Goal: Task Accomplishment & Management: Use online tool/utility

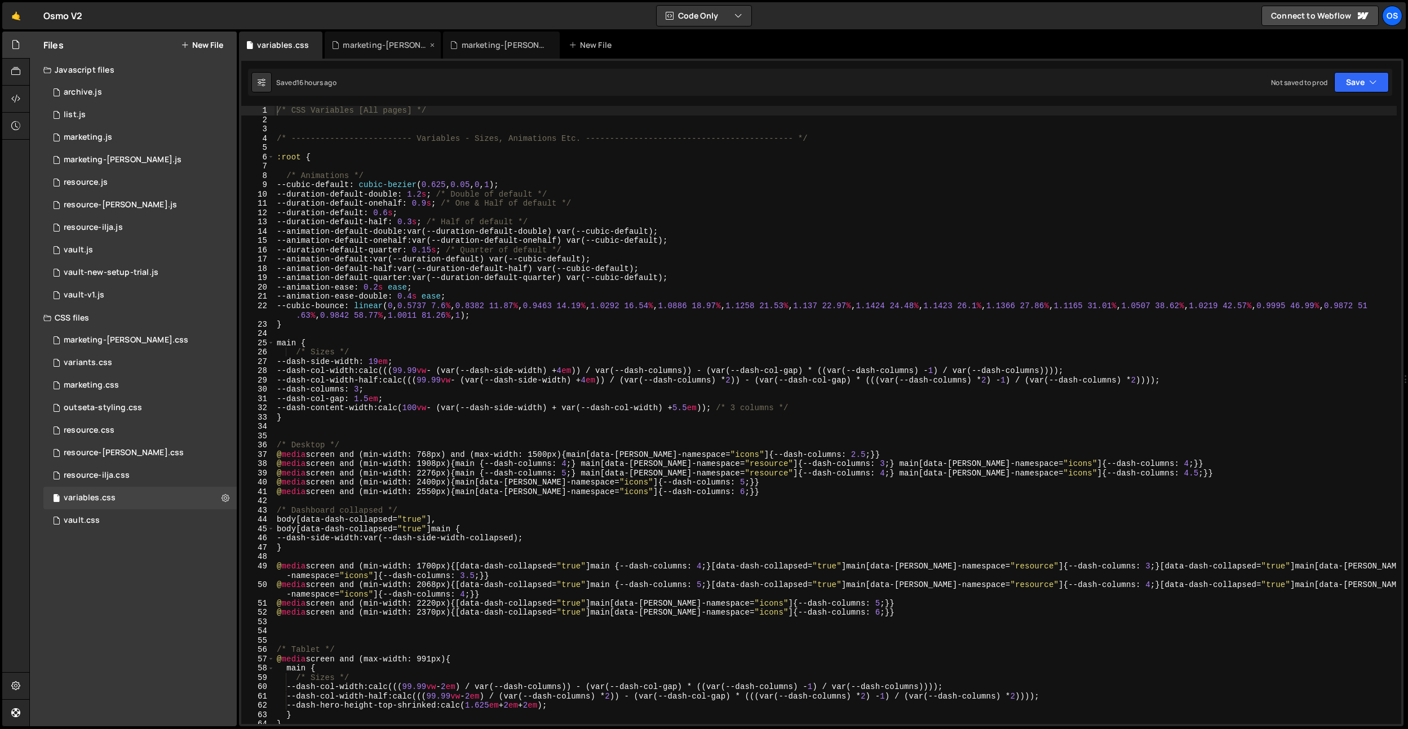
click at [380, 45] on div "marketing-[PERSON_NAME].css" at bounding box center [385, 44] width 85 height 11
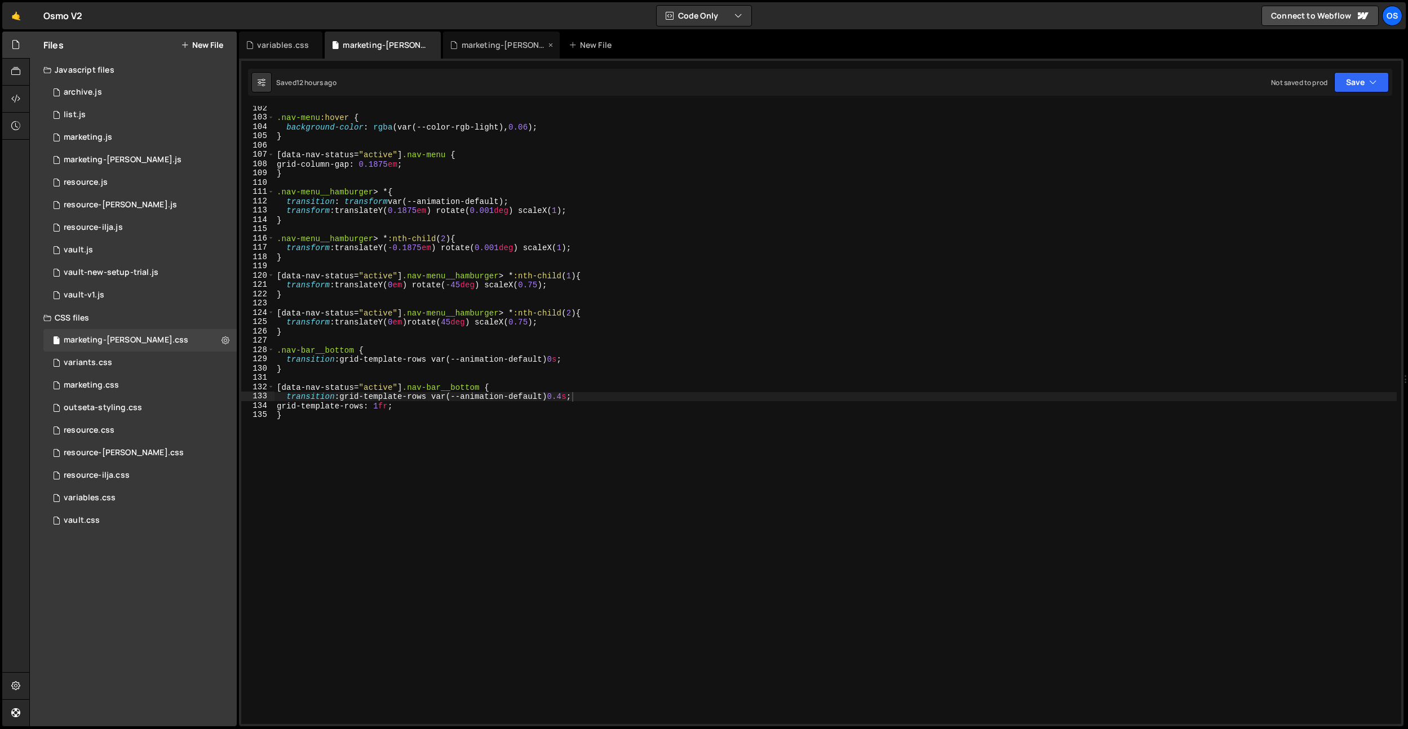
click at [499, 50] on div "marketing-[PERSON_NAME].js" at bounding box center [503, 44] width 85 height 11
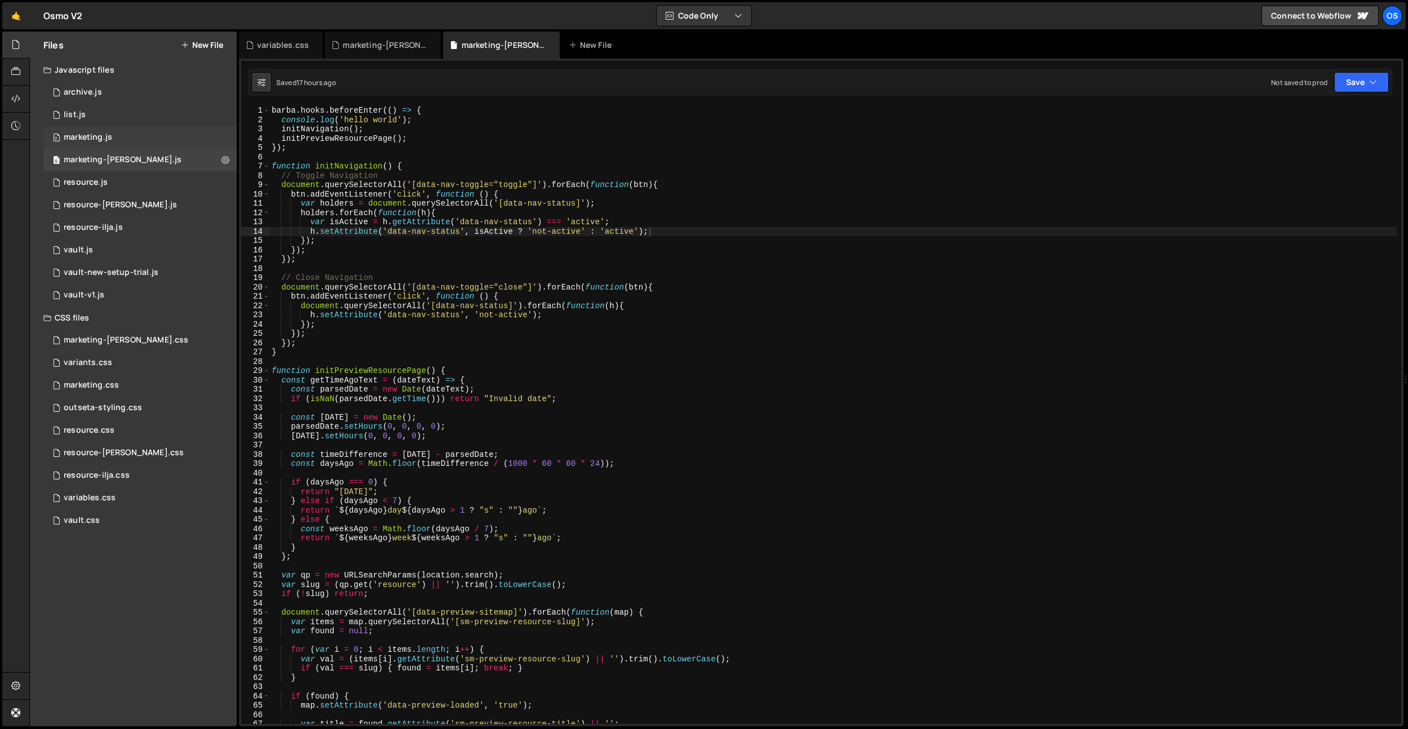
click at [99, 144] on div "0 marketing.js 0" at bounding box center [139, 137] width 193 height 23
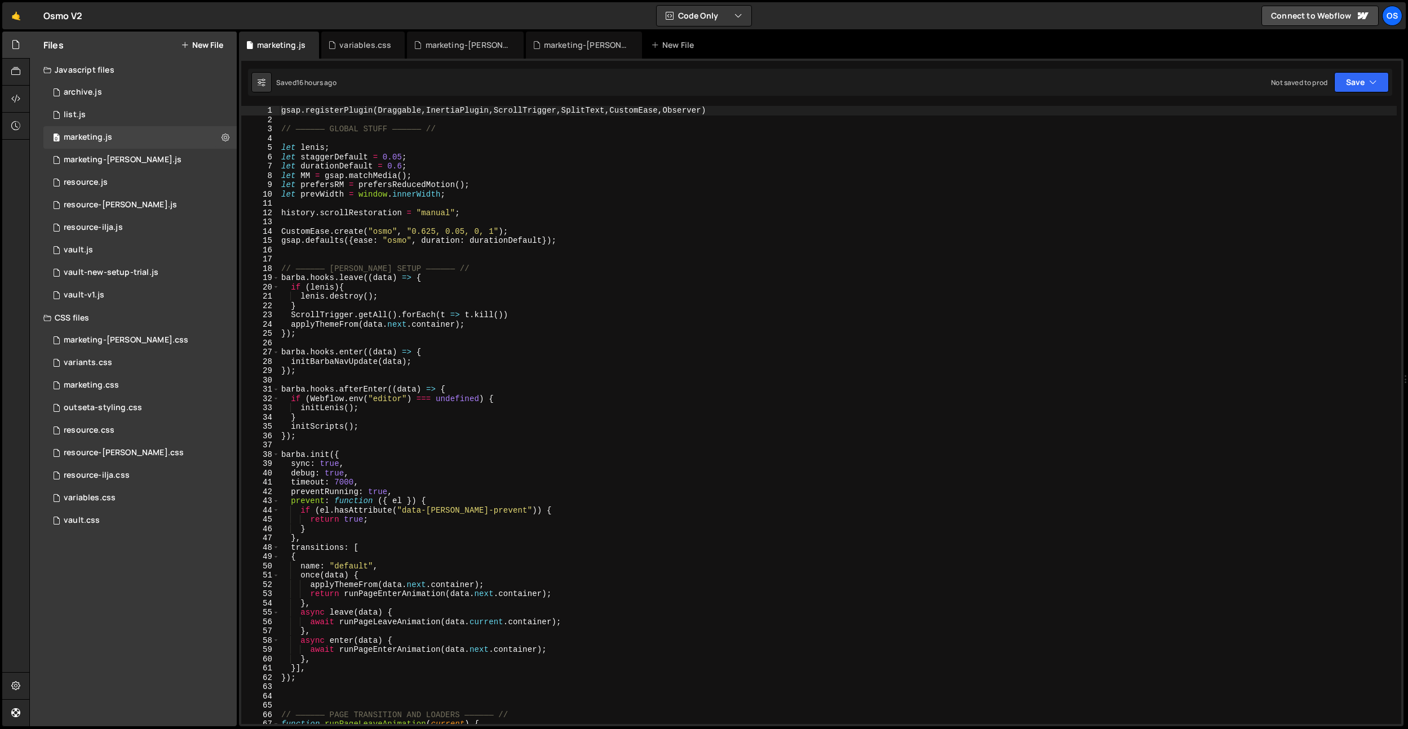
click at [744, 112] on div "gsap . registerPlugin ( Draggable , InertiaPlugin , ScrollTrigger , SplitText ,…" at bounding box center [837, 424] width 1117 height 637
click at [666, 111] on div "gsap . registerPlugin ( Draggable , InertiaPlugin , ScrollTrigger , SplitText ,…" at bounding box center [837, 424] width 1117 height 637
click at [611, 110] on div "gsap . registerPlugin ( Draggable , InertiaPlugin , ScrollTrigger , SplitText ,…" at bounding box center [837, 424] width 1117 height 637
drag, startPoint x: 563, startPoint y: 113, endPoint x: 540, endPoint y: 114, distance: 23.7
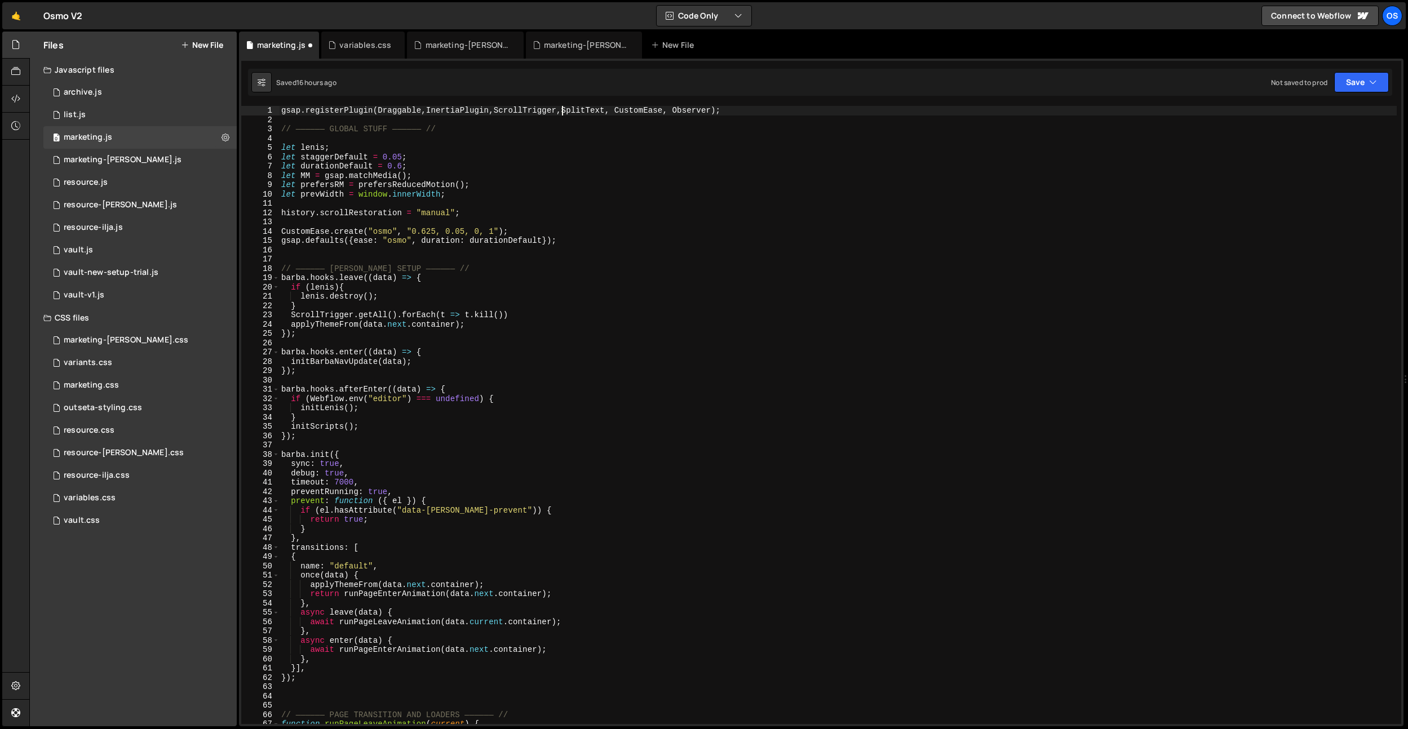
click at [563, 113] on div "gsap . registerPlugin ( Draggable , InertiaPlugin , ScrollTrigger , SplitText ,…" at bounding box center [837, 424] width 1117 height 637
click at [495, 112] on div "gsap . registerPlugin ( Draggable , InertiaPlugin , ScrollTrigger , SplitText ,…" at bounding box center [837, 424] width 1117 height 637
drag, startPoint x: 427, startPoint y: 113, endPoint x: 389, endPoint y: 115, distance: 38.4
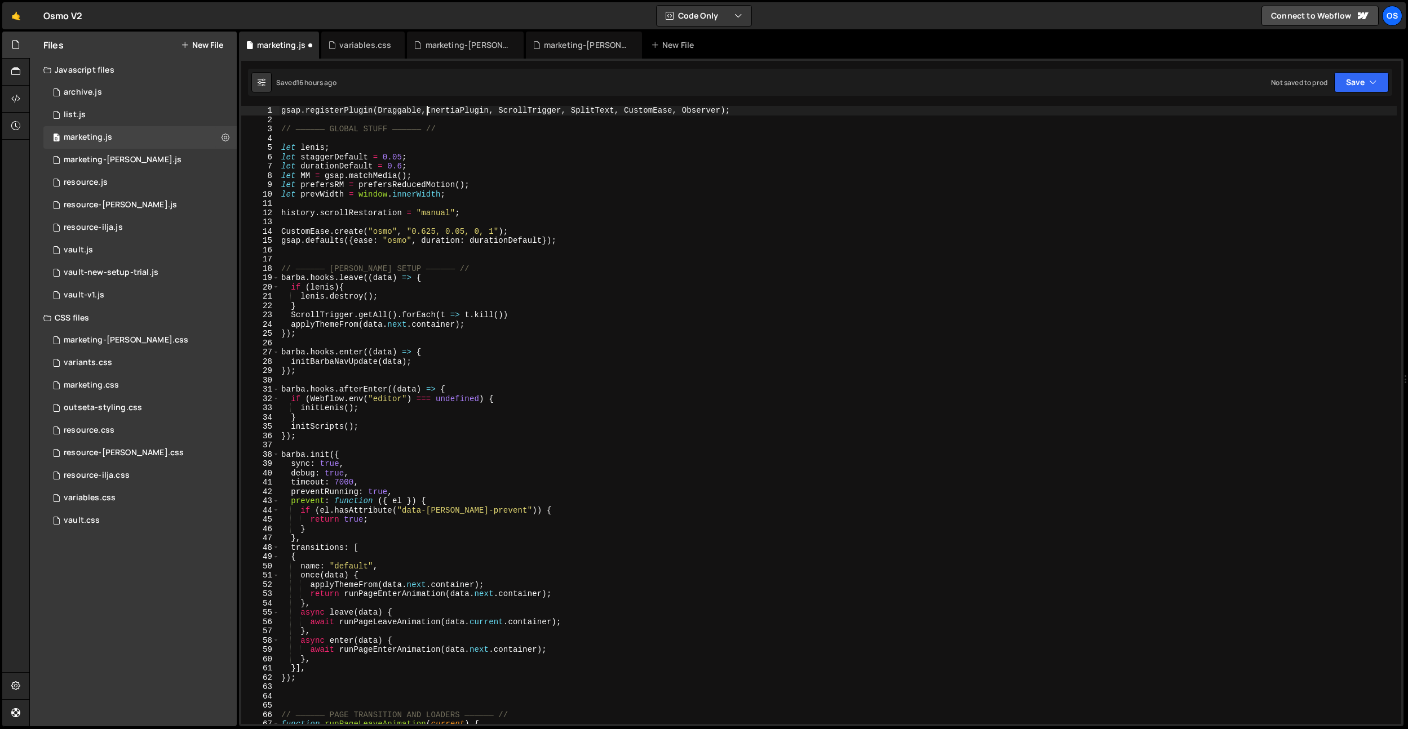
click at [427, 113] on div "gsap . registerPlugin ( Draggable , InertiaPlugin , ScrollTrigger , SplitText ,…" at bounding box center [837, 424] width 1117 height 637
click at [456, 147] on div "gsap . registerPlugin ( Draggable , InertiaPlugin , ScrollTrigger , SplitText ,…" at bounding box center [837, 424] width 1117 height 637
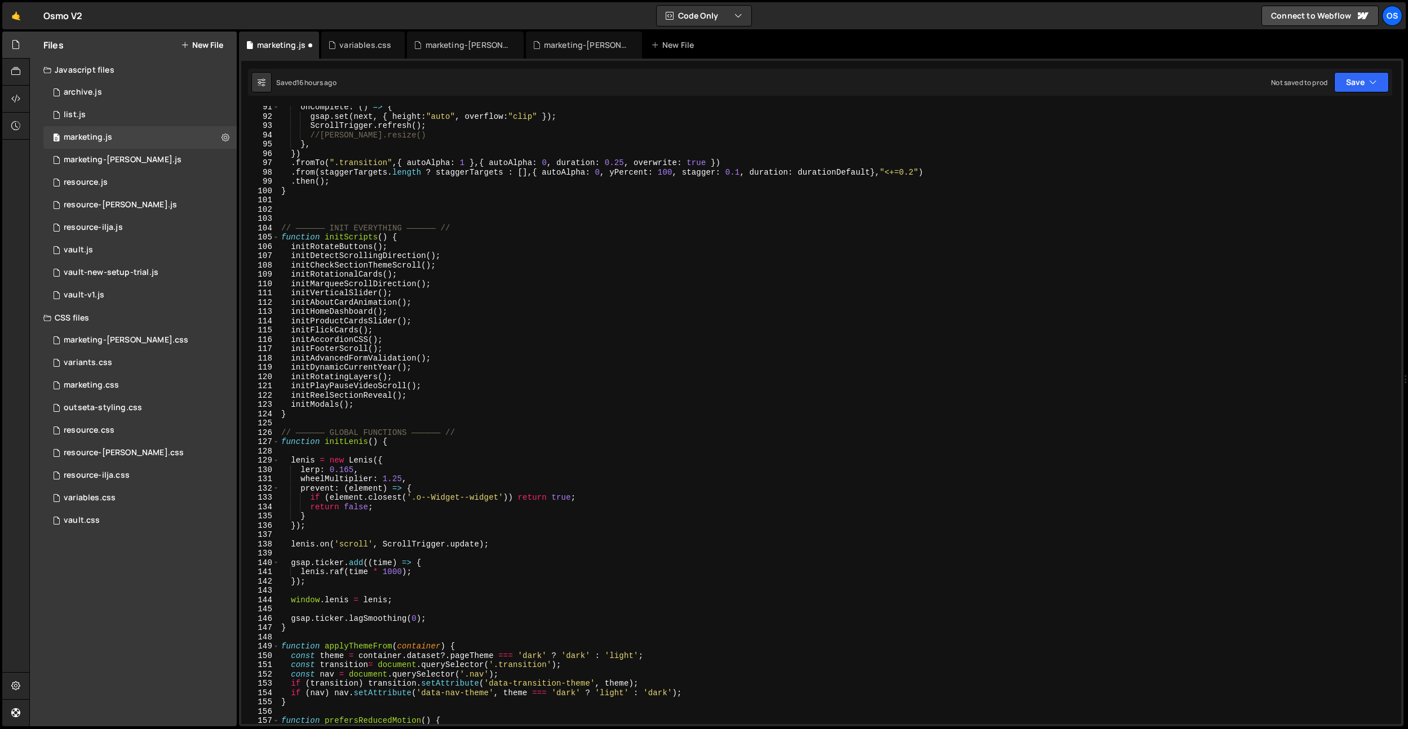
scroll to position [691, 0]
type textarea "let lenis;"
click at [591, 49] on div "marketing-[PERSON_NAME].js" at bounding box center [586, 44] width 85 height 11
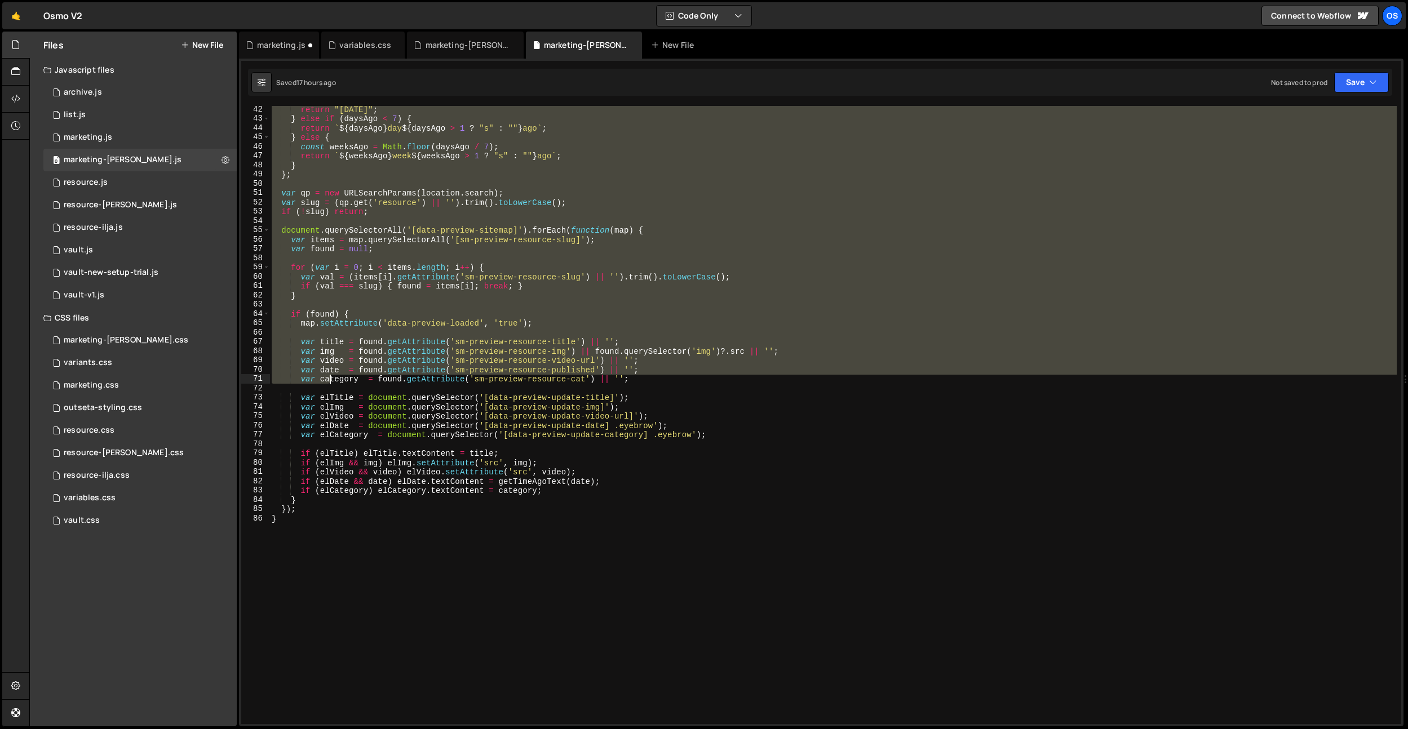
scroll to position [382, 0]
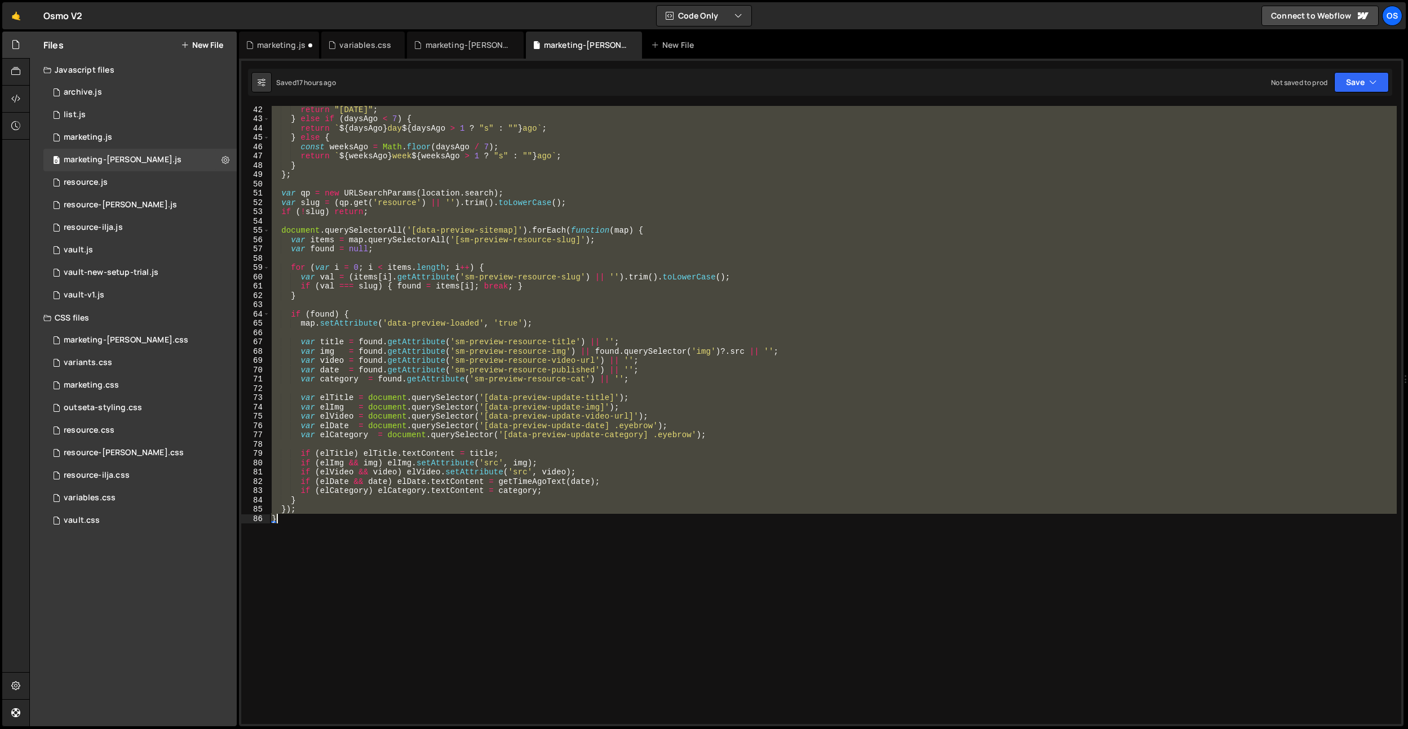
drag, startPoint x: 272, startPoint y: 168, endPoint x: 323, endPoint y: 540, distance: 375.4
click at [323, 540] on div "return "[DATE]" ; } else if ( daysAgo < 7 ) { return ` ${ daysAgo } day ${ days…" at bounding box center [832, 423] width 1127 height 637
type textarea "}); }"
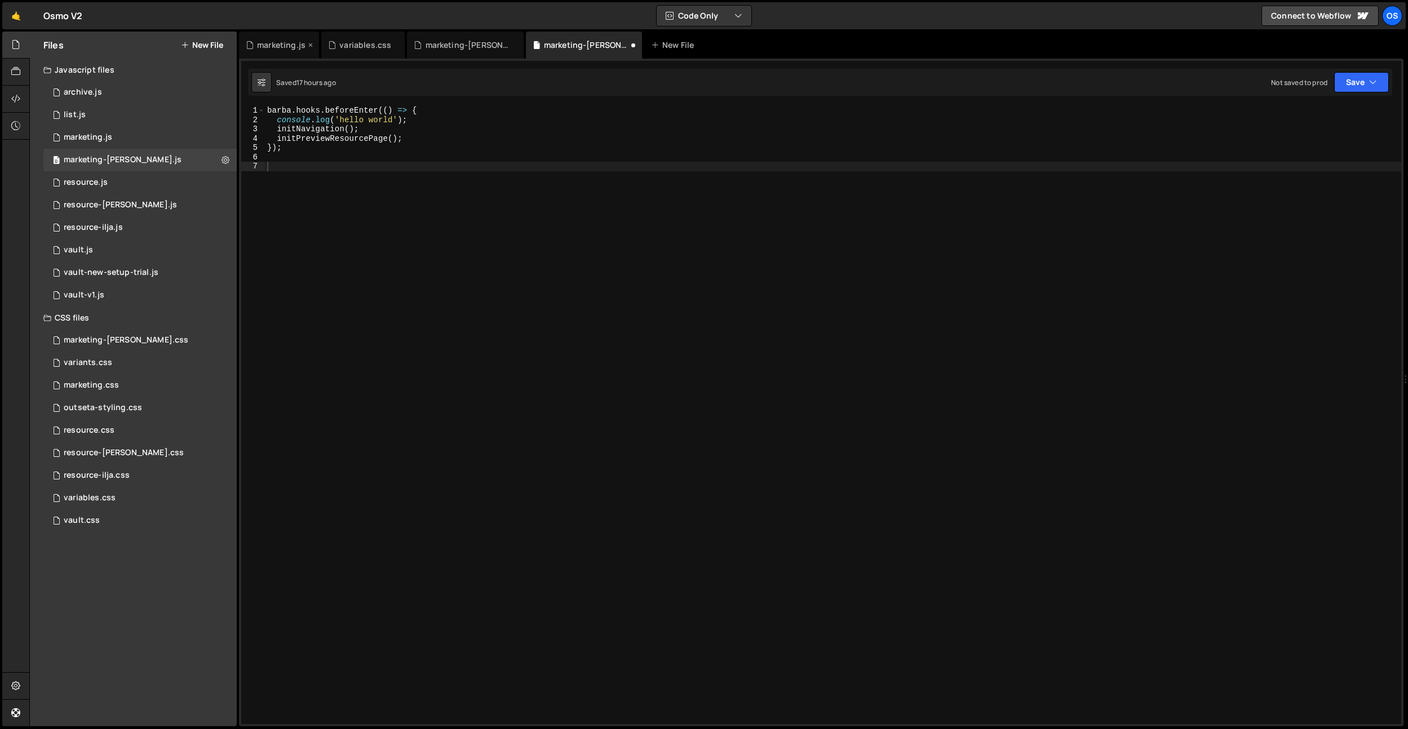
click at [287, 48] on div "marketing.js" at bounding box center [281, 44] width 48 height 11
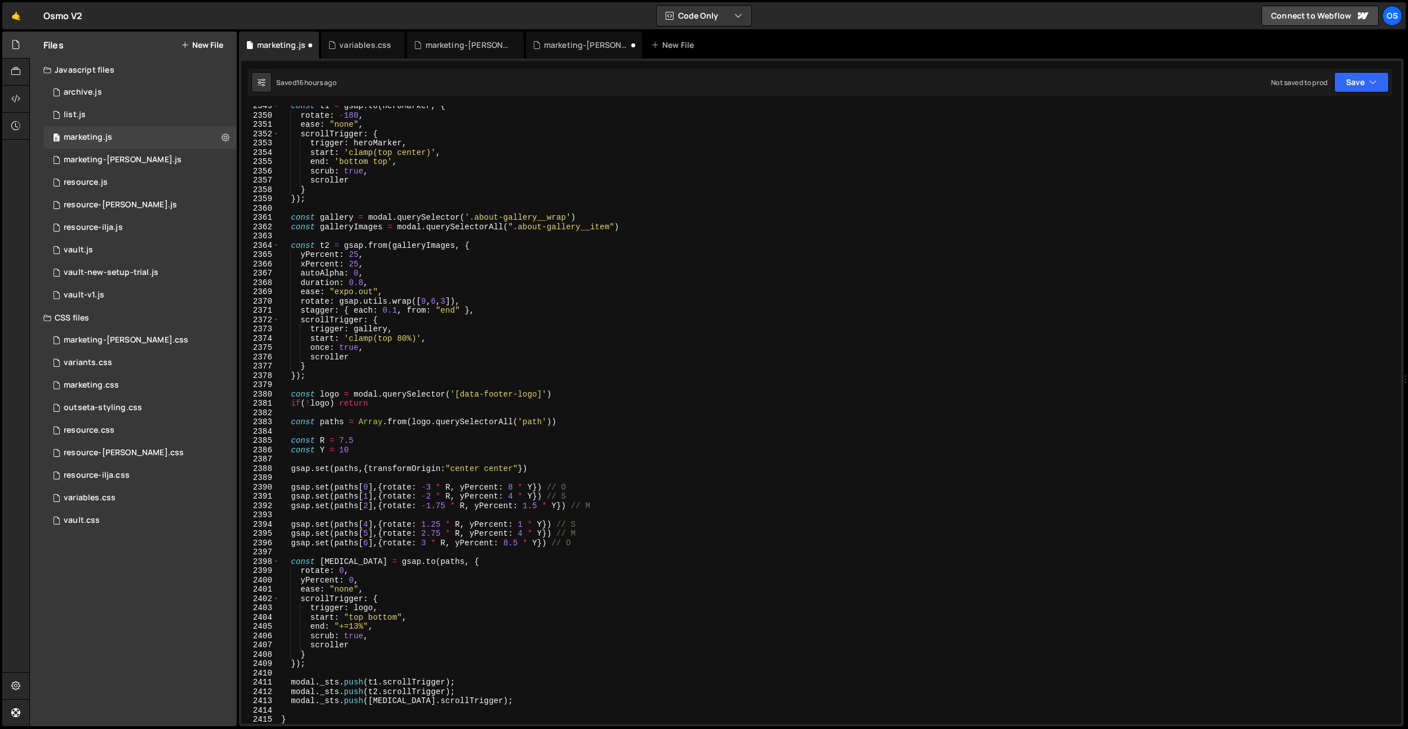
scroll to position [17846, 0]
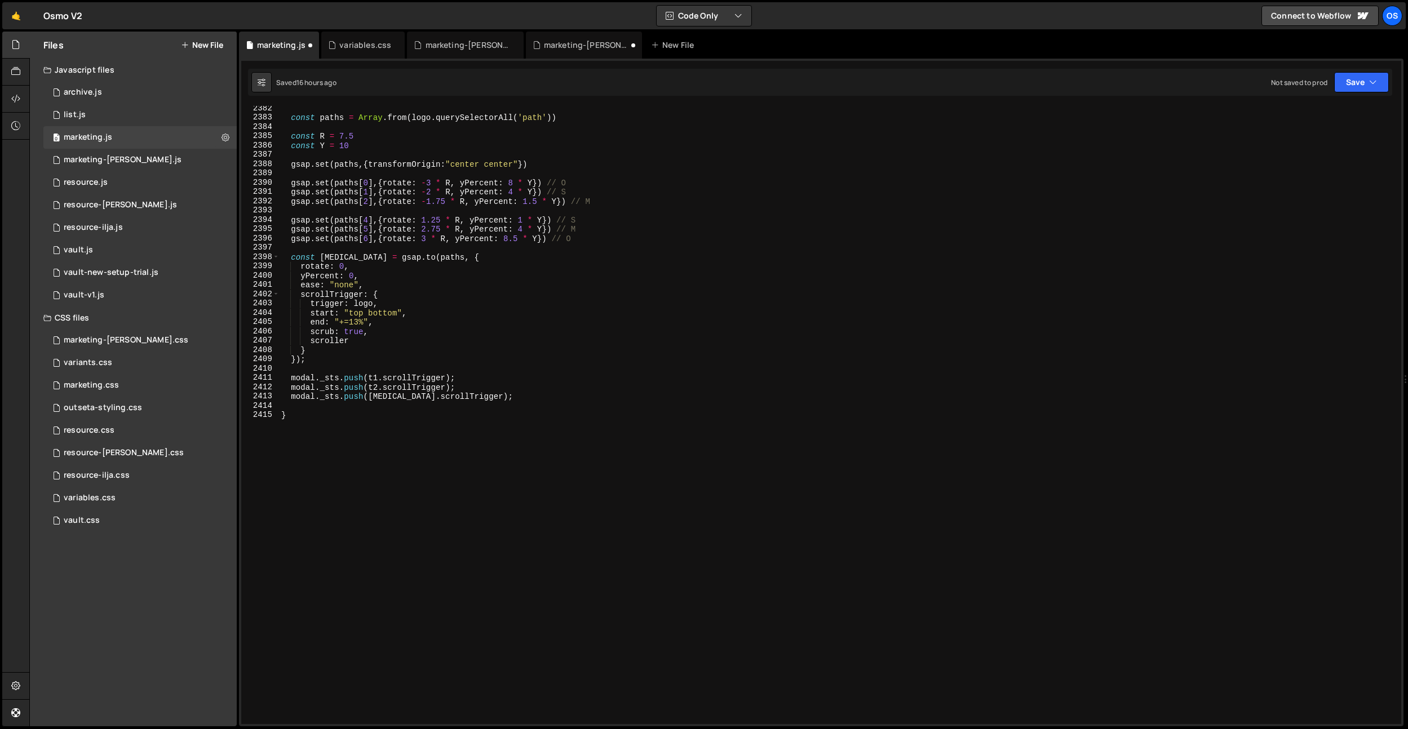
type textarea "}"
click at [642, 522] on div "const paths = Array . from ( logo . querySelectorAll ( 'path' )) const R = 7.5 …" at bounding box center [837, 422] width 1117 height 637
paste textarea "}"
type textarea "}"
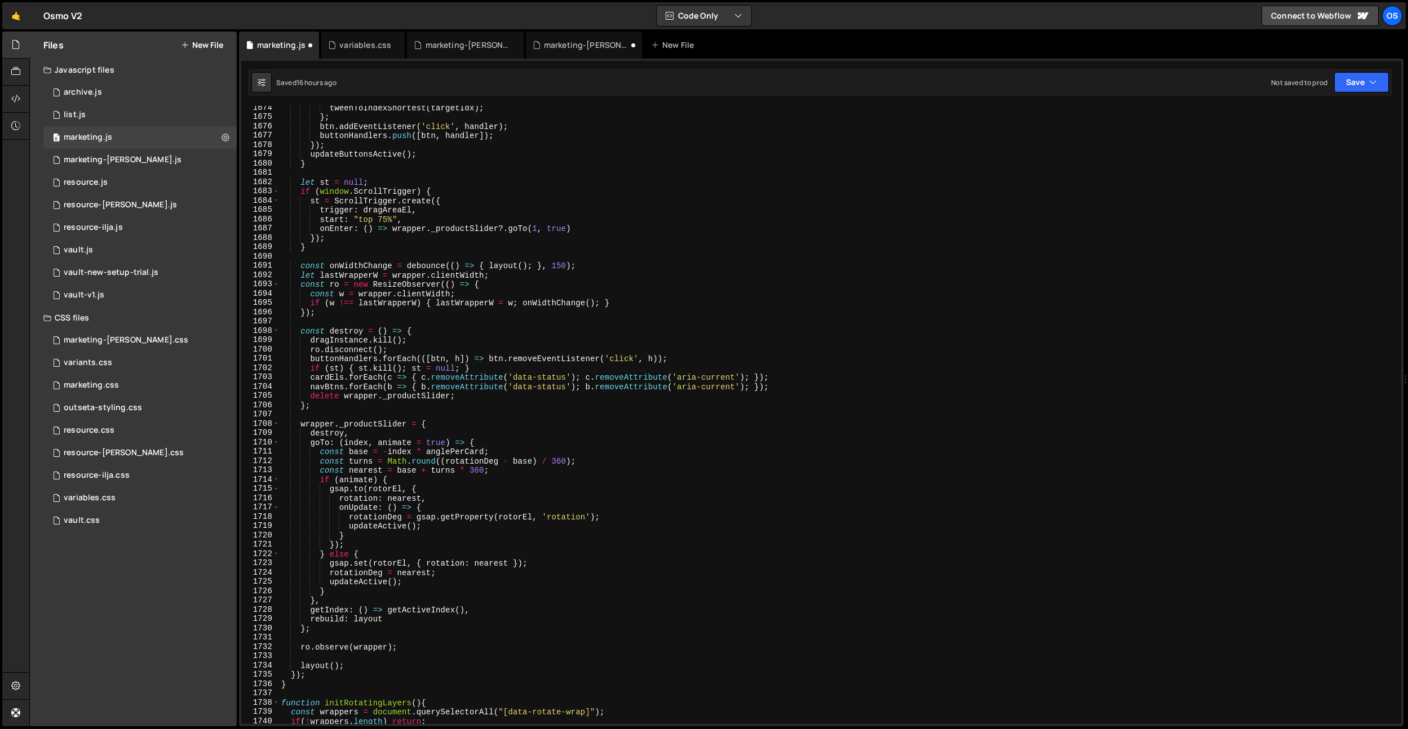
scroll to position [12361, 0]
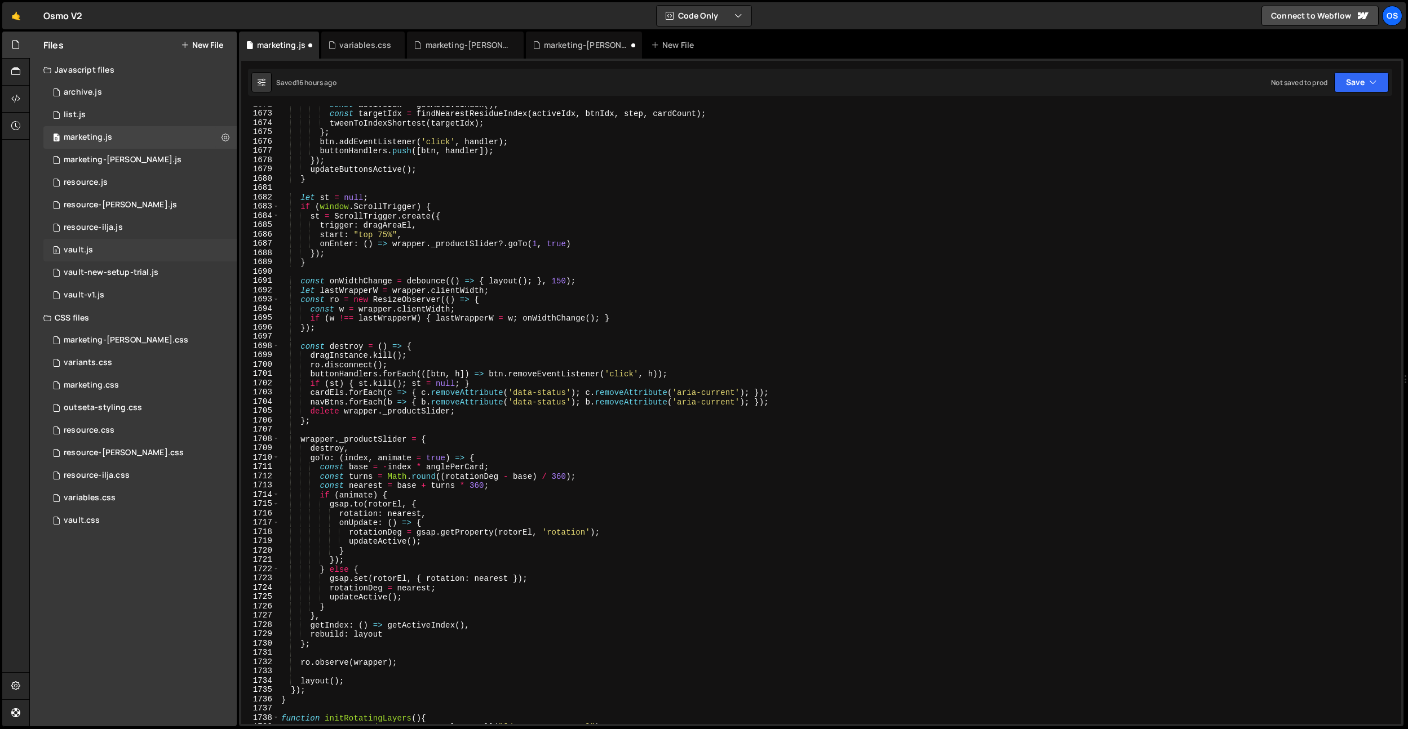
click at [133, 250] on div "0 vault.js 0" at bounding box center [139, 250] width 193 height 23
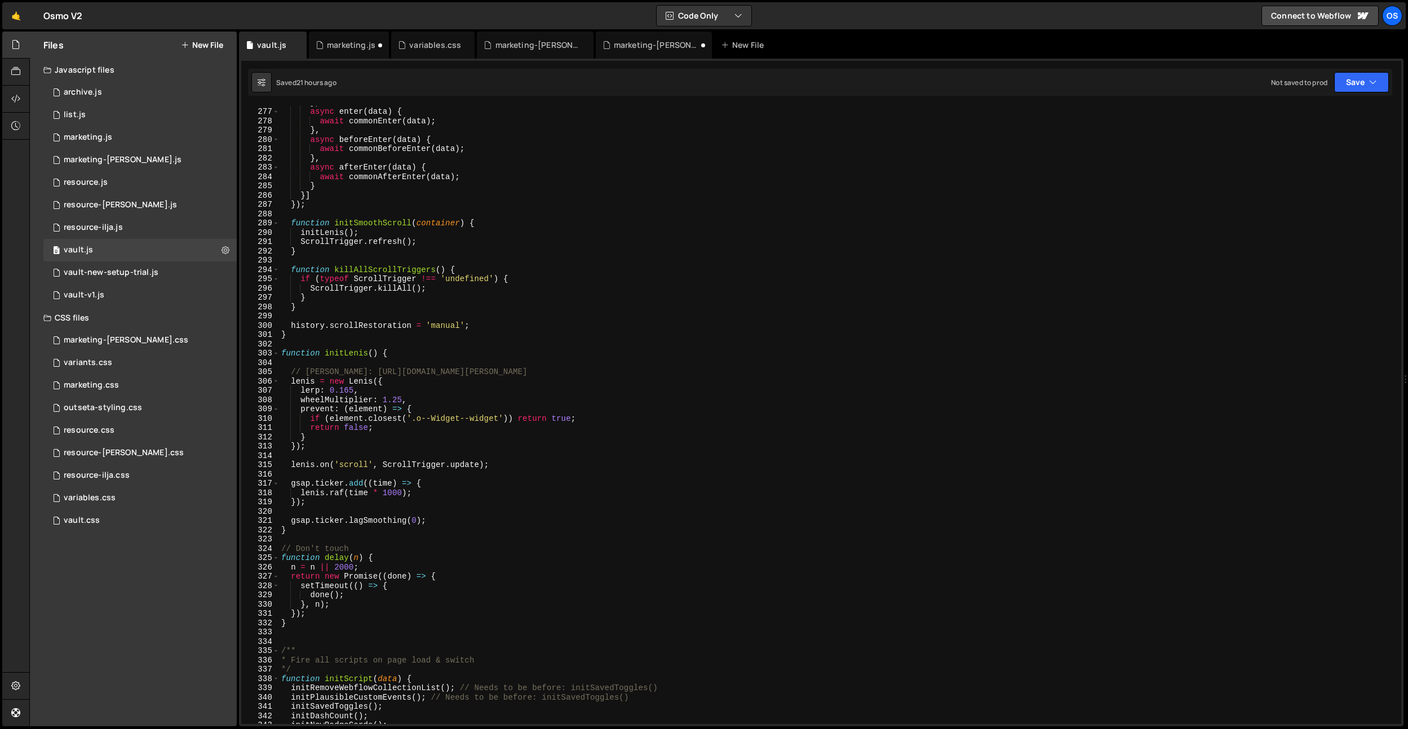
scroll to position [2103, 0]
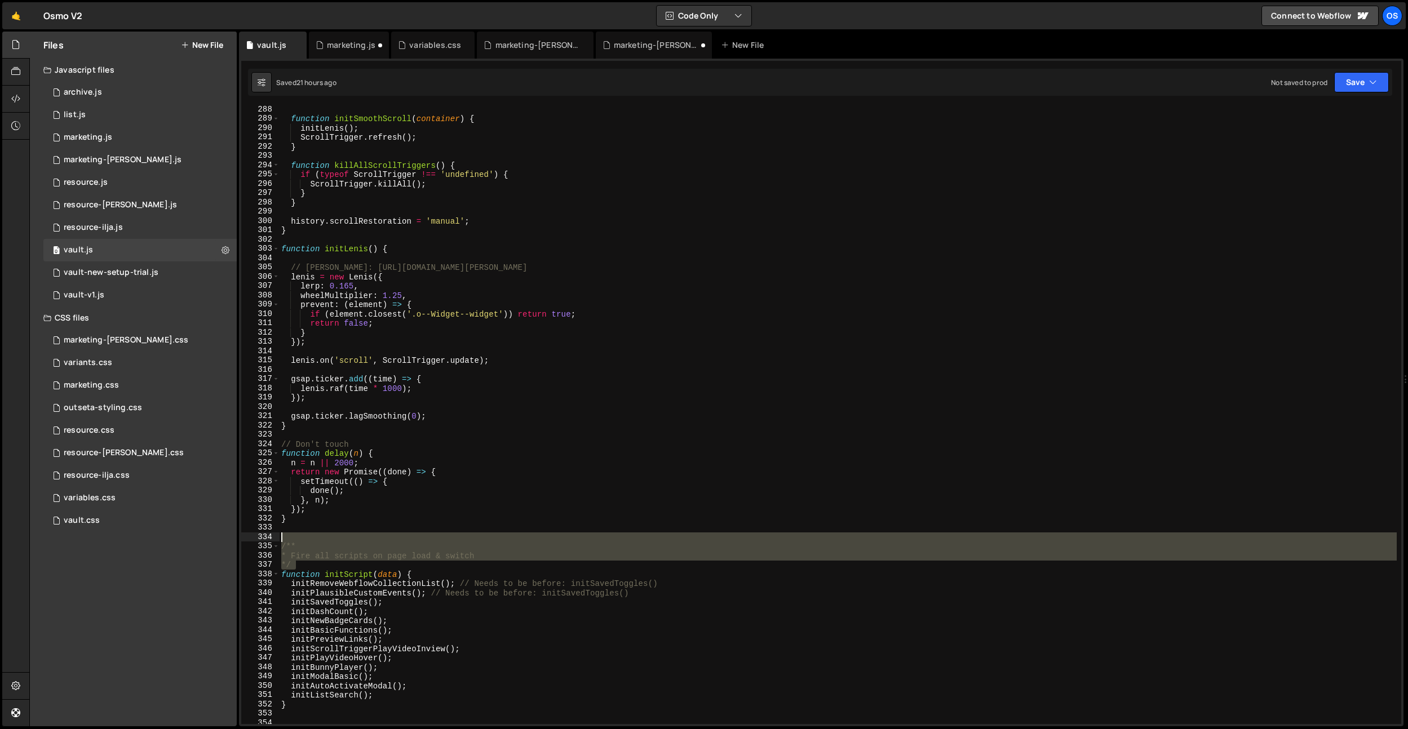
drag, startPoint x: 312, startPoint y: 569, endPoint x: 270, endPoint y: 540, distance: 51.1
click at [270, 540] on div "*/ 288 289 290 291 292 293 294 295 296 297 298 299 300 301 302 303 304 305 306 …" at bounding box center [821, 415] width 1160 height 618
click at [330, 576] on div "function initSmoothScroll ( container ) { initLenis ( ) ; ScrollTrigger . refre…" at bounding box center [837, 423] width 1117 height 637
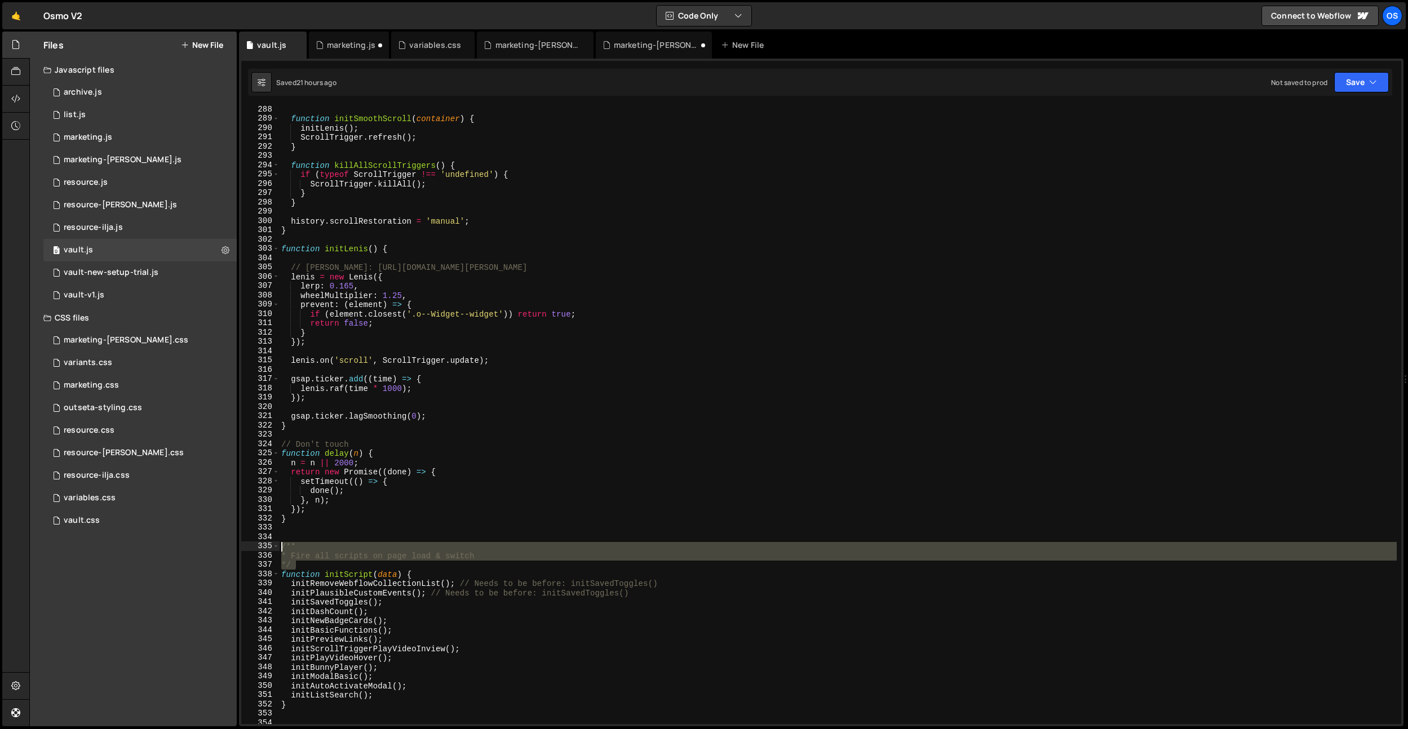
drag, startPoint x: 313, startPoint y: 569, endPoint x: 279, endPoint y: 551, distance: 38.3
click at [279, 551] on div "function initSmoothScroll ( container ) { initLenis ( ) ; ScrollTrigger . refre…" at bounding box center [837, 423] width 1117 height 637
type textarea "/** * Fire all scripts on page load & switch"
click at [341, 47] on div "marketing.js" at bounding box center [351, 44] width 48 height 11
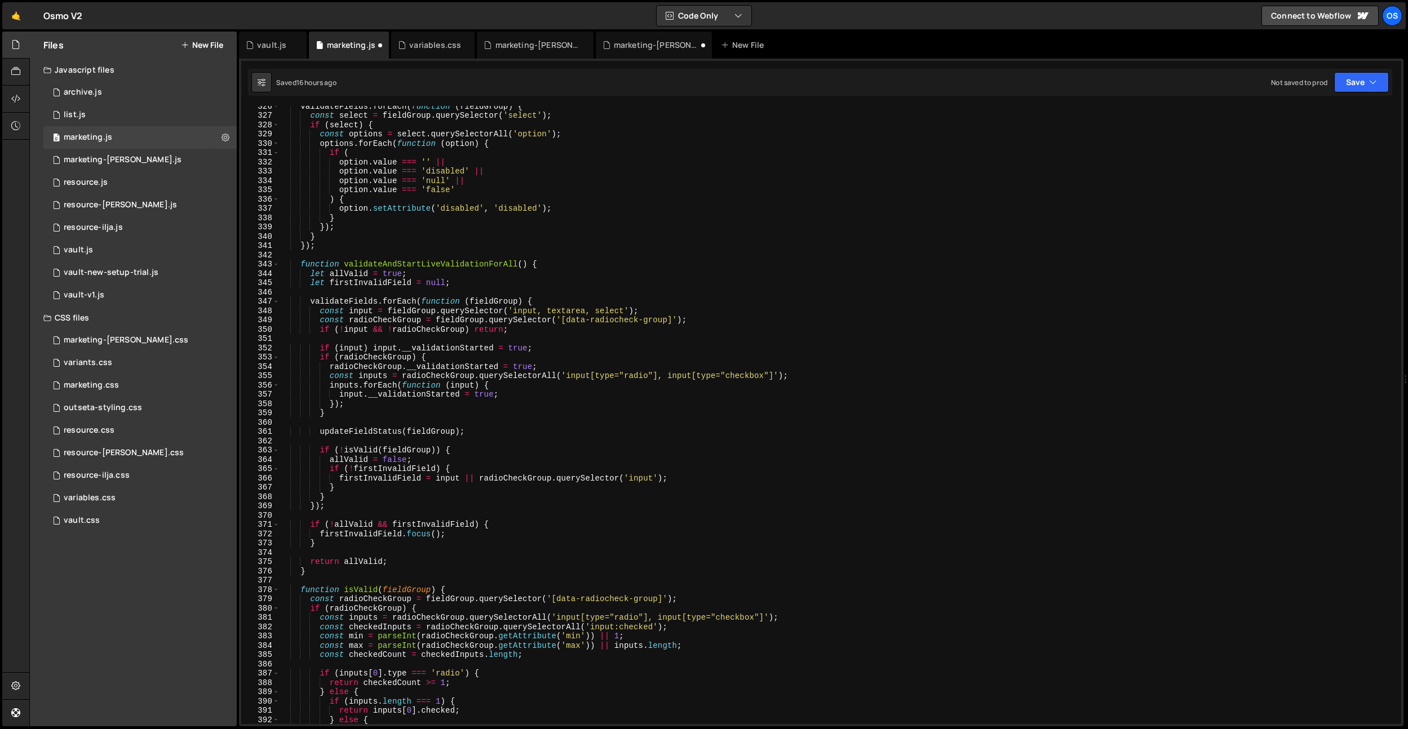
scroll to position [0, 0]
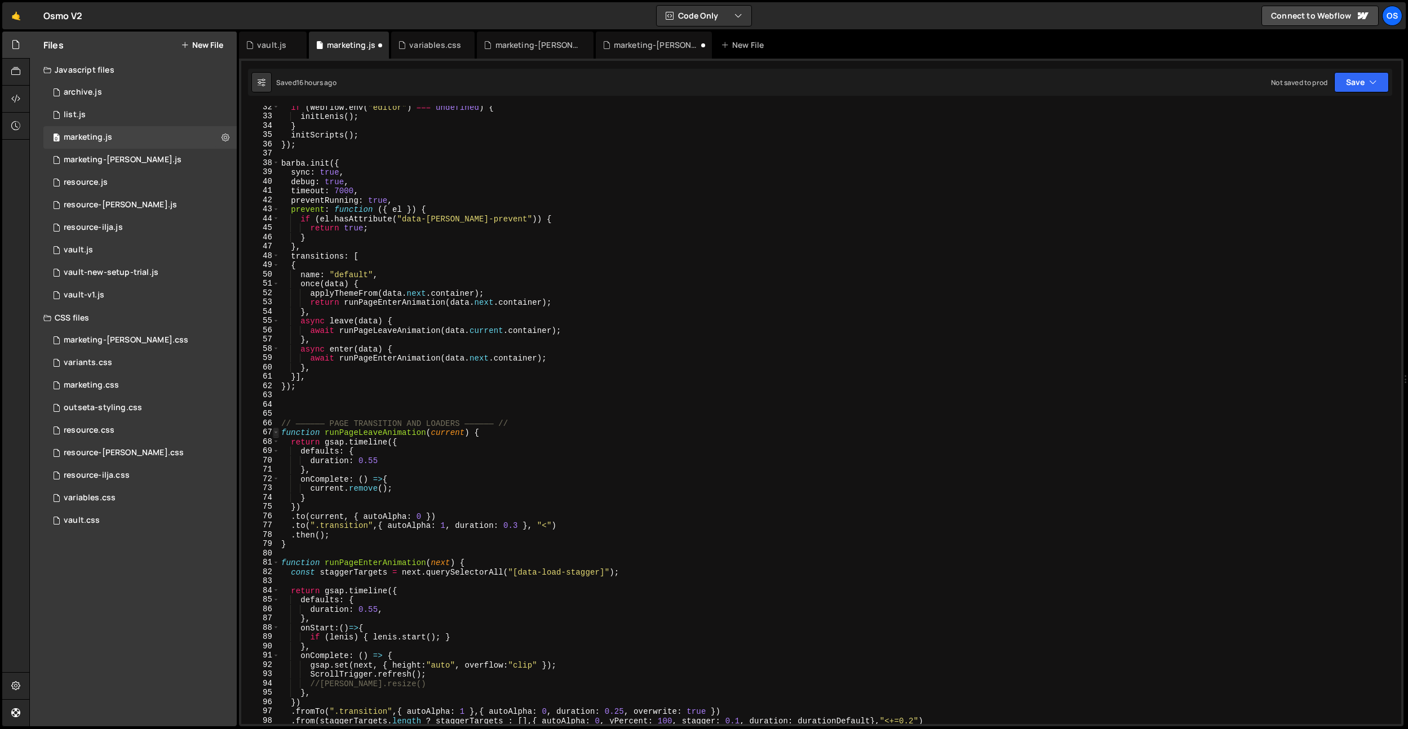
click at [277, 433] on span at bounding box center [276, 433] width 6 height 10
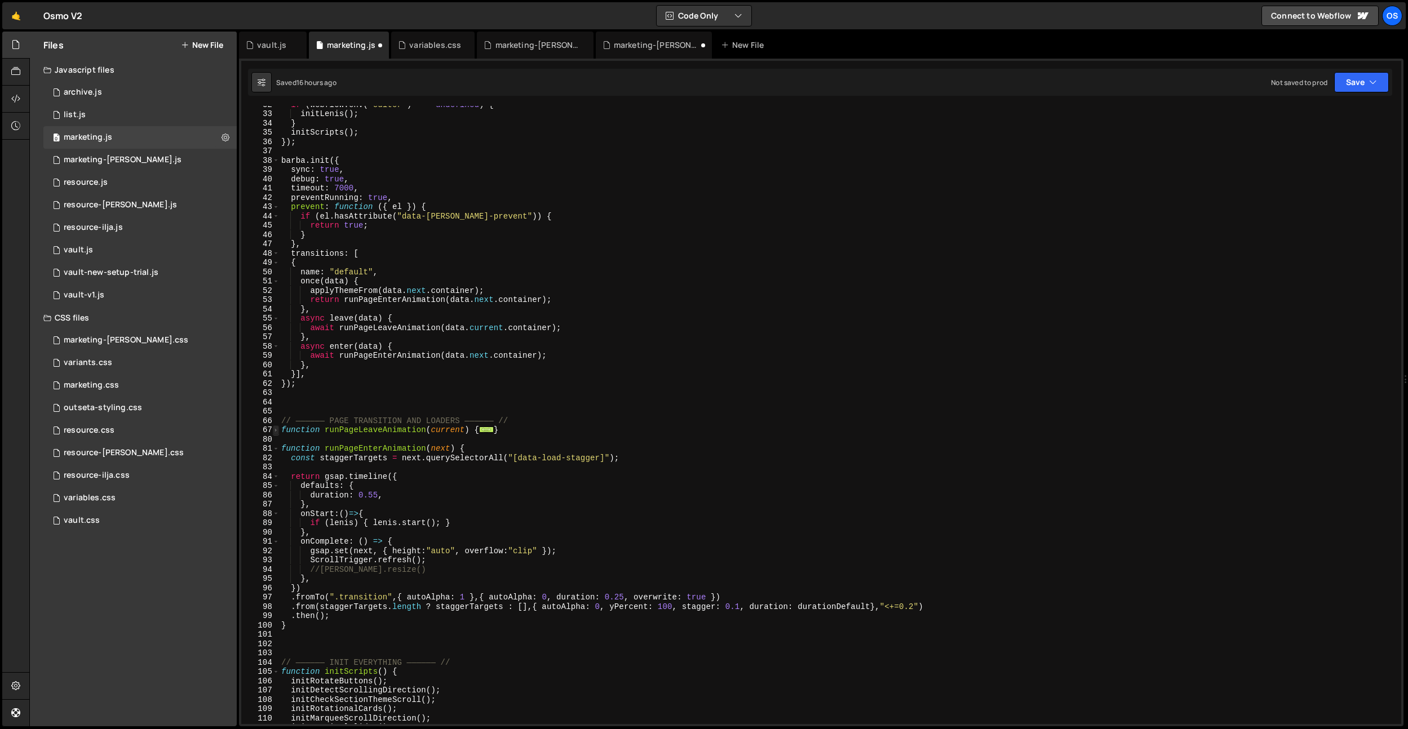
scroll to position [234, 0]
click at [274, 451] on span at bounding box center [276, 451] width 6 height 10
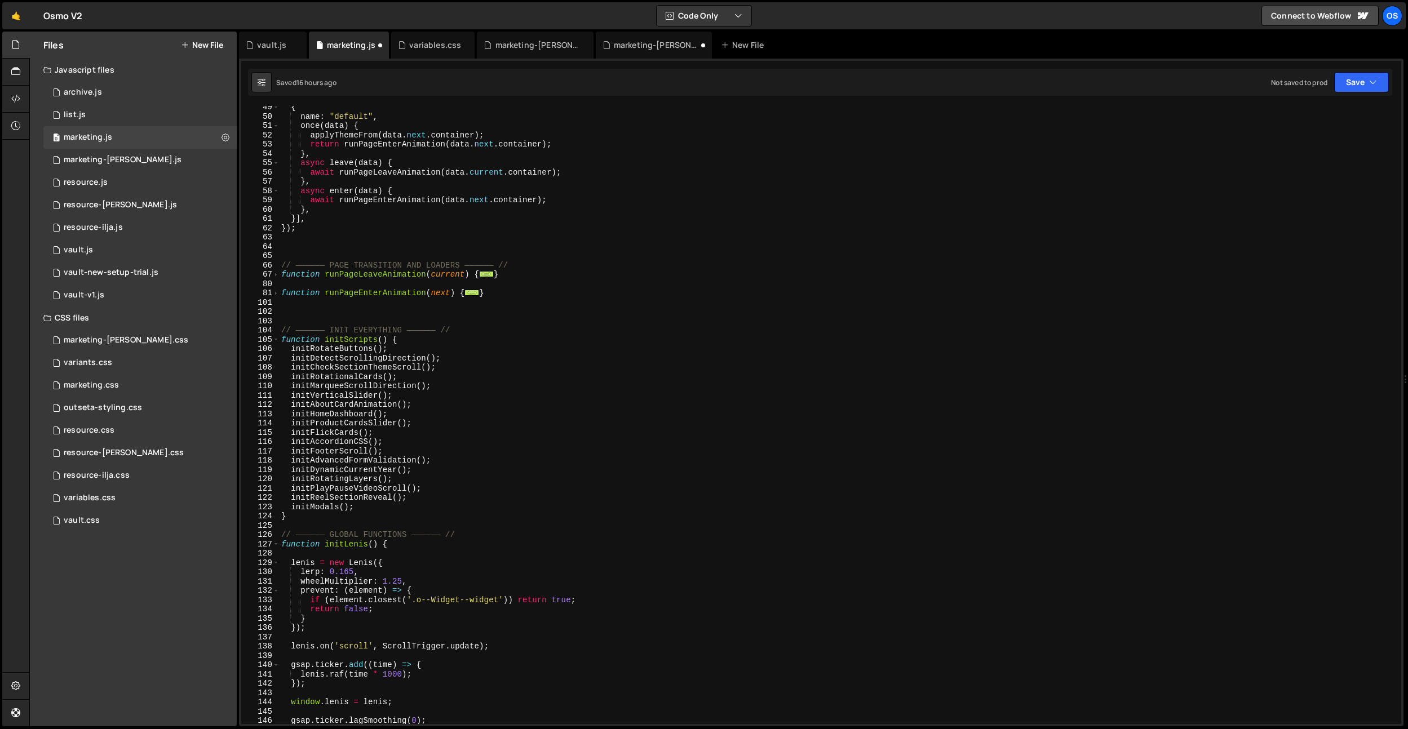
scroll to position [463, 0]
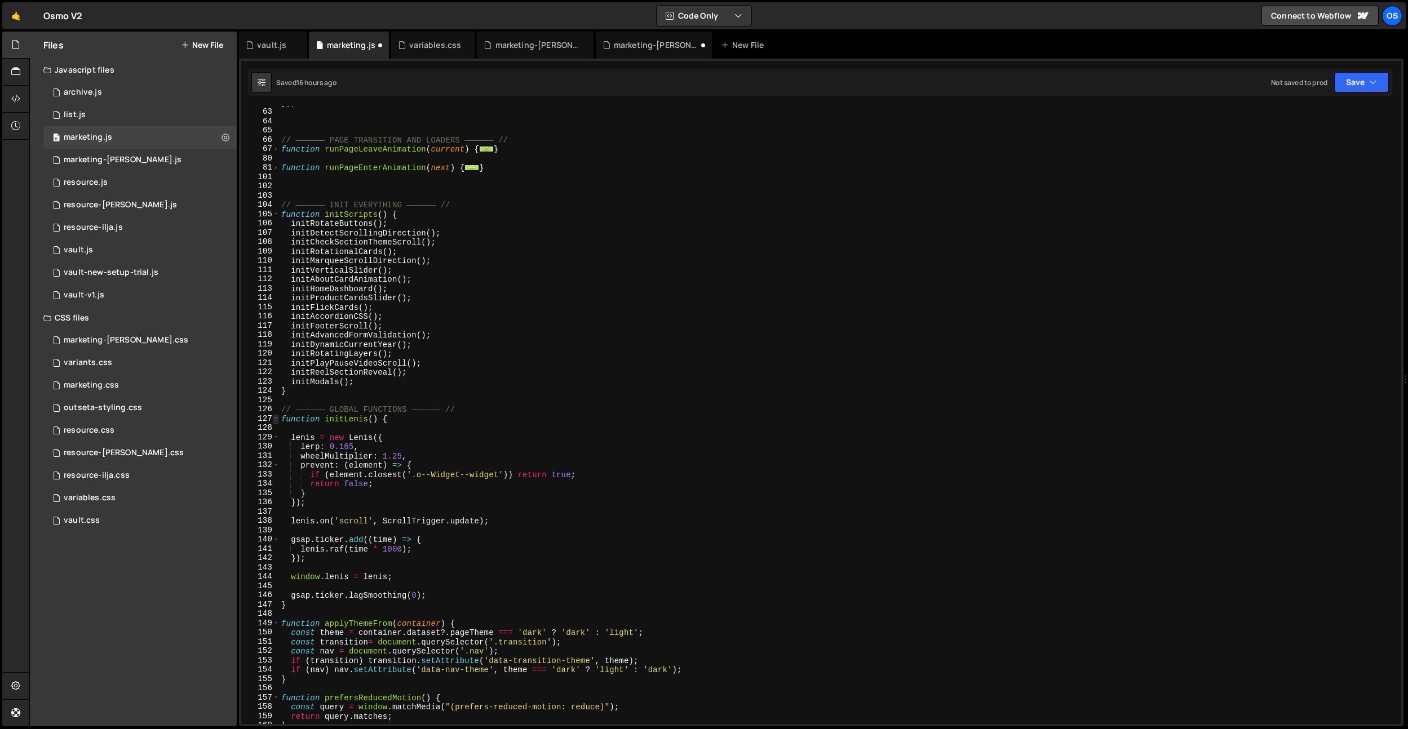
click at [274, 420] on span at bounding box center [276, 419] width 6 height 10
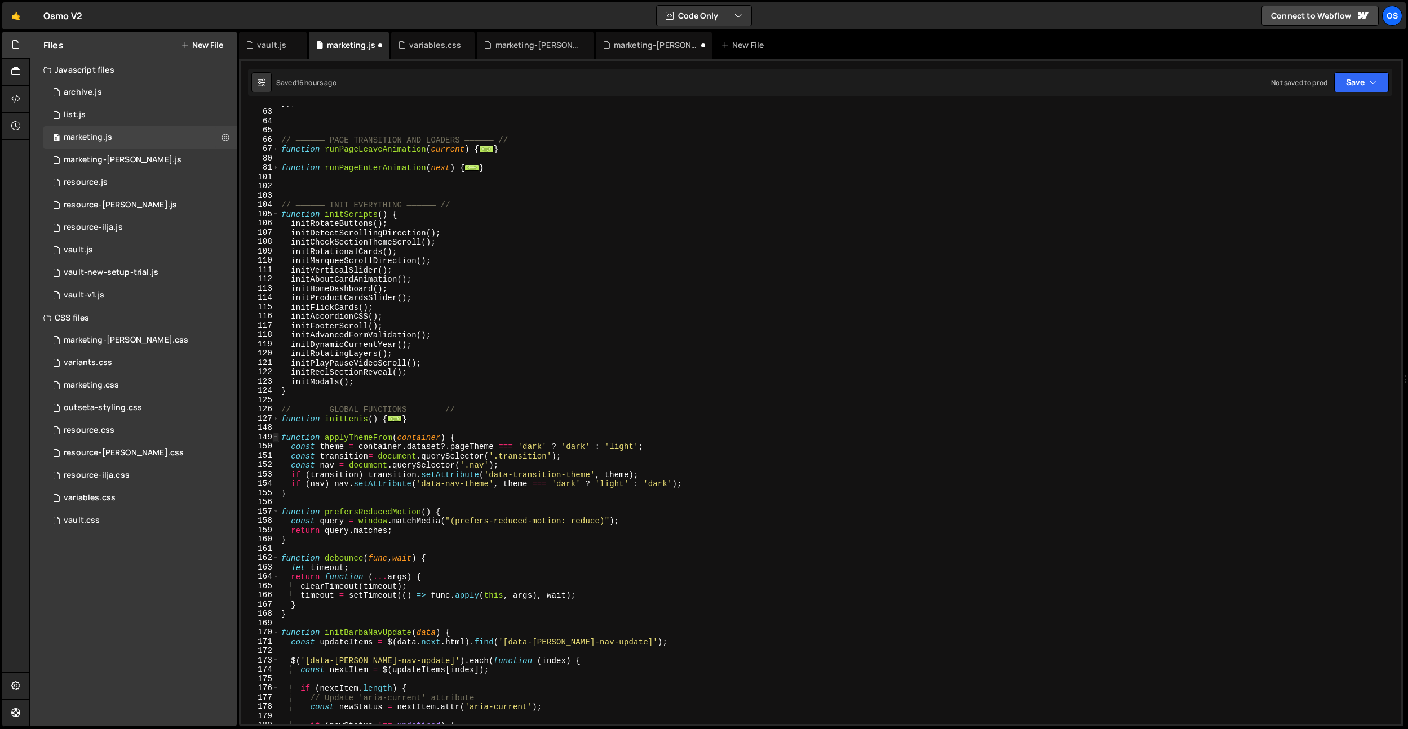
click at [275, 438] on span at bounding box center [276, 438] width 6 height 10
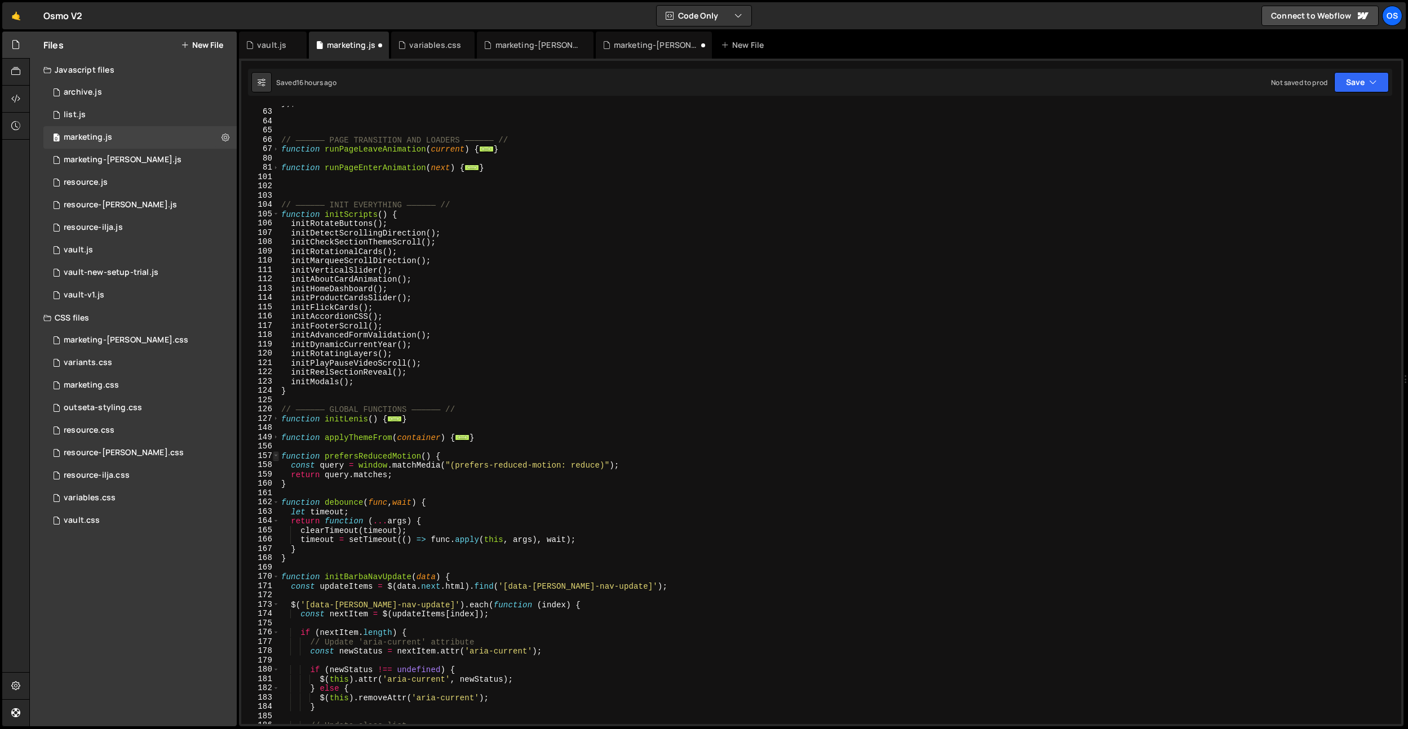
click at [277, 457] on span at bounding box center [276, 456] width 6 height 10
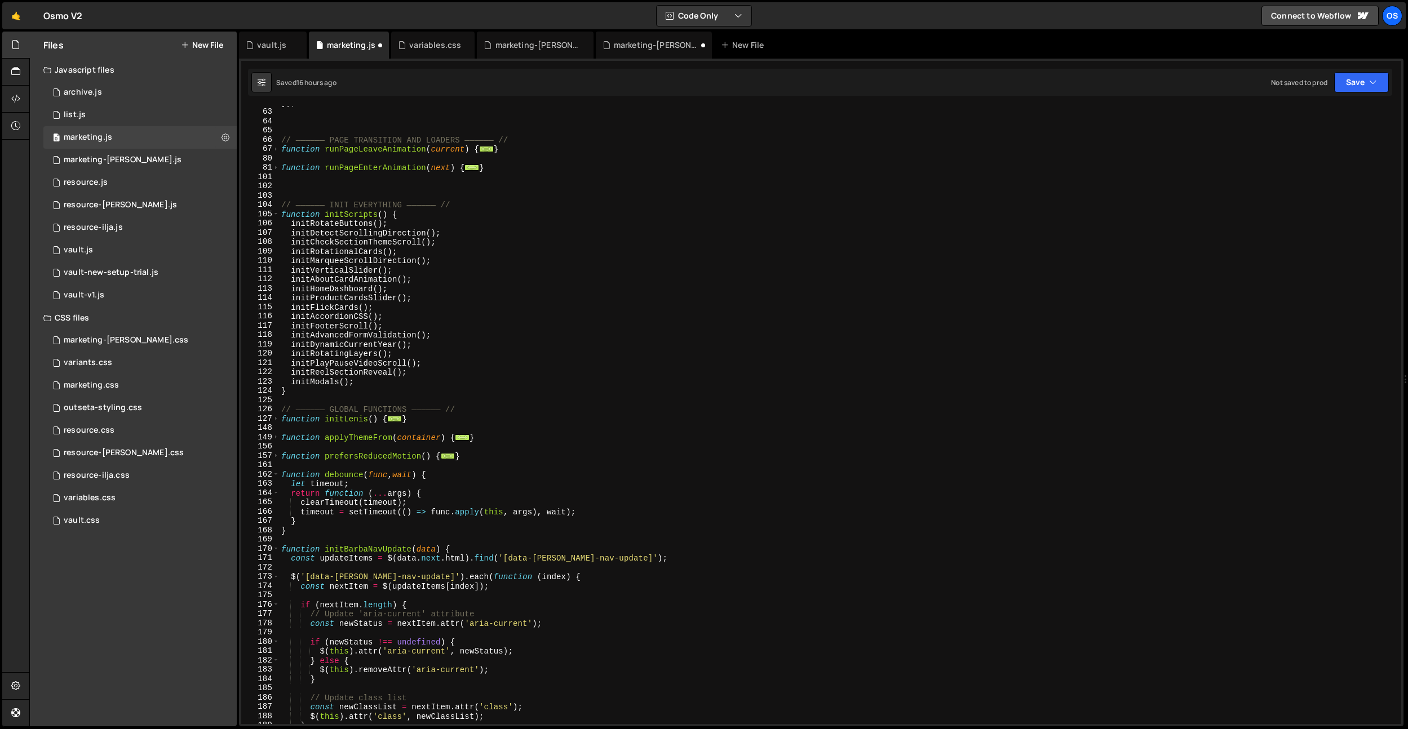
click at [470, 407] on div "}) ; // —————— PAGE TRANSITION AND LOADERS —————— // function runPageLeaveAnima…" at bounding box center [837, 416] width 1117 height 637
type textarea "// —————— GLOBAL FUNCTIONS —————— //"
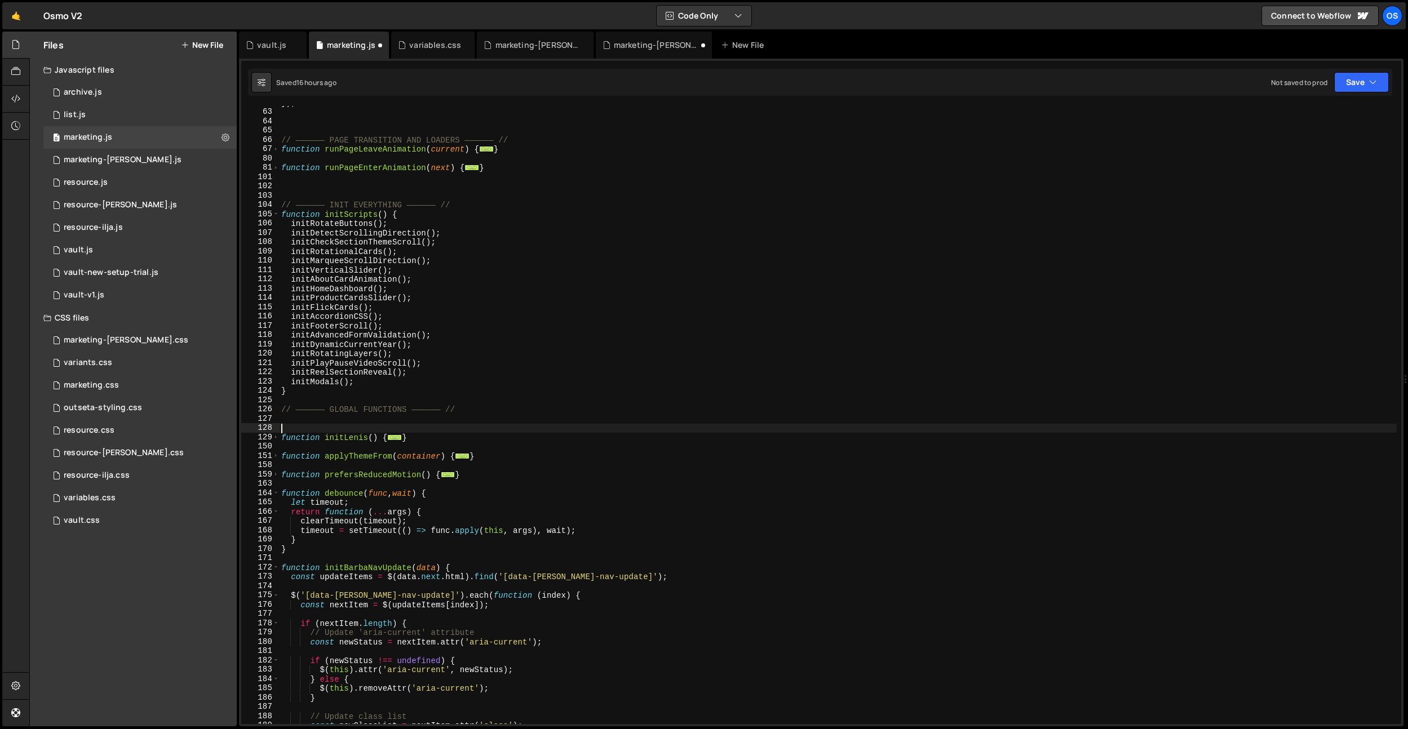
paste textarea "*/"
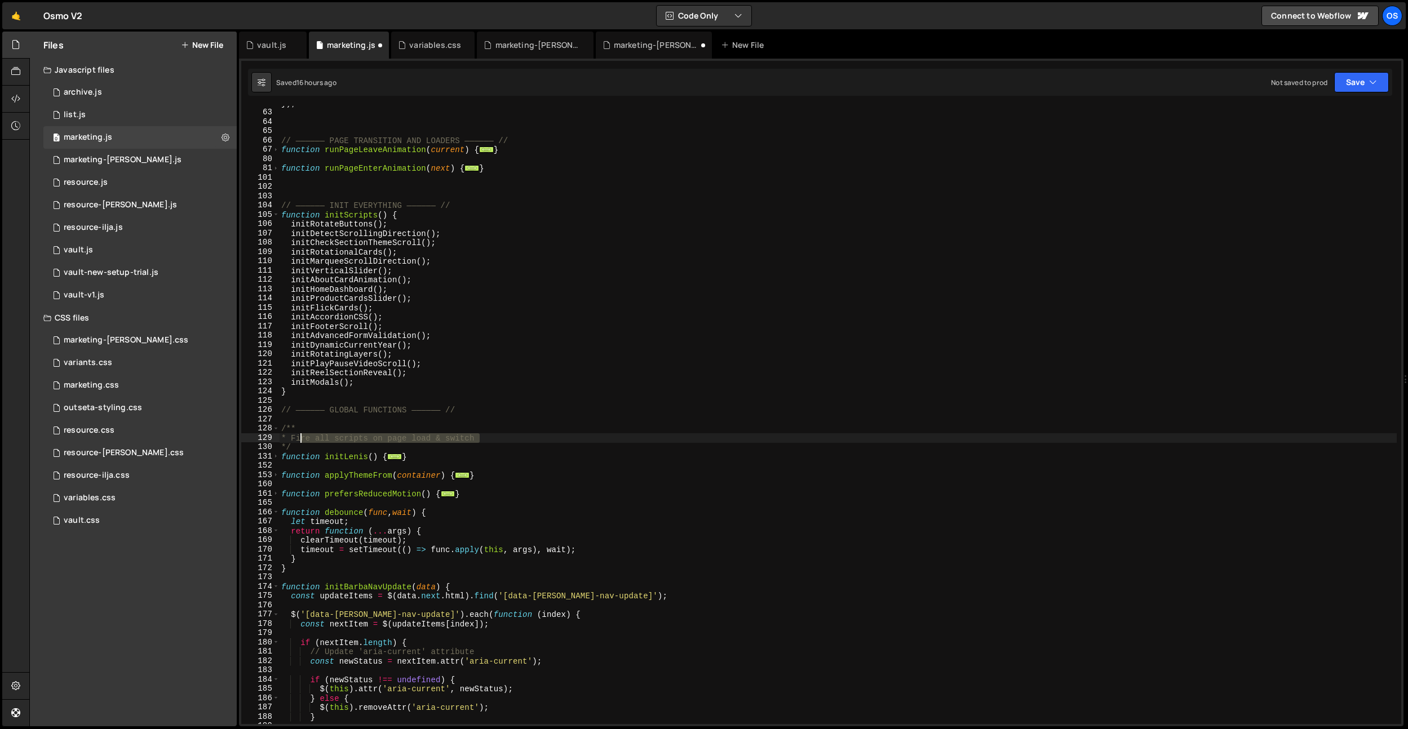
drag, startPoint x: 488, startPoint y: 438, endPoint x: 301, endPoint y: 439, distance: 187.1
click at [301, 439] on div "}) ; // —————— PAGE TRANSITION AND LOADERS —————— // function runPageLeaveAnima…" at bounding box center [837, 417] width 1117 height 637
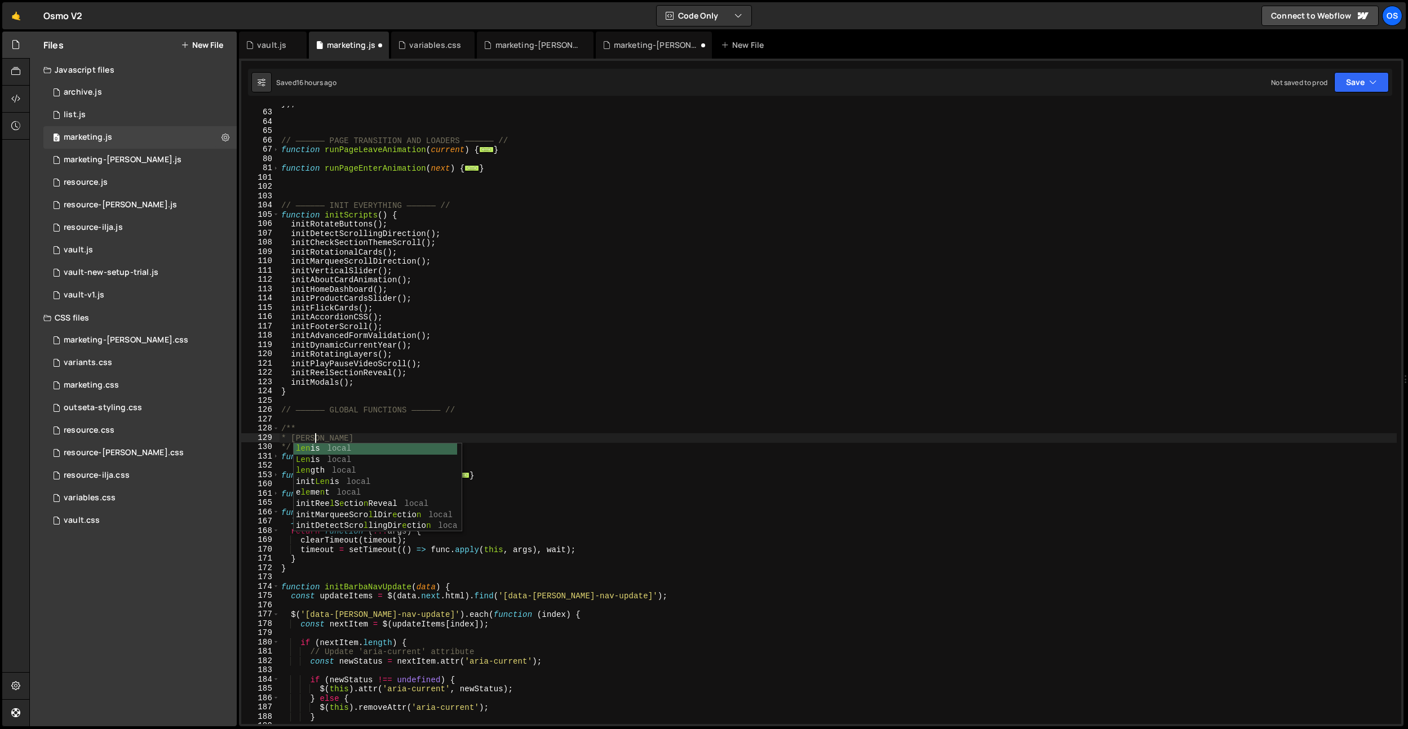
scroll to position [0, 2]
drag, startPoint x: 403, startPoint y: 369, endPoint x: 361, endPoint y: 446, distance: 87.7
click at [403, 369] on div "}) ; // —————— PAGE TRANSITION AND LOADERS —————— // function runPageLeaveAnima…" at bounding box center [837, 417] width 1117 height 637
type textarea "initReelSectionReveal();"
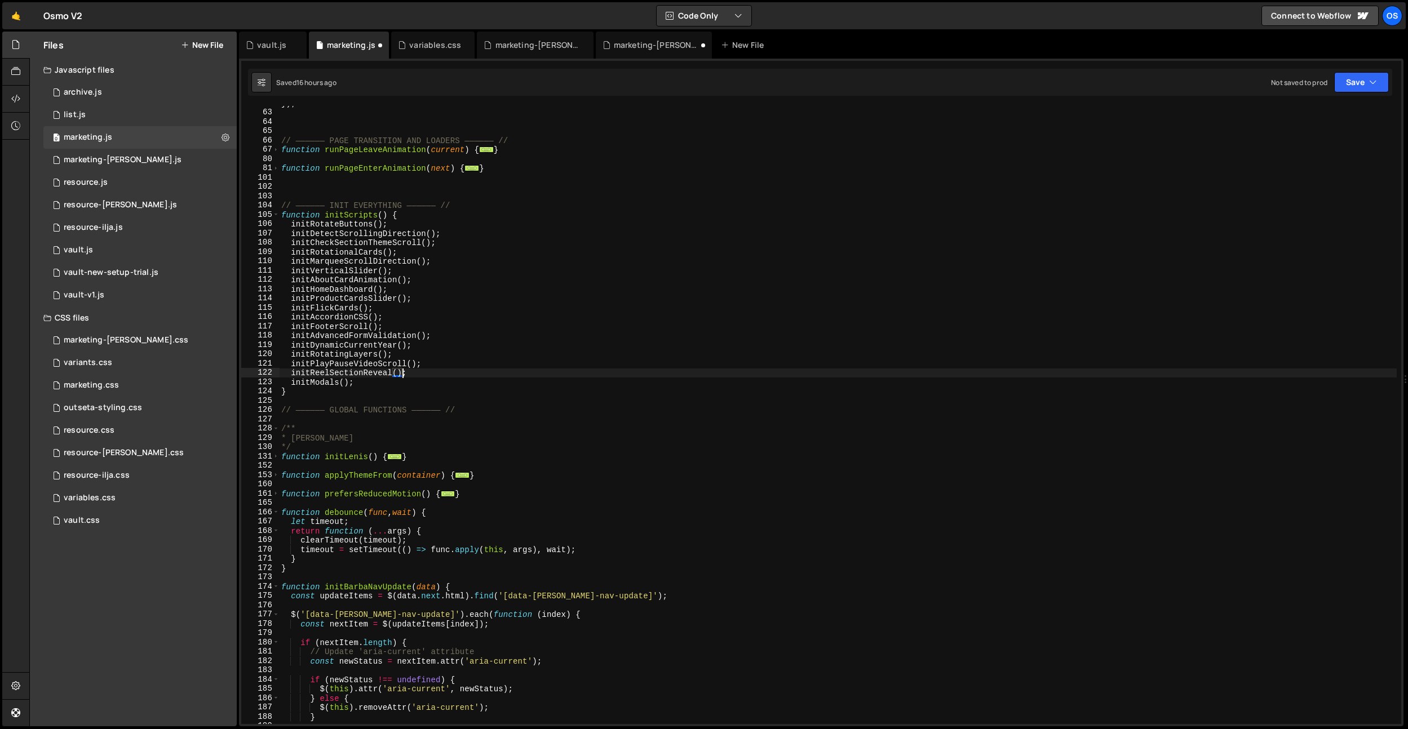
click at [342, 465] on div "}) ; // —————— PAGE TRANSITION AND LOADERS —————— // function runPageLeaveAnima…" at bounding box center [837, 417] width 1117 height 637
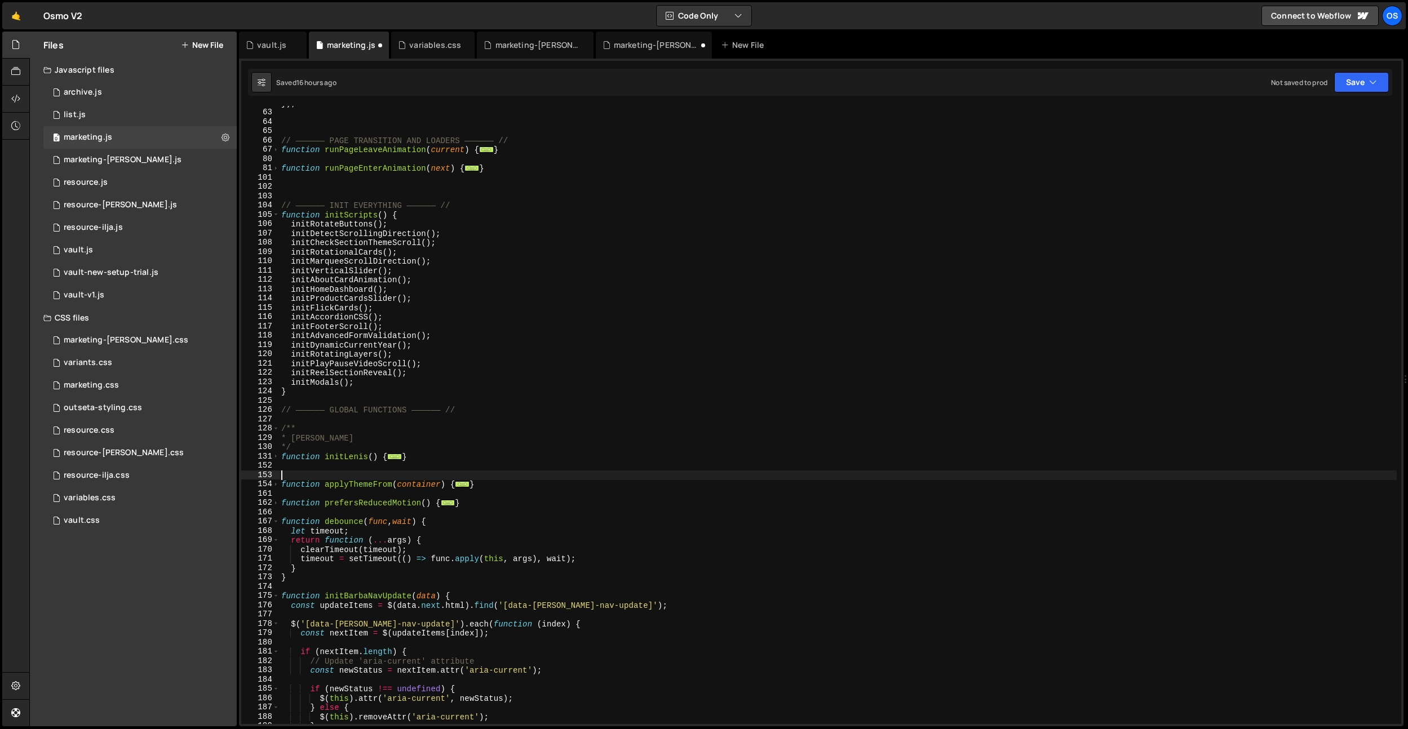
paste textarea "*/"
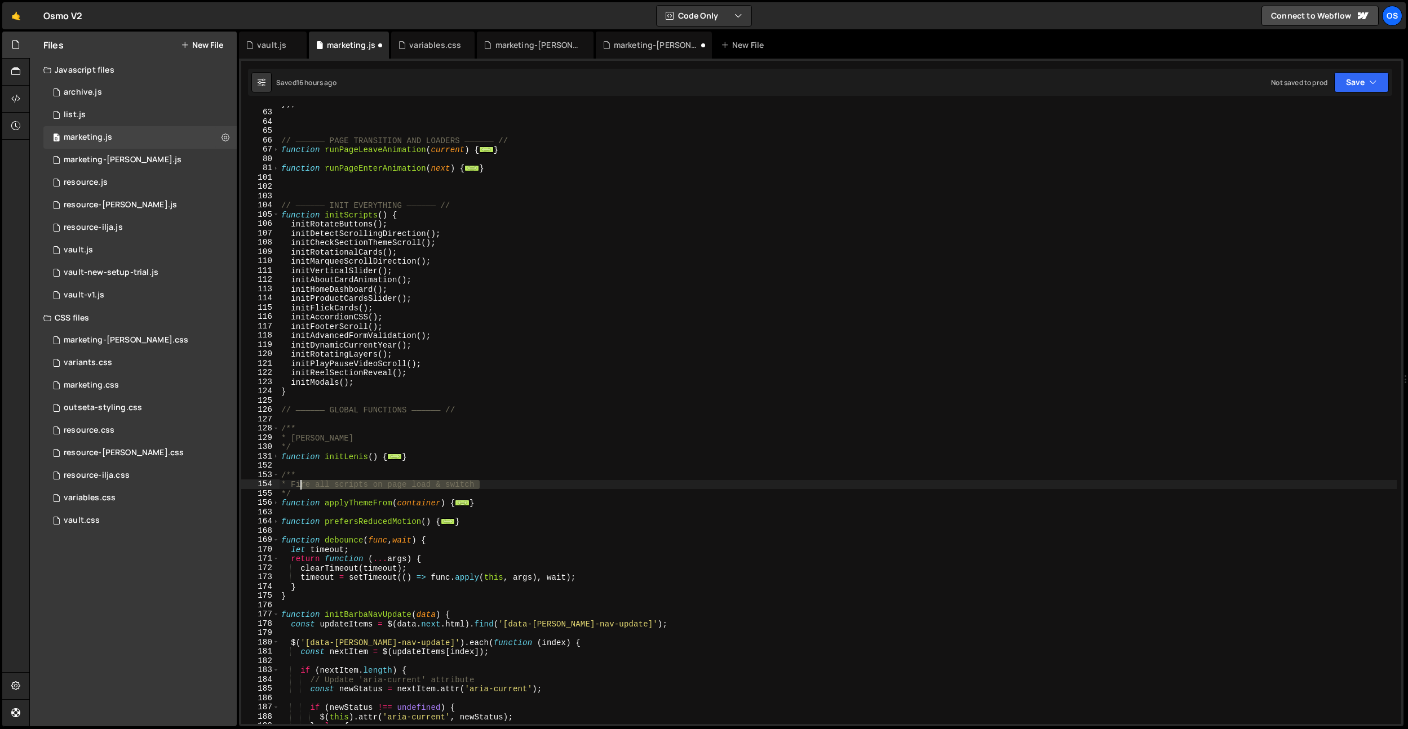
drag, startPoint x: 495, startPoint y: 486, endPoint x: 300, endPoint y: 483, distance: 195.0
click at [300, 483] on div "}) ; // —————— PAGE TRANSITION AND LOADERS —————— // function runPageLeaveAnima…" at bounding box center [837, 417] width 1117 height 637
click at [335, 450] on div "}) ; // —————— PAGE TRANSITION AND LOADERS —————— // function runPageLeaveAnima…" at bounding box center [837, 417] width 1117 height 637
click at [300, 483] on div "}) ; // —————— PAGE TRANSITION AND LOADERS —————— // function runPageLeaveAnima…" at bounding box center [837, 417] width 1117 height 637
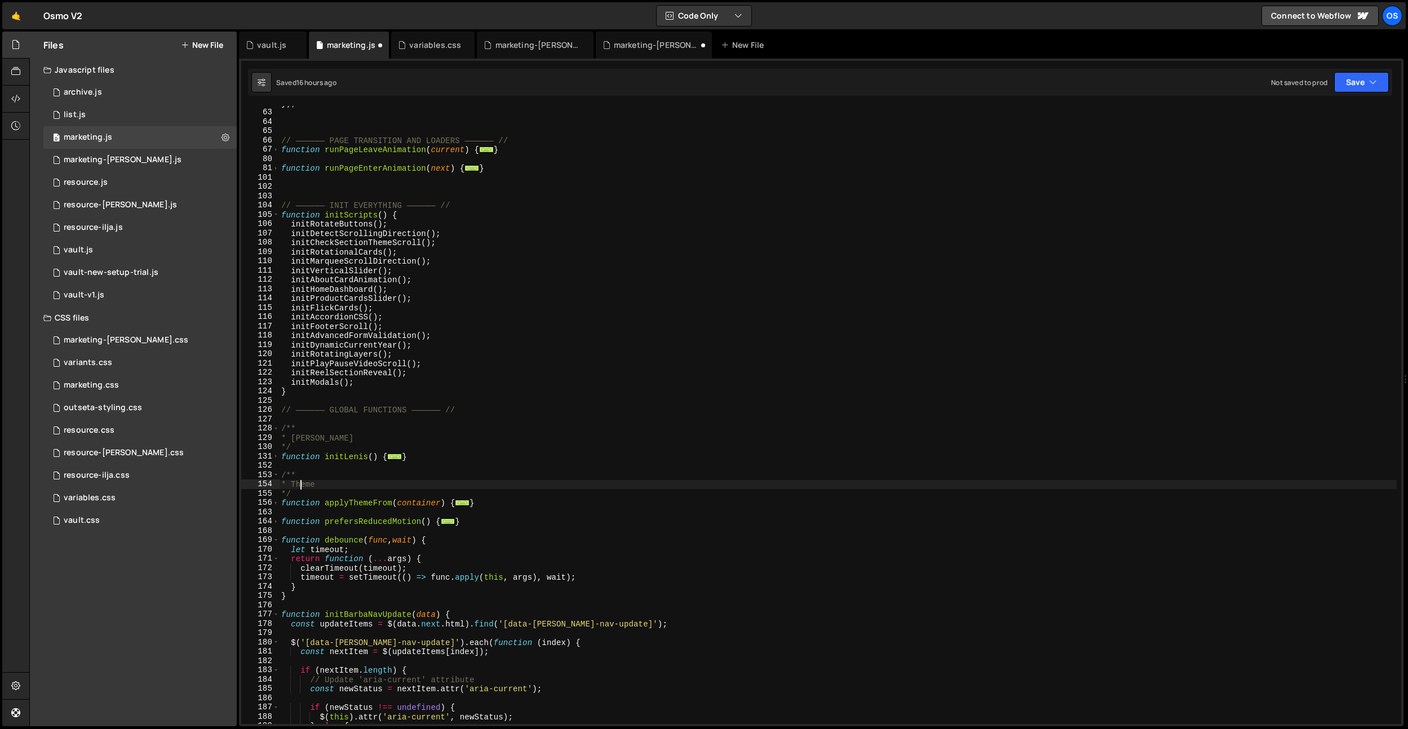
click at [300, 483] on div "}) ; // —————— PAGE TRANSITION AND LOADERS —————— // function runPageLeaveAnima…" at bounding box center [837, 417] width 1117 height 637
click at [423, 491] on div "}) ; // —————— PAGE TRANSITION AND LOADERS —————— // function runPageLeaveAnima…" at bounding box center [837, 417] width 1117 height 637
click at [423, 487] on div "}) ; // —————— PAGE TRANSITION AND LOADERS —————— // function runPageLeaveAnima…" at bounding box center [837, 417] width 1117 height 637
type textarea "* Dark/Light Theme Transition"
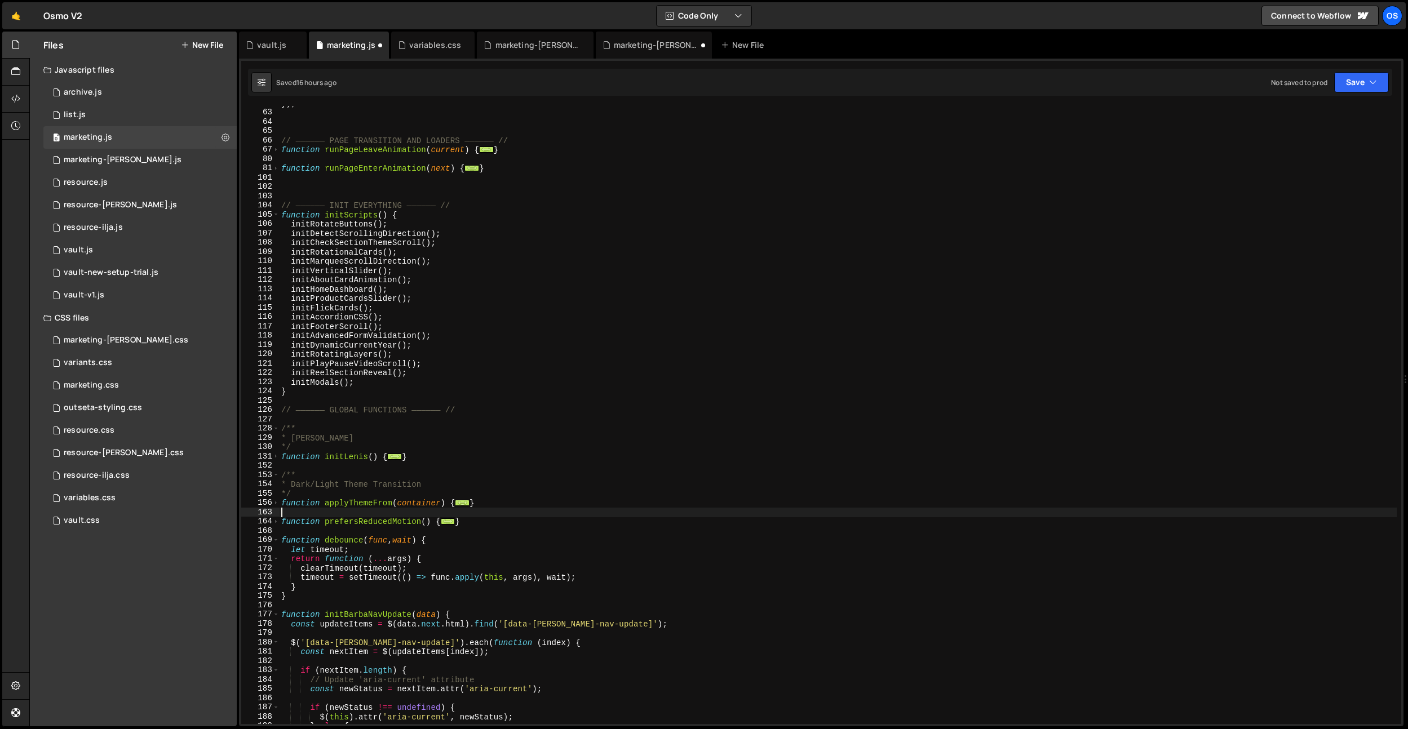
click at [336, 514] on div "}) ; // —————— PAGE TRANSITION AND LOADERS —————— // function runPageLeaveAnima…" at bounding box center [837, 417] width 1117 height 637
paste textarea "*/"
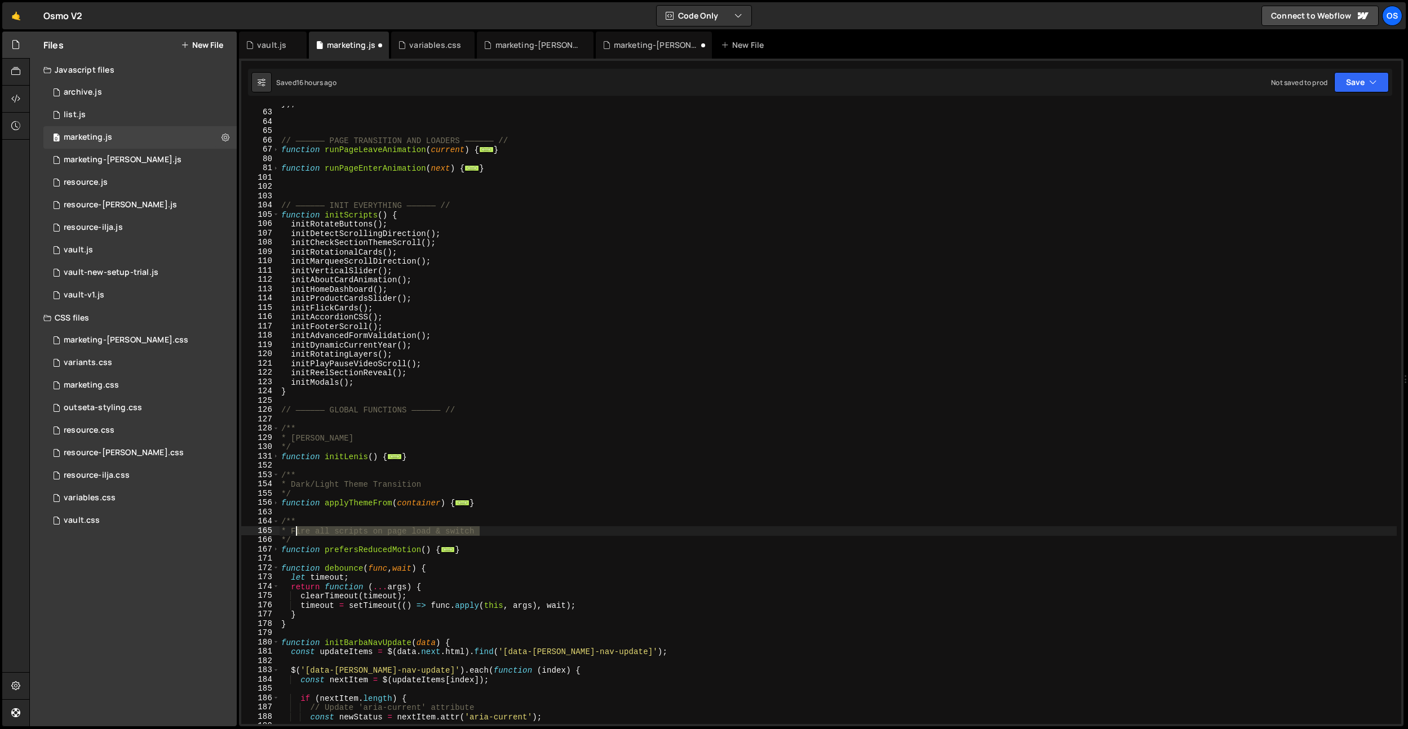
drag, startPoint x: 437, startPoint y: 533, endPoint x: 296, endPoint y: 530, distance: 141.5
click at [296, 530] on div "}) ; // —————— PAGE TRANSITION AND LOADERS —————— // function runPageLeaveAnima…" at bounding box center [837, 417] width 1117 height 637
click at [386, 485] on div "}) ; // —————— PAGE TRANSITION AND LOADERS —————— // function runPageLeaveAnima…" at bounding box center [837, 417] width 1117 height 637
type textarea "* Dark/Light Theme Transition"
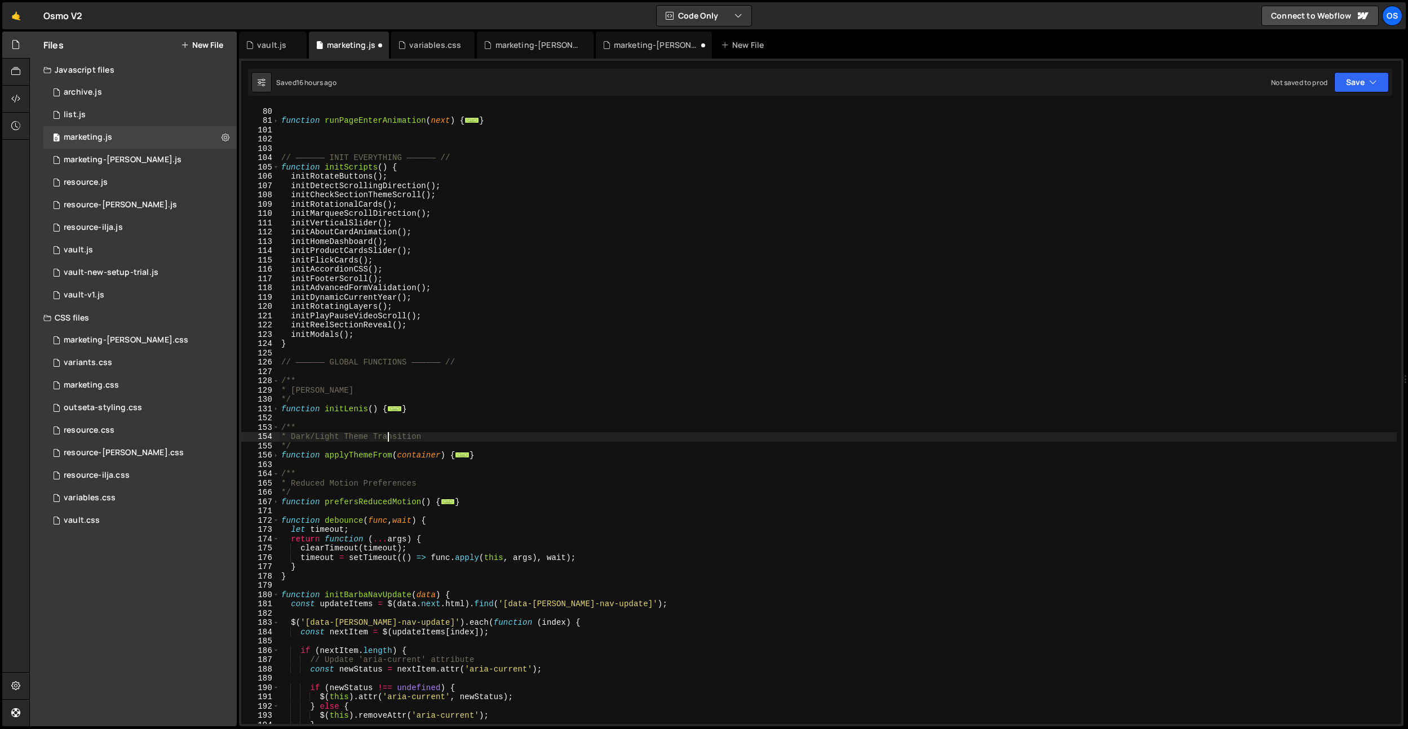
scroll to position [522, 0]
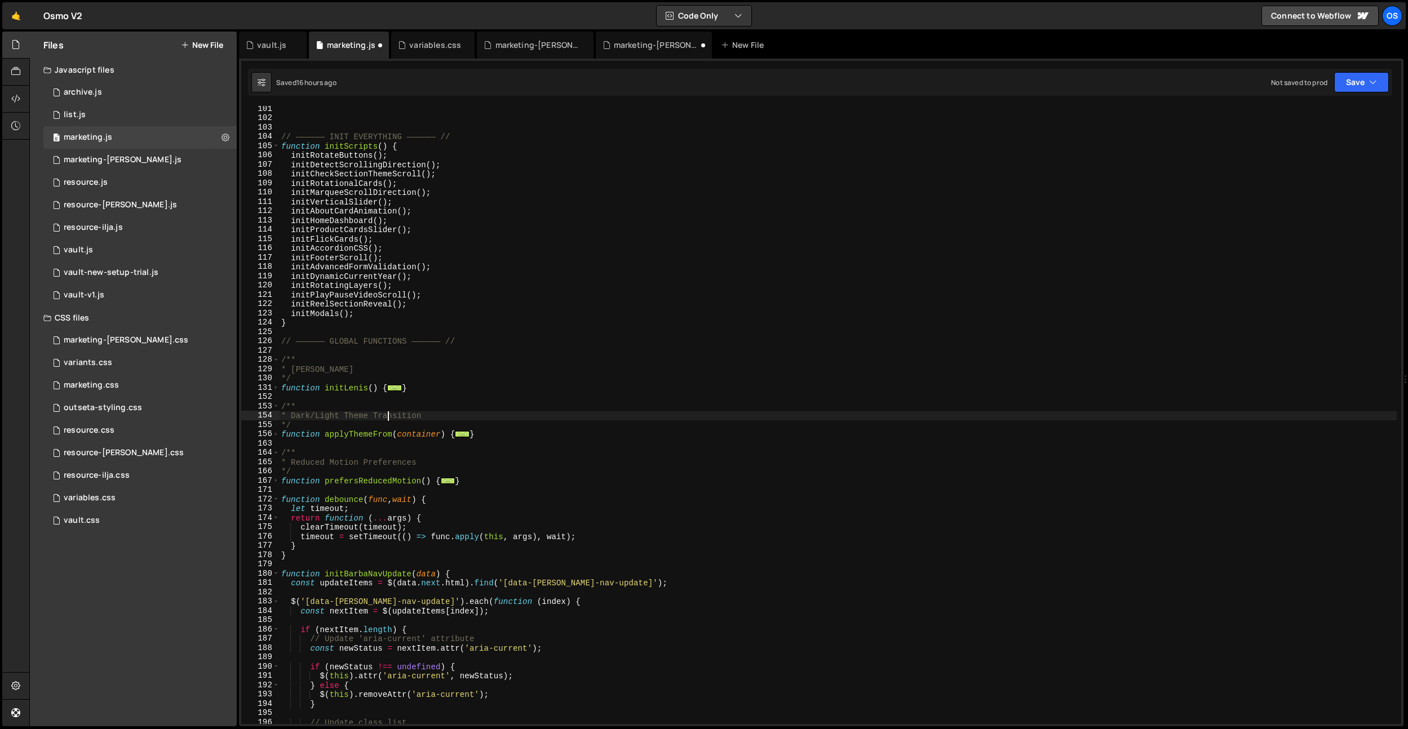
click at [323, 490] on div "// —————— INIT EVERYTHING —————— // function initScripts ( ) { initRotateButton…" at bounding box center [837, 422] width 1117 height 637
paste textarea "*/"
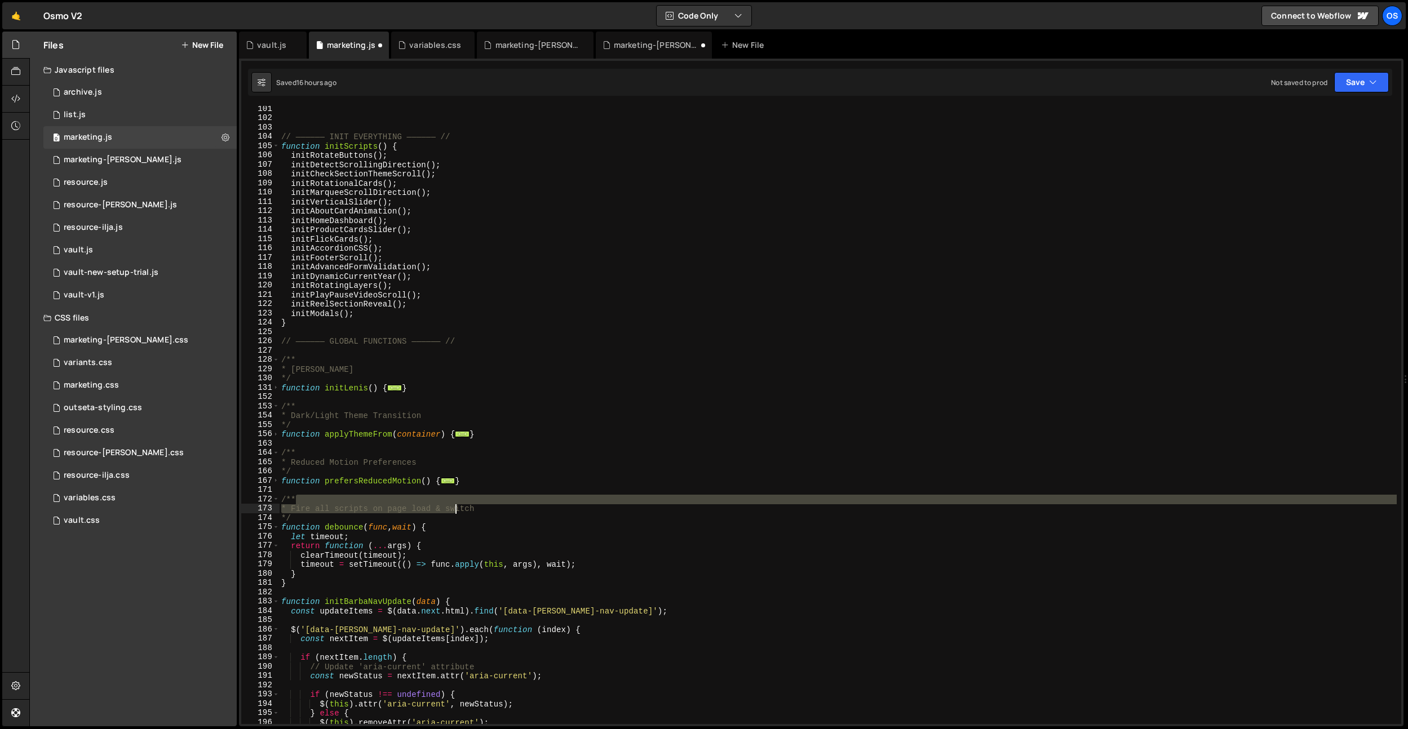
drag, startPoint x: 486, startPoint y: 504, endPoint x: 456, endPoint y: 507, distance: 29.9
click at [456, 507] on div "// —————— INIT EVERYTHING —————— // function initScripts ( ) { initRotateButton…" at bounding box center [837, 422] width 1117 height 637
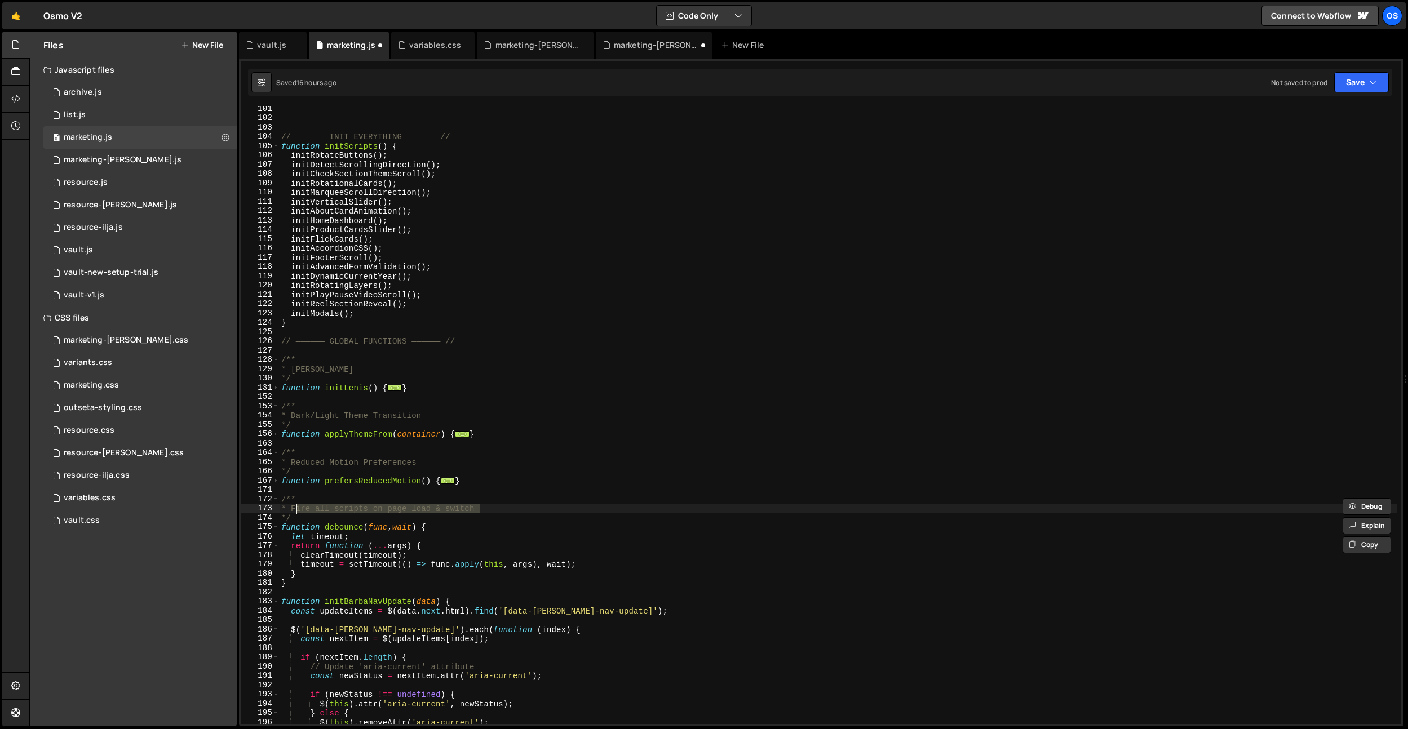
drag, startPoint x: 510, startPoint y: 507, endPoint x: 295, endPoint y: 505, distance: 215.3
click at [295, 505] on div "// —————— INIT EVERYTHING —————— // function initScripts ( ) { initRotateButton…" at bounding box center [837, 422] width 1117 height 637
click at [294, 507] on div "// —————— INIT EVERYTHING —————— // function initScripts ( ) { initRotateButton…" at bounding box center [837, 422] width 1117 height 637
type textarea "* Global Debounce"
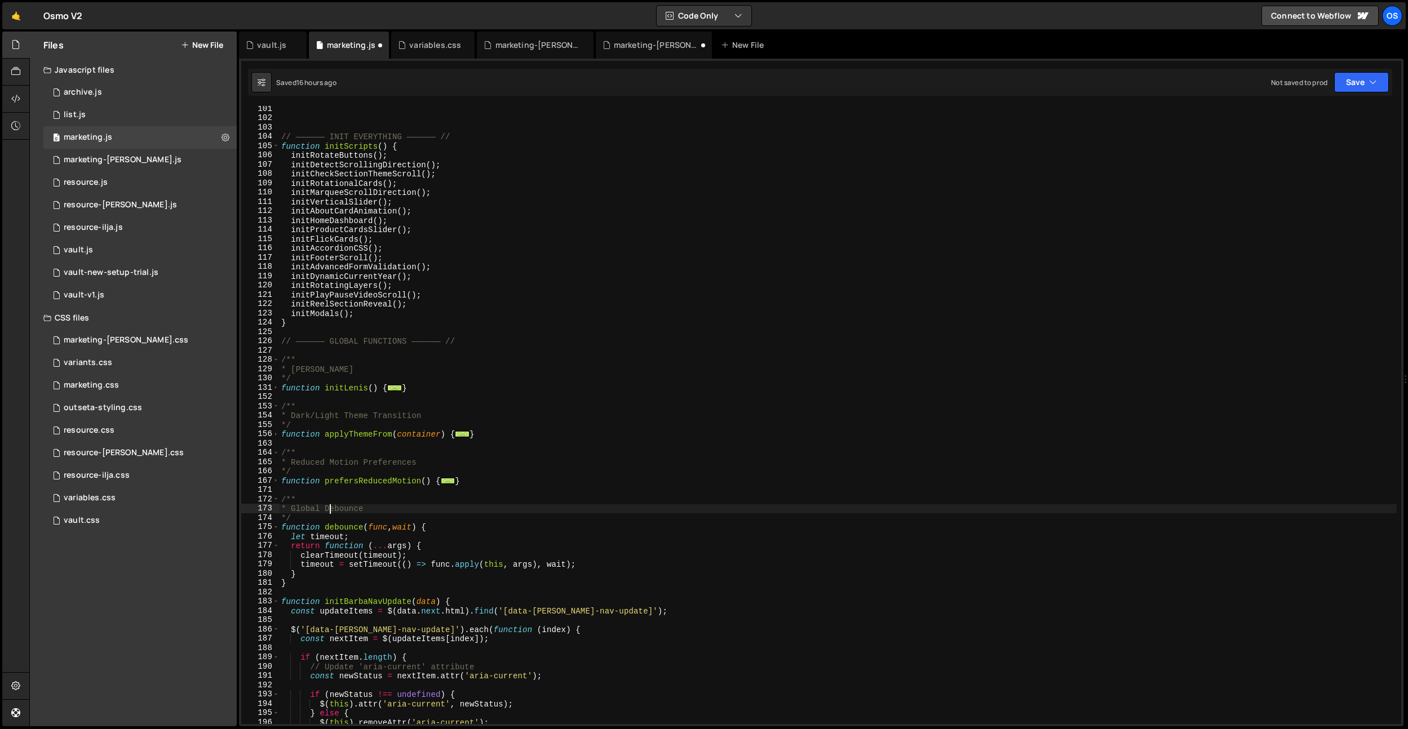
scroll to position [550, 0]
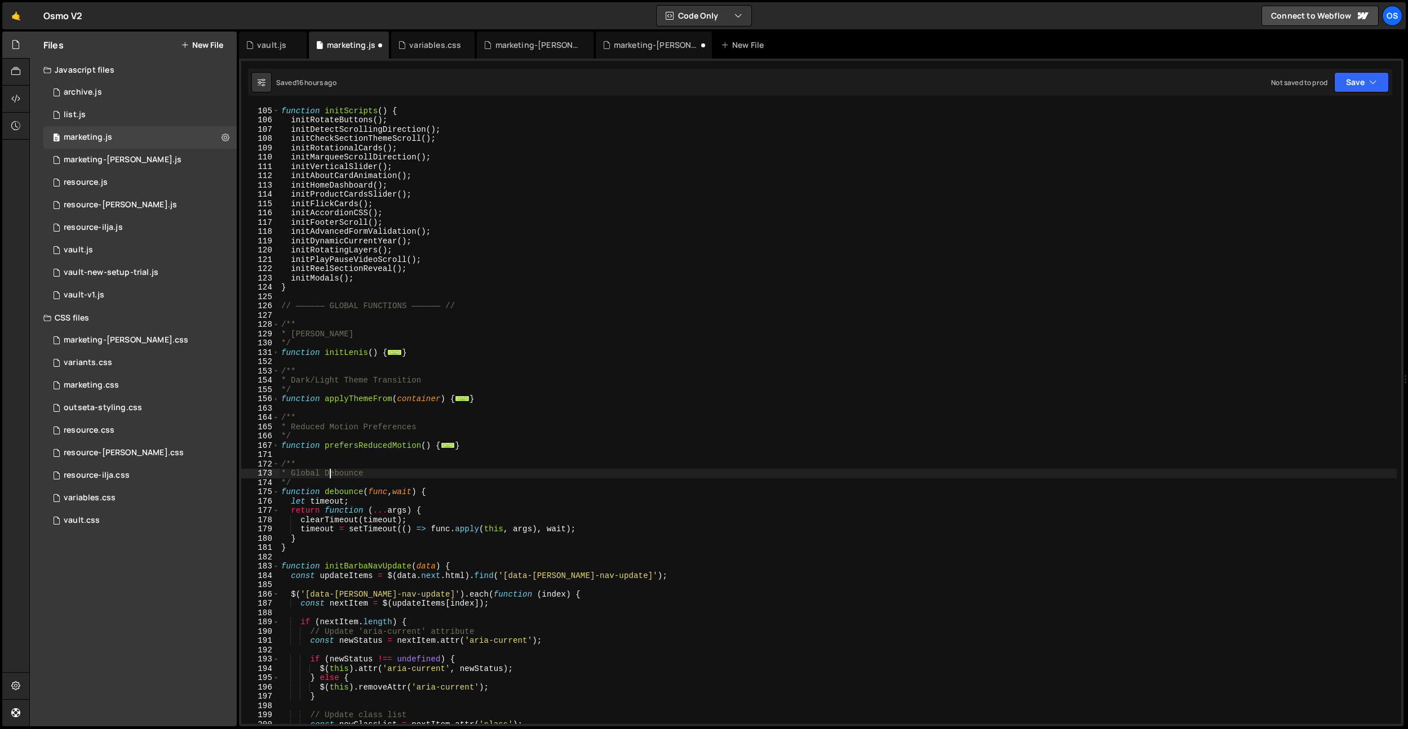
click at [316, 559] on div "// —————— INIT EVERYTHING —————— // function initScripts ( ) { initRotateButton…" at bounding box center [837, 415] width 1117 height 637
paste textarea "*/"
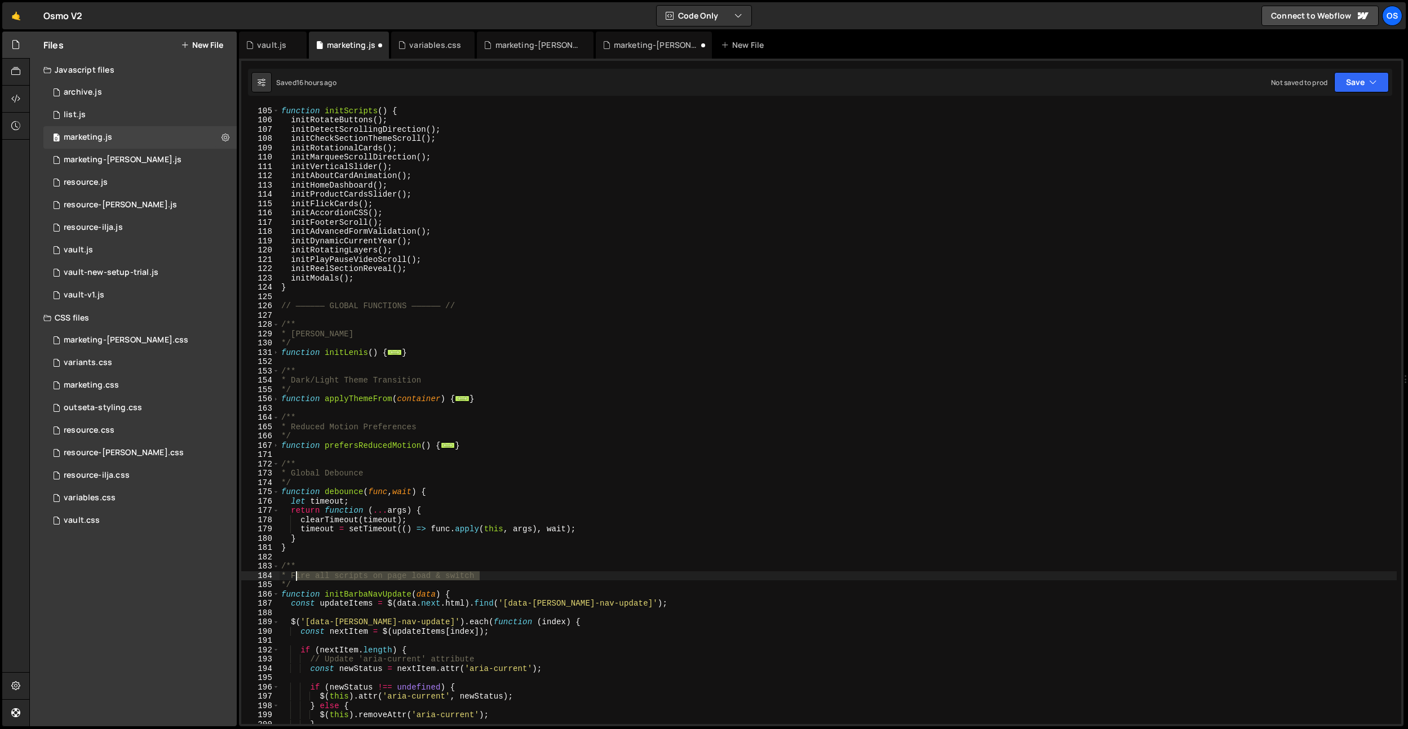
drag, startPoint x: 500, startPoint y: 576, endPoint x: 296, endPoint y: 576, distance: 204.0
click at [296, 576] on div "// —————— INIT EVERYTHING —————— // function initScripts ( ) { initRotateButton…" at bounding box center [837, 415] width 1117 height 637
click at [485, 502] on div "// —————— INIT EVERYTHING —————— // function initScripts ( ) { initRotateButton…" at bounding box center [837, 415] width 1117 height 637
type textarea "let timeout;"
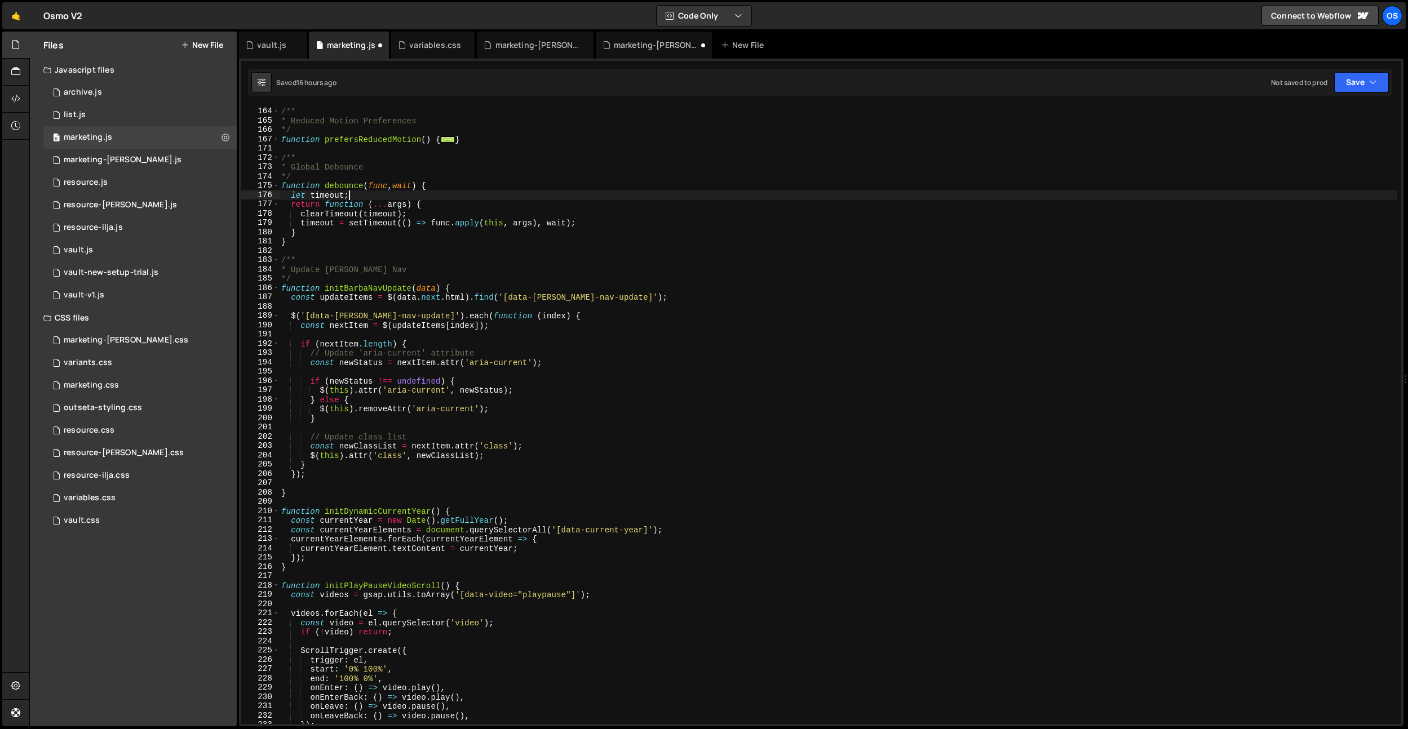
scroll to position [804, 0]
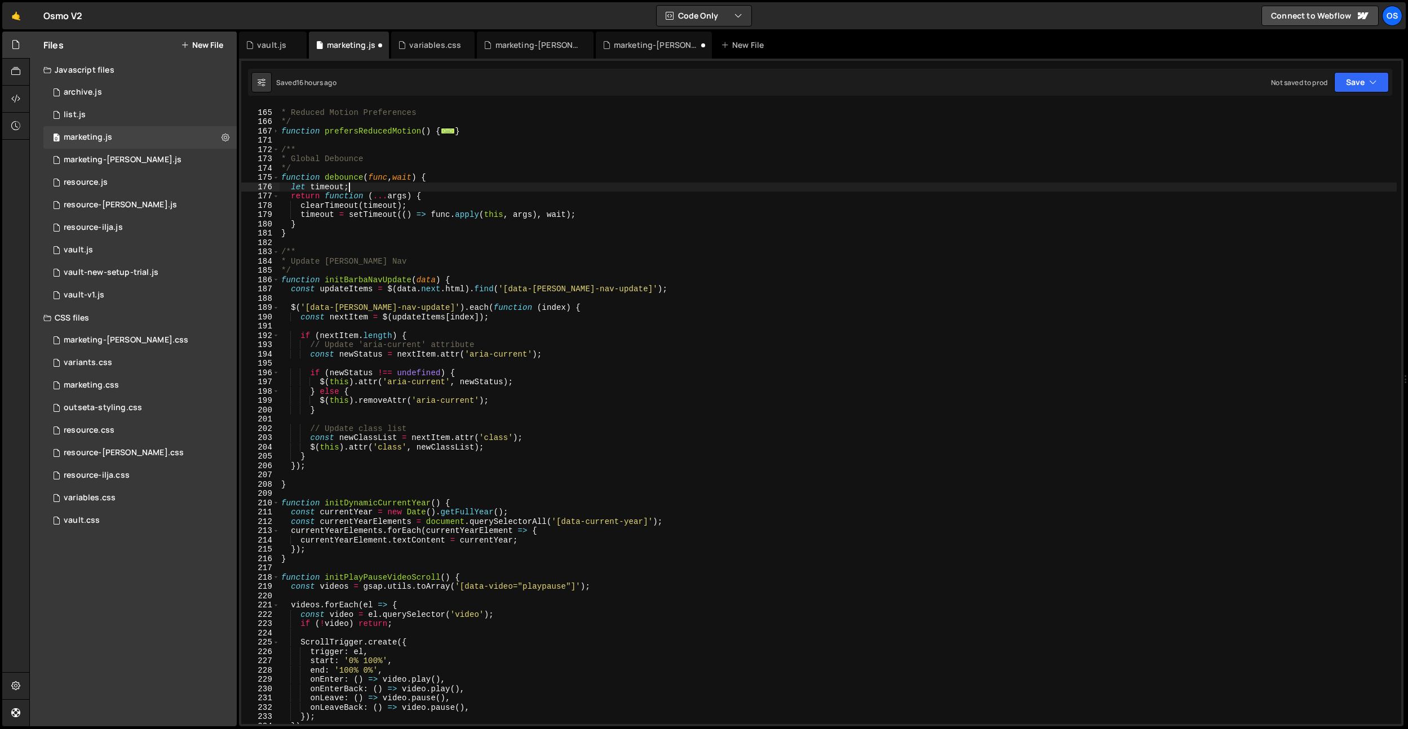
click at [362, 491] on div "/** * Reduced Motion Preferences */ function prefersReducedMotion ( ) { ... } /…" at bounding box center [837, 417] width 1117 height 637
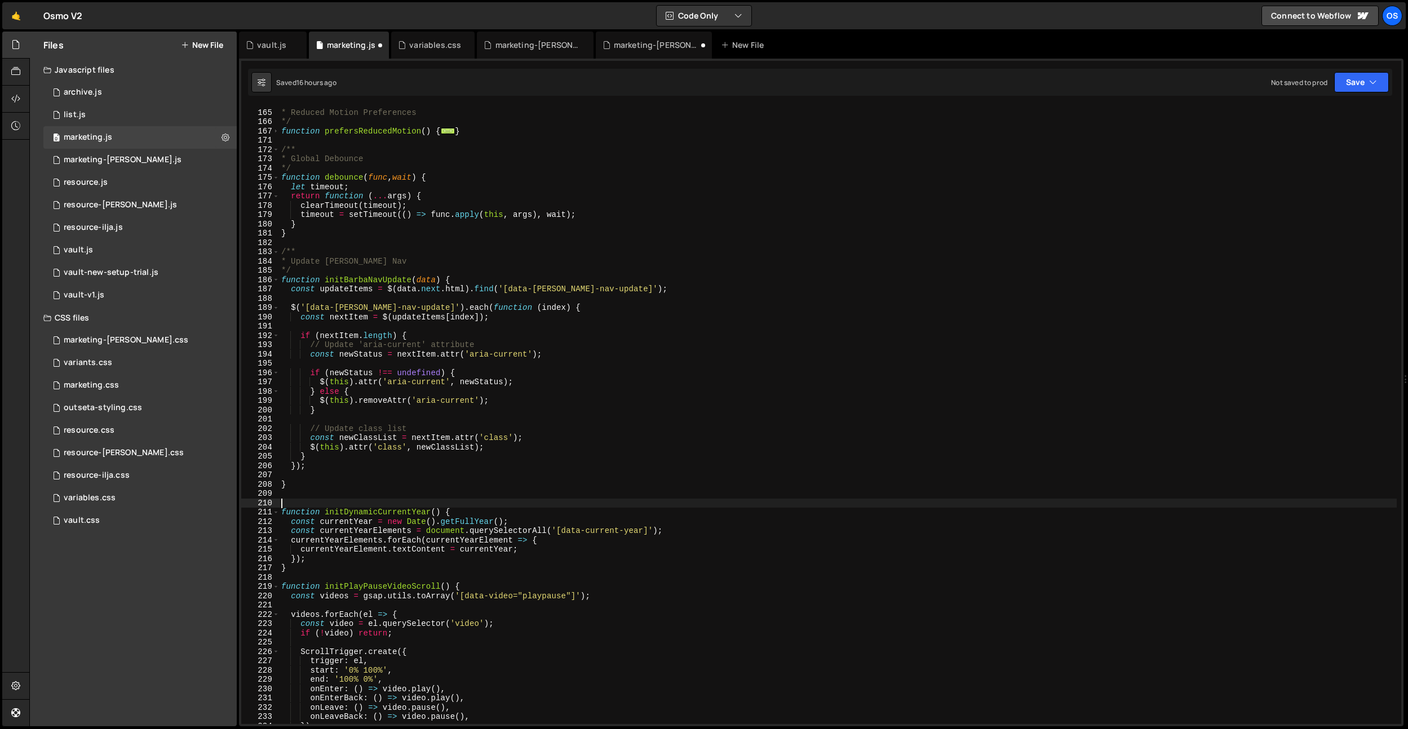
paste textarea "*/"
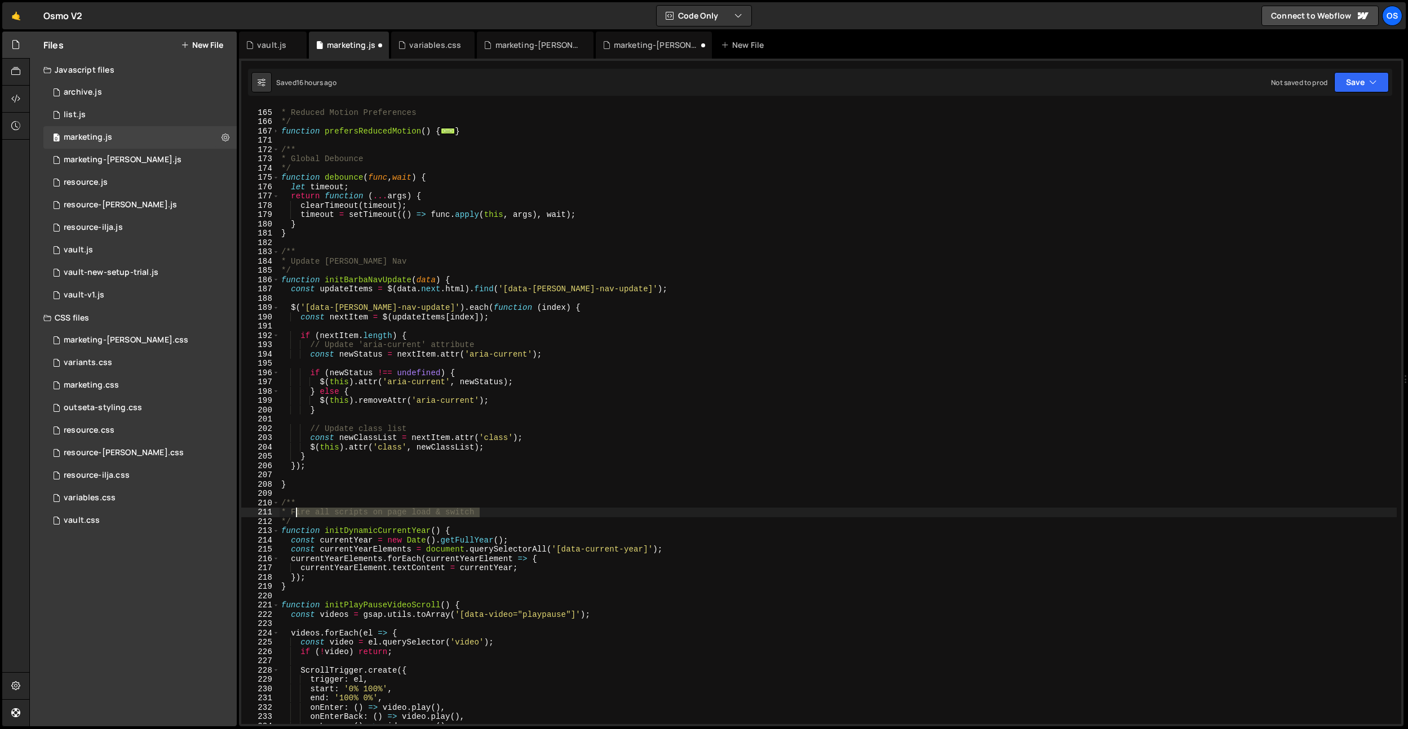
drag, startPoint x: 501, startPoint y: 516, endPoint x: 296, endPoint y: 512, distance: 205.1
click at [295, 512] on div "/** * Reduced Motion Preferences */ function prefersReducedMotion ( ) { ... } /…" at bounding box center [837, 417] width 1117 height 637
click at [379, 602] on div "/** * Reduced Motion Preferences */ function prefersReducedMotion ( ) { ... } /…" at bounding box center [837, 417] width 1117 height 637
type textarea "function initPlayPauseVideoScroll() {"
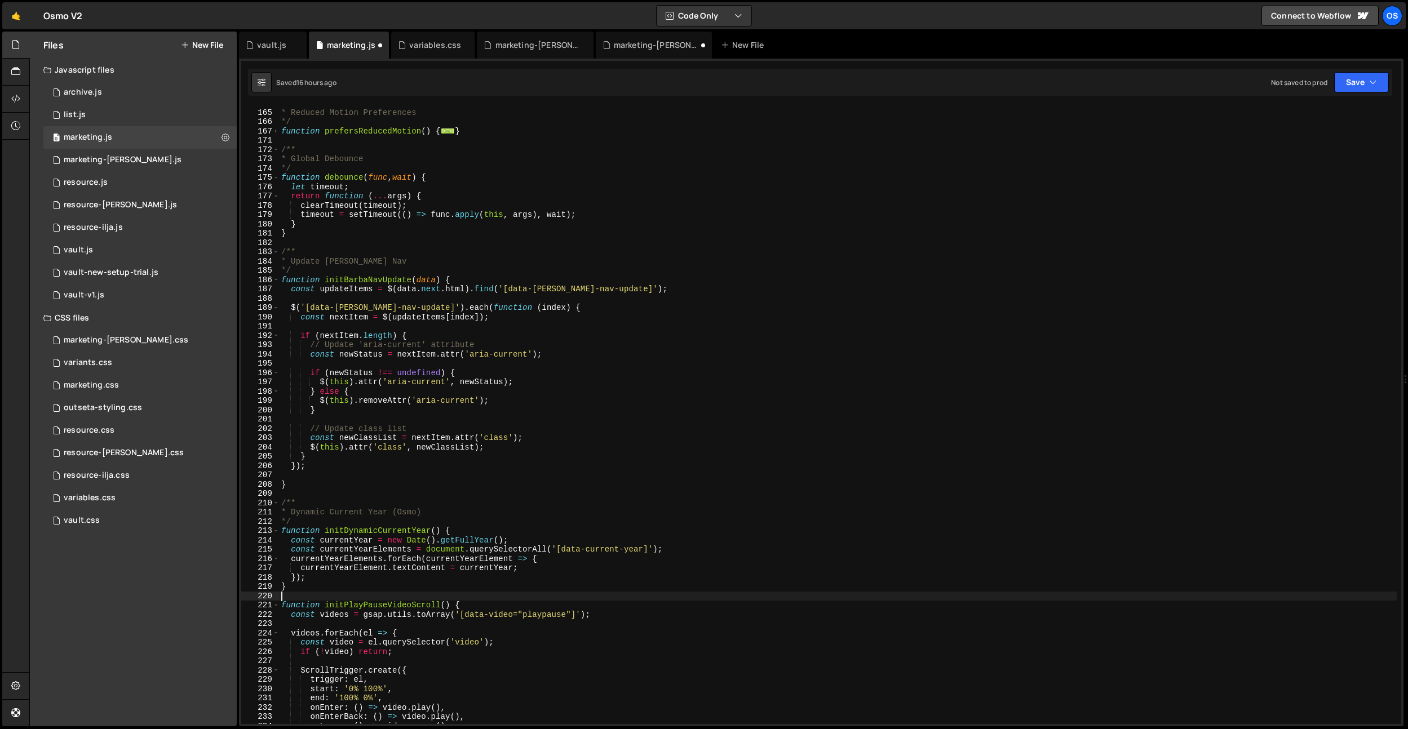
scroll to position [0, 0]
paste textarea "*/"
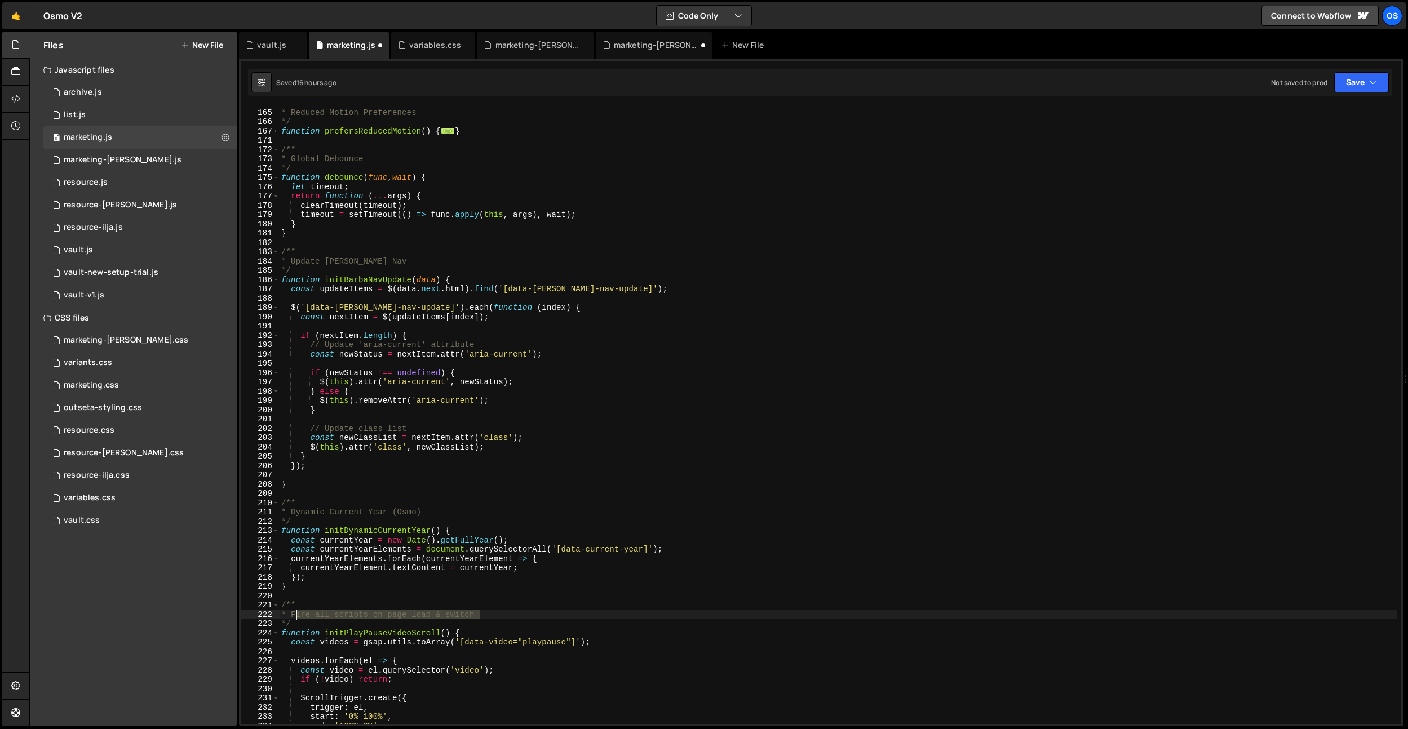
drag, startPoint x: 496, startPoint y: 614, endPoint x: 294, endPoint y: 612, distance: 201.7
click at [294, 612] on div "/** * Reduced Motion Preferences */ function prefersReducedMotion ( ) { ... } /…" at bounding box center [837, 417] width 1117 height 637
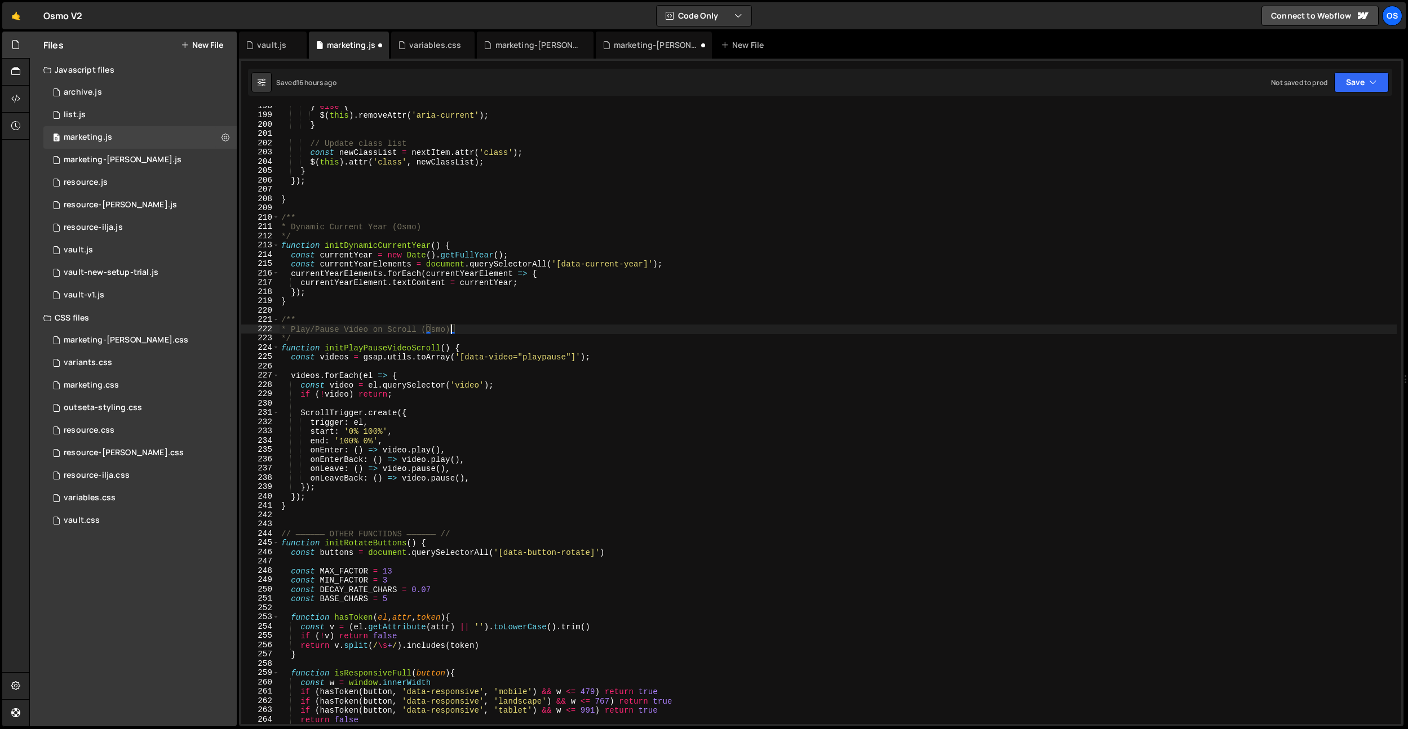
scroll to position [1032, 0]
click at [464, 532] on div "} else { $ ( this ) . removeAttr ( 'aria-current' ) ; } // Update class list co…" at bounding box center [837, 419] width 1117 height 637
type textarea "// —————— OTHER FUNCTIONS —————— //"
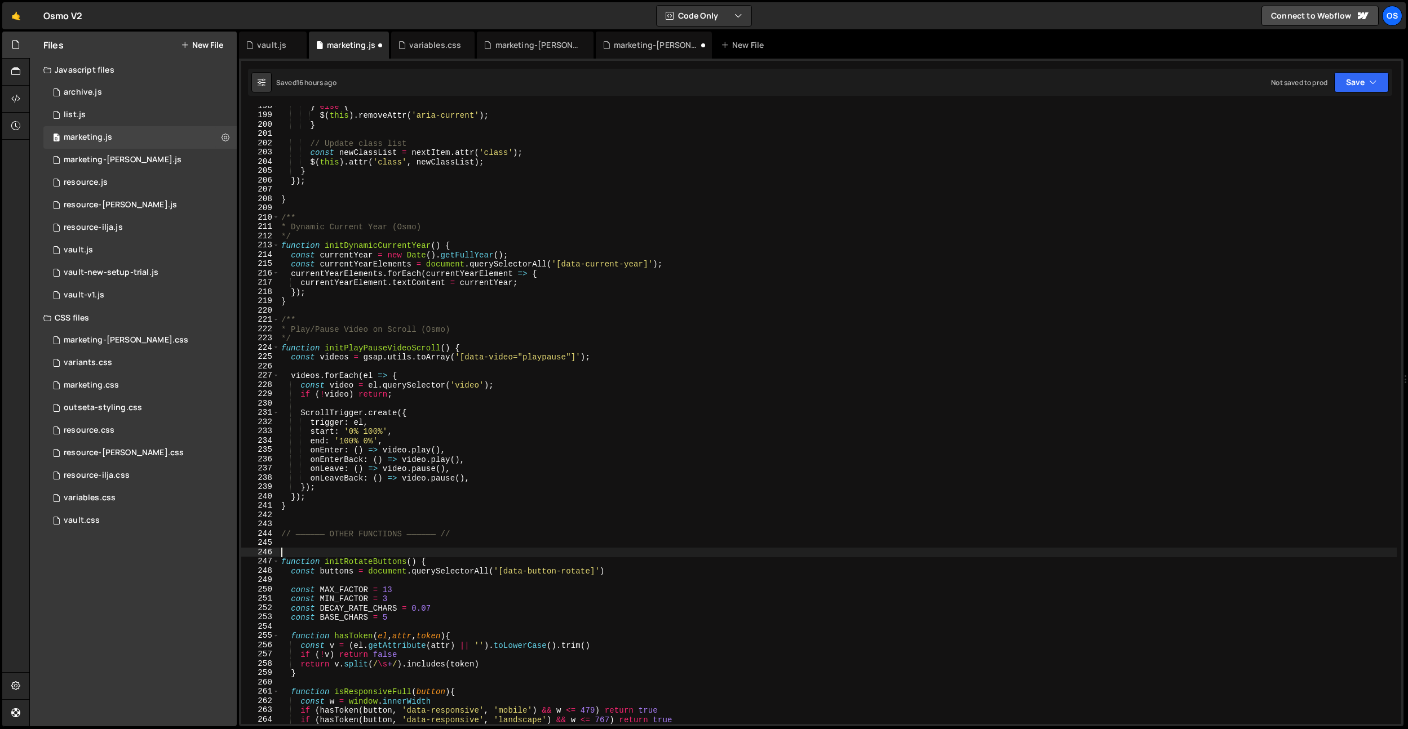
paste textarea "*/"
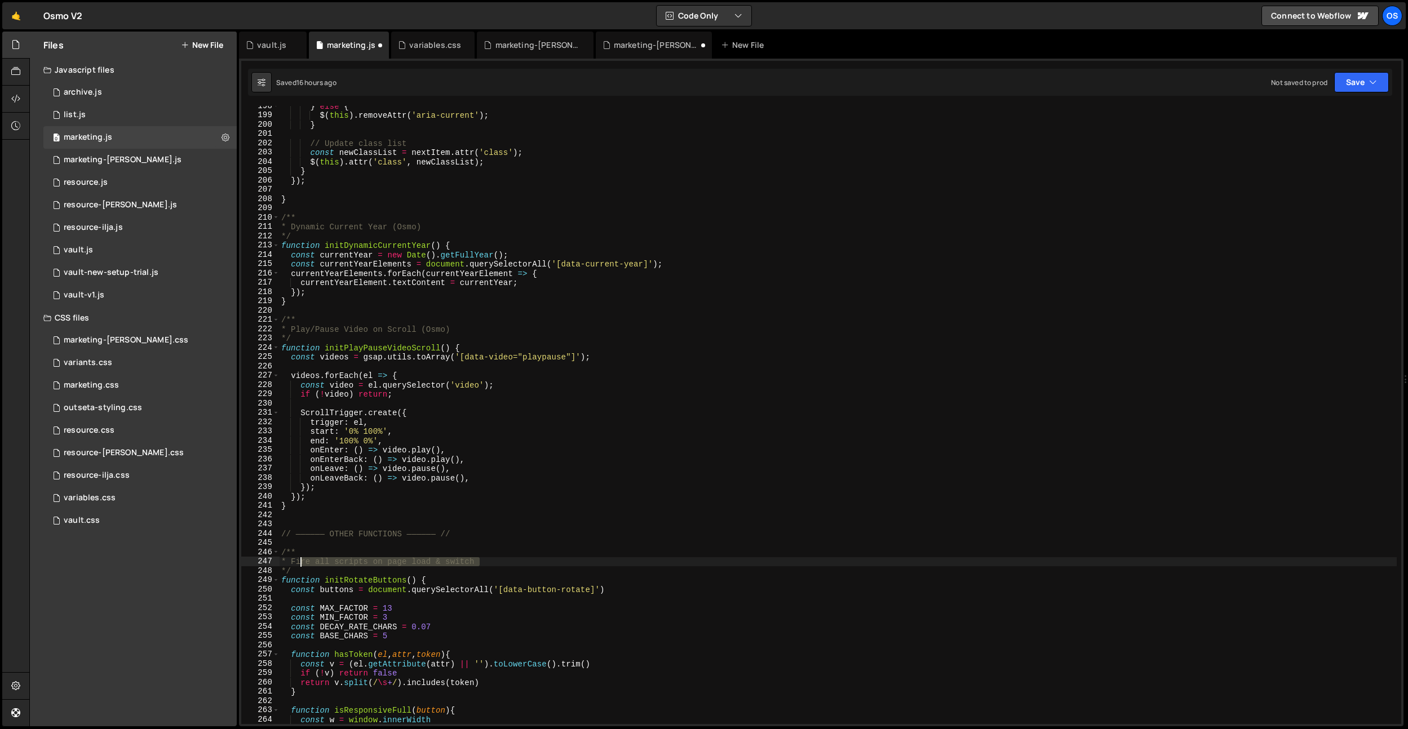
drag, startPoint x: 480, startPoint y: 562, endPoint x: 298, endPoint y: 563, distance: 182.0
click at [298, 563] on div "} else { $ ( this ) . removeAttr ( 'aria-current' ) ; } // Update class list co…" at bounding box center [837, 419] width 1117 height 637
type textarea "* Rotate Buttons"
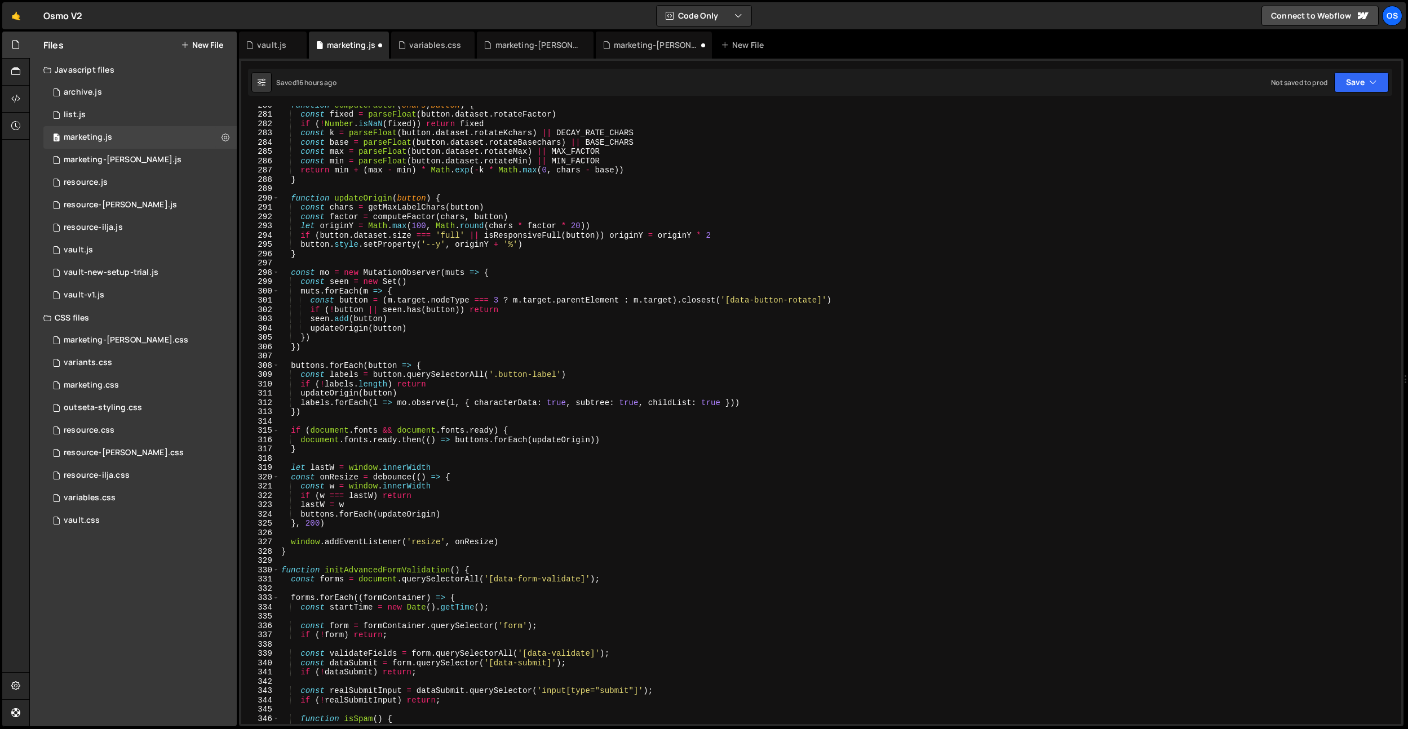
scroll to position [1650, 0]
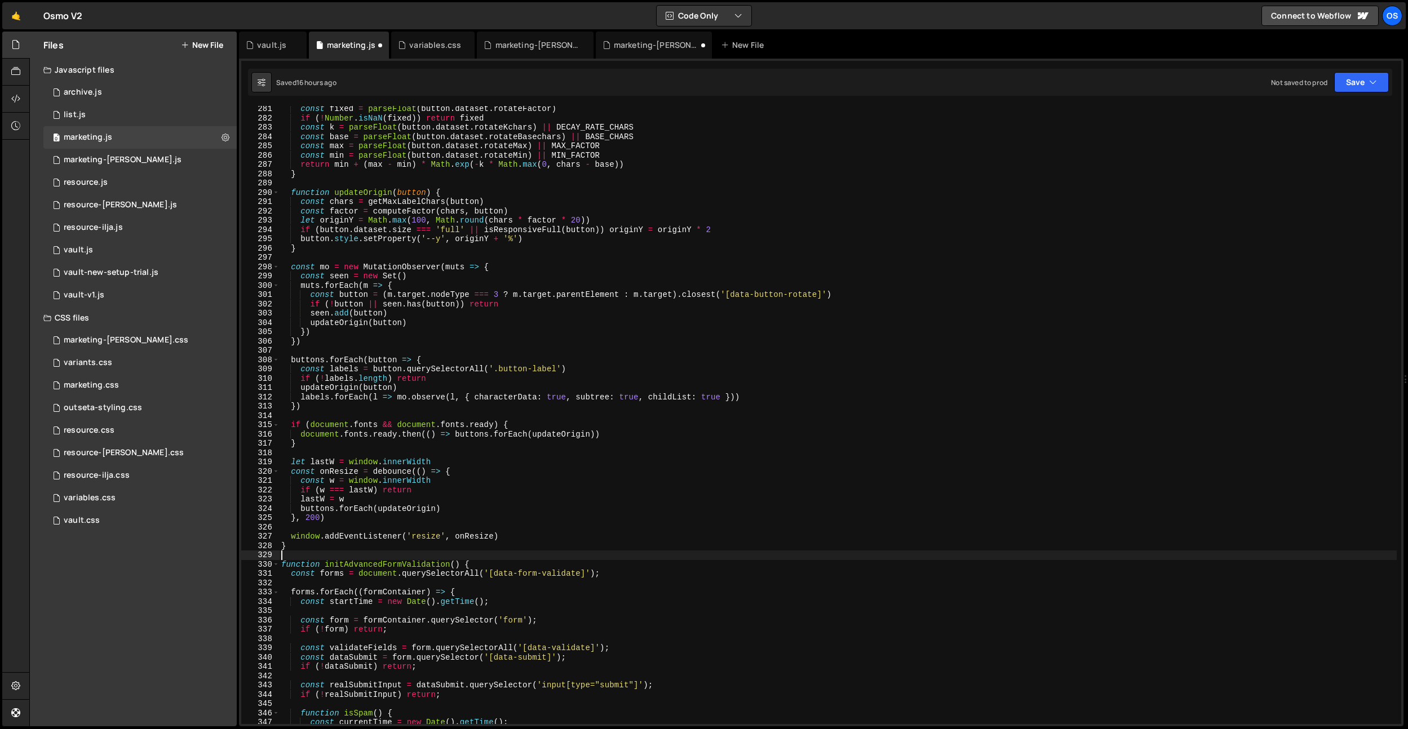
click at [338, 557] on div "const fixed = parseFloat ( button . dataset . rotateFactor ) if ( ! Number . is…" at bounding box center [837, 422] width 1117 height 637
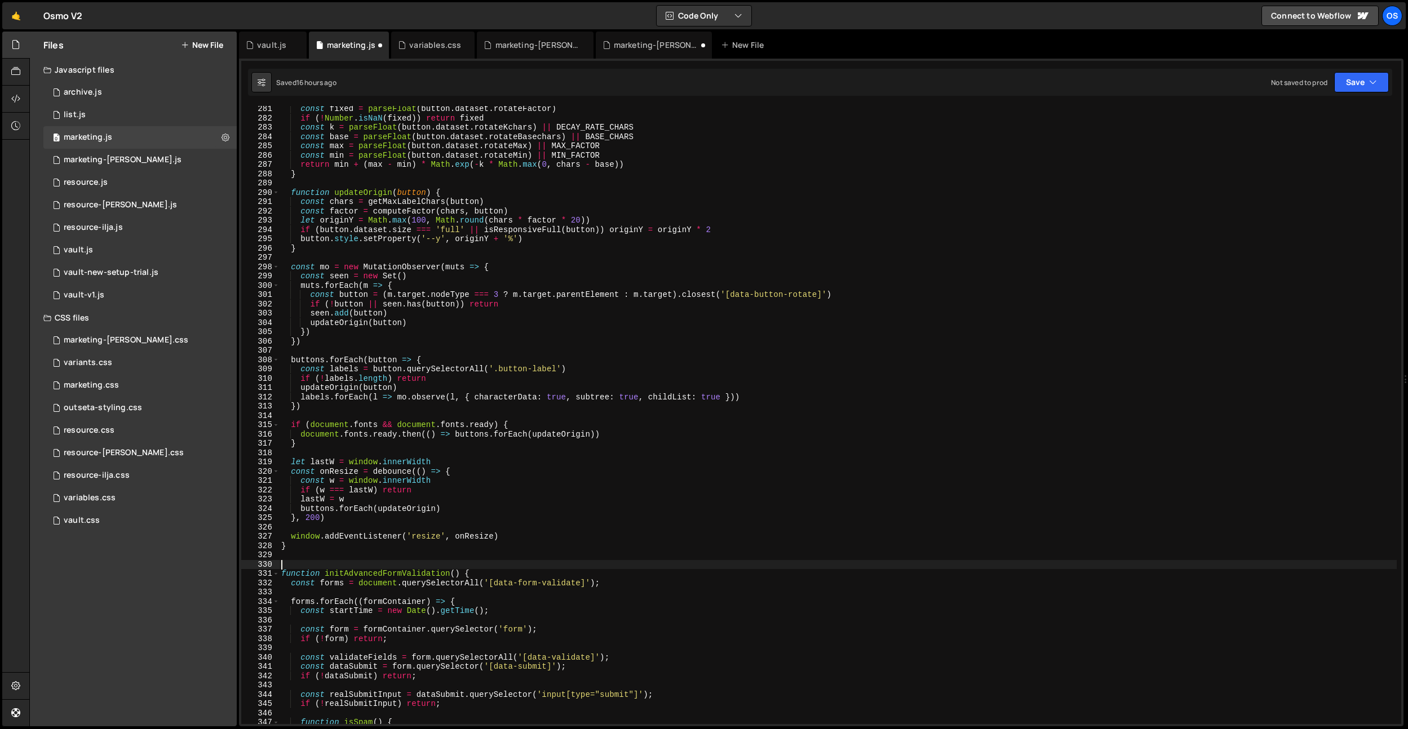
paste textarea "*/"
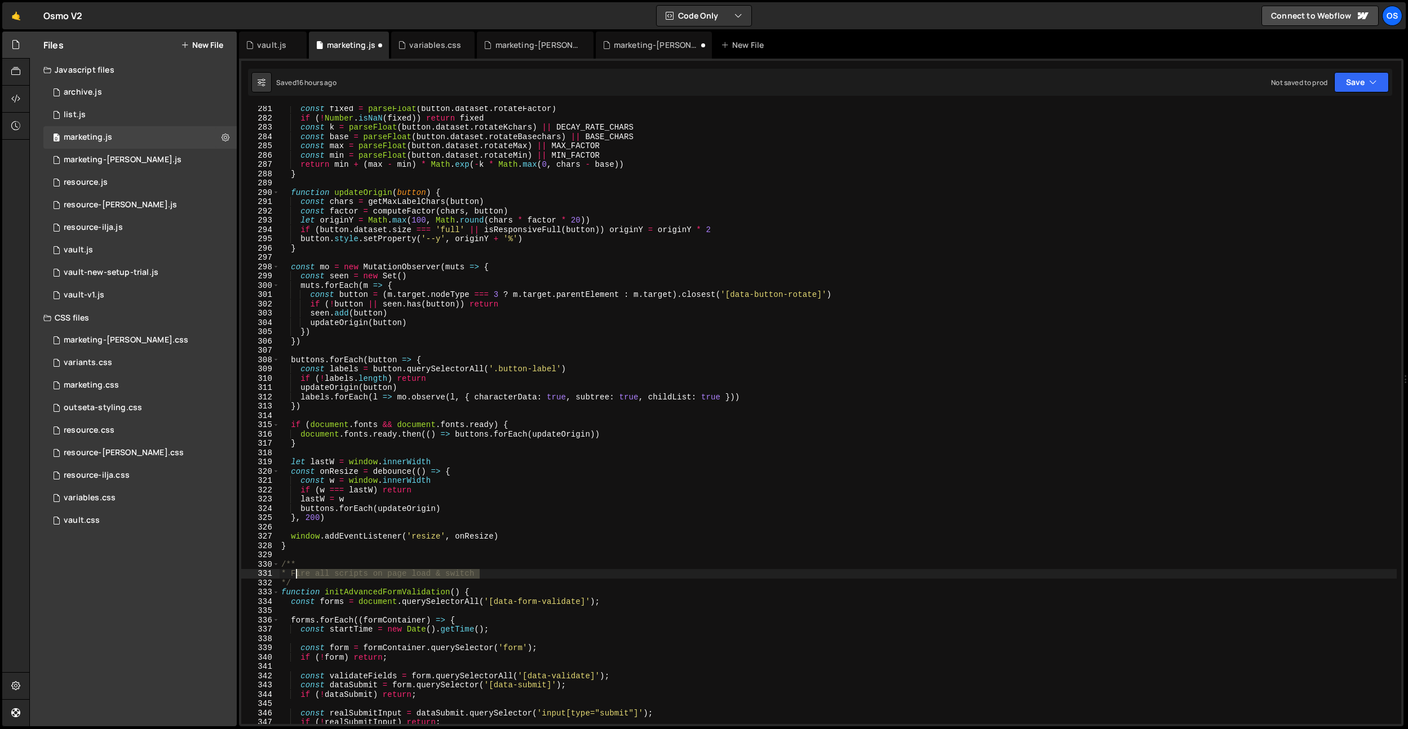
drag, startPoint x: 484, startPoint y: 571, endPoint x: 295, endPoint y: 573, distance: 189.3
click at [295, 573] on div "const fixed = parseFloat ( button . dataset . rotateFactor ) if ( ! Number . is…" at bounding box center [837, 422] width 1117 height 637
type textarea "* Advanced Form Validation (Osmo)"
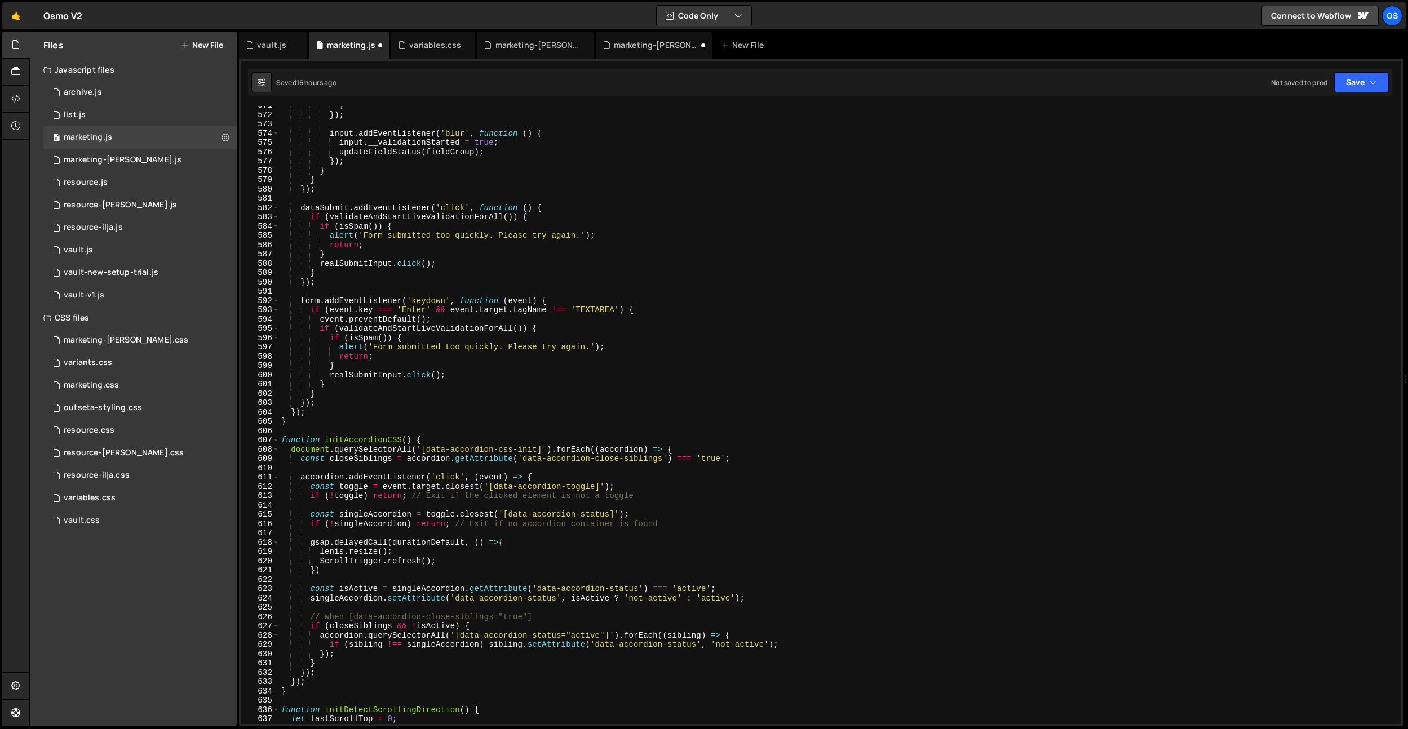
scroll to position [3823, 0]
click at [309, 433] on div "} }) ; input . addEventListener ( 'blur' , function ( ) { input . __validationS…" at bounding box center [837, 419] width 1117 height 637
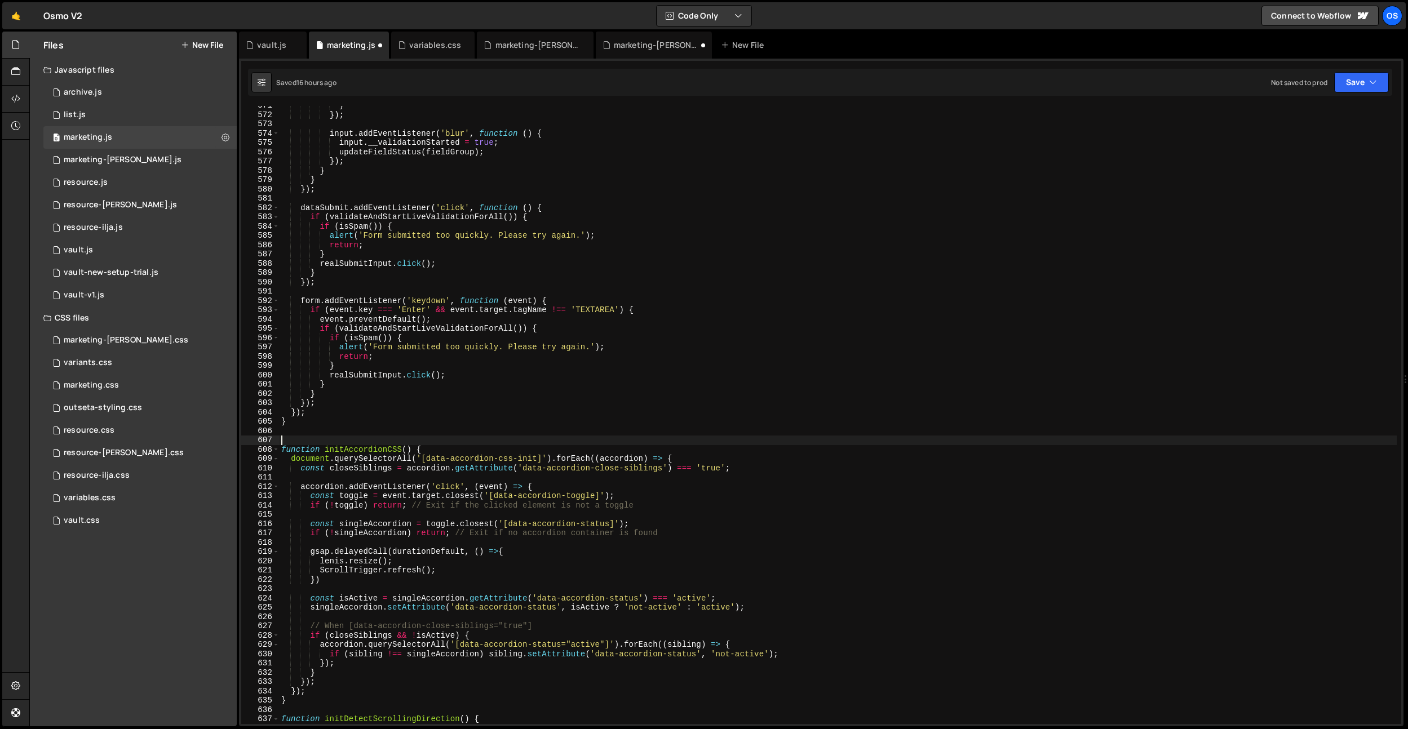
paste textarea "*/"
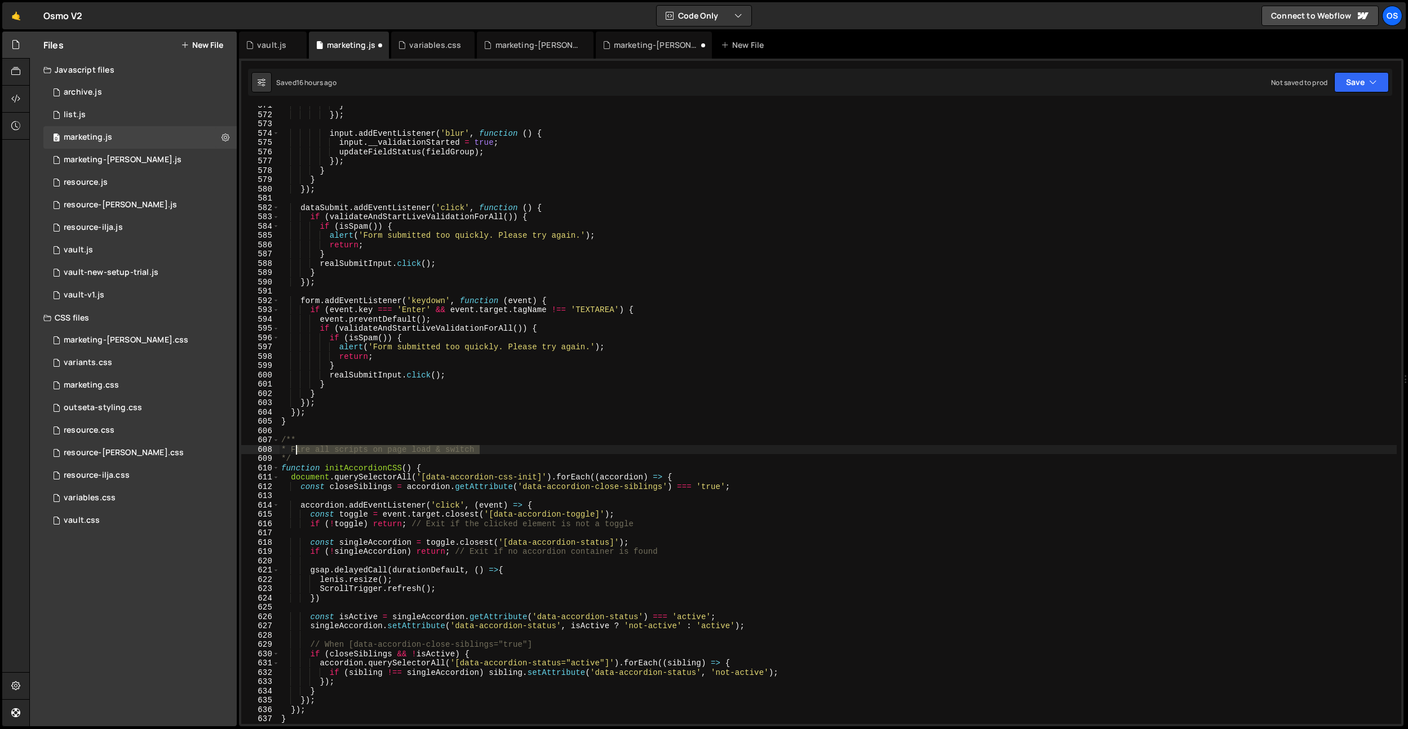
drag, startPoint x: 501, startPoint y: 451, endPoint x: 298, endPoint y: 452, distance: 203.4
click at [298, 452] on div "} }) ; input . addEventListener ( 'blur' , function ( ) { input . __validationS…" at bounding box center [837, 419] width 1117 height 637
type textarea "* Accordion CSS (Osmo)"
click at [420, 434] on div "} }) ; input . addEventListener ( 'blur' , function ( ) { input . __validationS…" at bounding box center [837, 419] width 1117 height 637
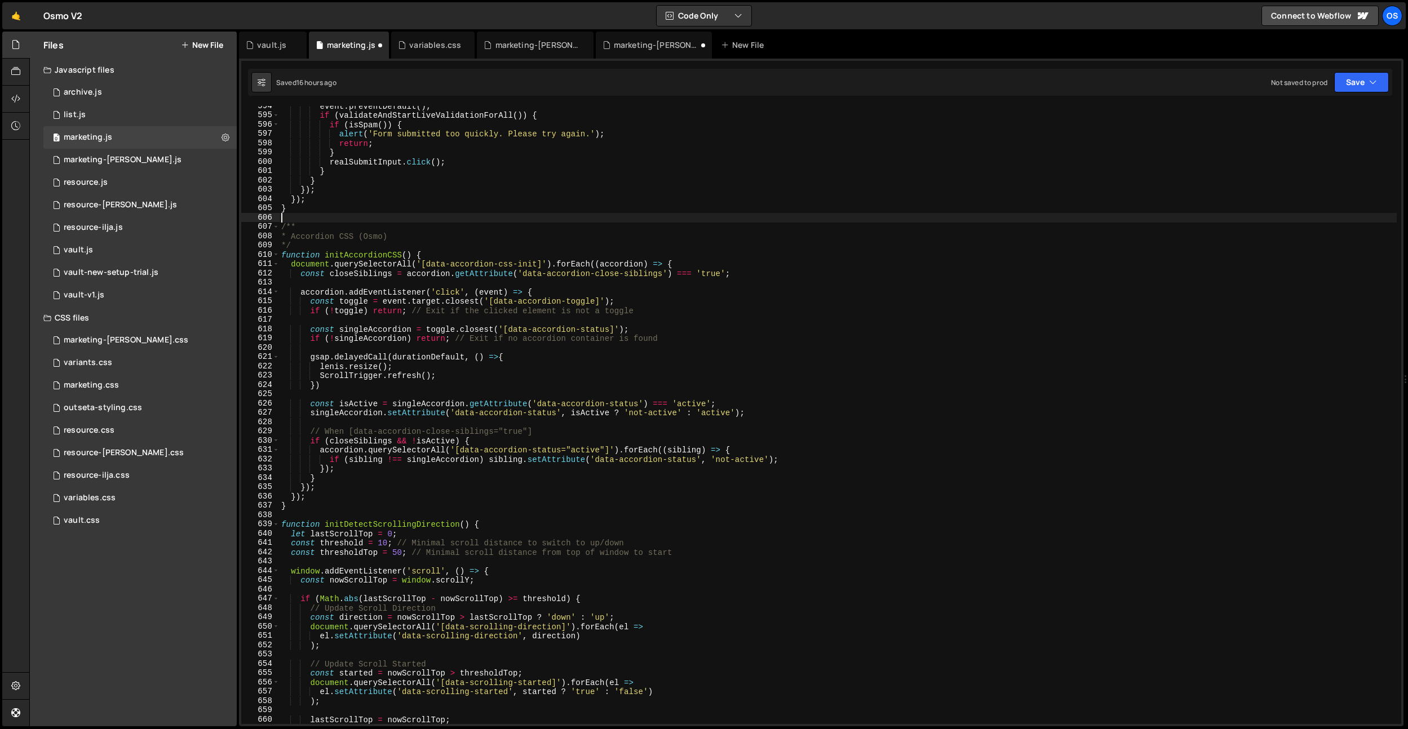
scroll to position [4008, 0]
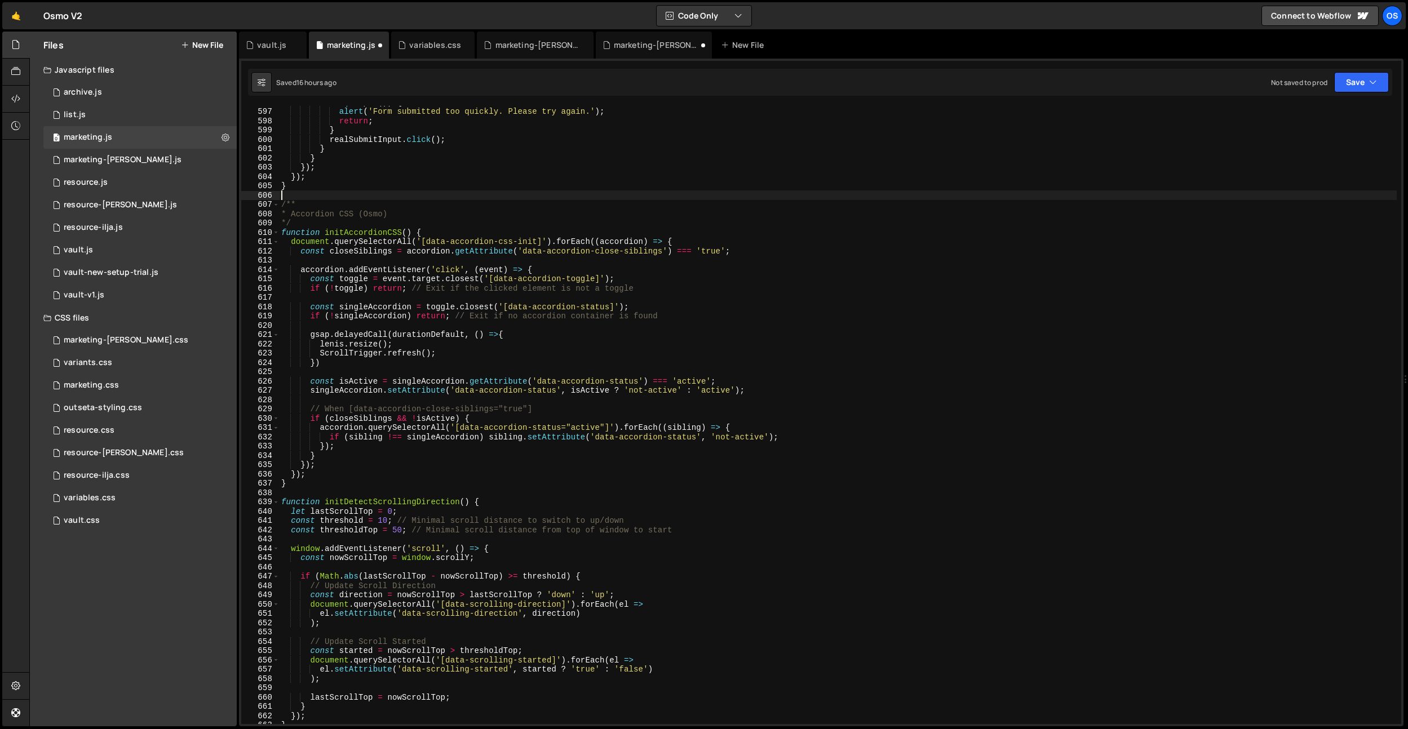
click at [307, 492] on div "if ( isSpam ( )) { alert ( 'Form submitted too quickly. Please try again.' ) ; …" at bounding box center [837, 415] width 1117 height 637
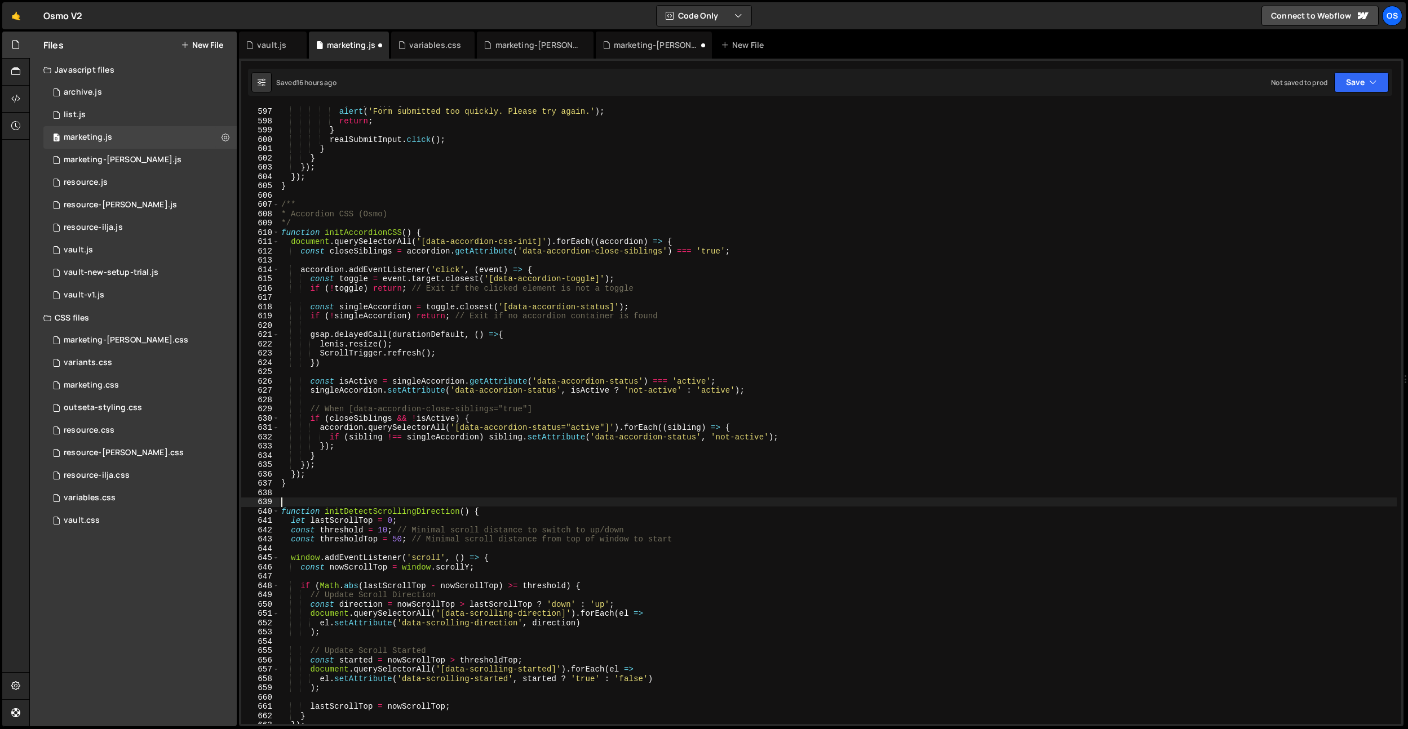
paste textarea "*/"
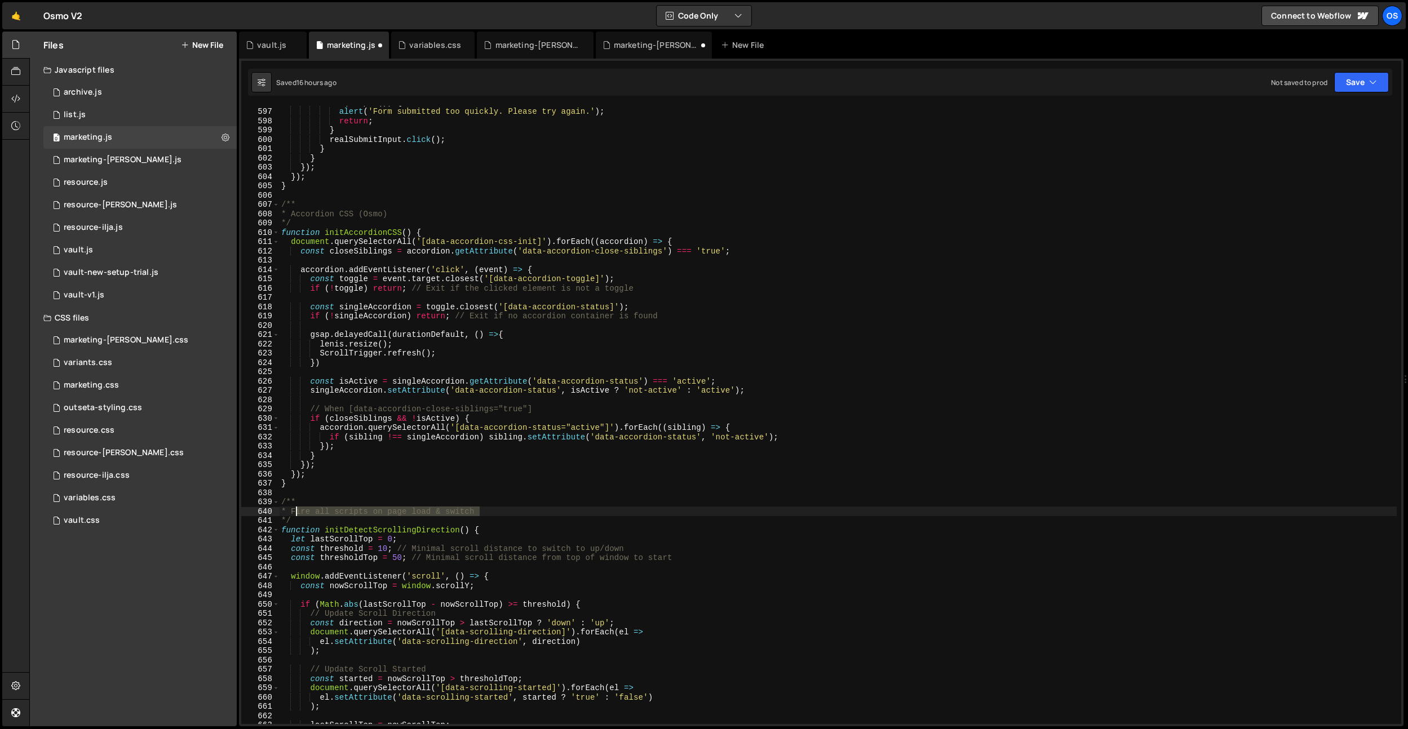
drag, startPoint x: 498, startPoint y: 512, endPoint x: 295, endPoint y: 511, distance: 203.4
click at [295, 511] on div "if ( isSpam ( )) { alert ( 'Form submitted too quickly. Please try again.' ) ; …" at bounding box center [837, 415] width 1117 height 637
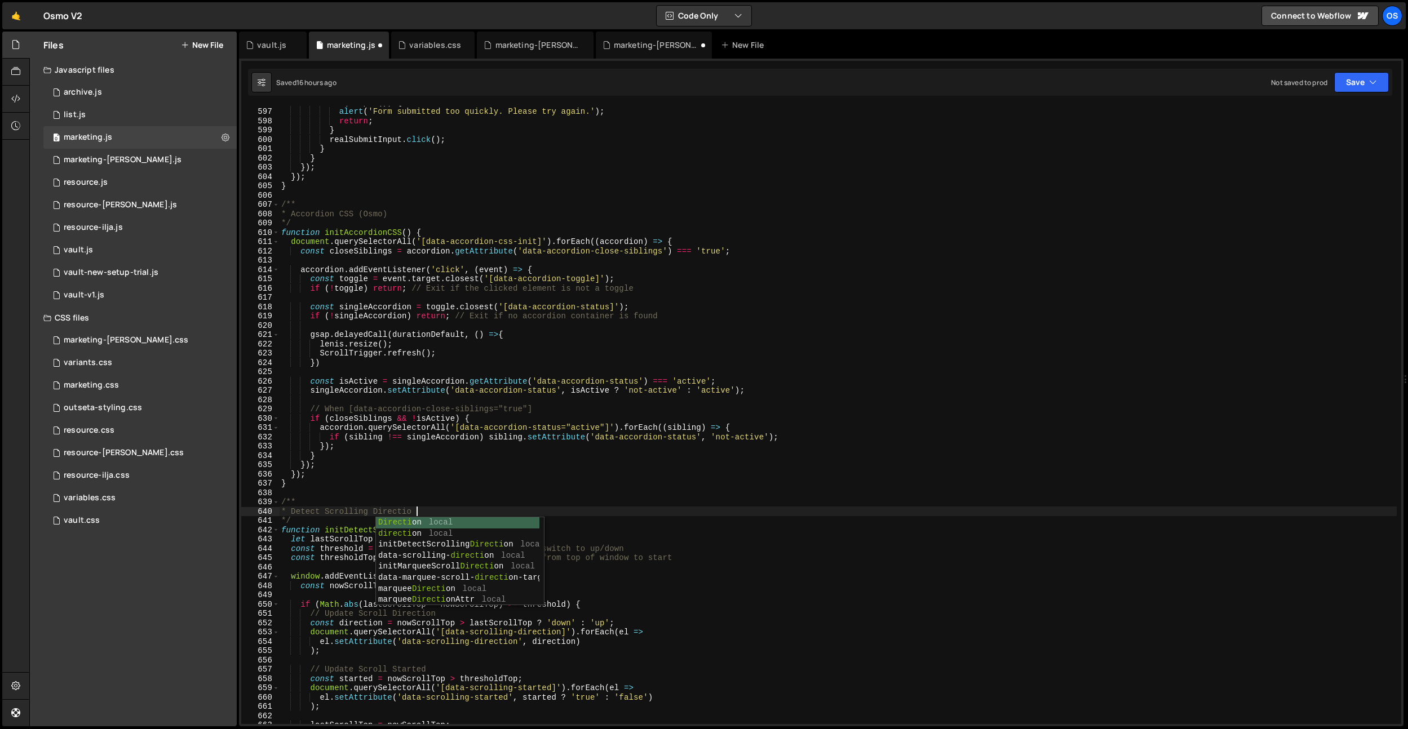
type textarea "* Detect Scrolling Direction"
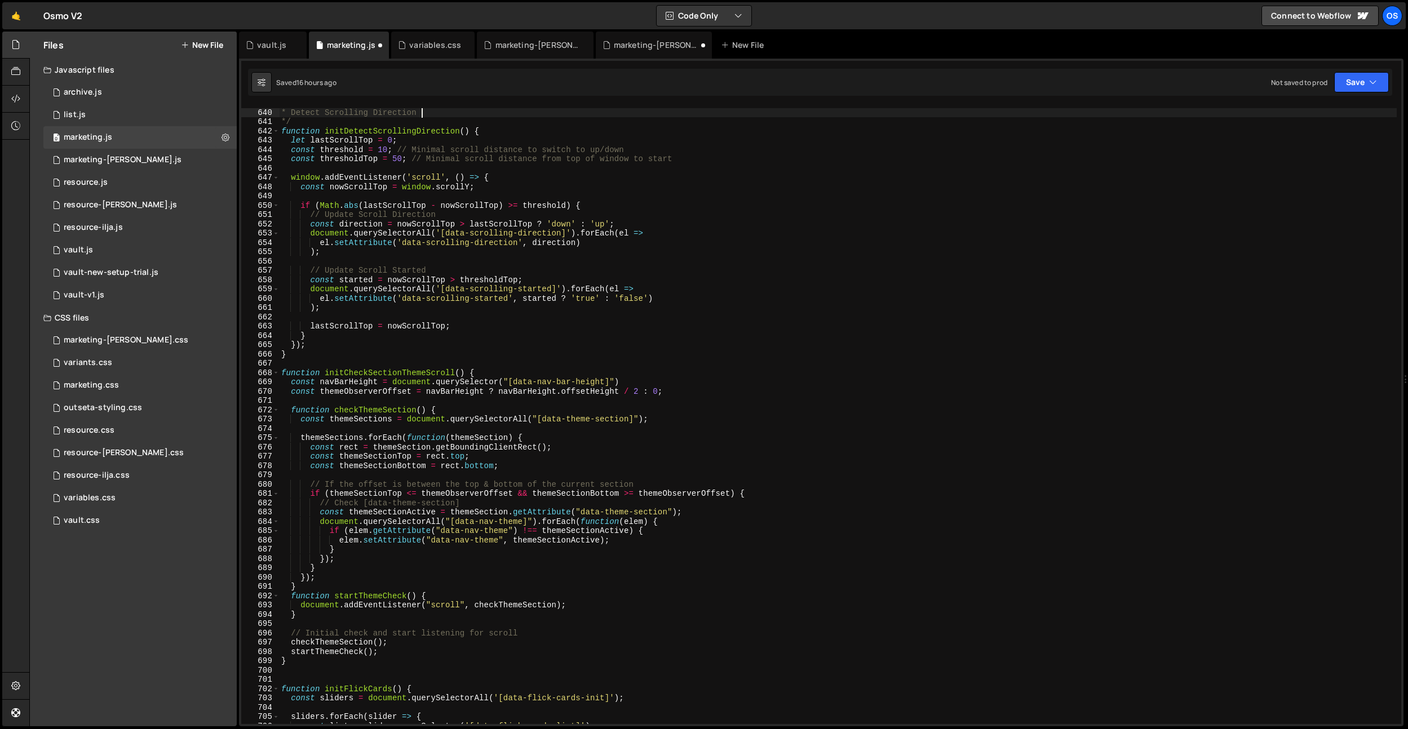
scroll to position [4325, 0]
click at [336, 358] on div "* Detect Scrolling Direction */ function initDetectScrollingDirection ( ) { let…" at bounding box center [837, 423] width 1117 height 637
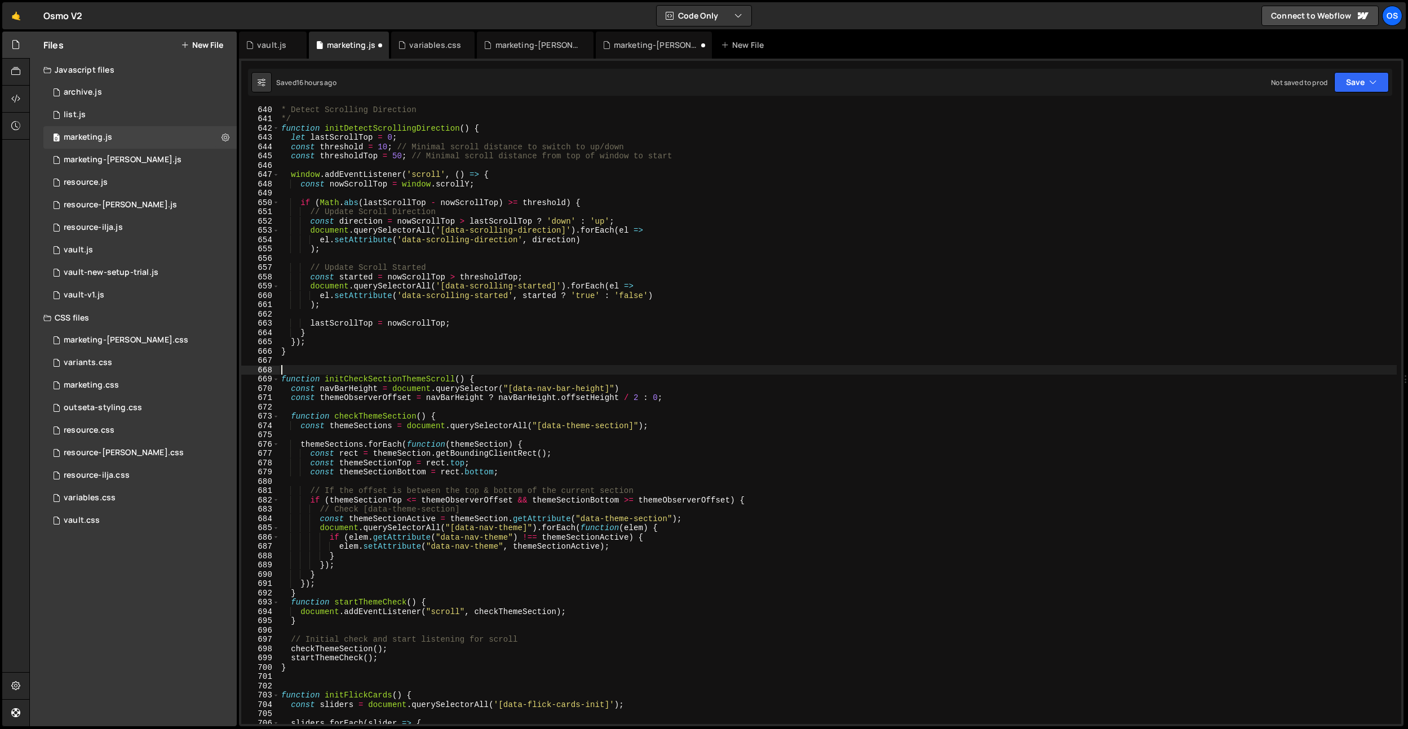
paste textarea "*/"
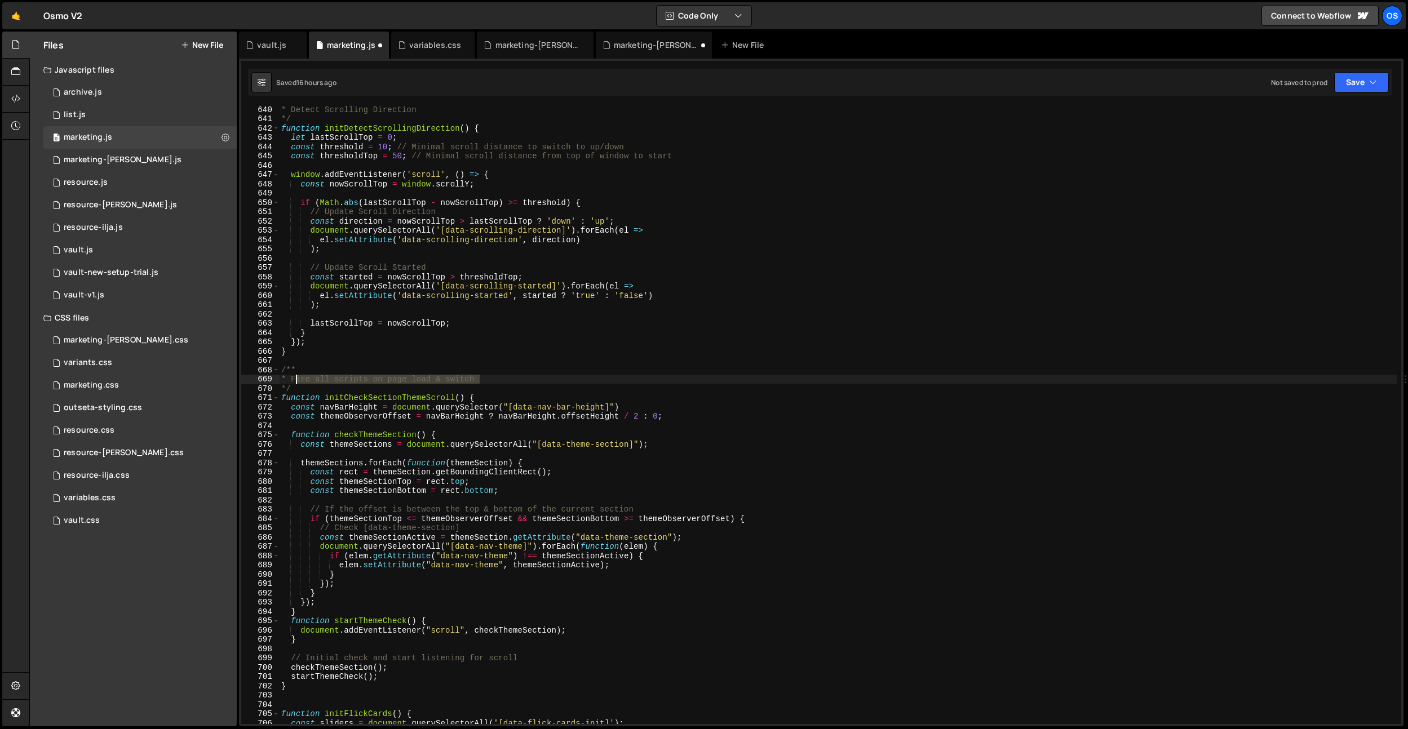
drag, startPoint x: 483, startPoint y: 381, endPoint x: 295, endPoint y: 381, distance: 188.2
click at [295, 381] on div "* Detect Scrolling Direction */ function initDetectScrollingDirection ( ) { let…" at bounding box center [837, 423] width 1117 height 637
click at [479, 385] on div "Osmo local osmo local m o u s e mo ve local cl os e Mo dal local" at bounding box center [527, 418] width 168 height 66
type textarea "* Check Section Theme on Scroll (Osmo)"
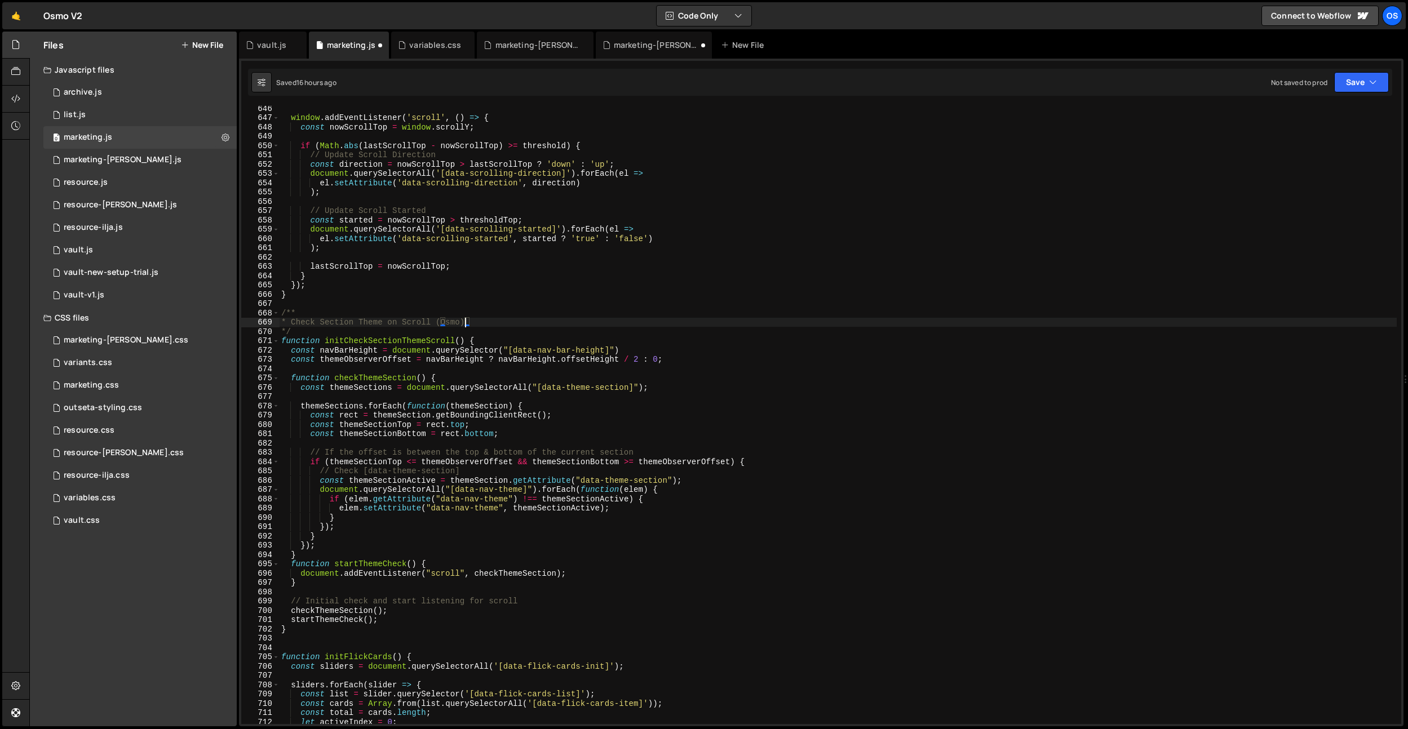
scroll to position [4366, 0]
click at [299, 647] on div "window . addEventListener ( 'scroll' , ( ) => { const nowScrollTop = window . s…" at bounding box center [837, 422] width 1117 height 637
paste textarea "*/"
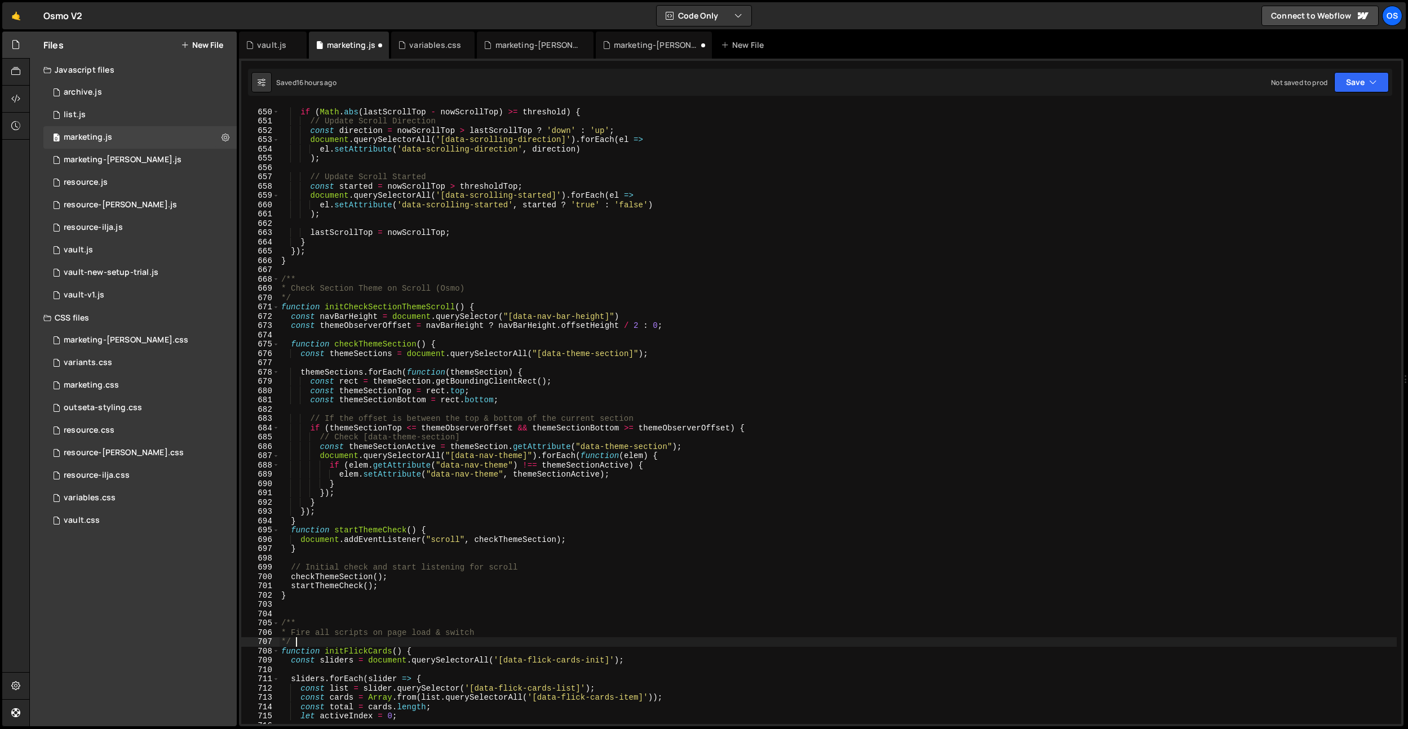
scroll to position [4404, 0]
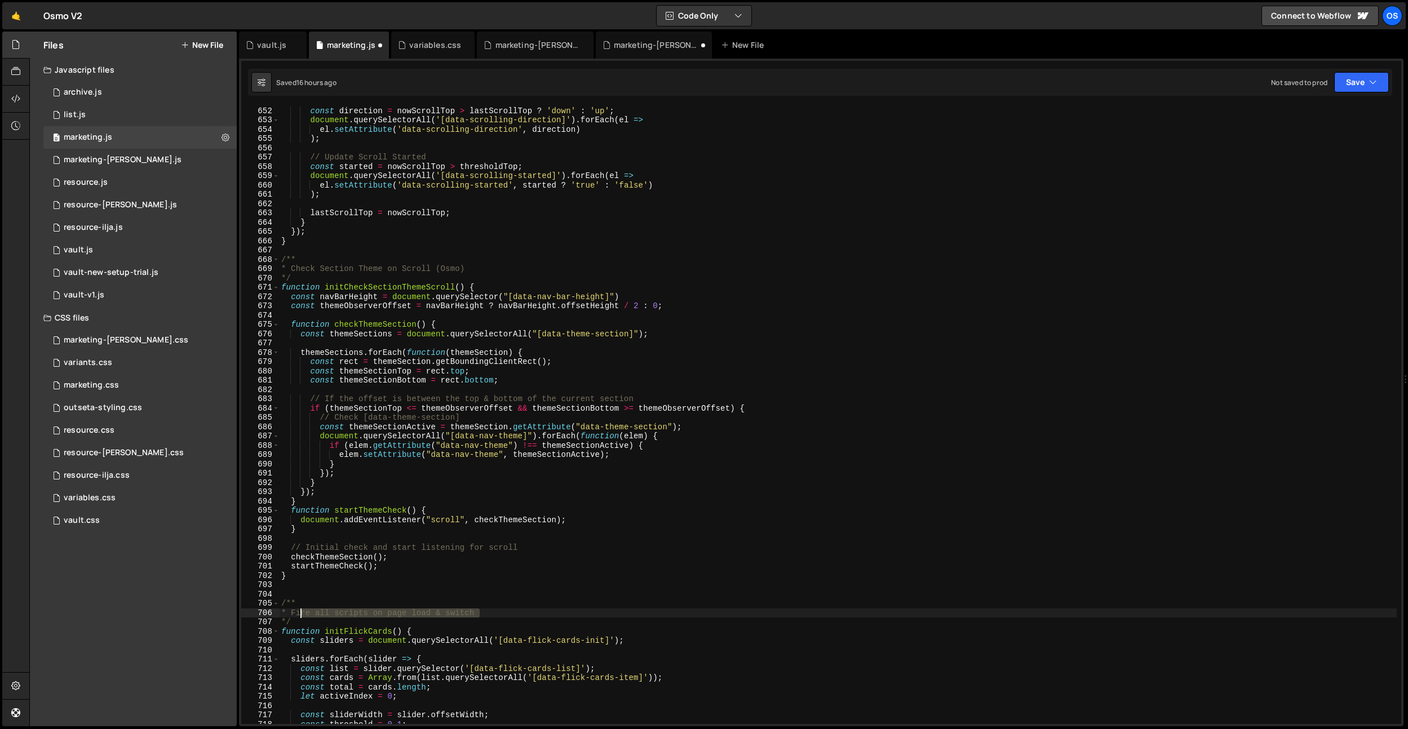
drag, startPoint x: 490, startPoint y: 616, endPoint x: 302, endPoint y: 614, distance: 187.7
click at [302, 614] on div "// Update Scroll Direction const direction = nowScrollTop > lastScrollTop ? 'do…" at bounding box center [837, 415] width 1117 height 637
click at [508, 527] on div "// Update Scroll Direction const direction = nowScrollTop > lastScrollTop ? 'do…" at bounding box center [837, 415] width 1117 height 637
type textarea "}"
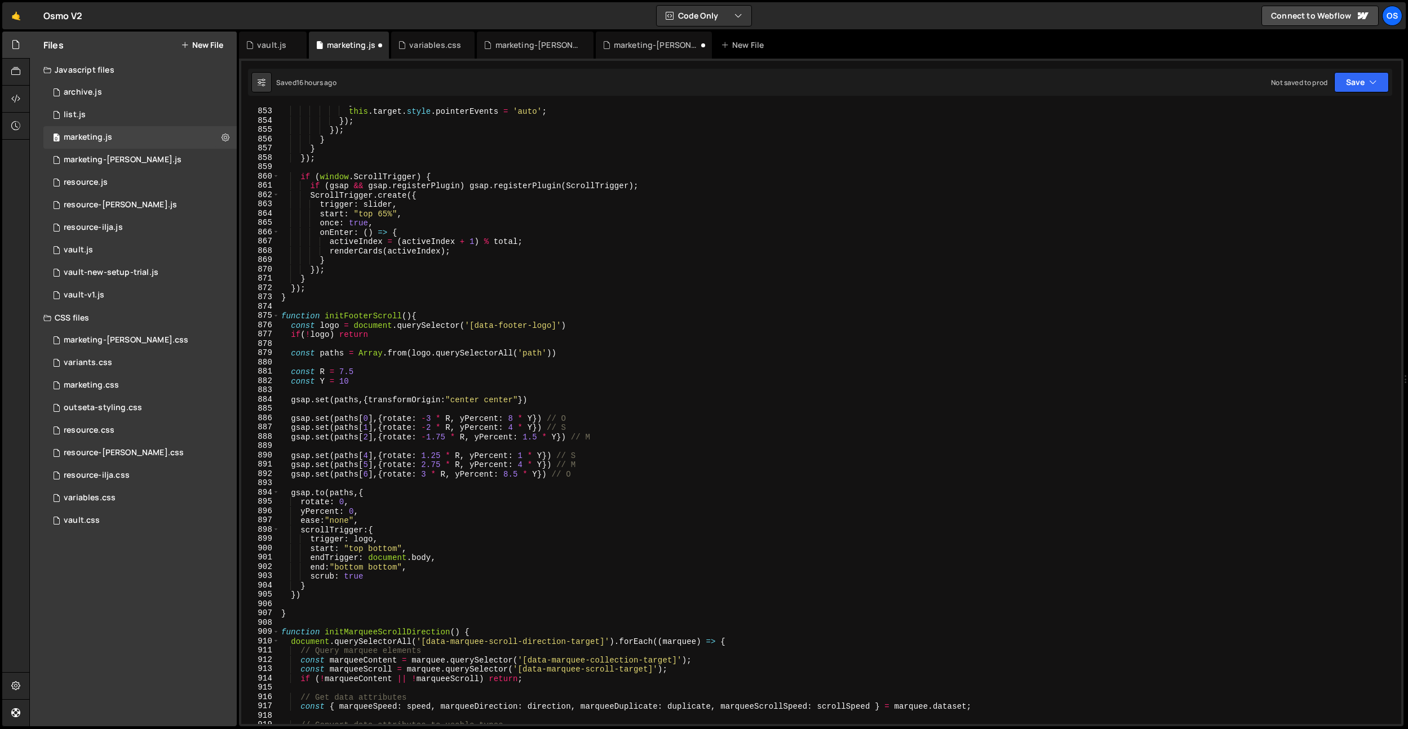
scroll to position [5901, 0]
click at [304, 303] on div "} this . target . style . pointerEvents = 'auto' ; }) ; }) ; } } }) ; if ( wind…" at bounding box center [837, 415] width 1117 height 637
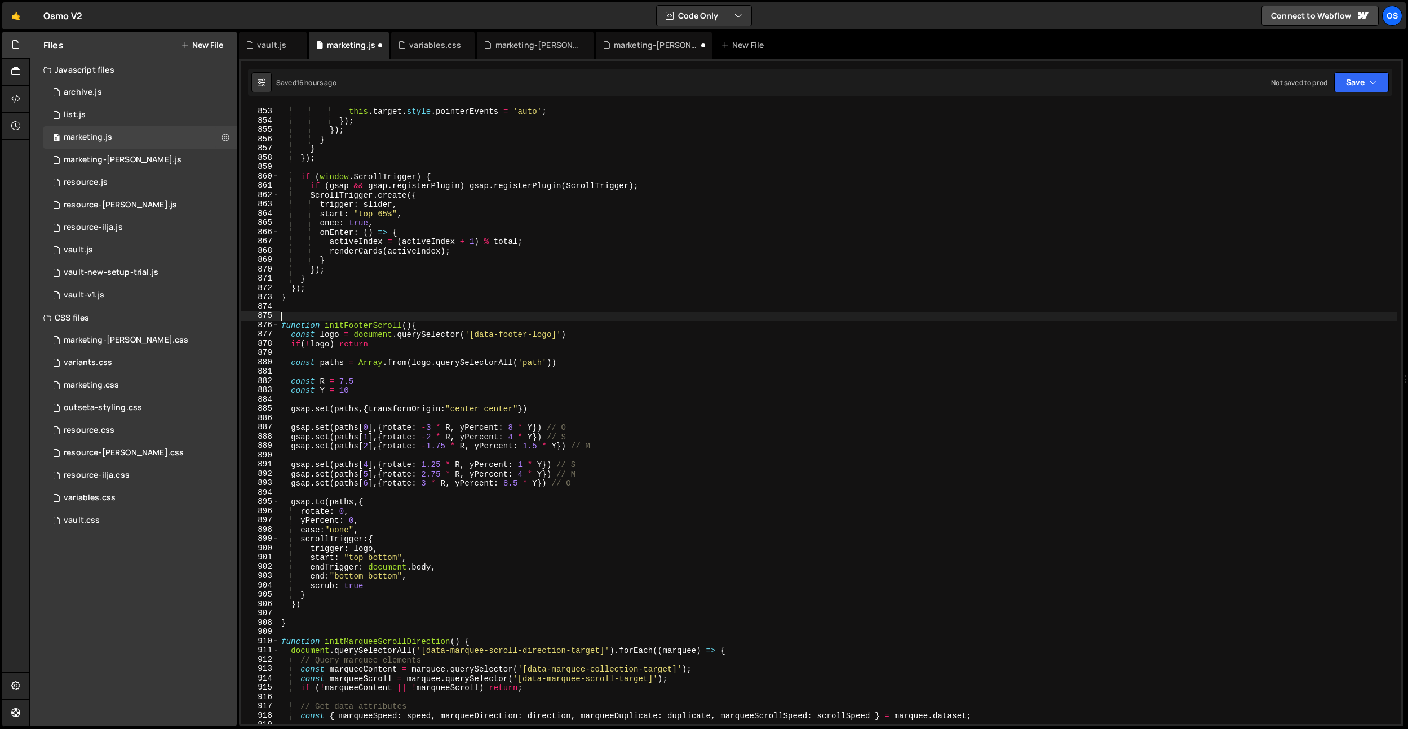
paste textarea "*/"
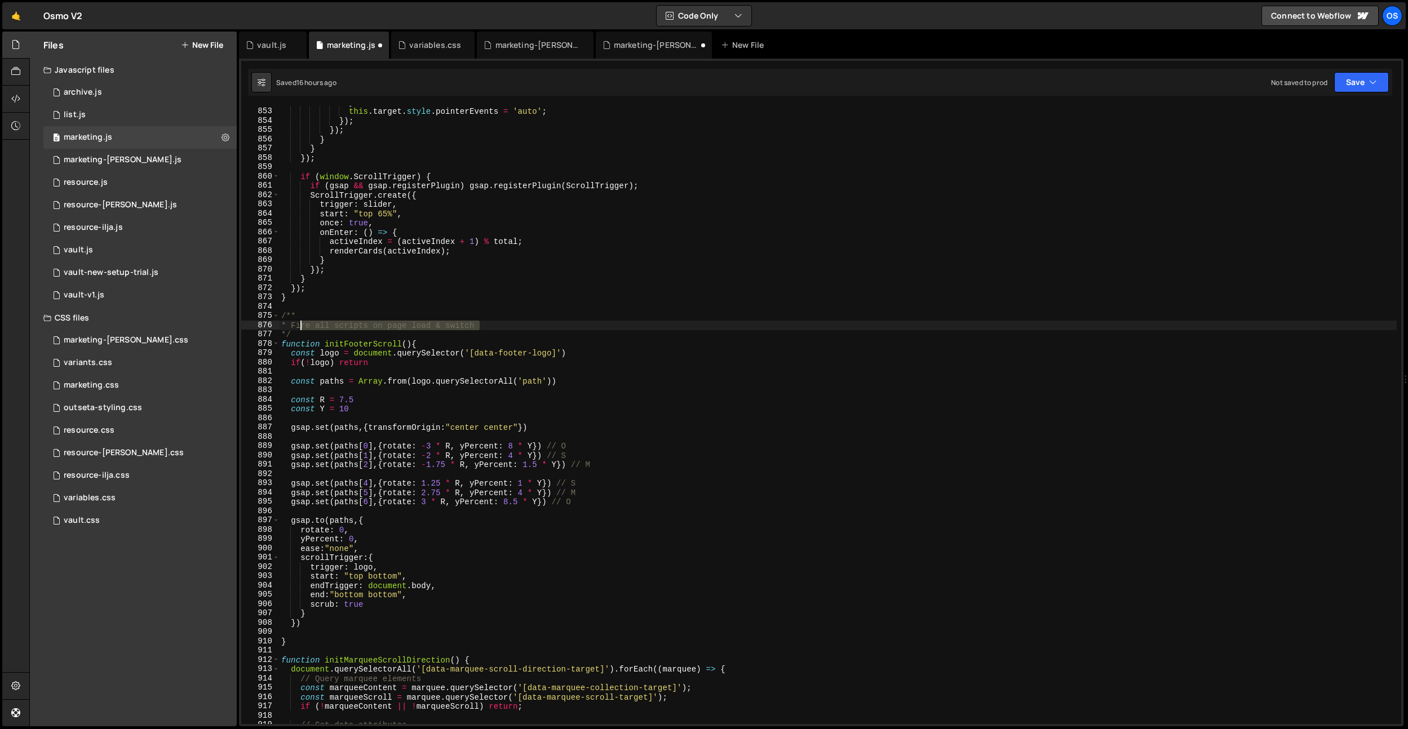
drag, startPoint x: 488, startPoint y: 323, endPoint x: 299, endPoint y: 328, distance: 189.4
click at [299, 328] on div "} this . target . style . pointerEvents = 'auto' ; }) ; }) ; } } }) ; if ( wind…" at bounding box center [837, 415] width 1117 height 637
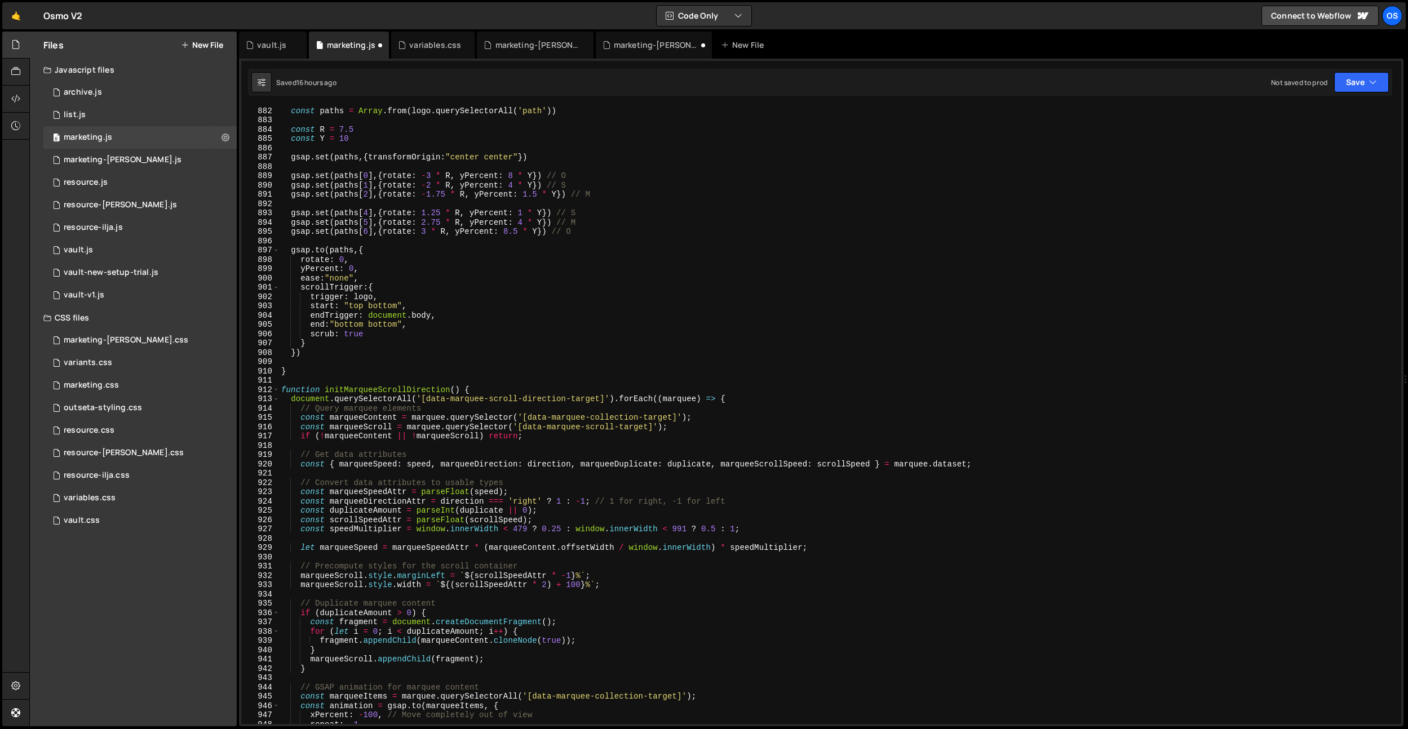
scroll to position [6109, 0]
click at [300, 387] on div "const paths = Array . from ( logo . querySelectorAll ( 'path' )) const R = 7.5 …" at bounding box center [837, 415] width 1117 height 637
type textarea "function initMarqueeScrollDirection() {"
click at [300, 384] on div "const paths = Array . from ( logo . querySelectorAll ( 'path' )) const R = 7.5 …" at bounding box center [837, 415] width 1117 height 637
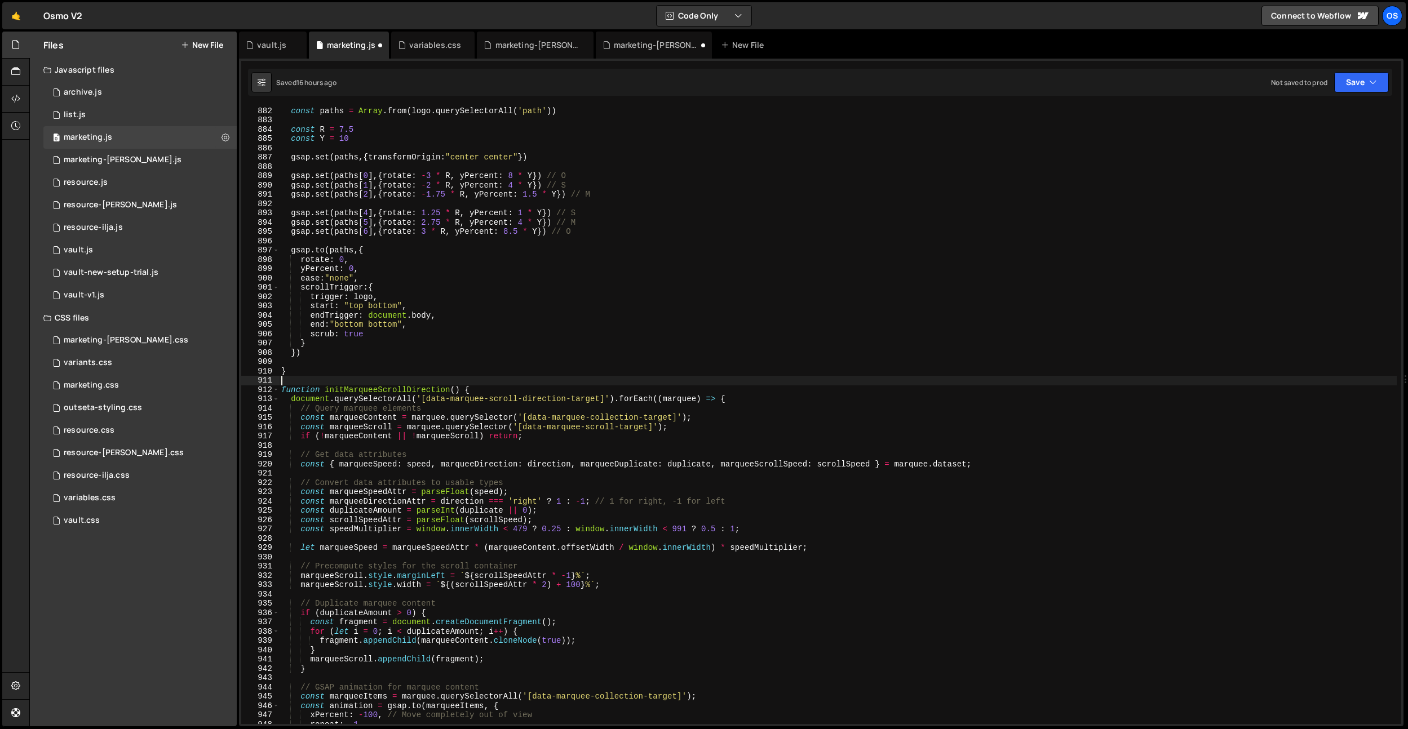
paste textarea "*/"
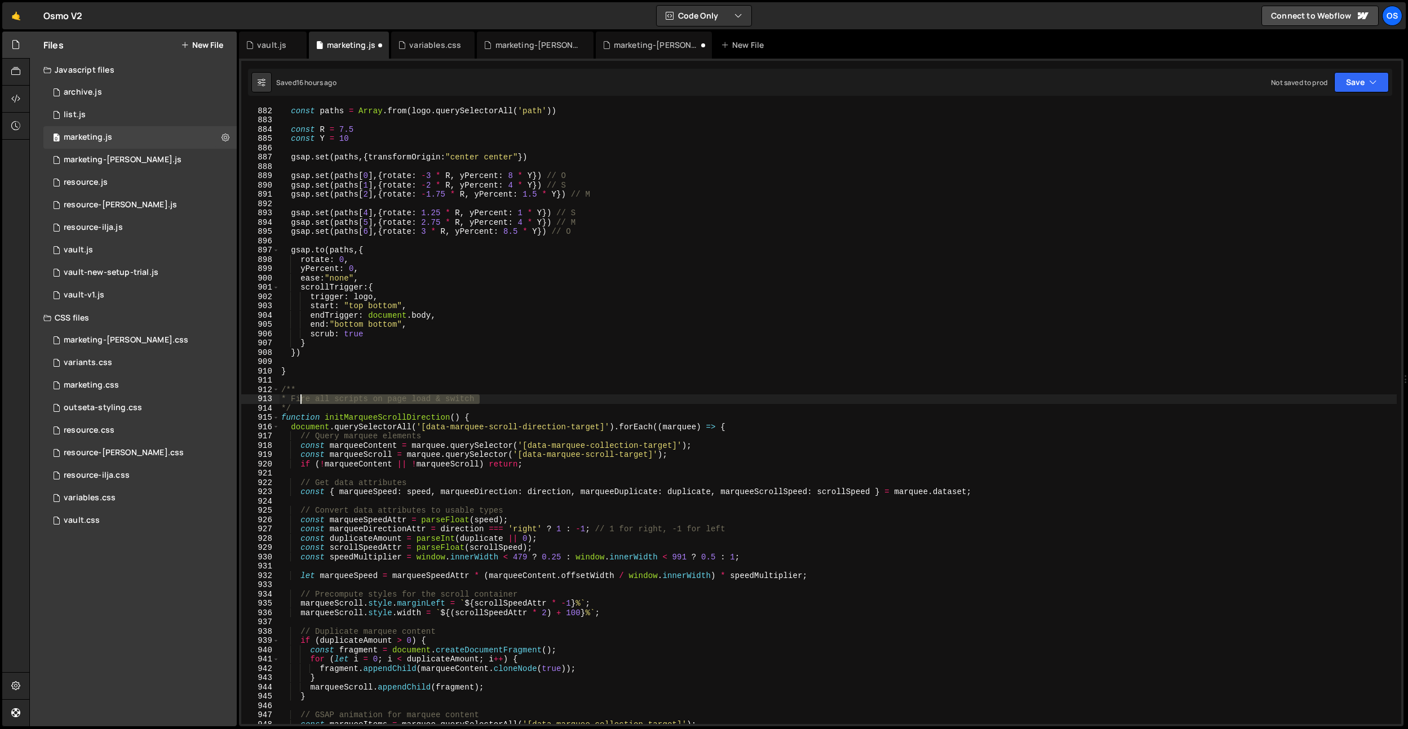
drag, startPoint x: 489, startPoint y: 398, endPoint x: 299, endPoint y: 402, distance: 190.5
click at [299, 402] on div "const paths = Array . from ( logo . querySelectorAll ( 'path' )) const R = 7.5 …" at bounding box center [837, 415] width 1117 height 637
type textarea "* Marquee Scroll Direction (Osmo"
click at [435, 359] on div "const paths = Array . from ( logo . querySelectorAll ( 'path' )) const R = 7.5 …" at bounding box center [837, 415] width 1117 height 637
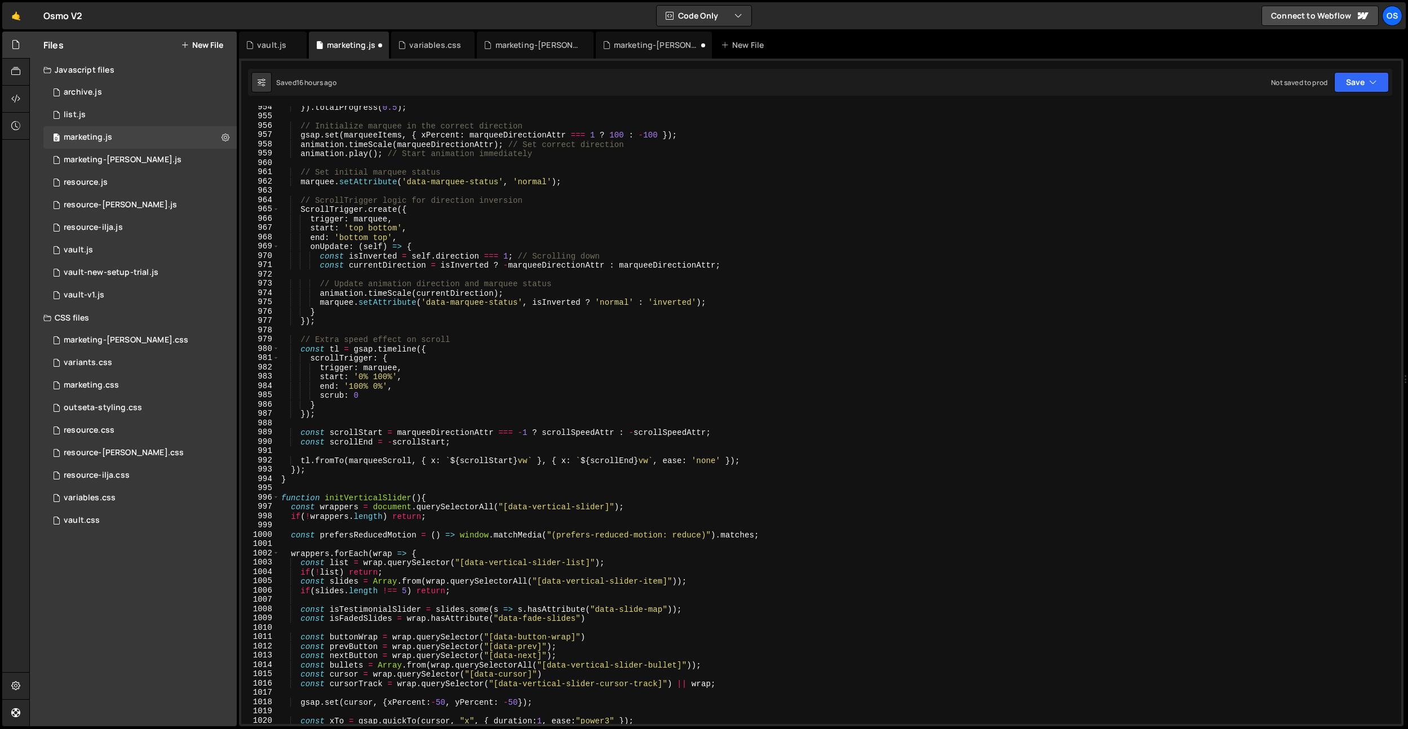
scroll to position [6701, 0]
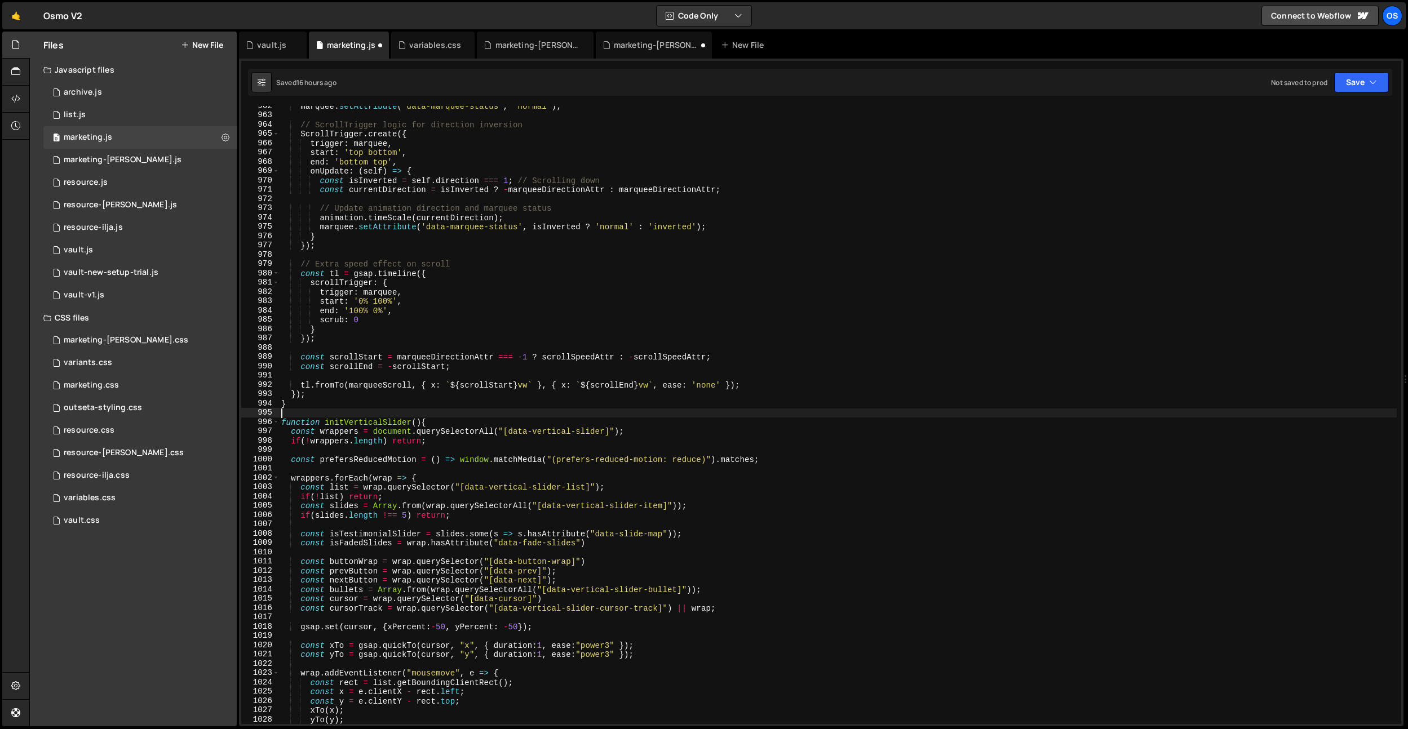
click at [351, 413] on div "marquee . setAttribute ( 'data-marquee-status' , 'normal' ) ; // ScrollTrigger …" at bounding box center [837, 419] width 1117 height 637
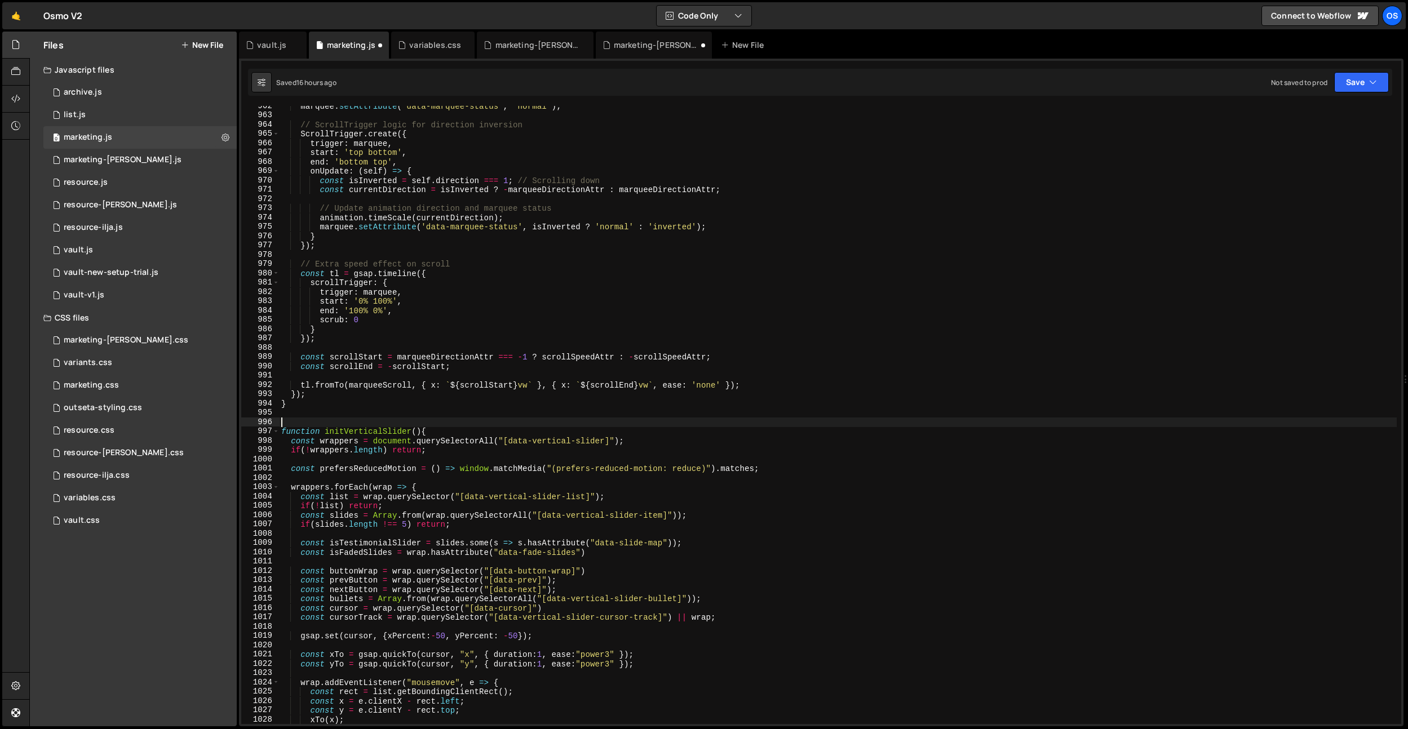
paste textarea "*/"
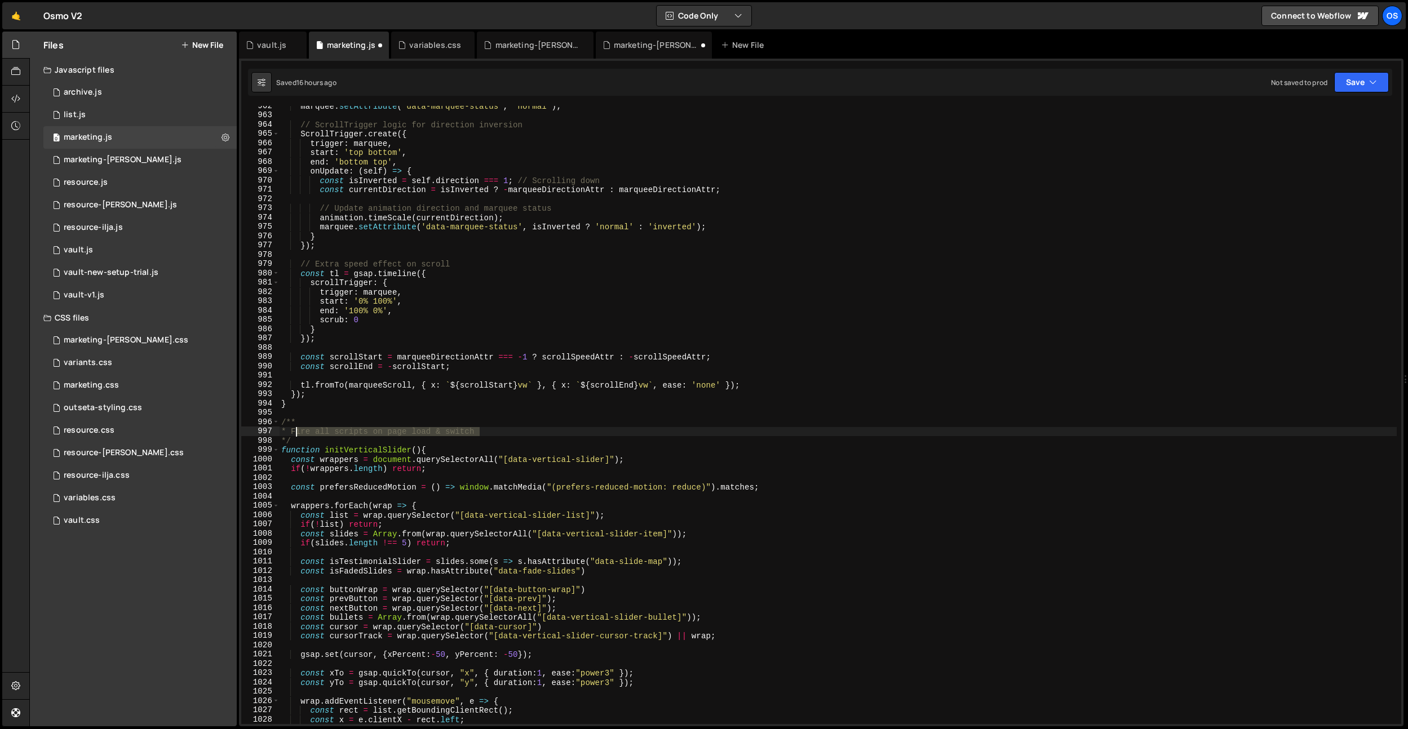
drag, startPoint x: 496, startPoint y: 431, endPoint x: 297, endPoint y: 433, distance: 198.9
click at [297, 433] on div "marquee . setAttribute ( 'data-marquee-status' , 'normal' ) ; // ScrollTrigger …" at bounding box center [837, 419] width 1117 height 637
type textarea "* Vertical Slider"
click at [383, 374] on div "marquee . setAttribute ( 'data-marquee-status' , 'normal' ) ; // ScrollTrigger …" at bounding box center [837, 419] width 1117 height 637
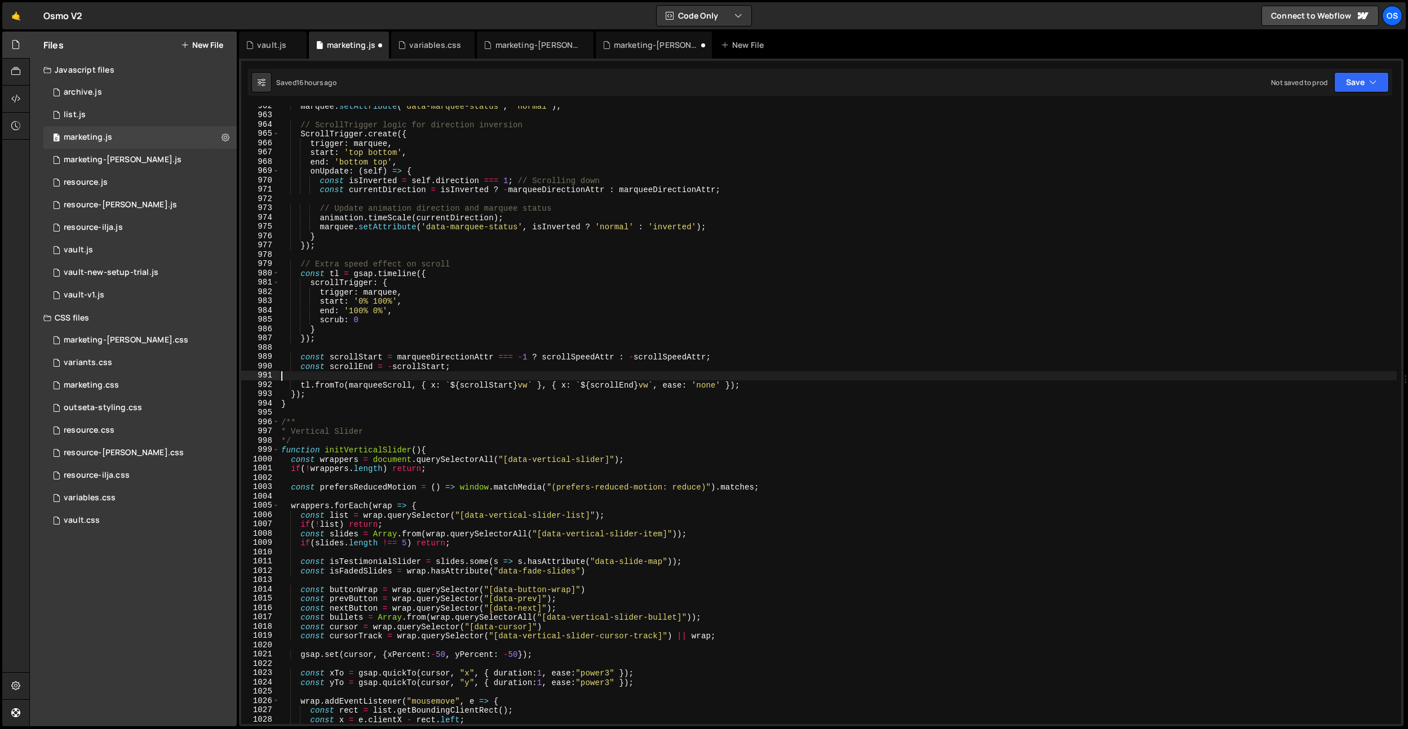
scroll to position [0, 0]
drag, startPoint x: 384, startPoint y: 435, endPoint x: 393, endPoint y: 431, distance: 10.6
click at [384, 435] on div "marquee . setAttribute ( 'data-marquee-status' , 'normal' ) ; // ScrollTrigger …" at bounding box center [837, 419] width 1117 height 637
type textarea "* Vertical Slider"
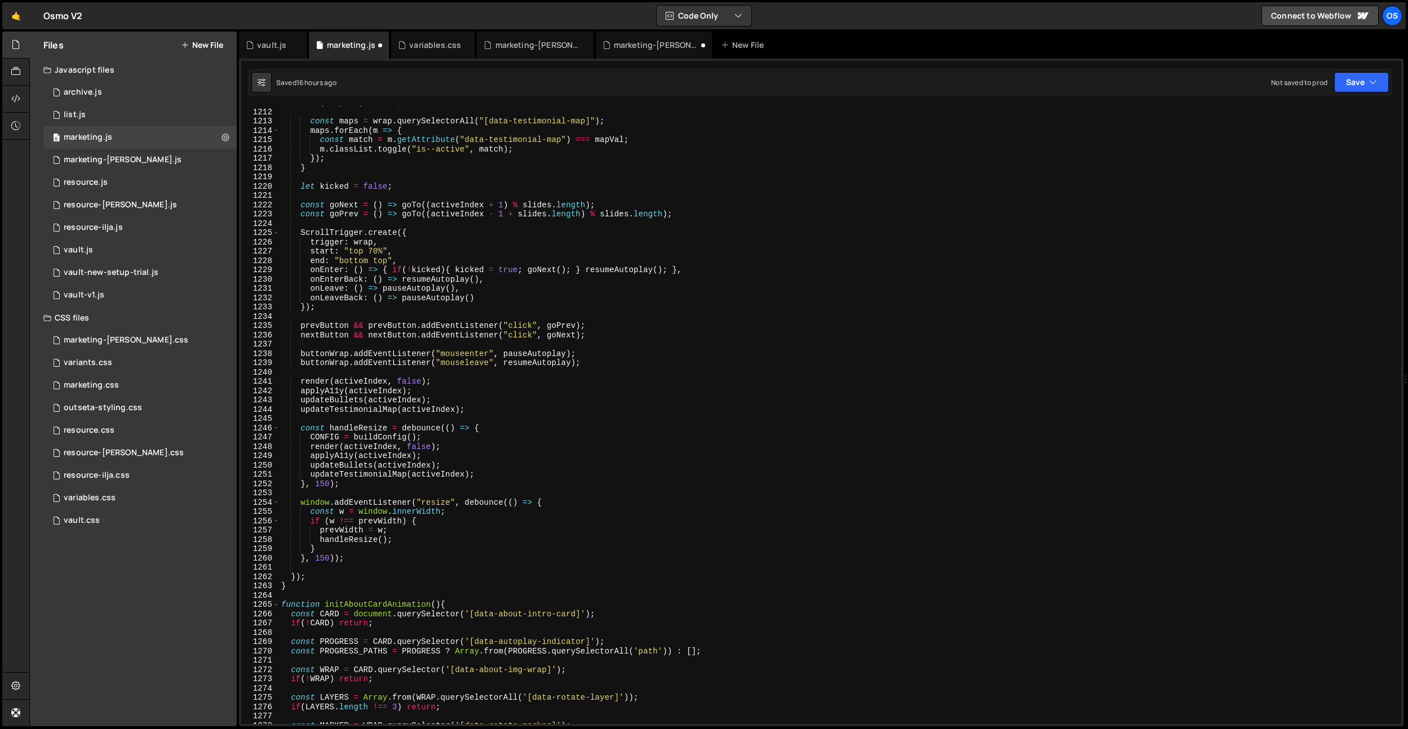
scroll to position [8785, 0]
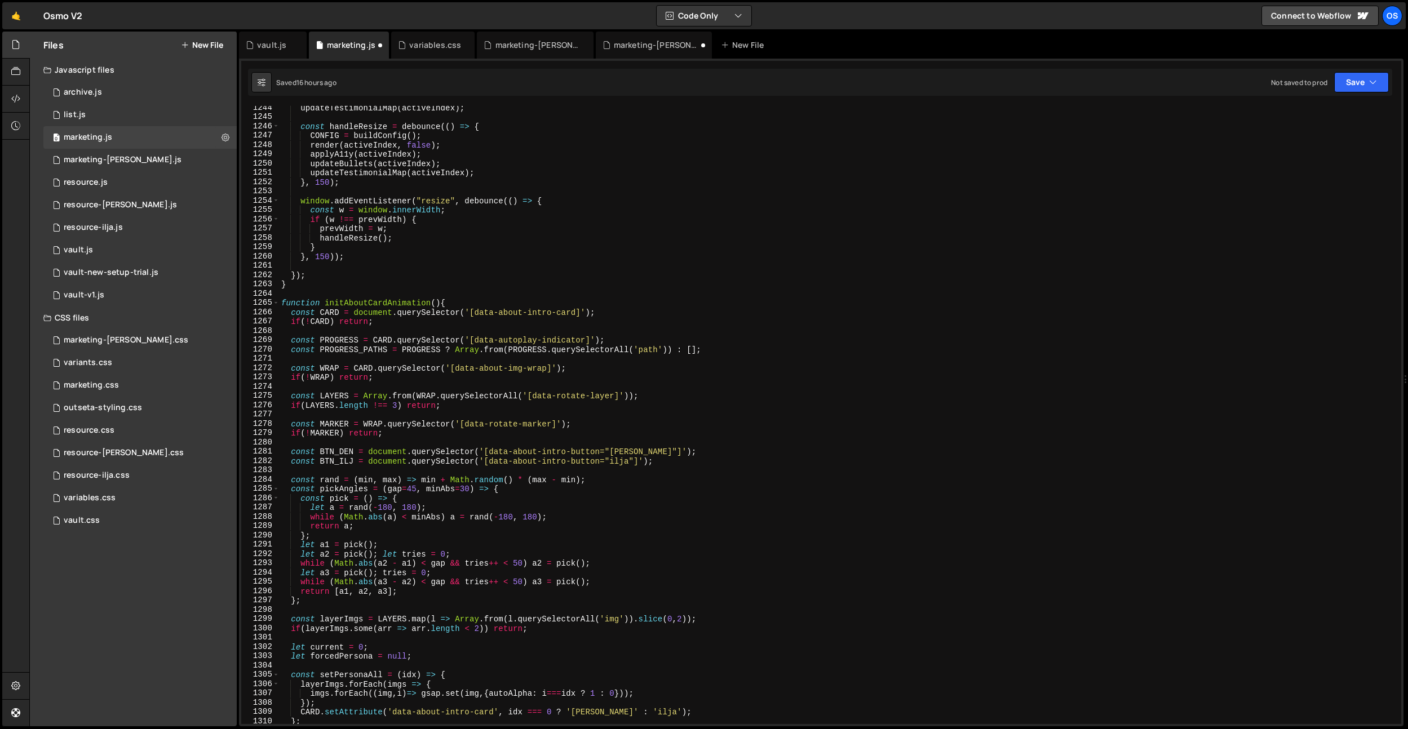
click at [318, 291] on div "updateTestimonialMap ( activeIndex ) ; const handleResize = debounce (( ) => { …" at bounding box center [837, 421] width 1117 height 637
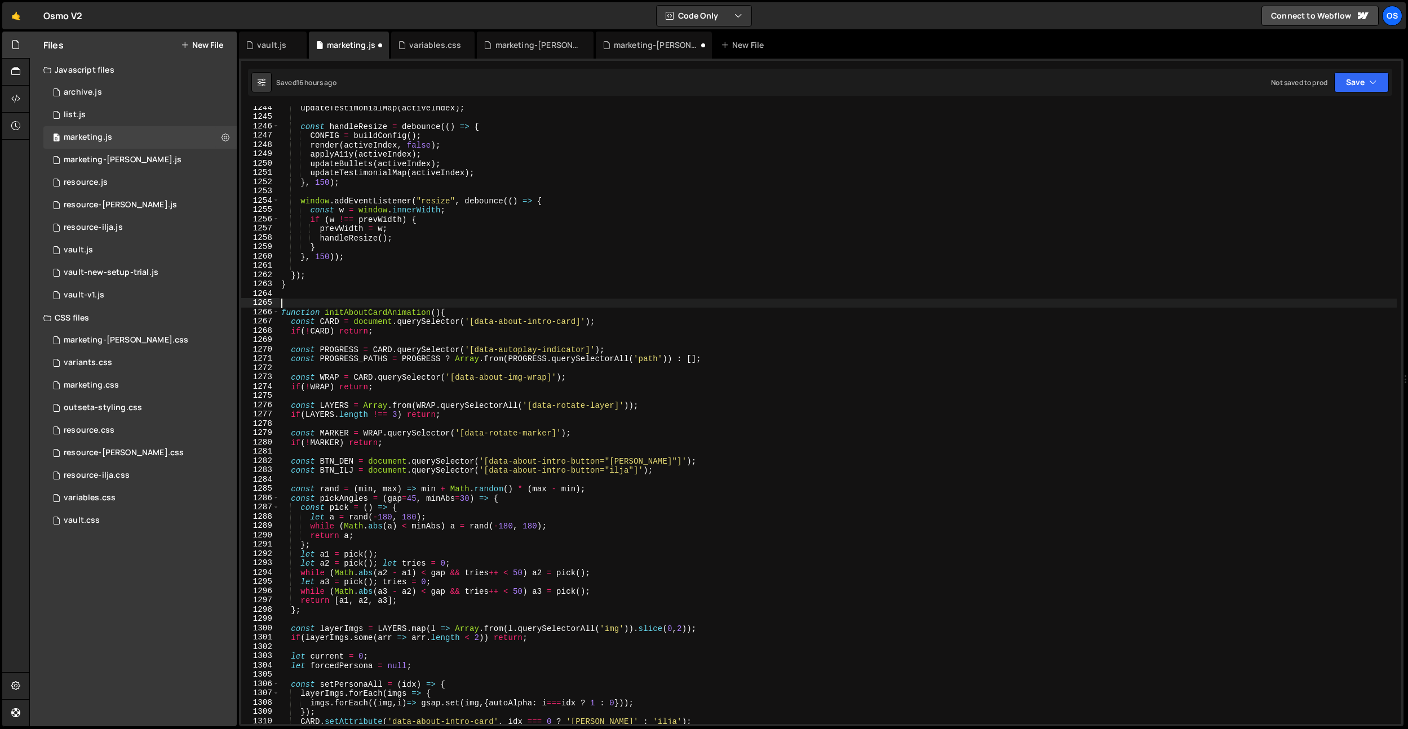
paste textarea "*/"
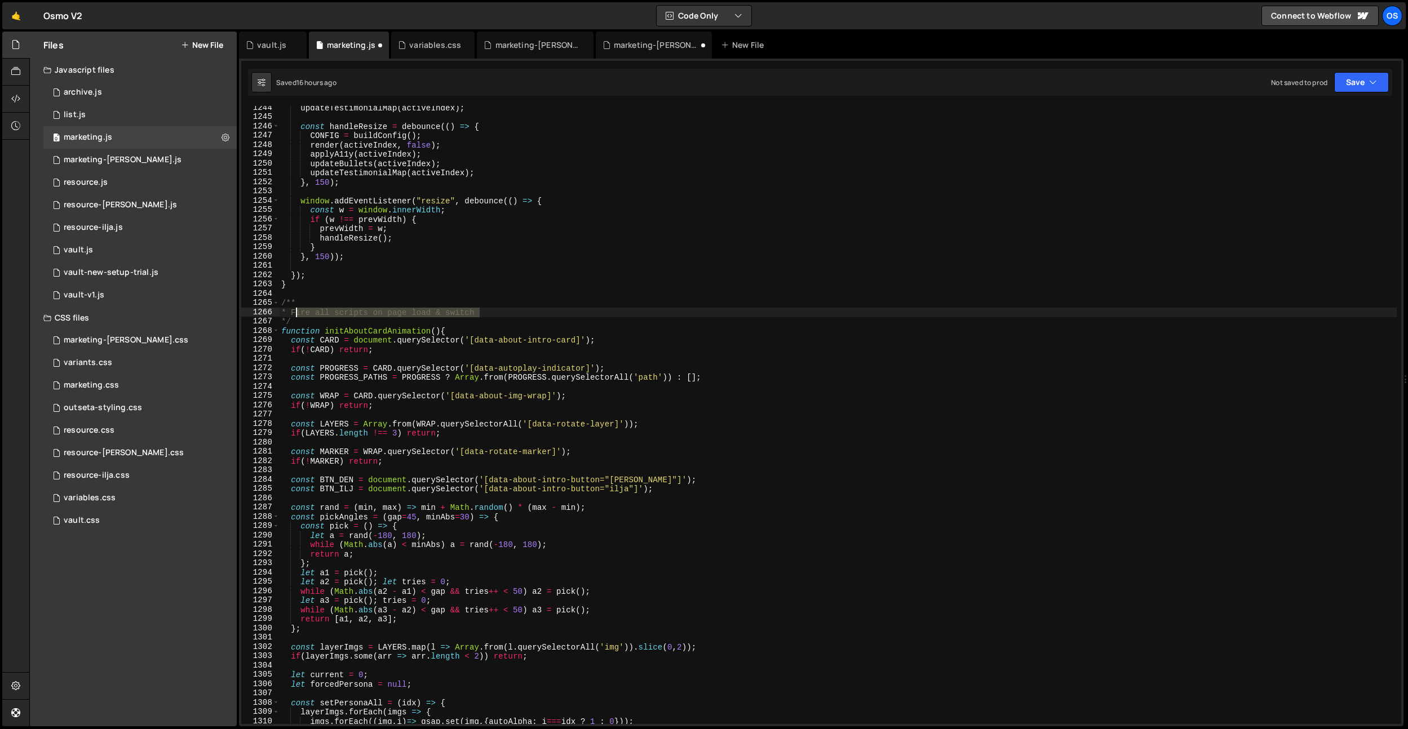
drag, startPoint x: 511, startPoint y: 309, endPoint x: 297, endPoint y: 312, distance: 214.1
click at [297, 312] on div "updateTestimonialMap ( activeIndex ) ; const handleResize = debounce (( ) => { …" at bounding box center [837, 421] width 1117 height 637
type textarea "* About Card Animation"
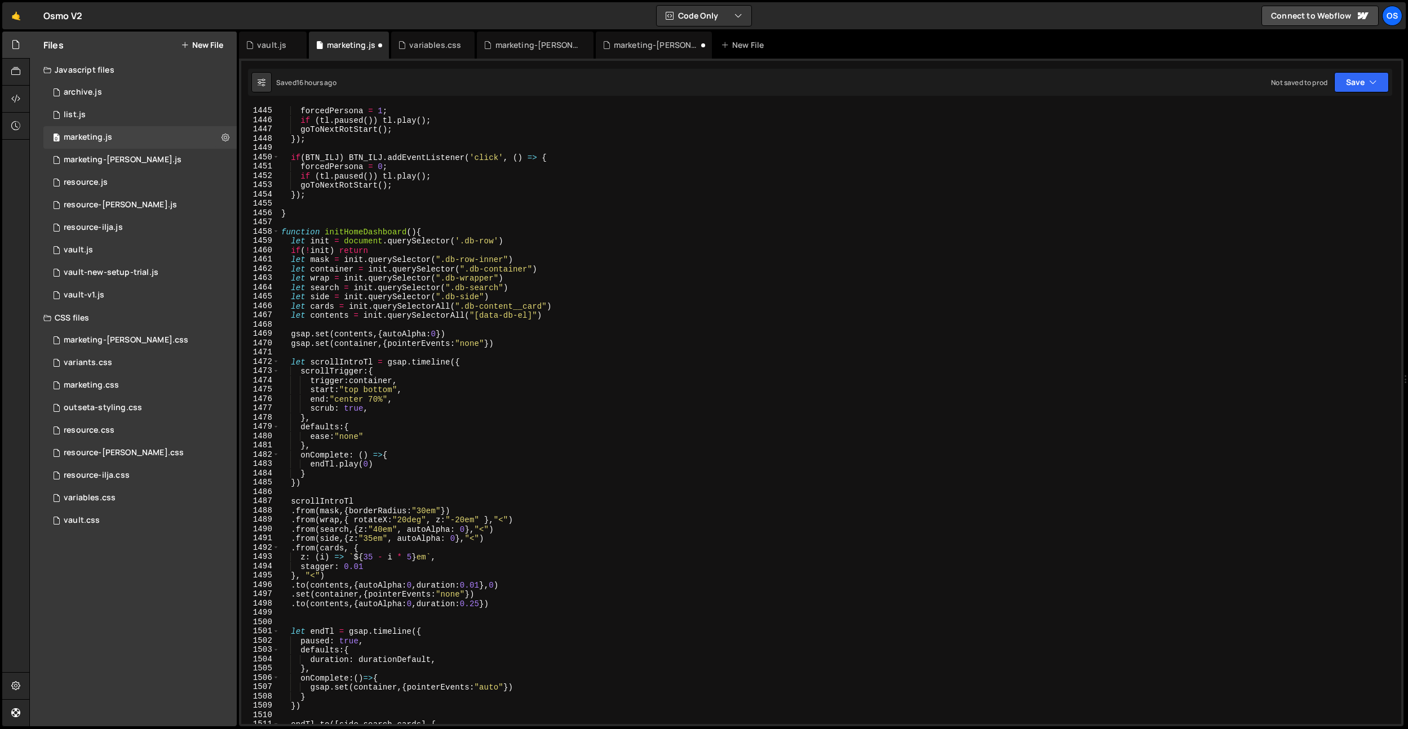
scroll to position [10263, 0]
click at [308, 223] on div "if ( BTN_DEN ) BTN_DEN . addEventListener ( 'click' , ( ) => { forcedPersona = …" at bounding box center [837, 415] width 1117 height 637
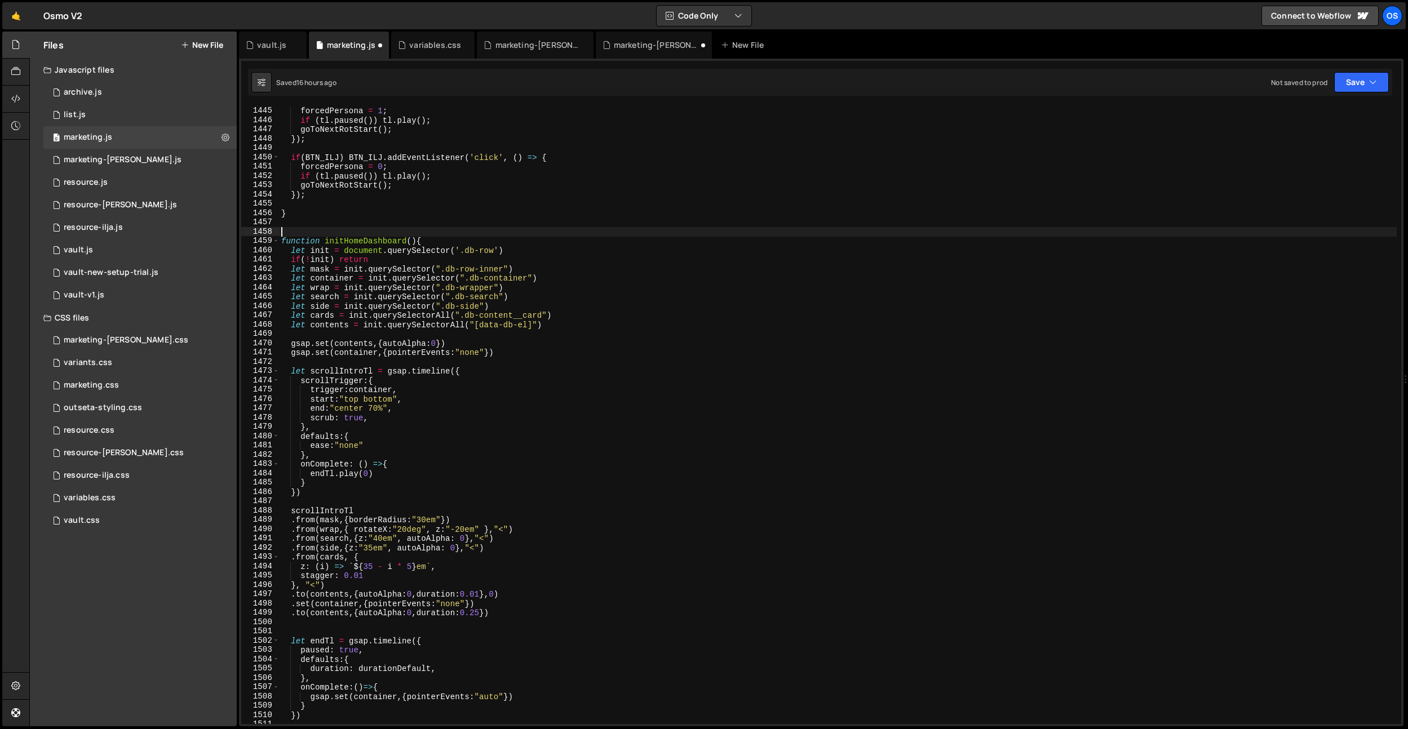
paste textarea "*/"
type textarea "*/"
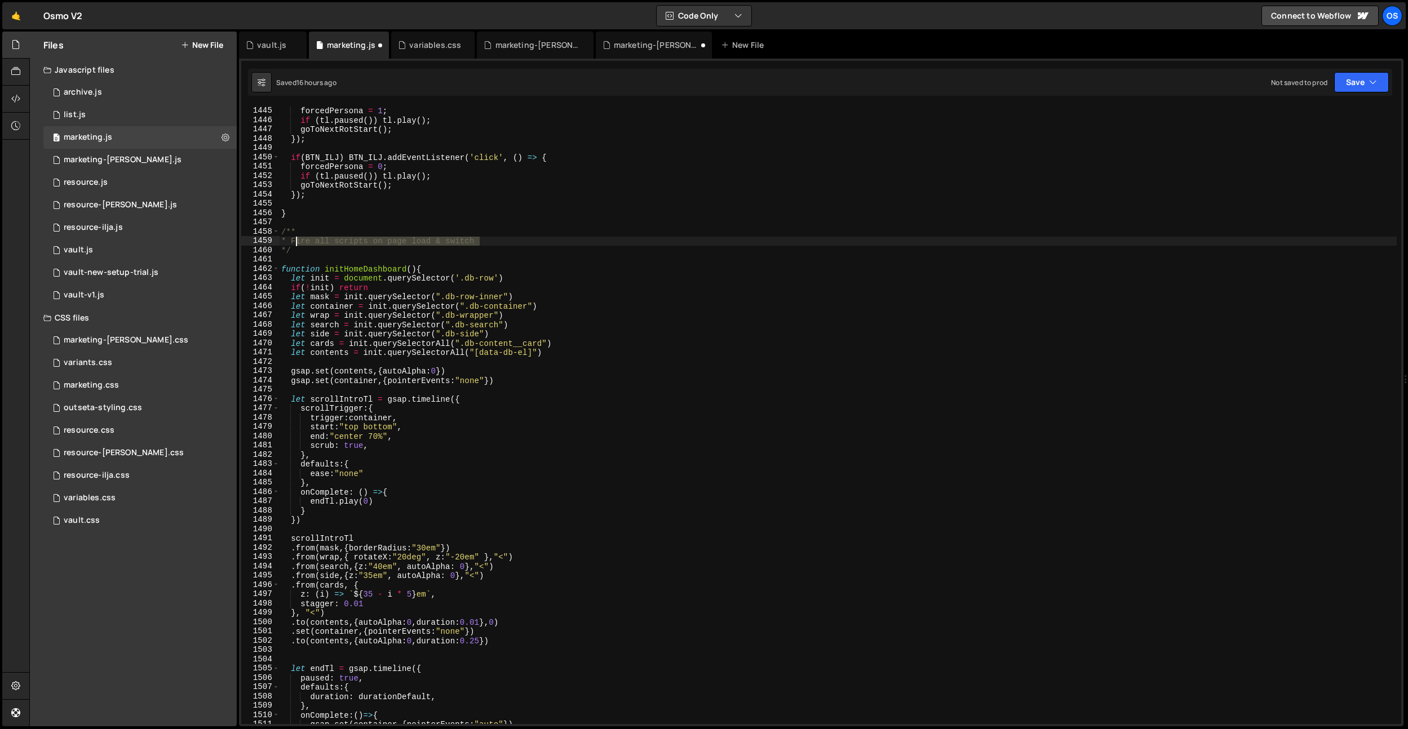
drag, startPoint x: 502, startPoint y: 241, endPoint x: 292, endPoint y: 241, distance: 209.1
click at [292, 241] on div "if ( BTN_DEN ) BTN_DEN . addEventListener ( 'click' , ( ) => { forcedPersona = …" at bounding box center [837, 415] width 1117 height 637
type textarea "* Home Dashboard"
drag, startPoint x: 279, startPoint y: 260, endPoint x: 287, endPoint y: 260, distance: 7.3
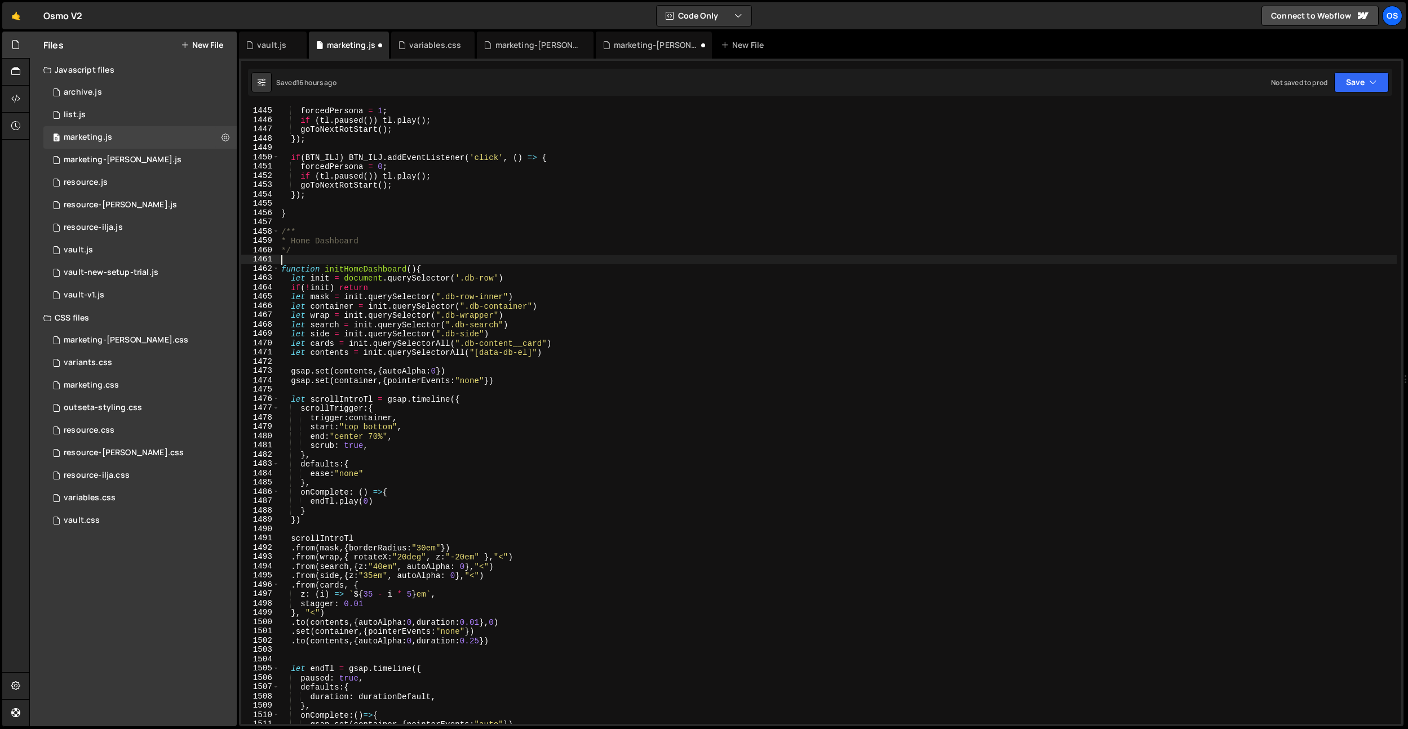
click at [281, 260] on div "if ( BTN_DEN ) BTN_DEN . addEventListener ( 'click' , ( ) => { forcedPersona = …" at bounding box center [837, 415] width 1117 height 637
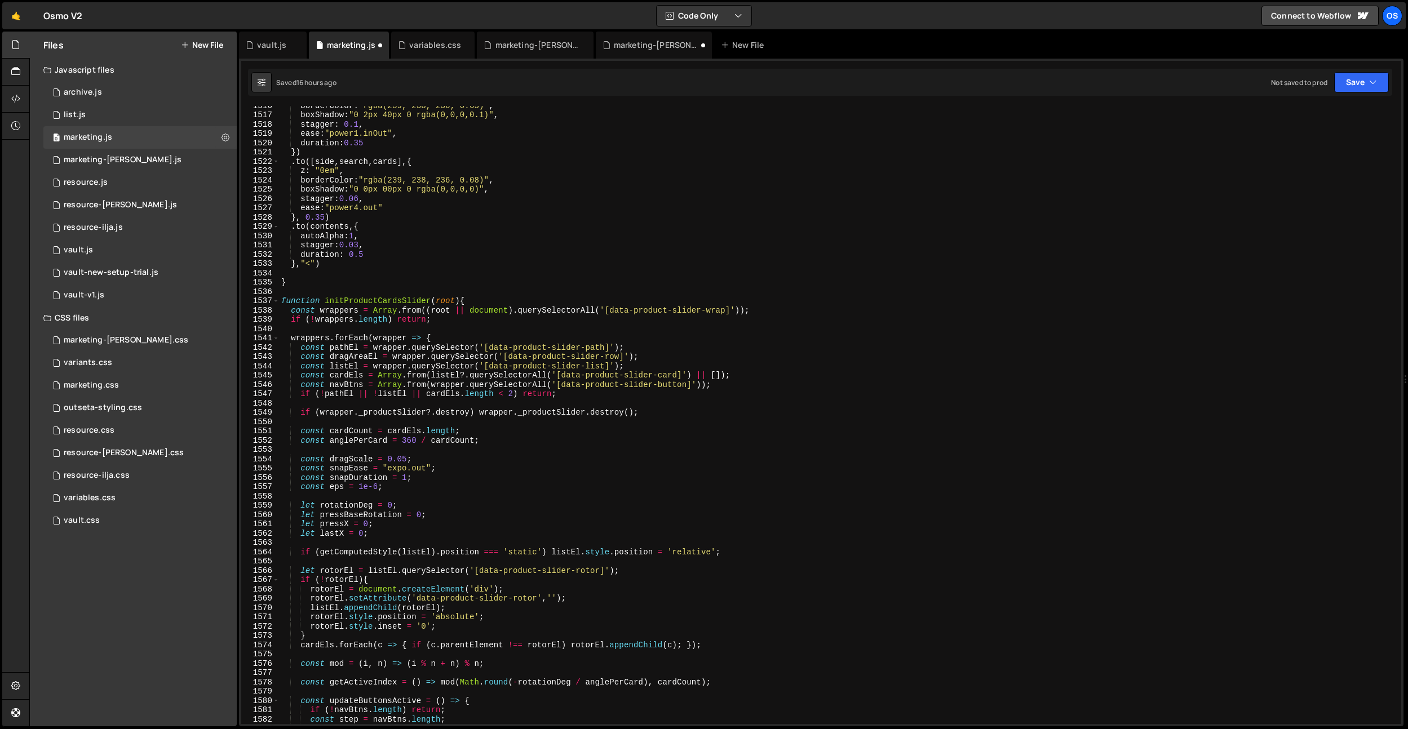
scroll to position [10119, 0]
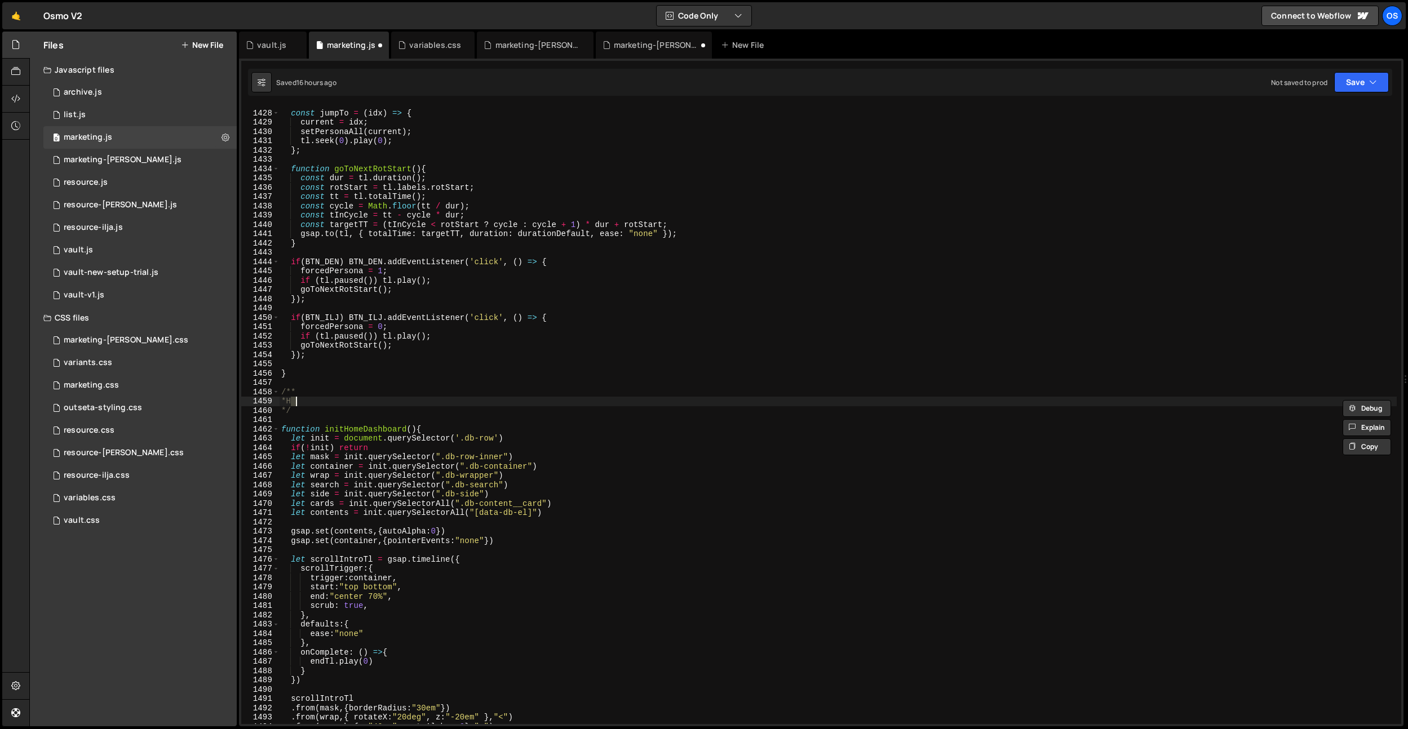
type textarea "*/"
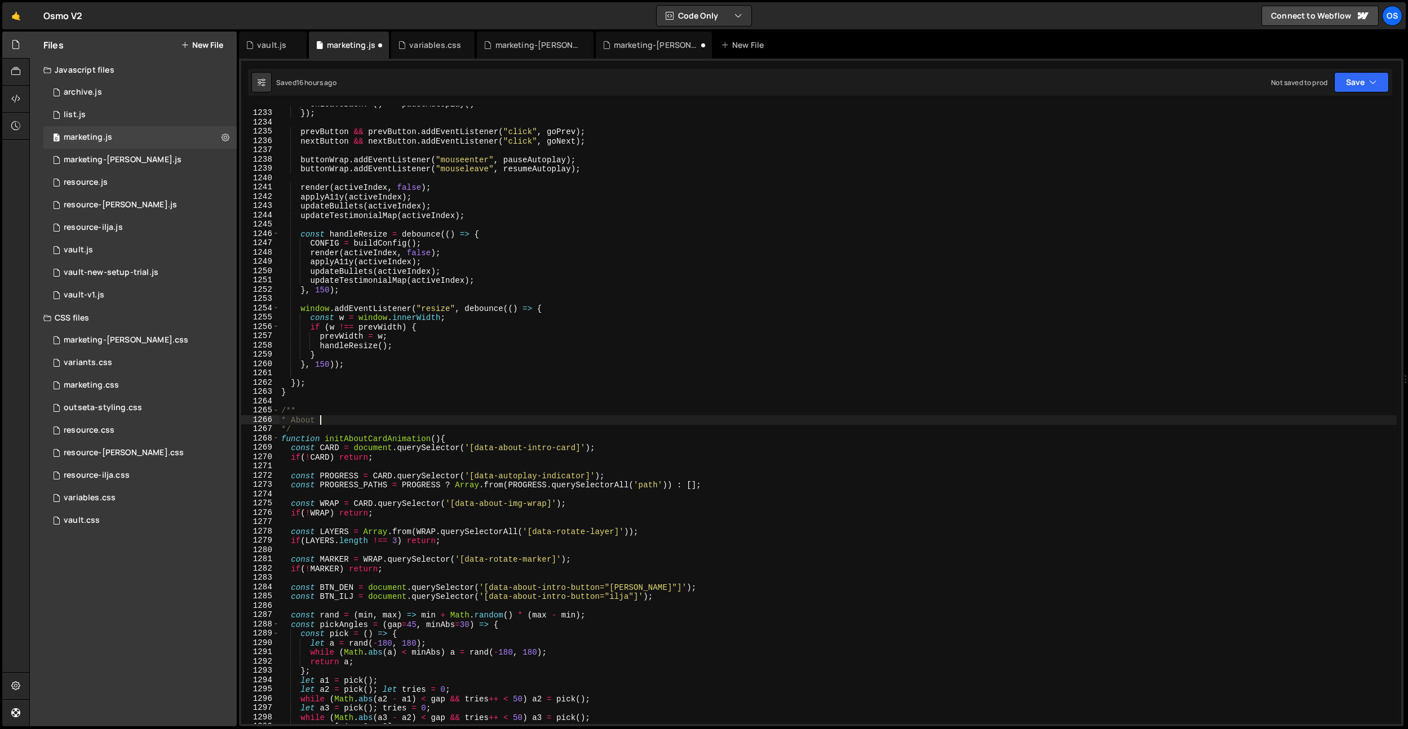
type textarea "* Fire all scripts on page load & switch"
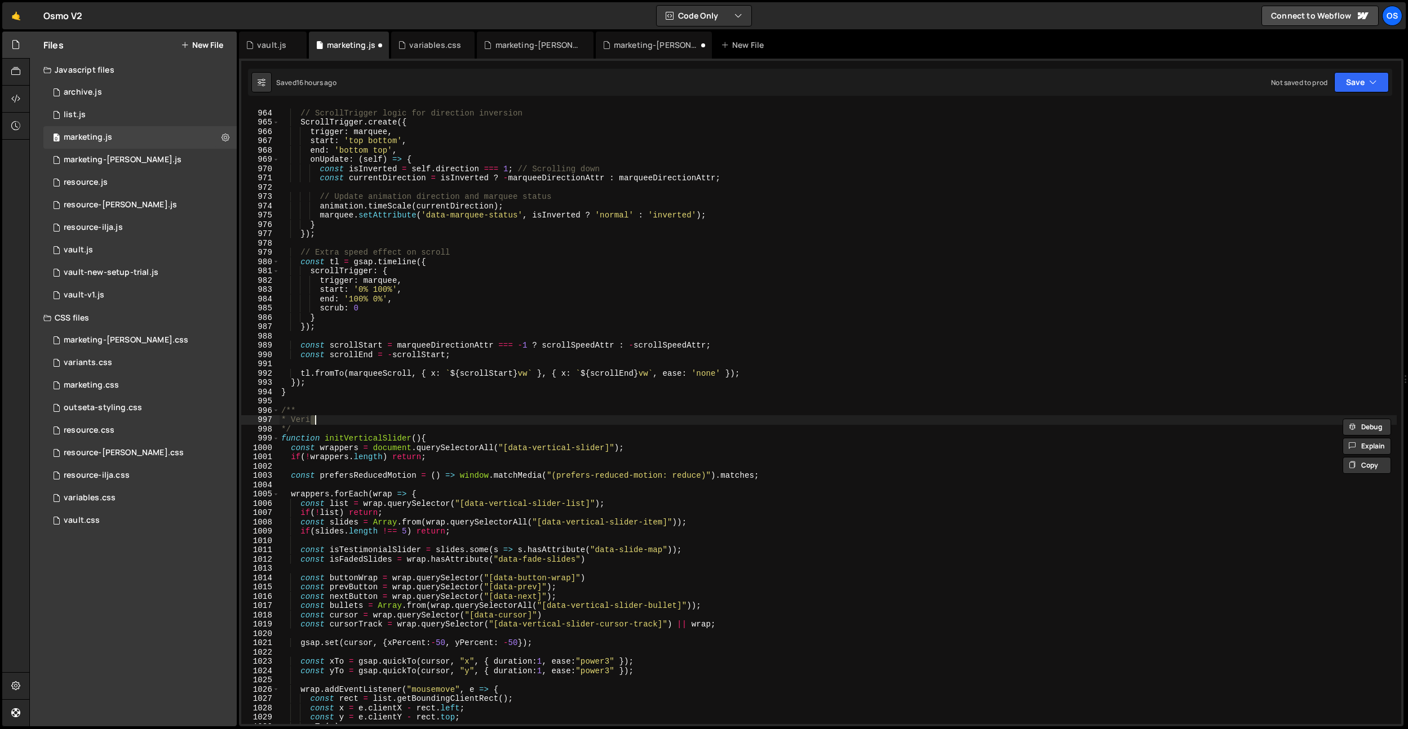
type textarea "* Fire all scripts on page load & switch"
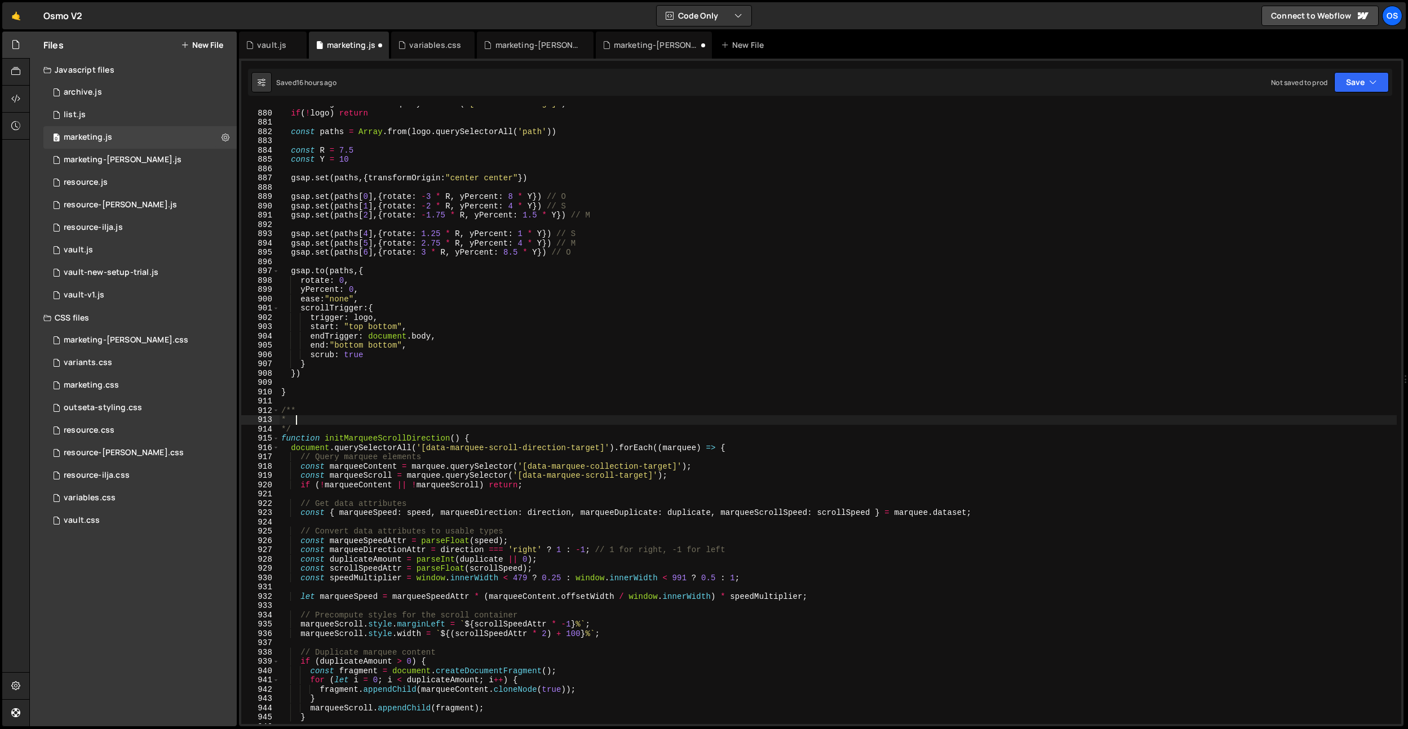
type textarea "* Fire all scripts on page load & switch"
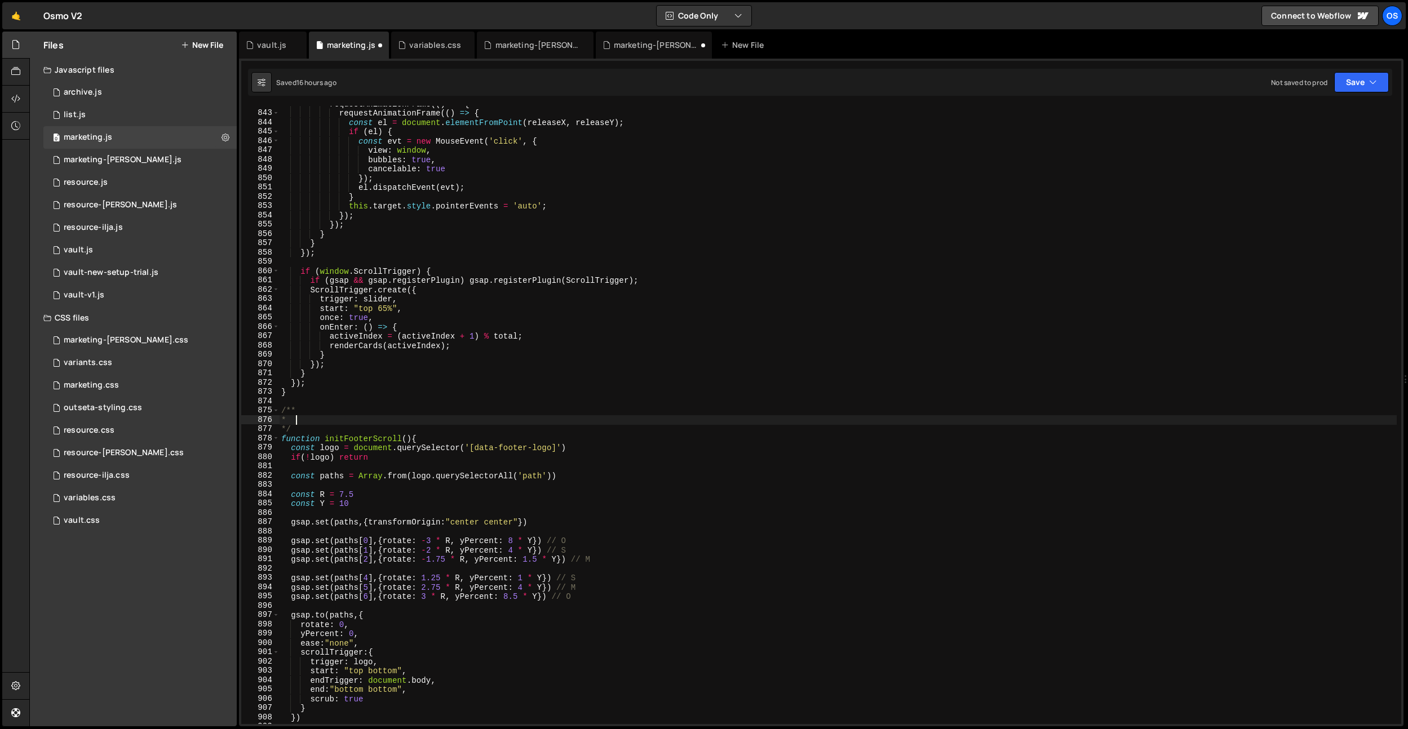
type textarea "* Fire all scripts on page load & switch"
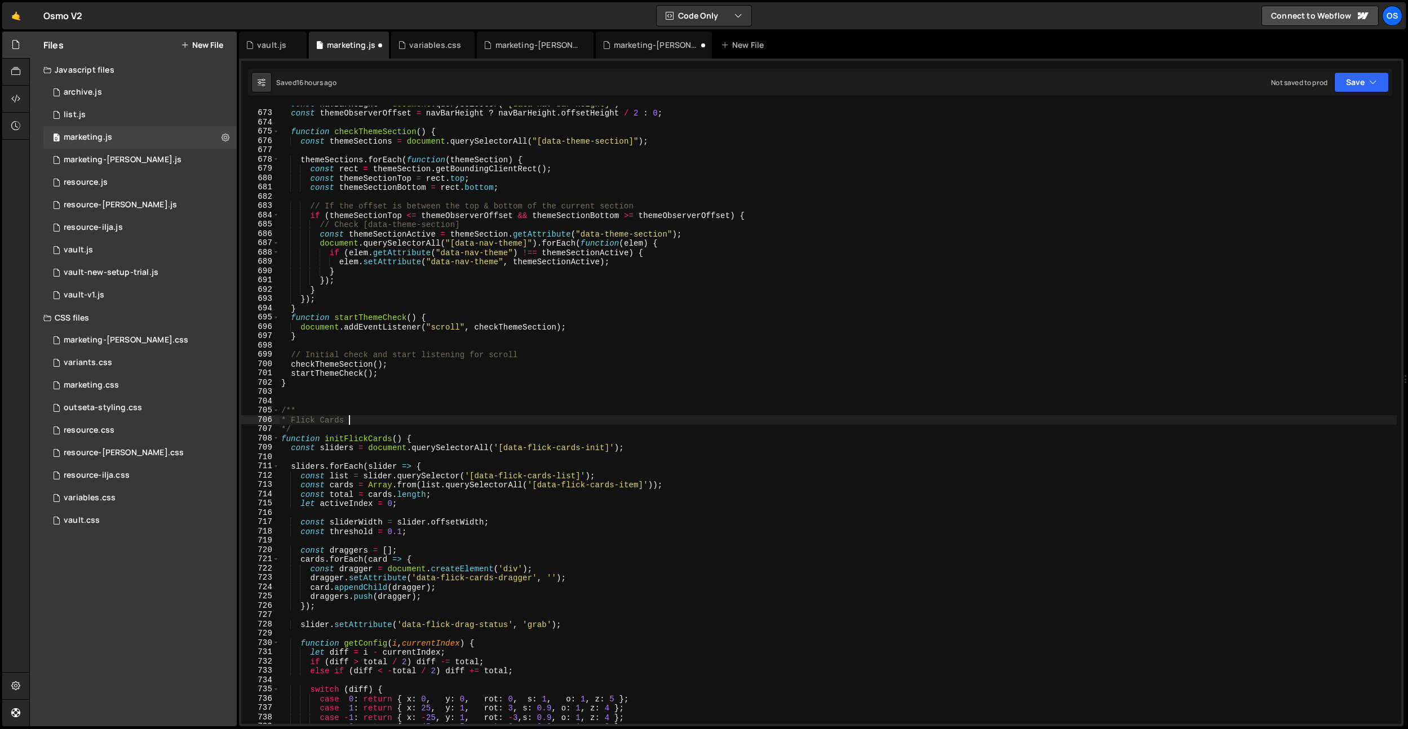
type textarea "* Fire all scripts on page load & switch"
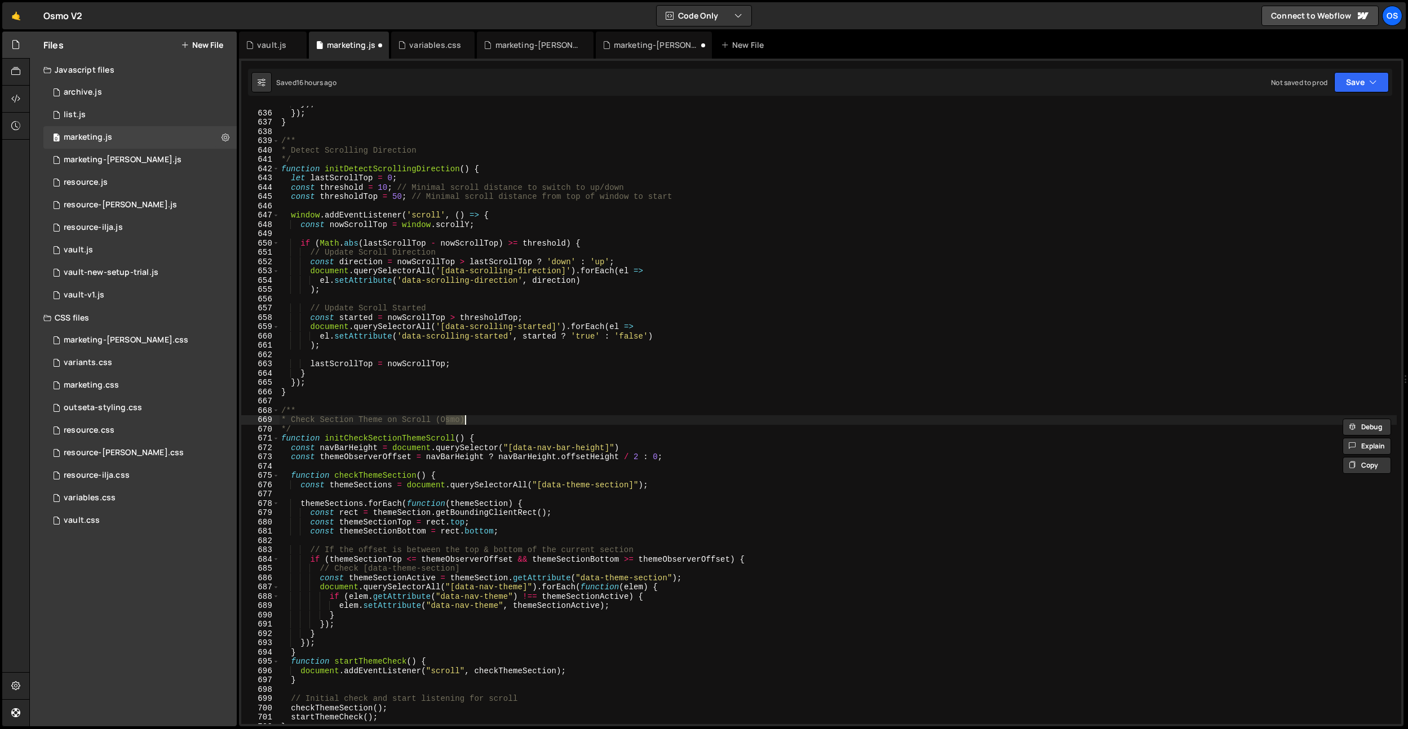
scroll to position [4288, 0]
type textarea "* Fire all scripts on page load & switch"
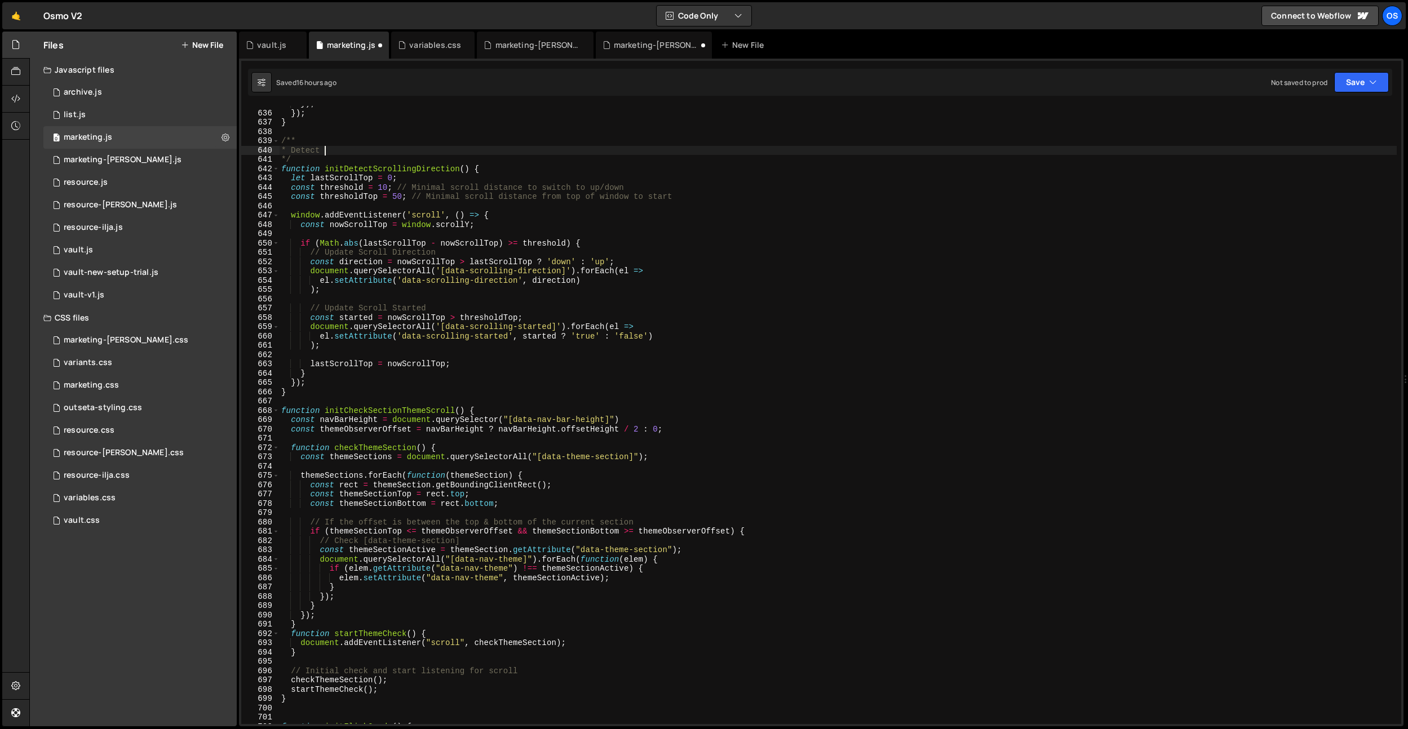
type textarea "* Fire all scripts on page load & switch"
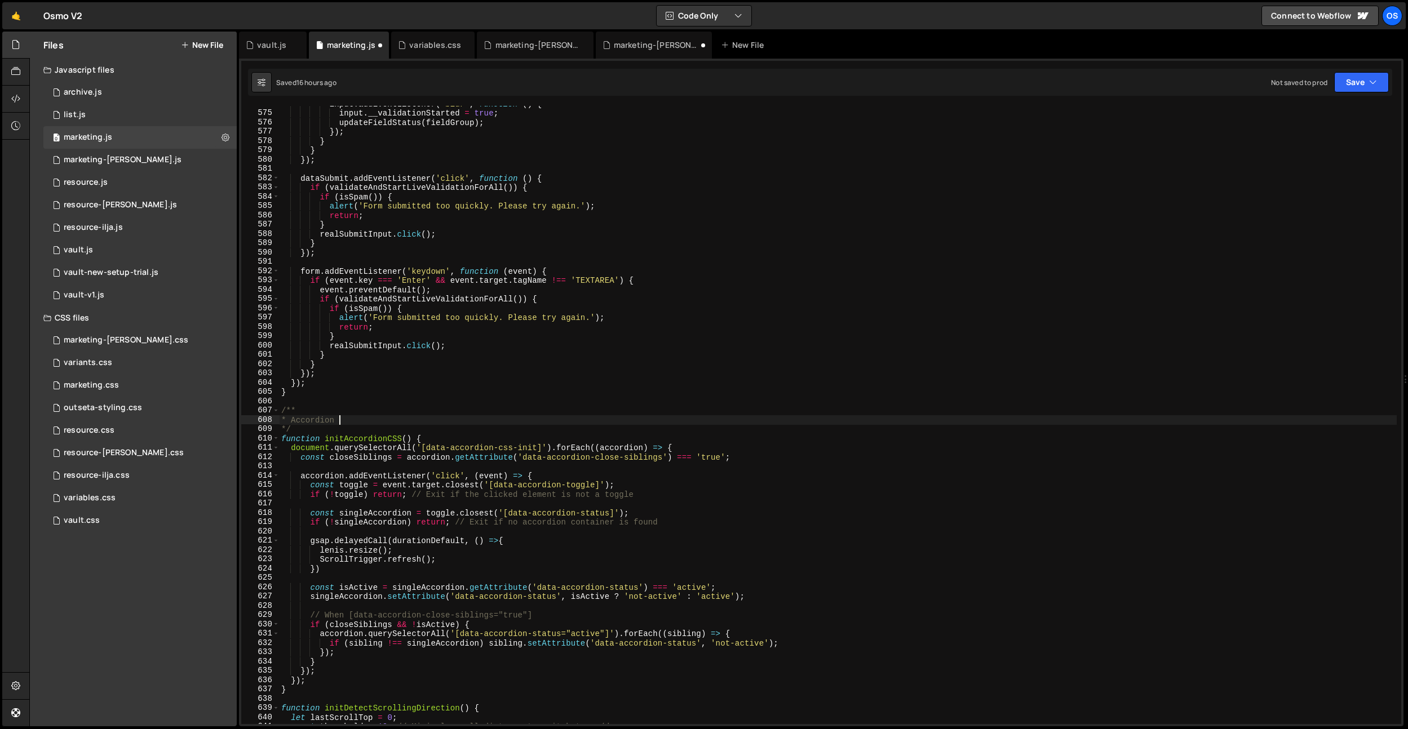
type textarea "* Fire all scripts on page load & switch"
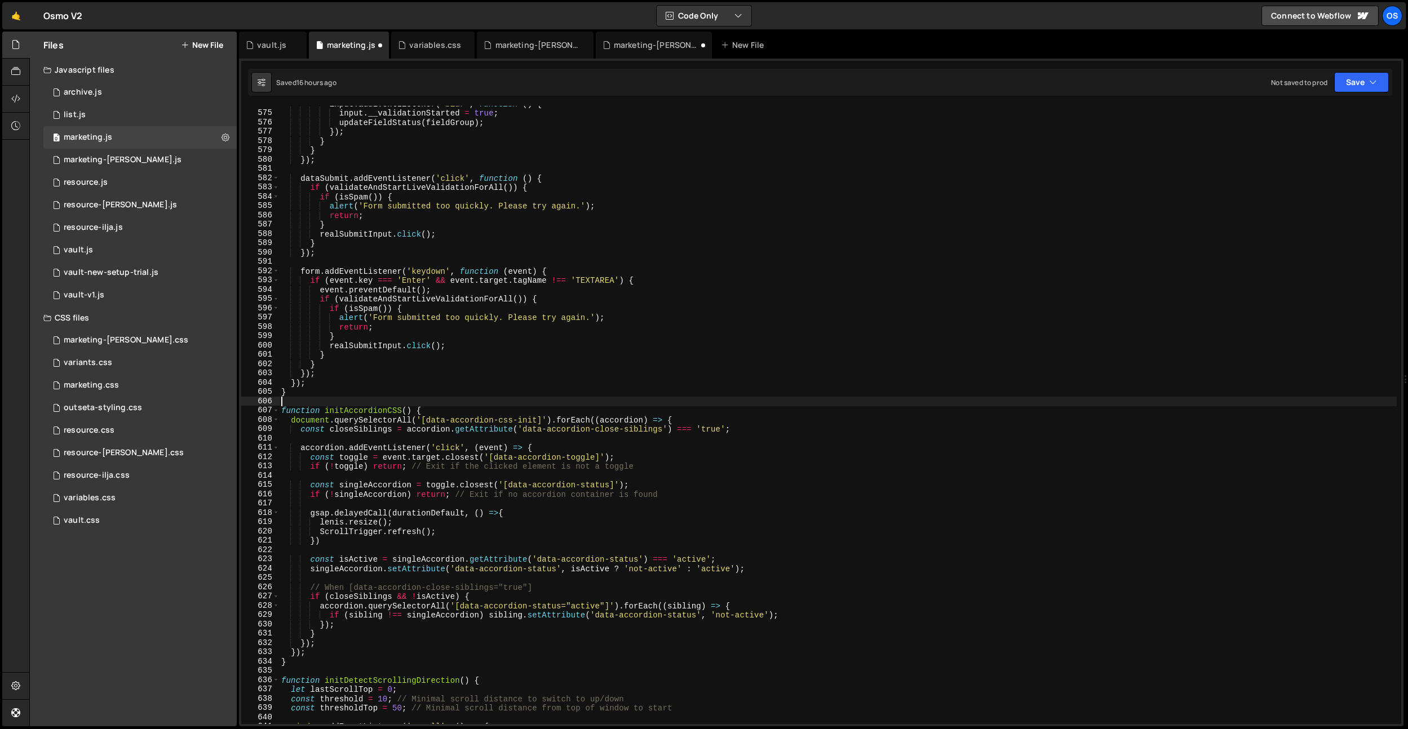
scroll to position [1773, 0]
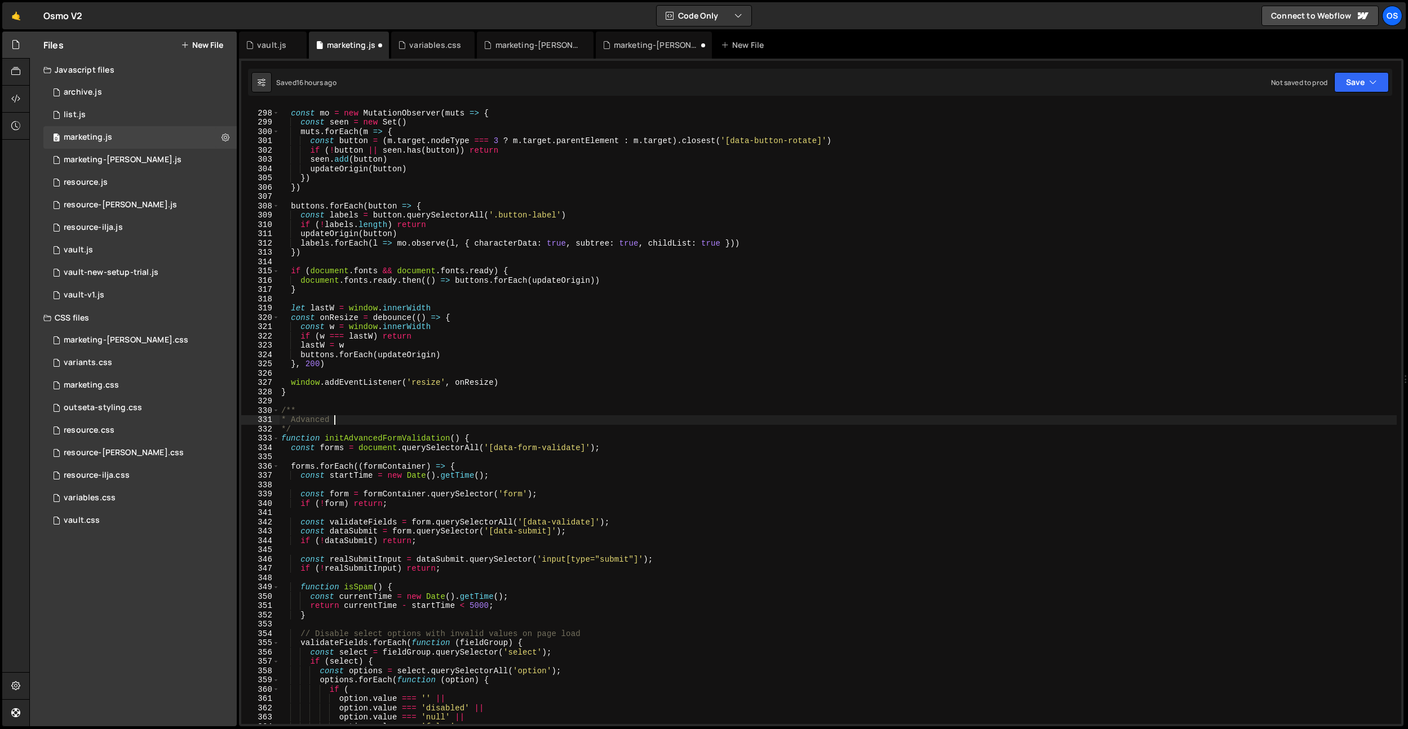
type textarea "* Fire all scripts on page load & switch"
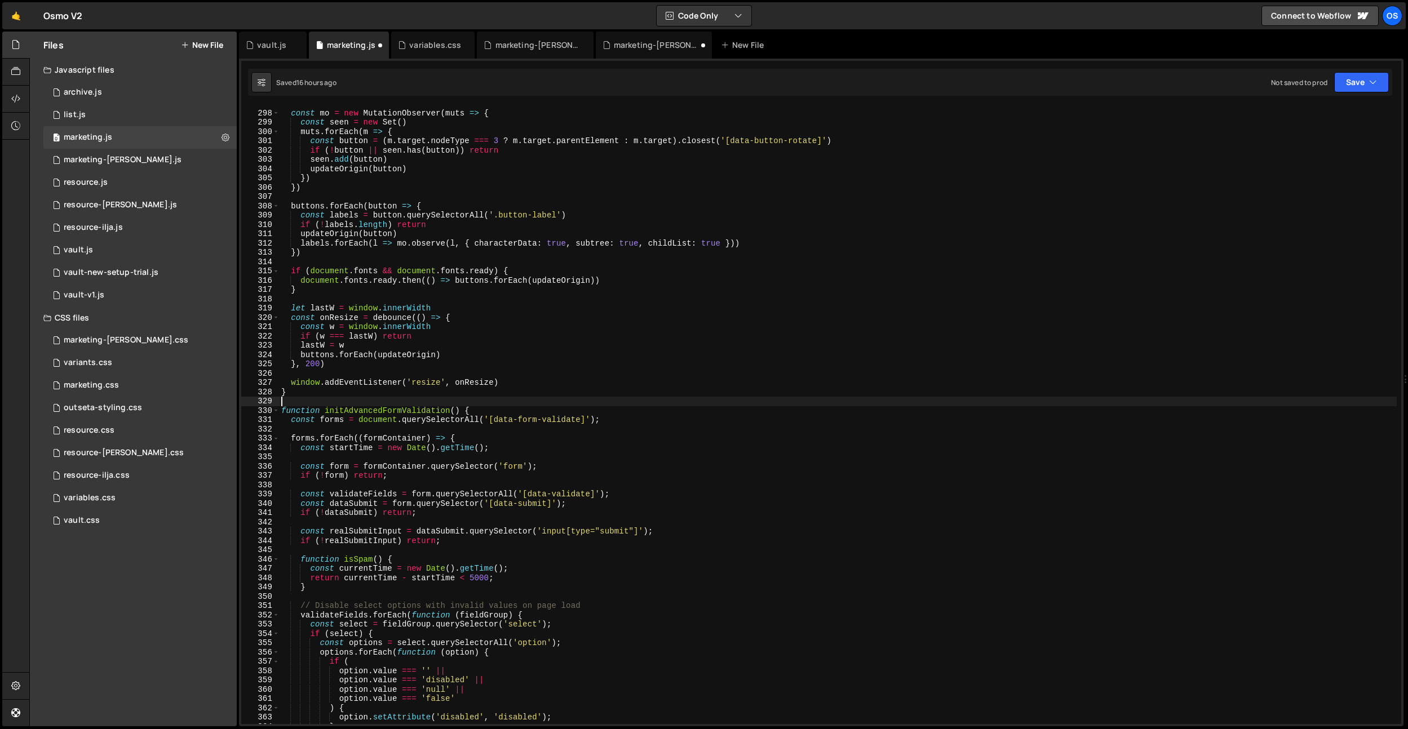
scroll to position [1145, 0]
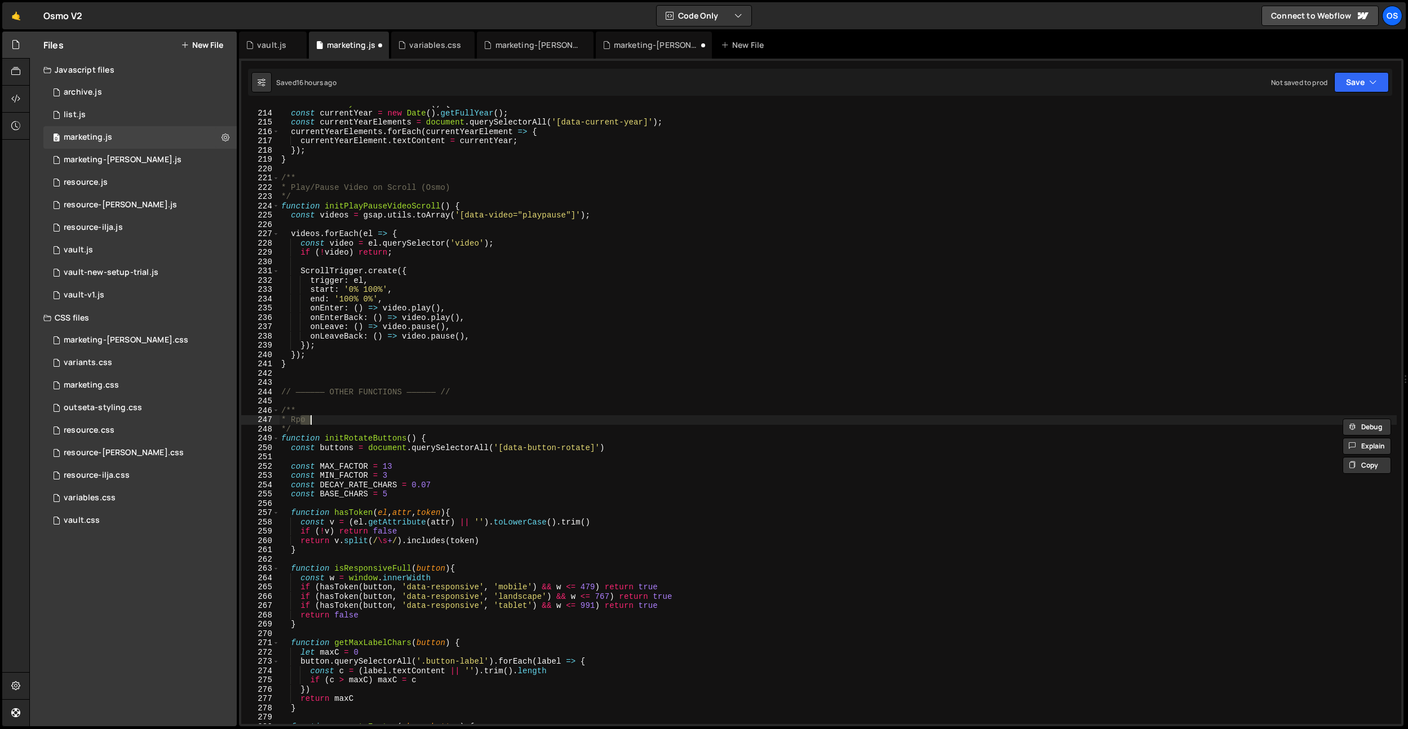
type textarea "* Fire all scripts on page load & switch"
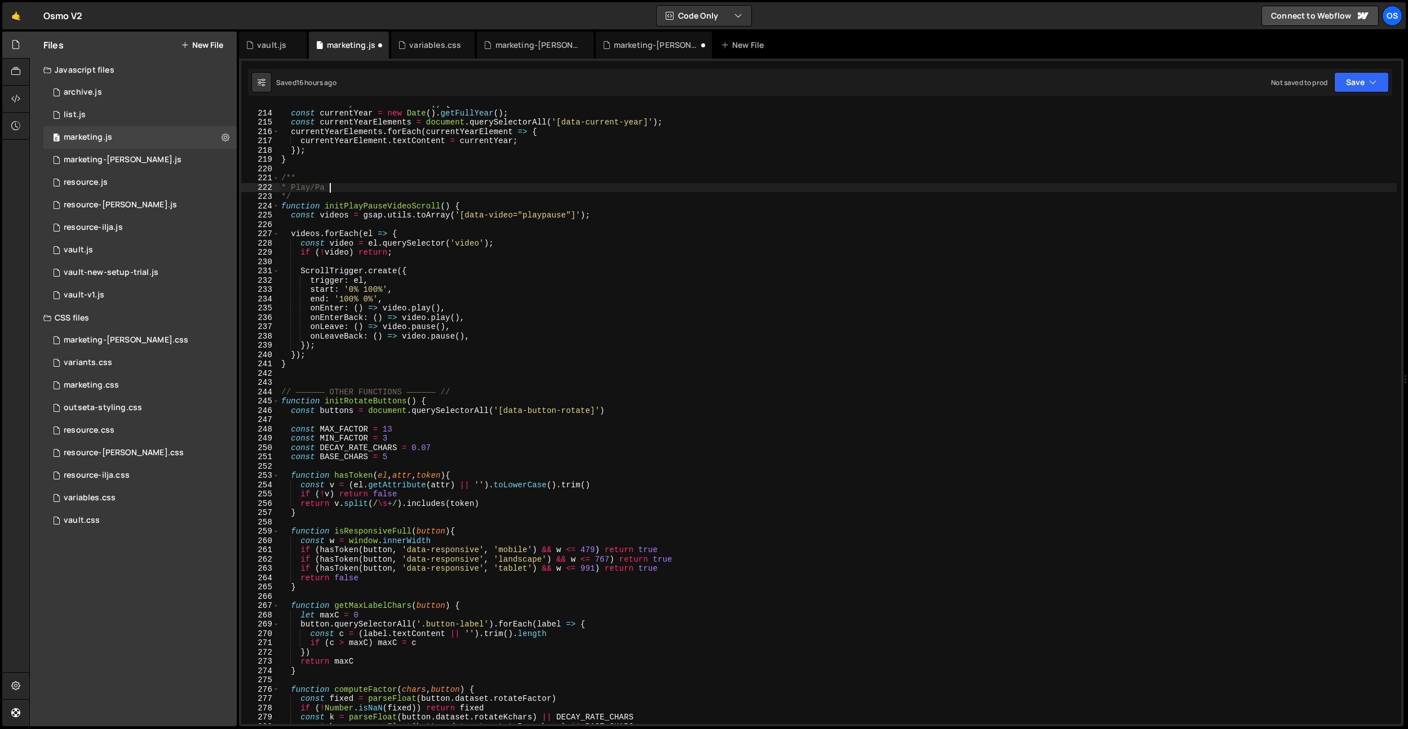
type textarea "* Fire all scripts on page load & switch"
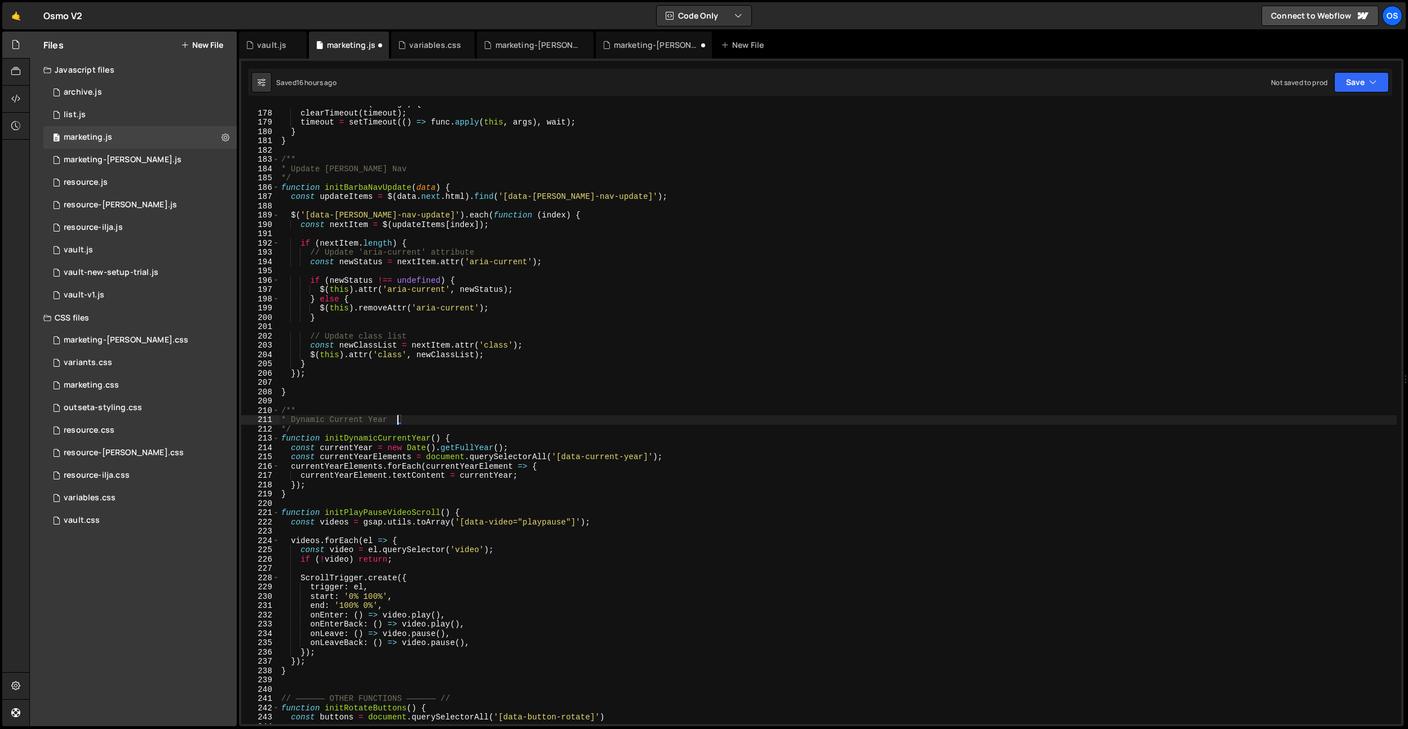
scroll to position [878, 0]
type textarea "* Fire all scripts on page load & switch"
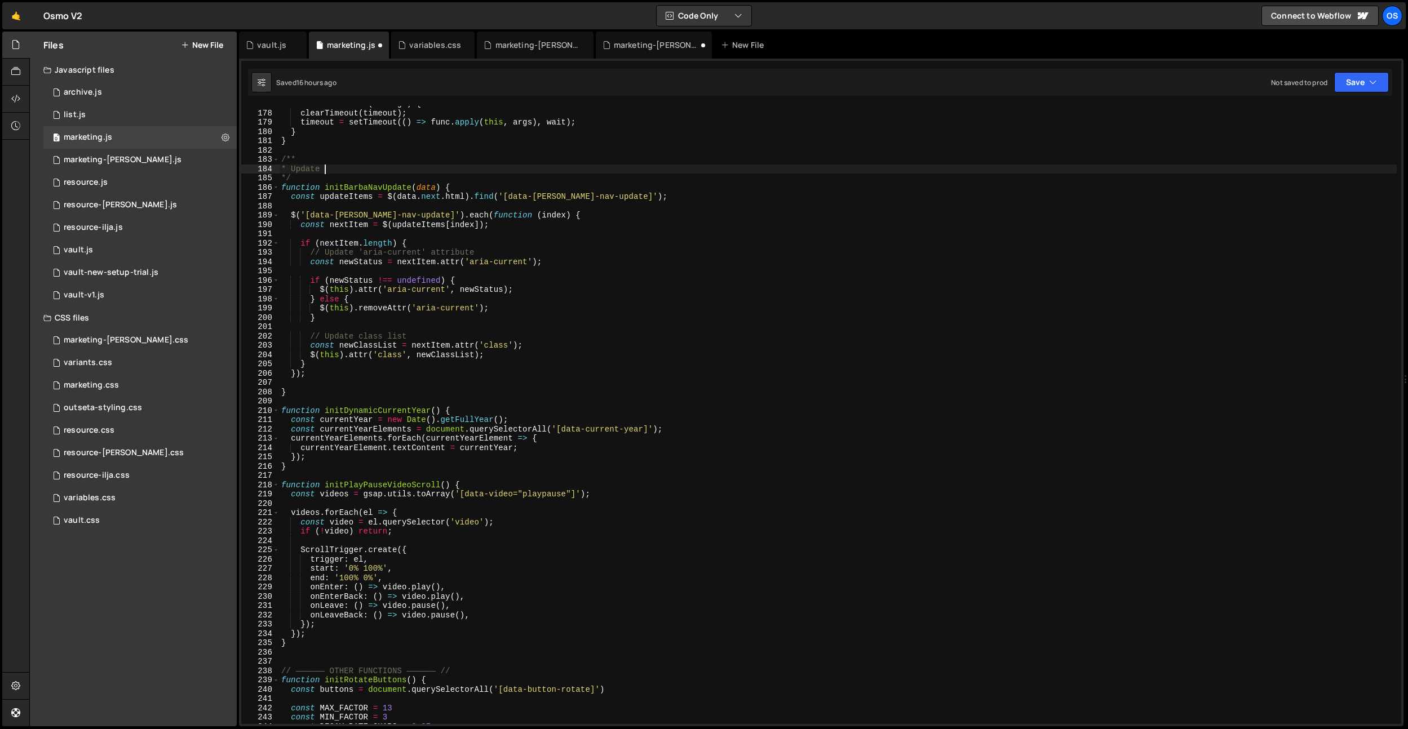
type textarea "* Fire all scripts on page load & switch"
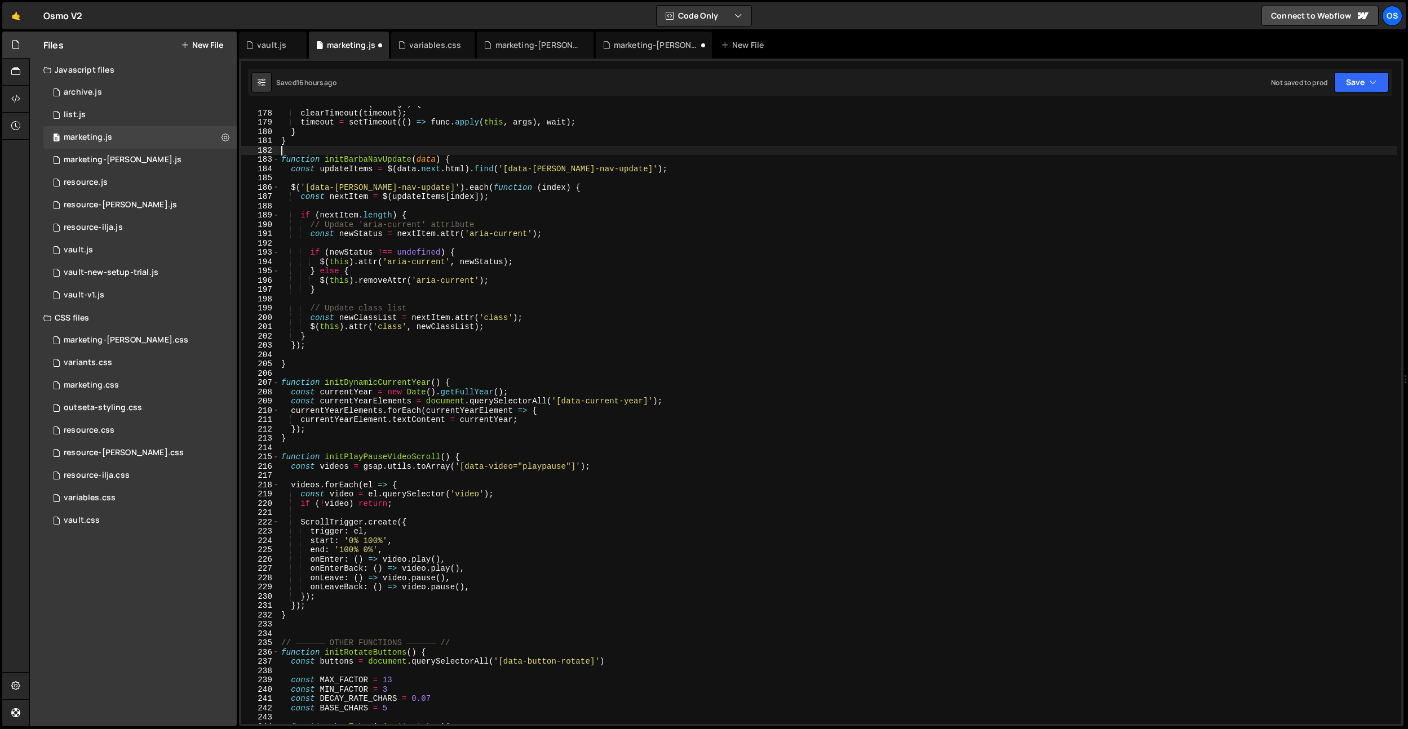
scroll to position [593, 0]
type textarea "* Fire all scripts on page load & switch"
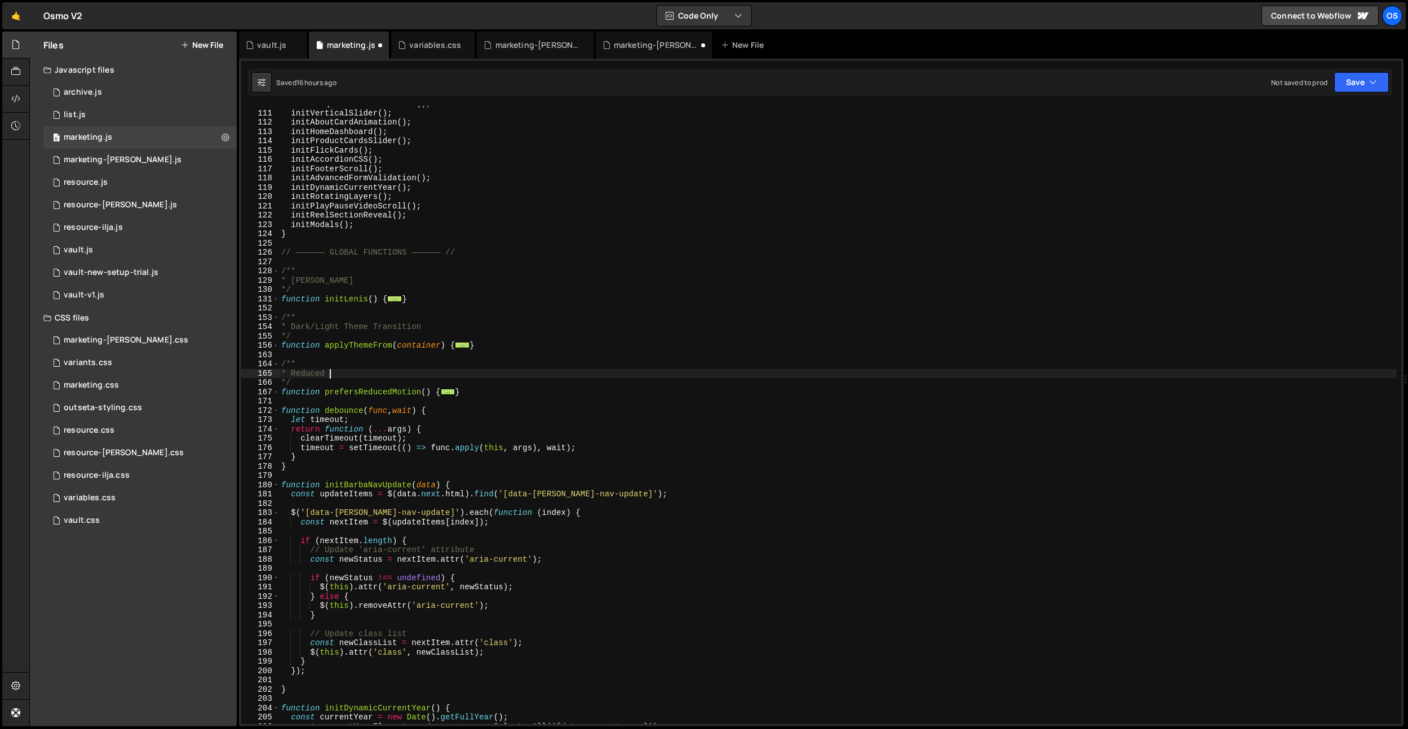
type textarea "* Fire all scripts on page load & switch"
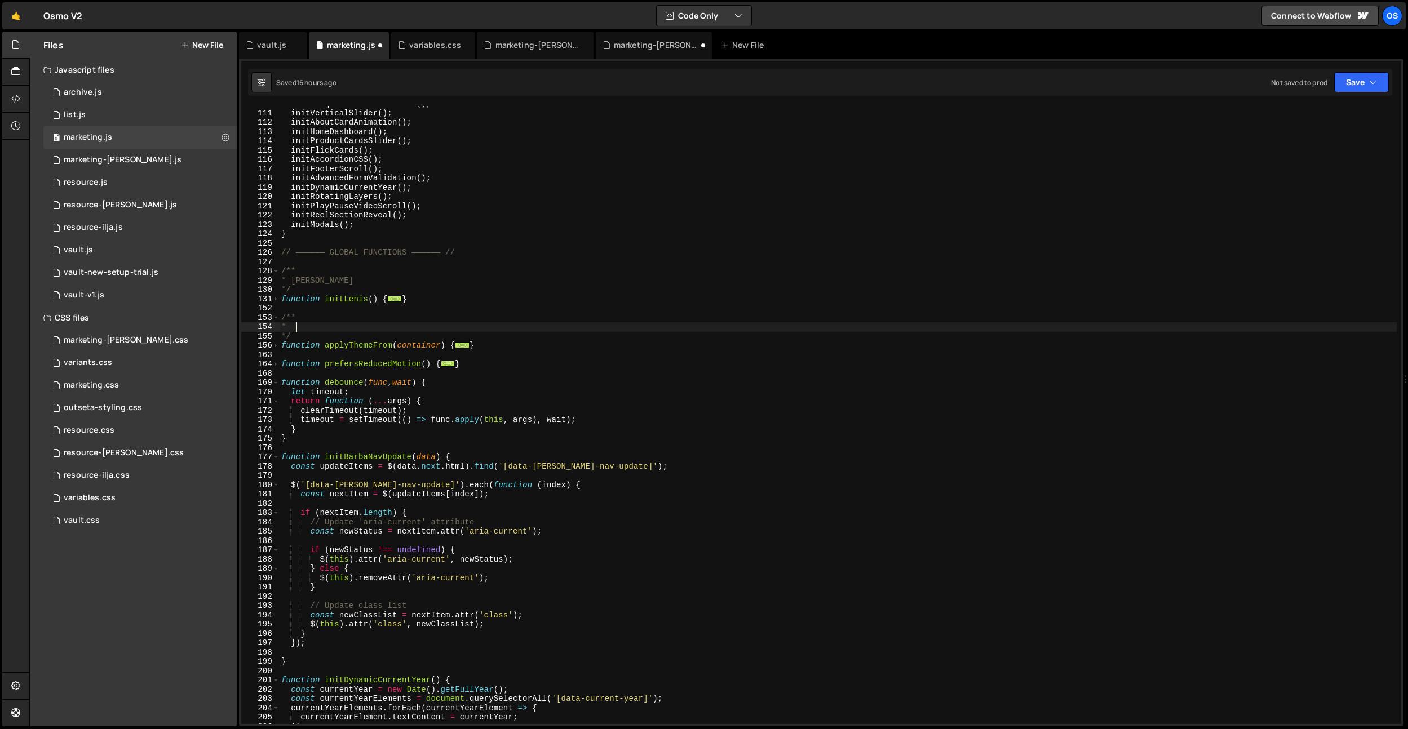
type textarea "* Fire all scripts on page load & switch"
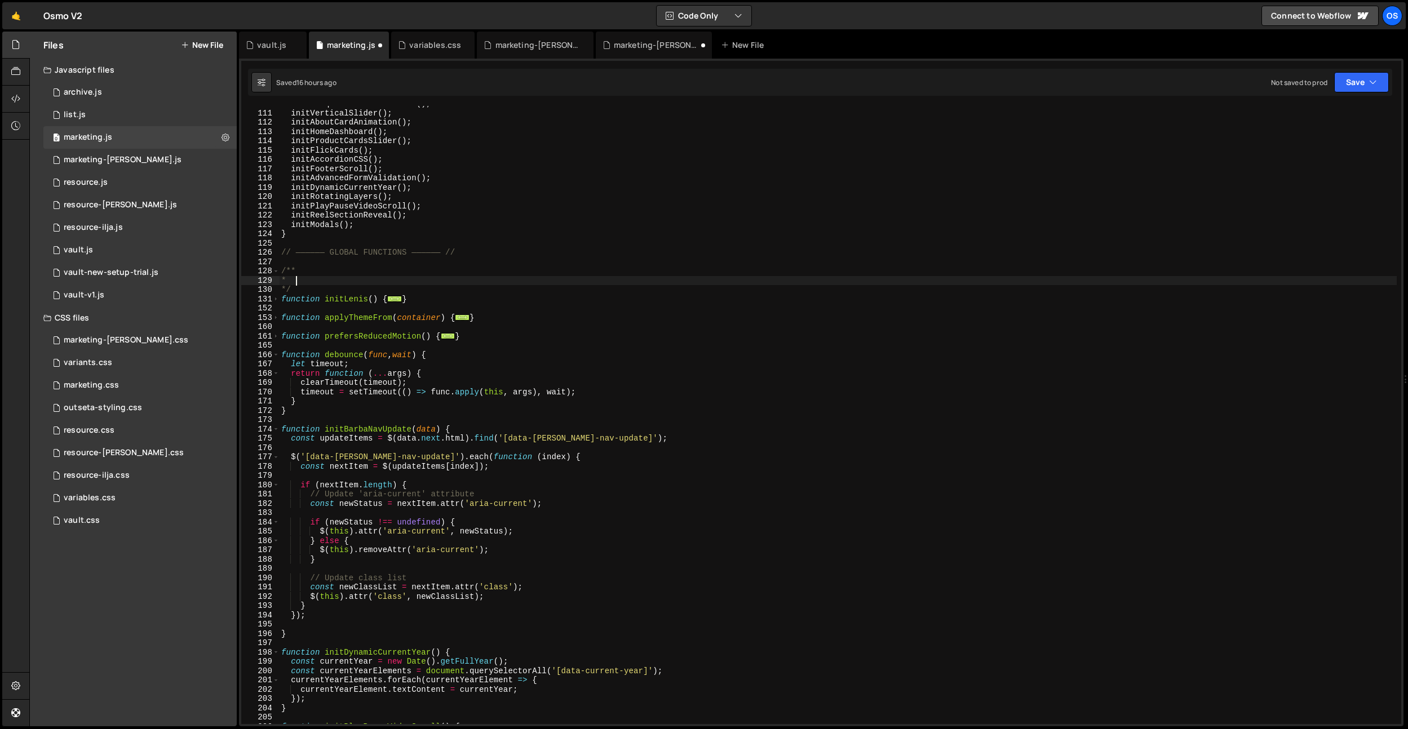
type textarea "* Fire all scripts on page load & switch"
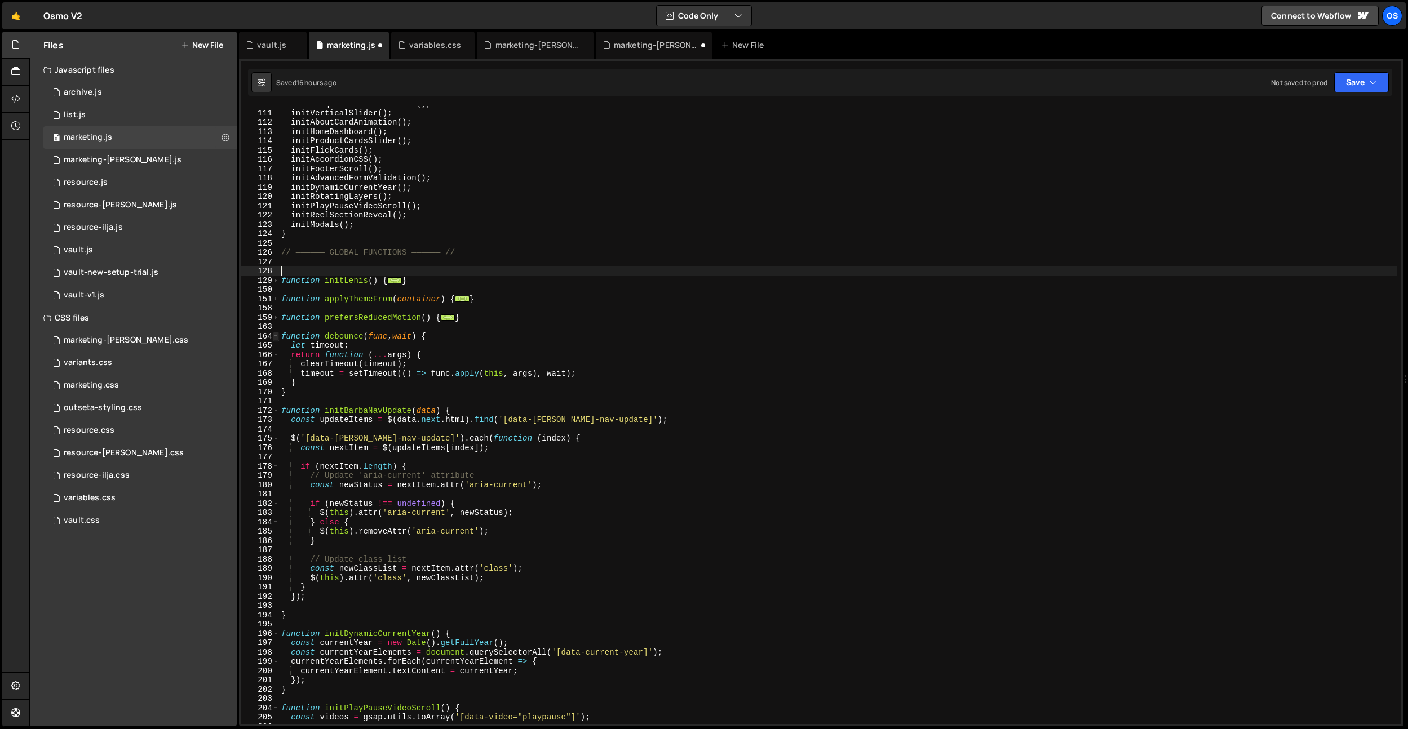
click at [277, 336] on span at bounding box center [276, 337] width 6 height 10
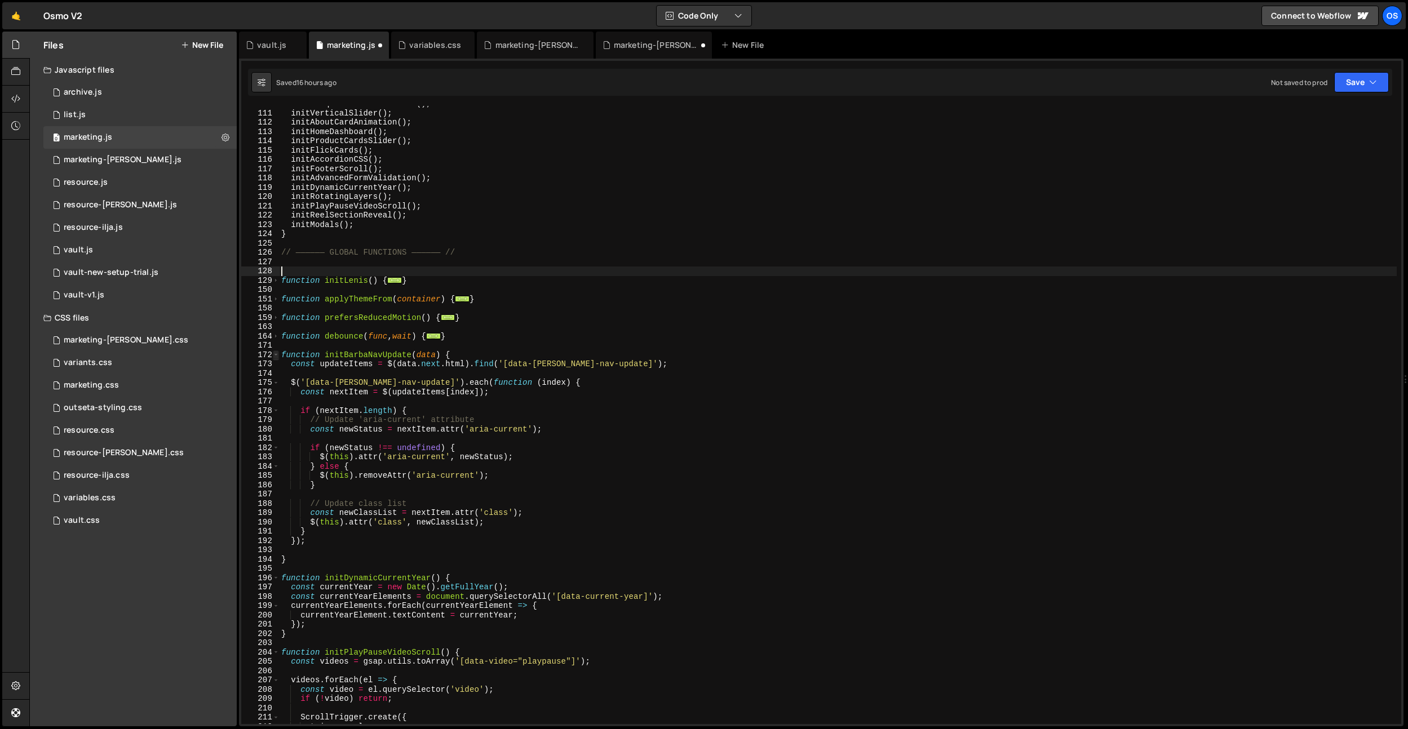
click at [277, 354] on span at bounding box center [276, 355] width 6 height 10
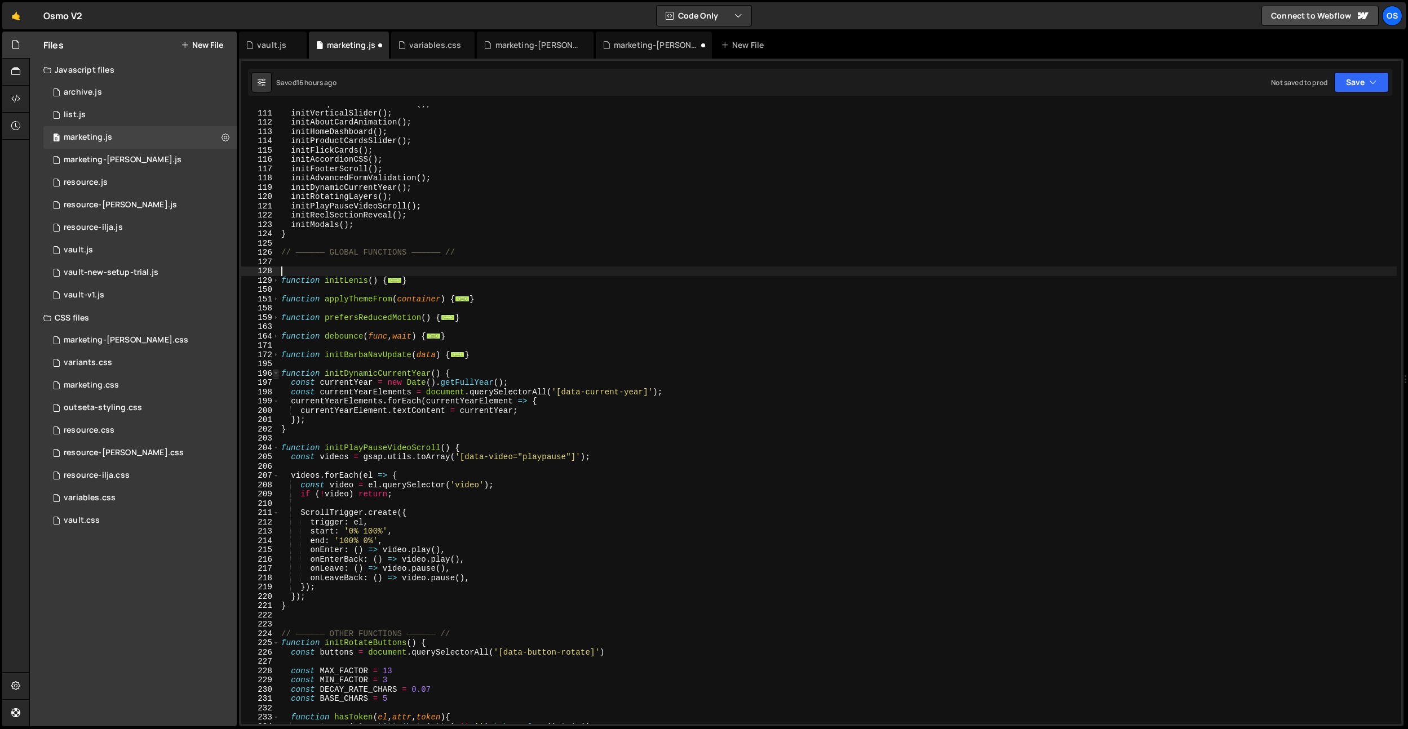
click at [274, 374] on span at bounding box center [276, 374] width 6 height 10
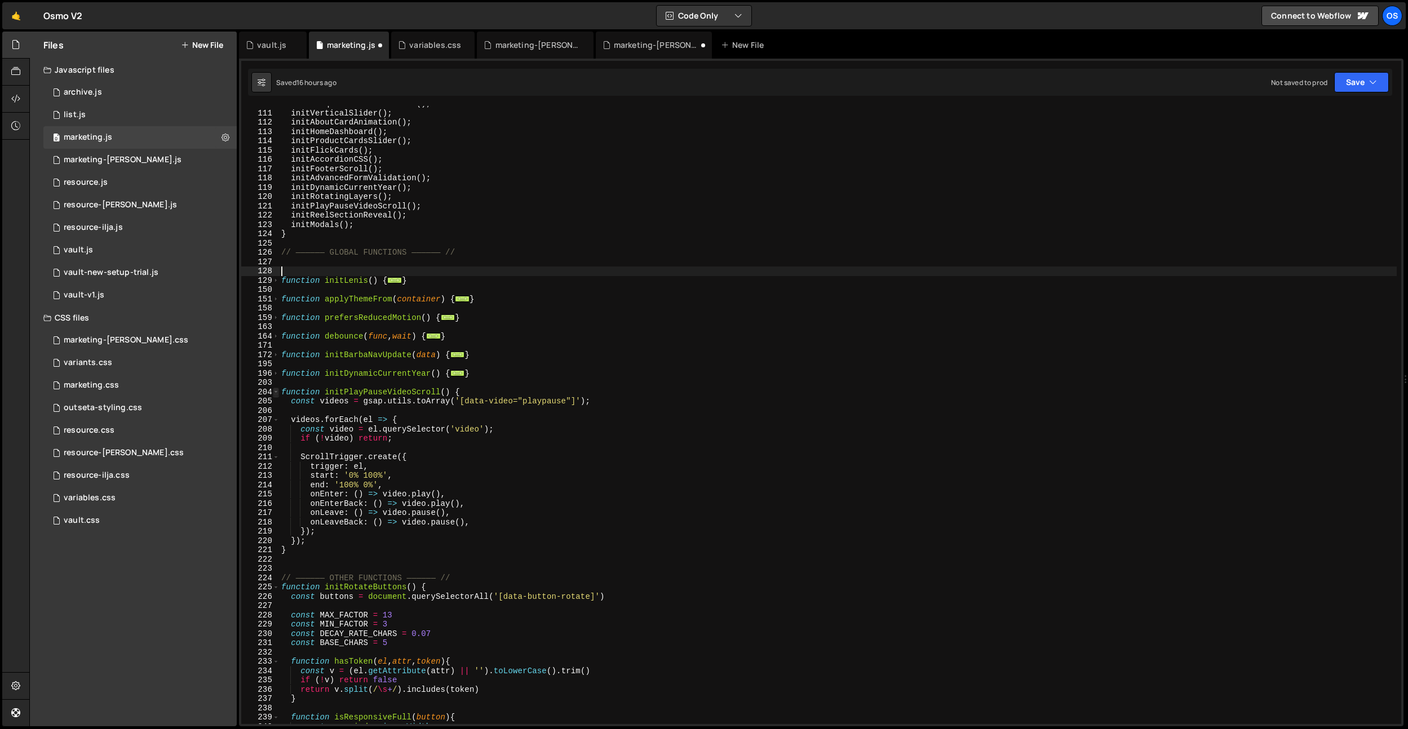
click at [275, 394] on span at bounding box center [276, 393] width 6 height 10
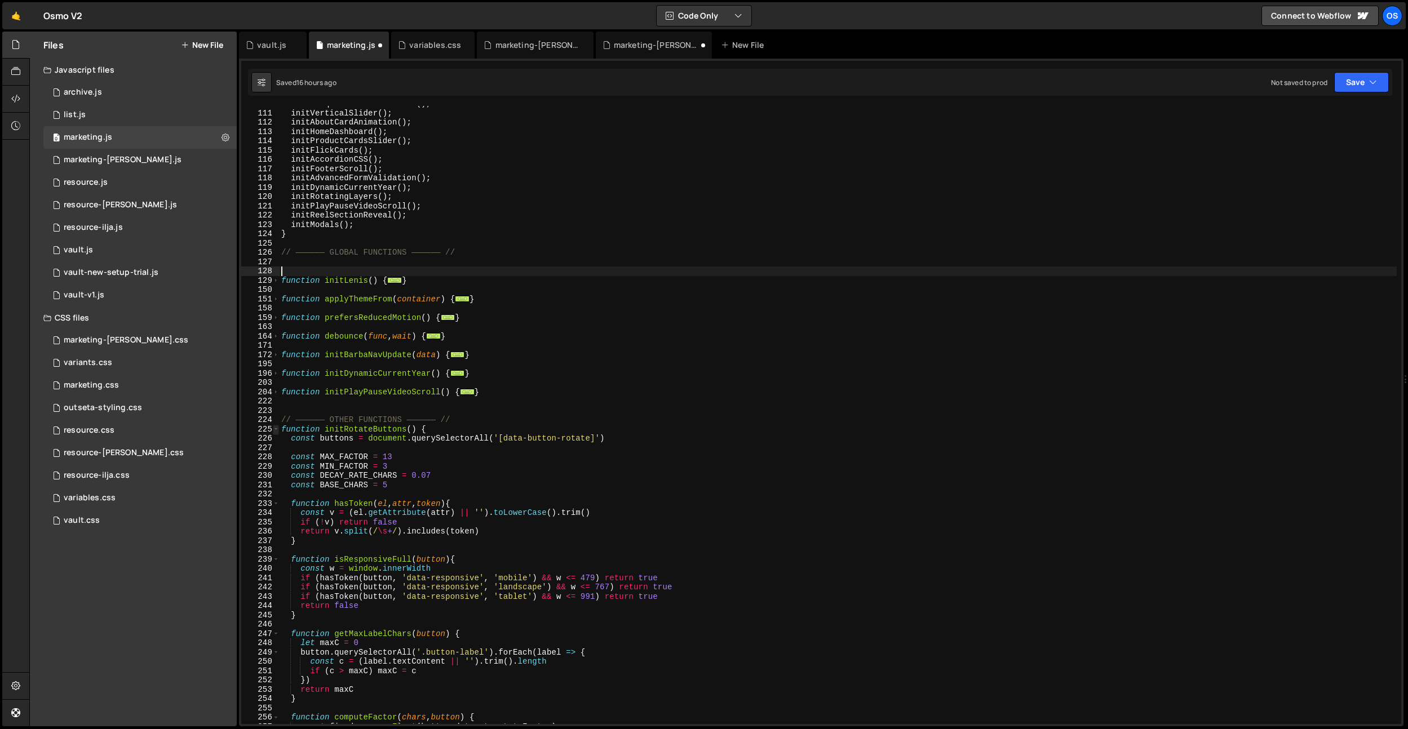
click at [276, 429] on span at bounding box center [276, 430] width 6 height 10
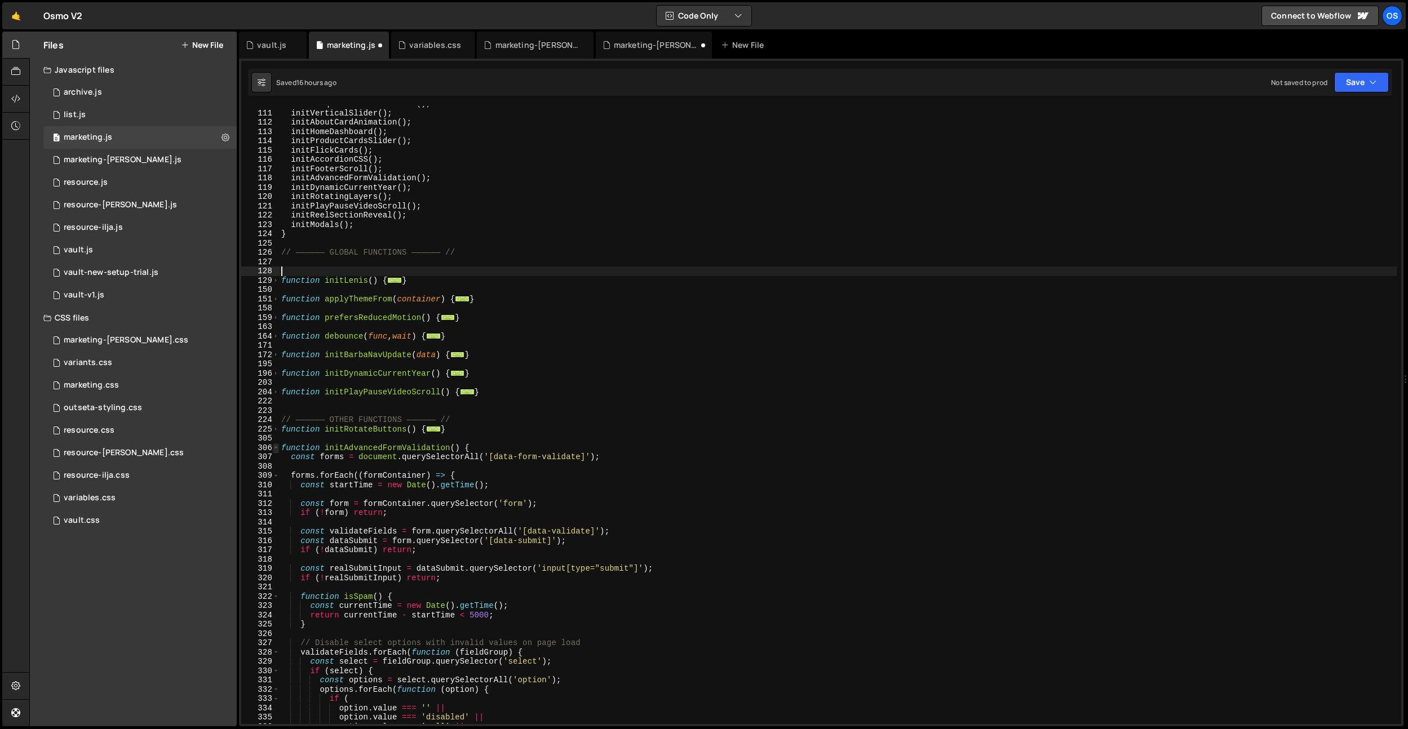
click at [276, 447] on span at bounding box center [276, 448] width 6 height 10
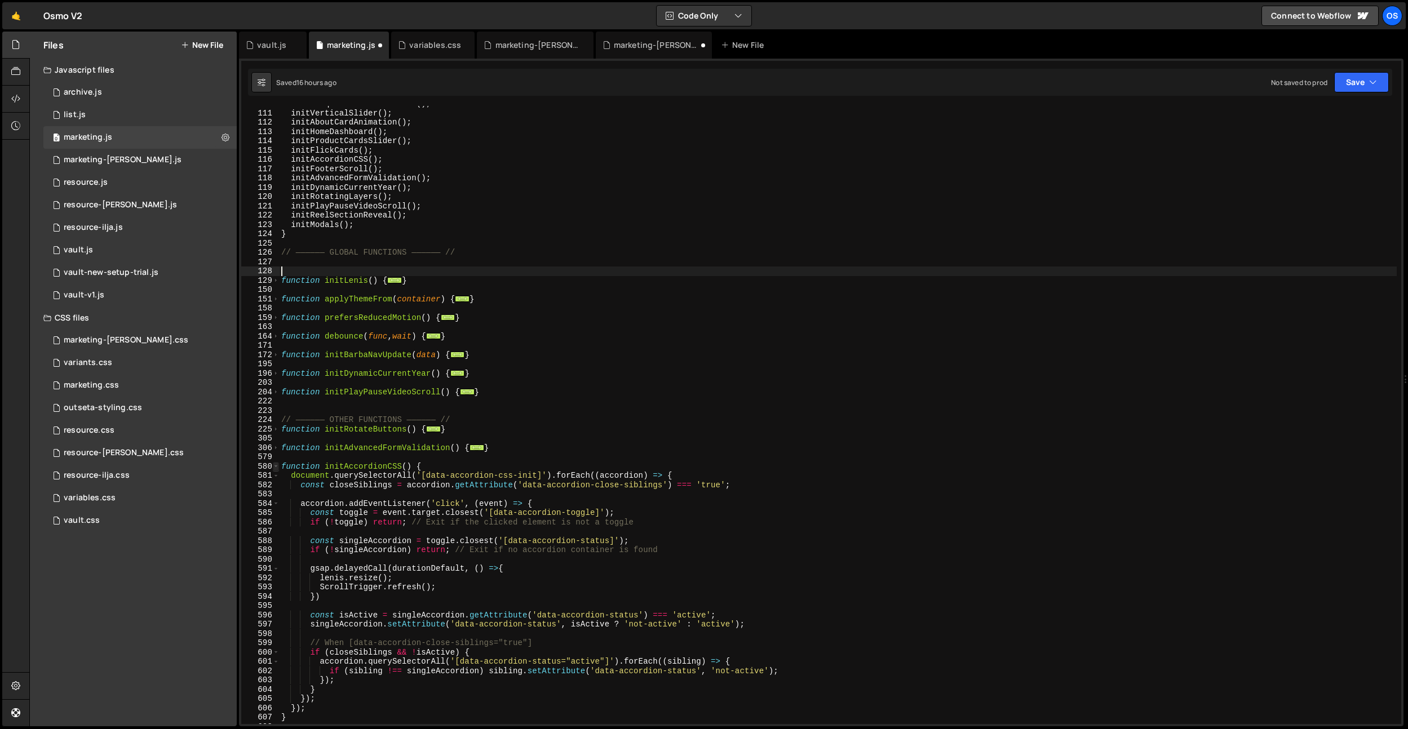
click at [278, 468] on span at bounding box center [276, 467] width 6 height 10
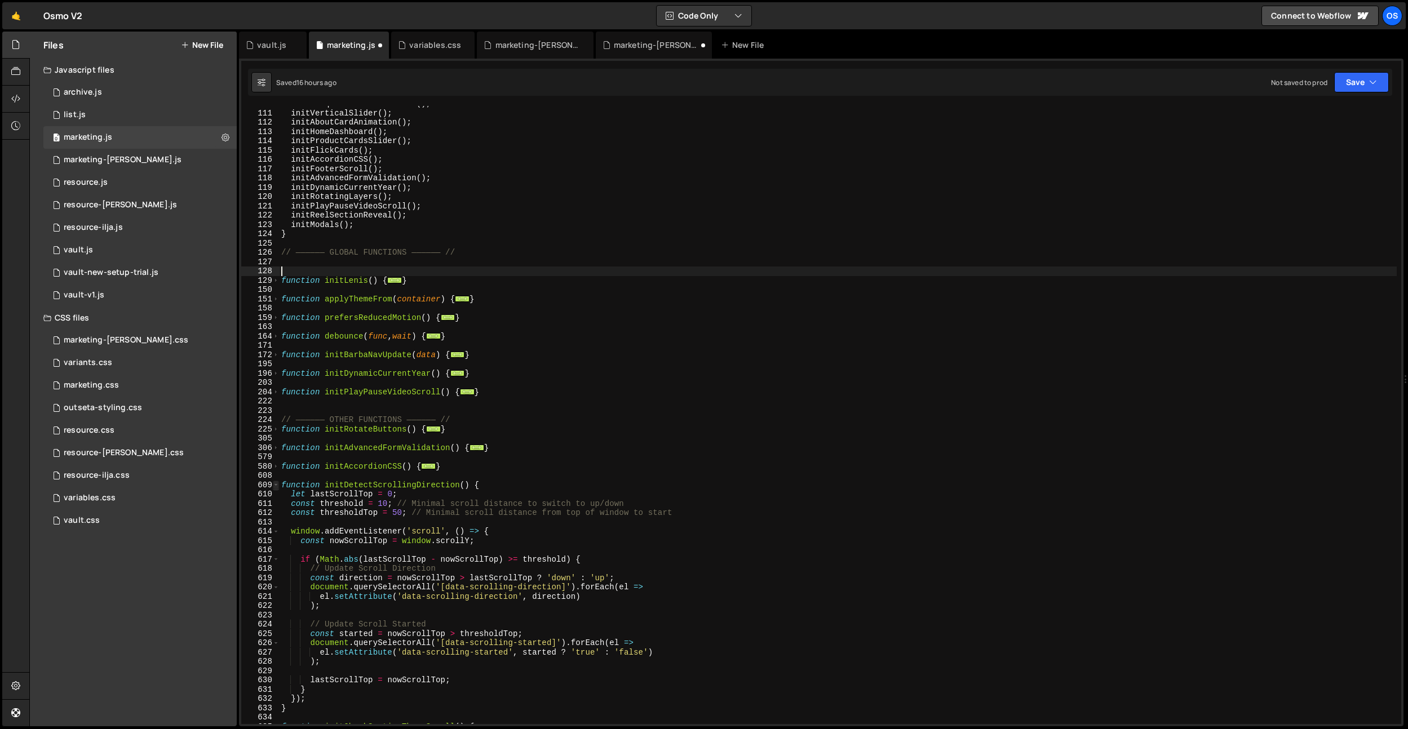
click at [277, 486] on span at bounding box center [276, 486] width 6 height 10
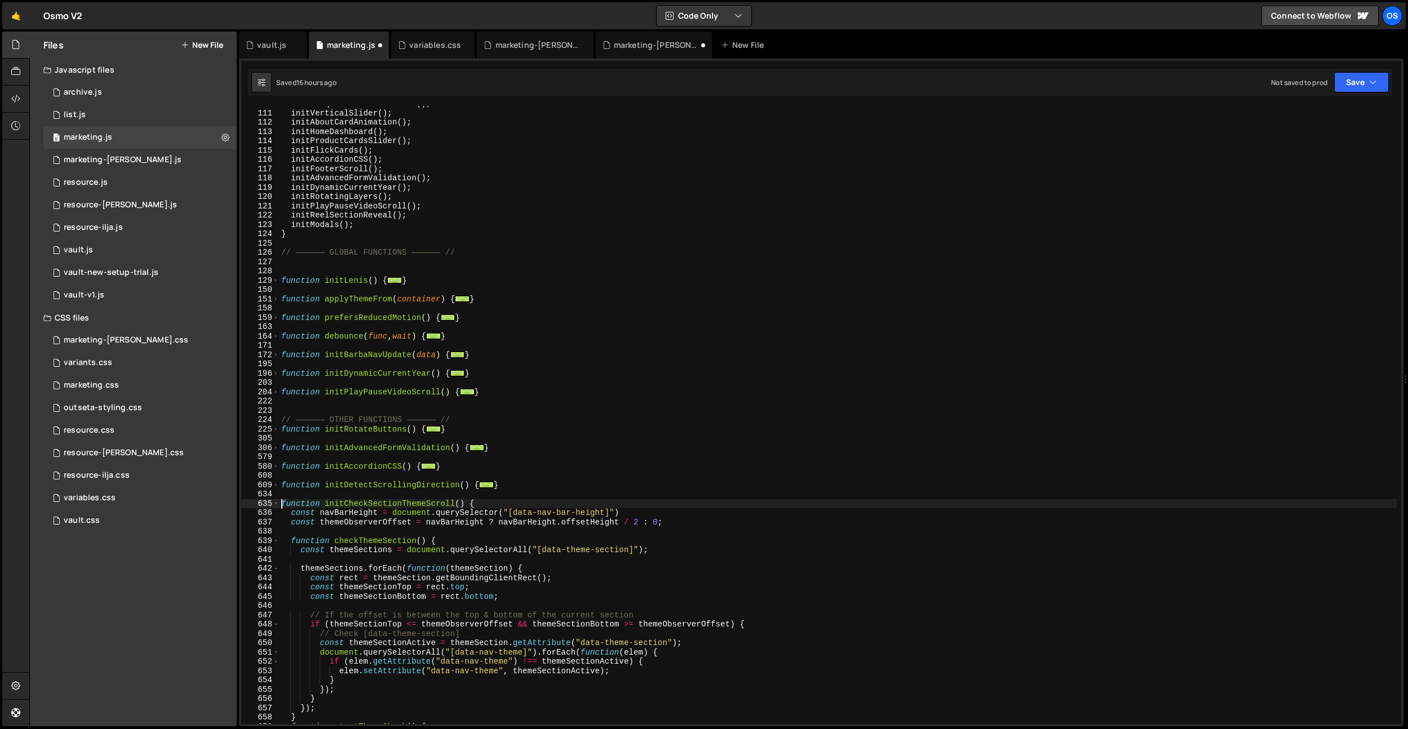
click at [283, 507] on div "initMarqueeScrollDirection ( ) ; initVerticalSlider ( ) ; initAboutCardAnimatio…" at bounding box center [837, 417] width 1117 height 637
click at [278, 507] on span at bounding box center [276, 504] width 6 height 10
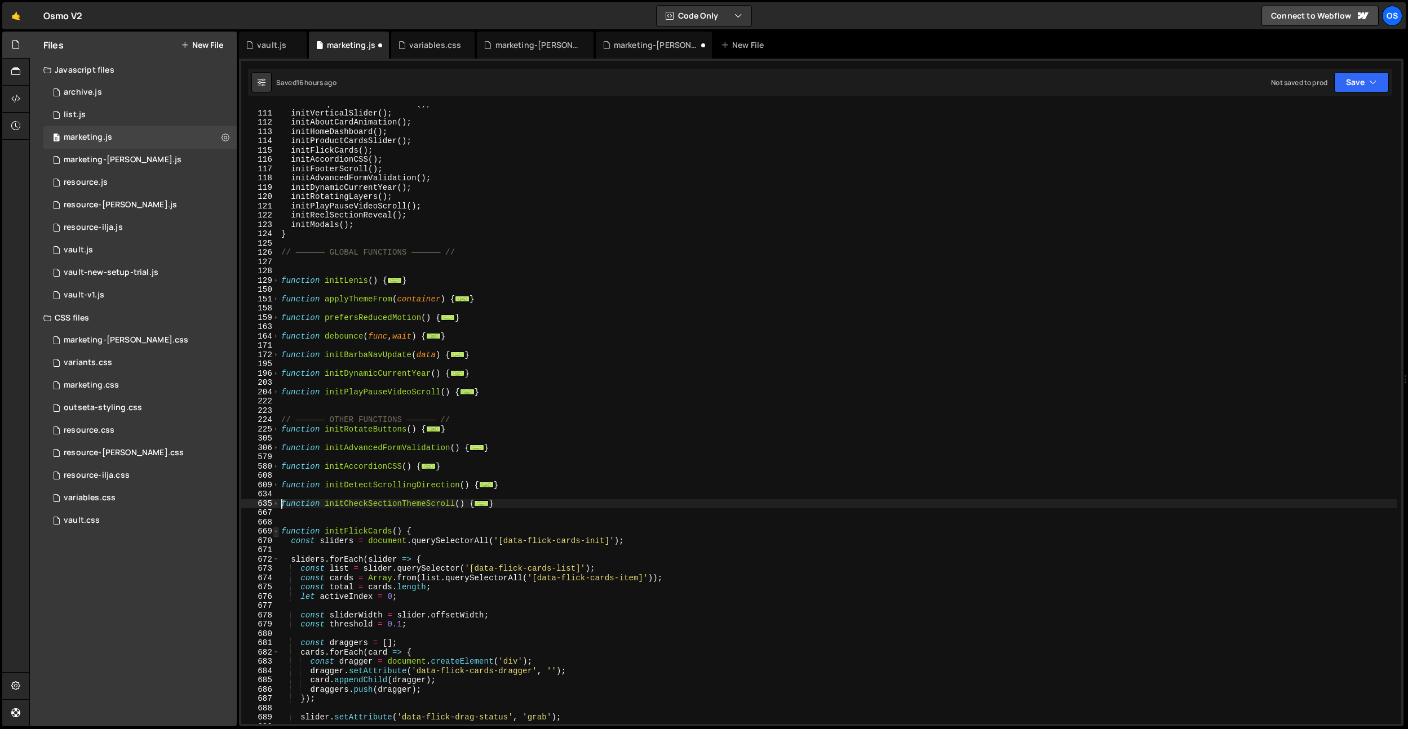
click at [276, 529] on span at bounding box center [276, 532] width 6 height 10
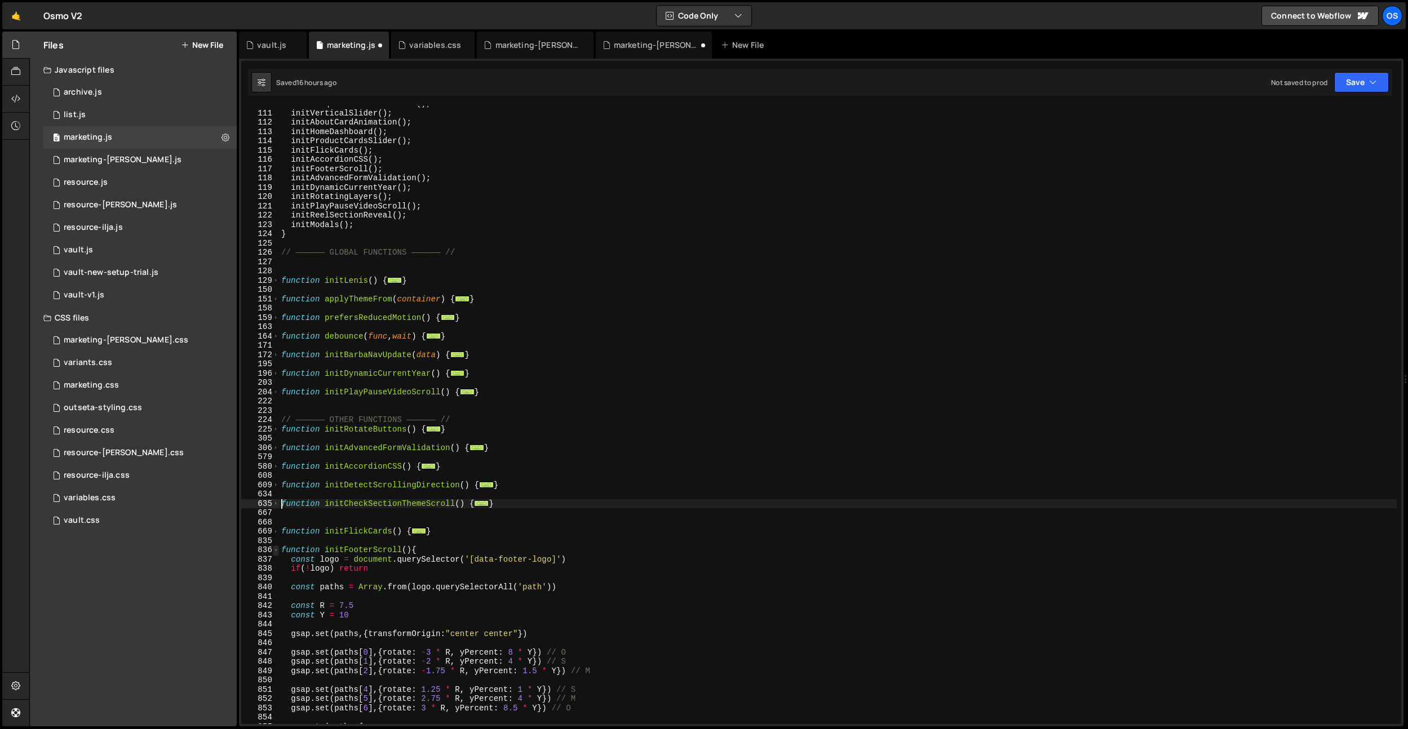
click at [276, 552] on span at bounding box center [276, 550] width 6 height 10
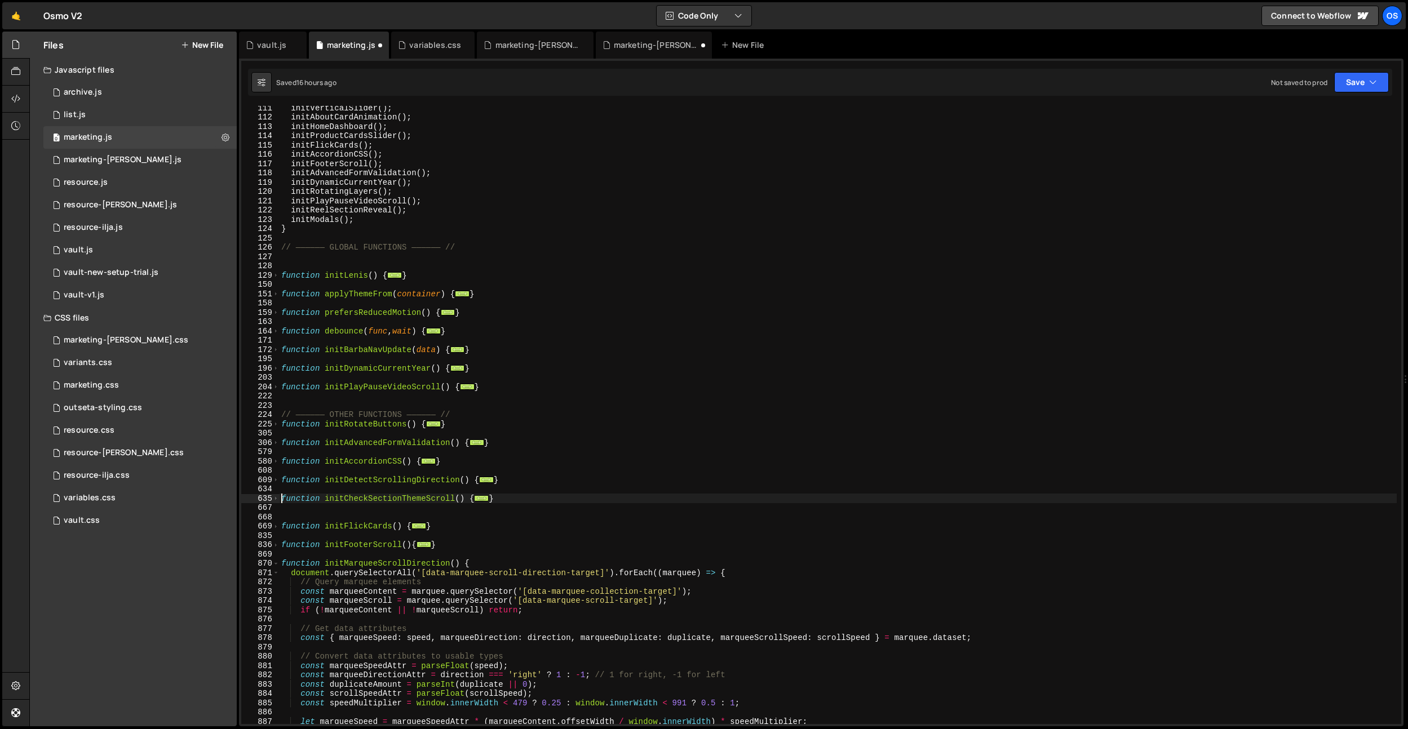
scroll to position [882, 0]
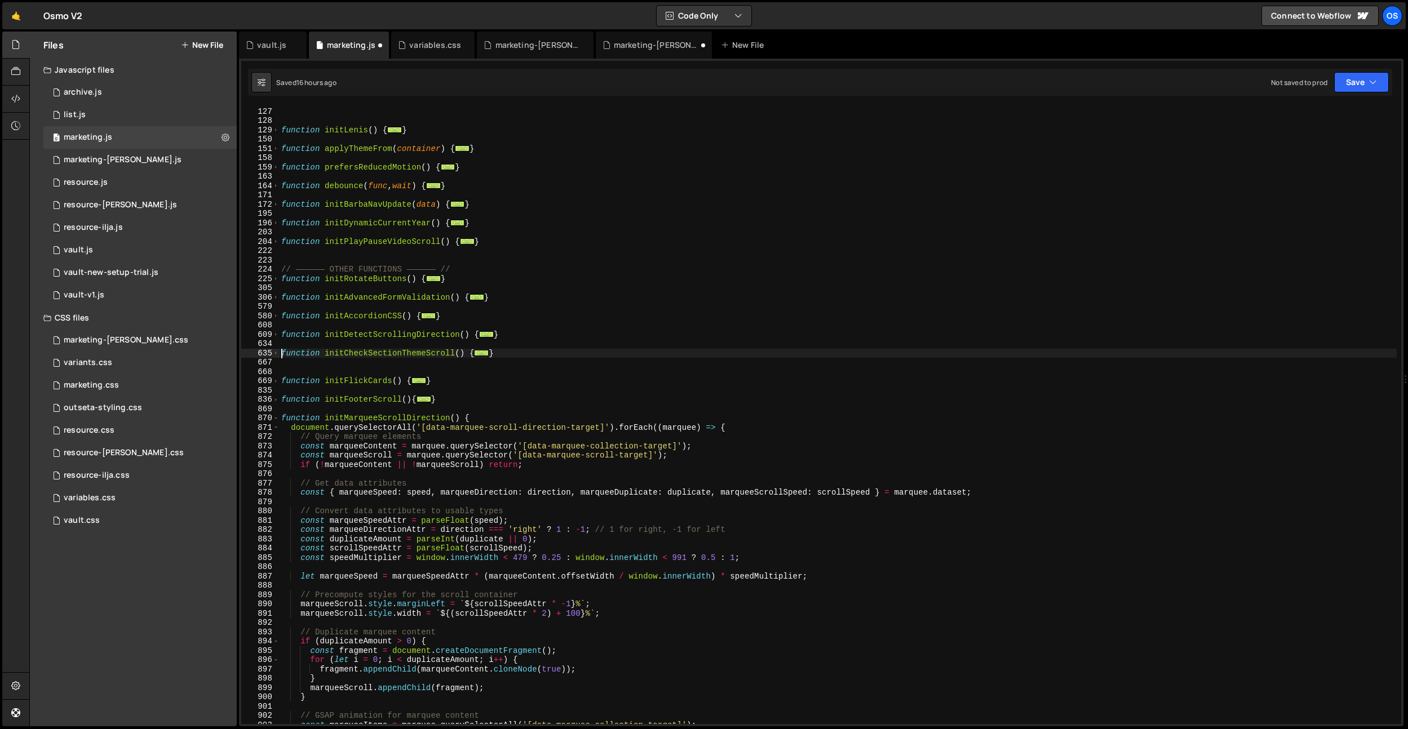
click at [279, 418] on div "870" at bounding box center [260, 419] width 38 height 10
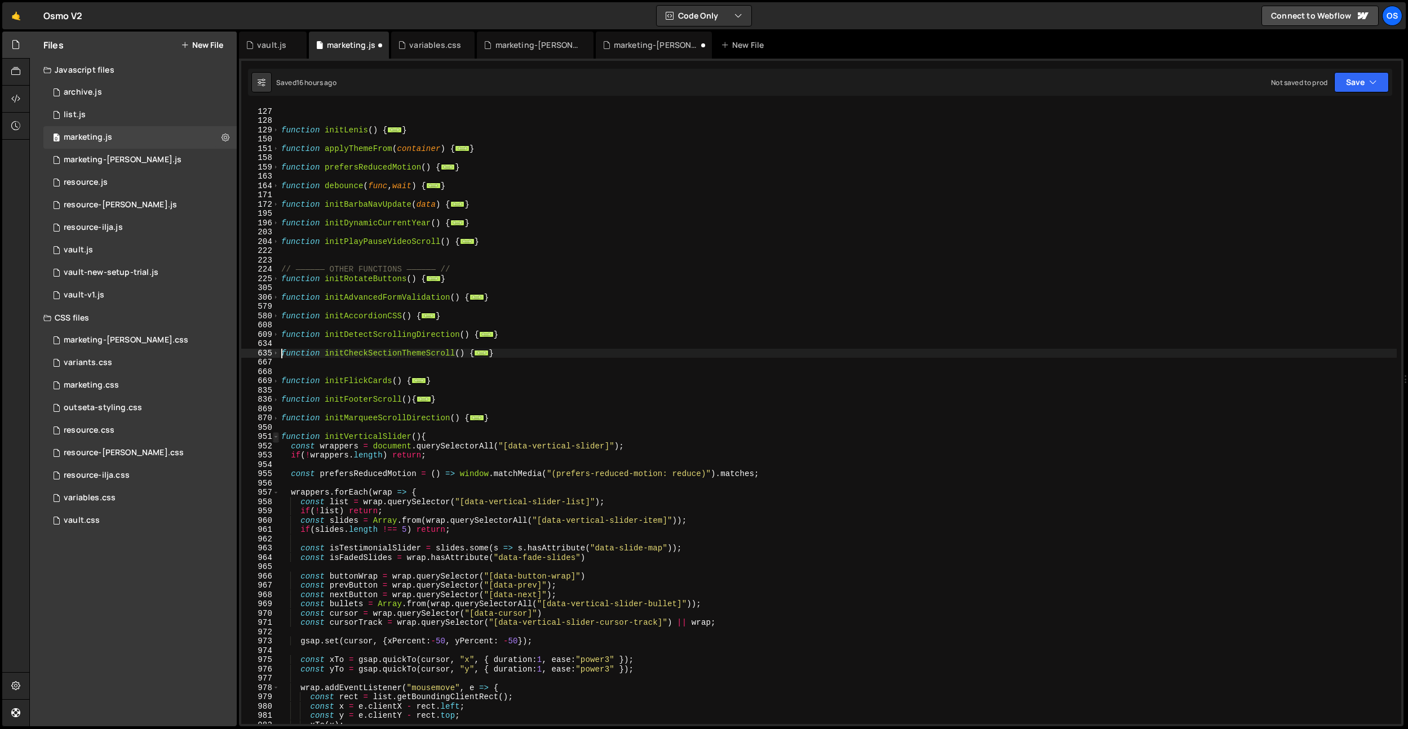
click at [276, 434] on span at bounding box center [276, 437] width 6 height 10
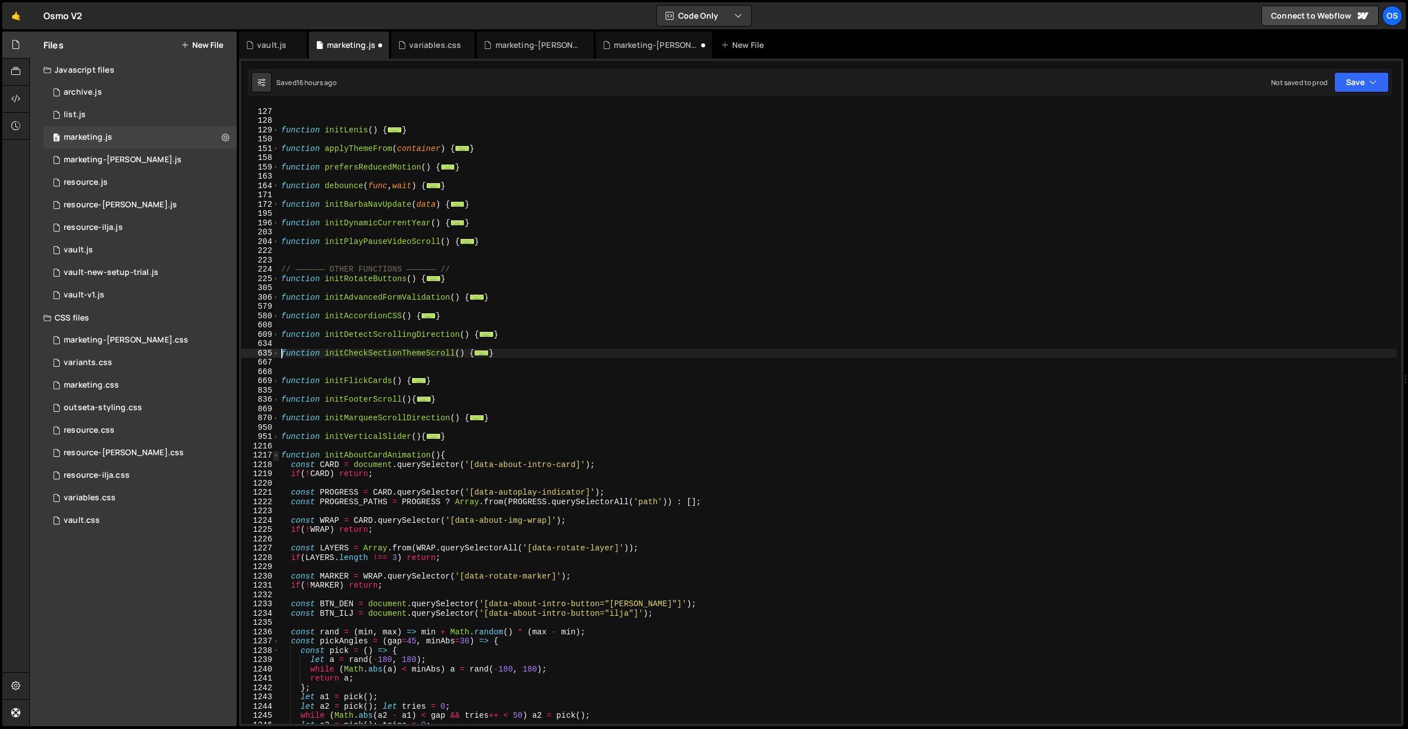
click at [277, 456] on span at bounding box center [276, 456] width 6 height 10
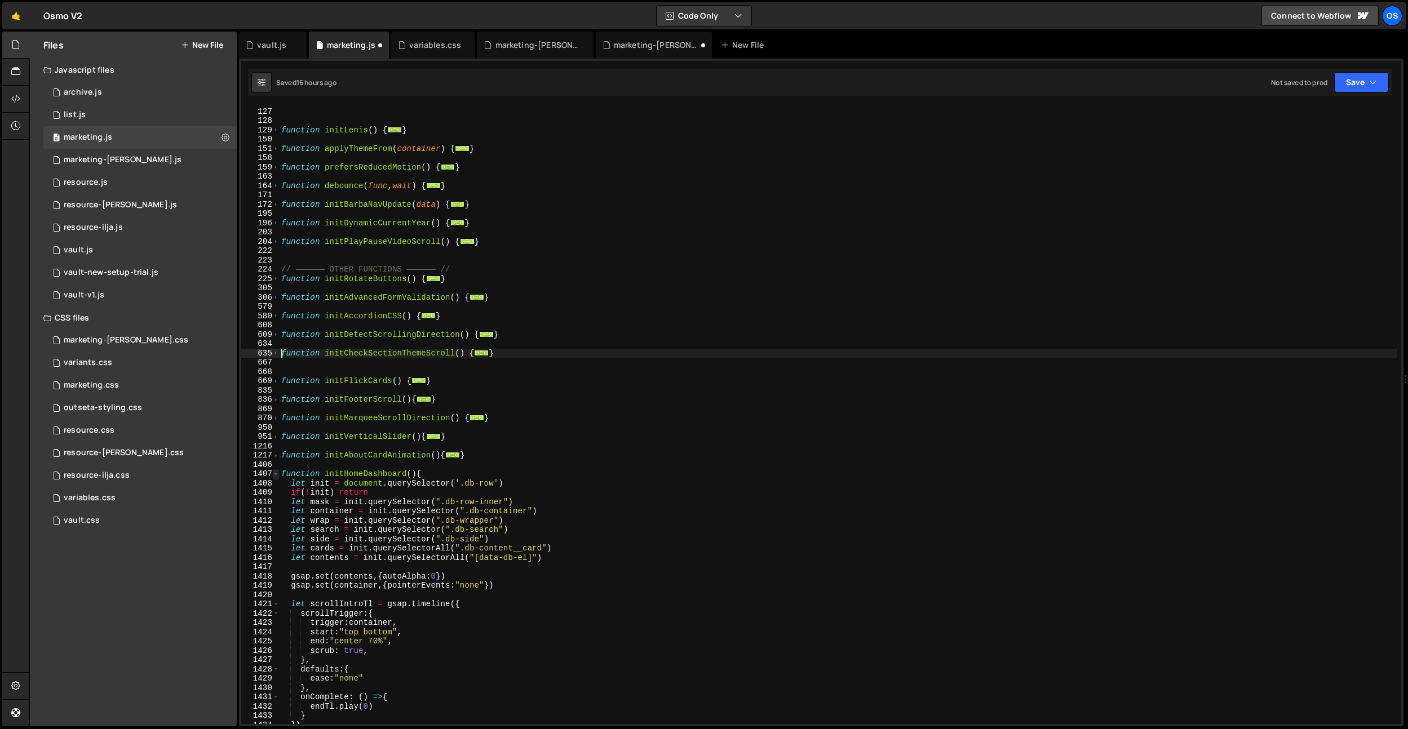
click at [277, 473] on span at bounding box center [276, 474] width 6 height 10
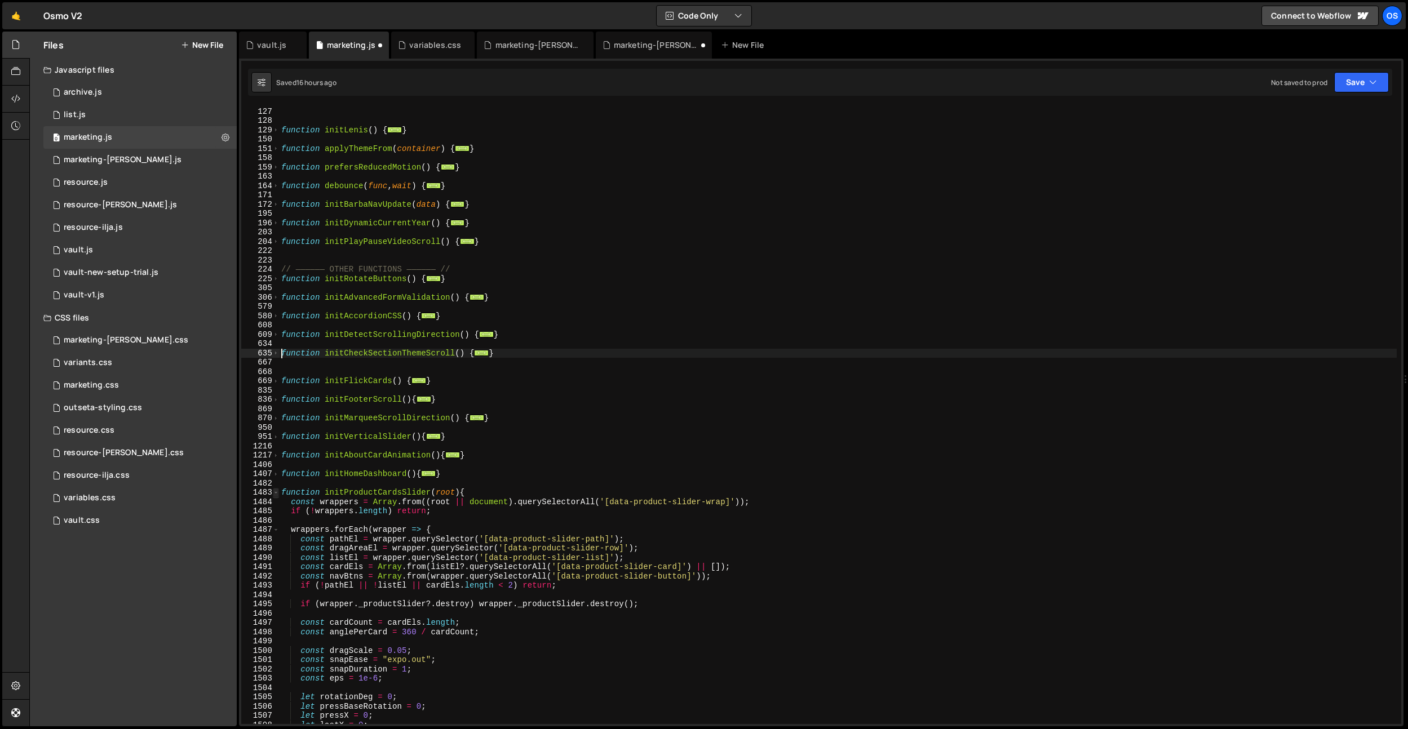
click at [277, 494] on span at bounding box center [276, 493] width 6 height 10
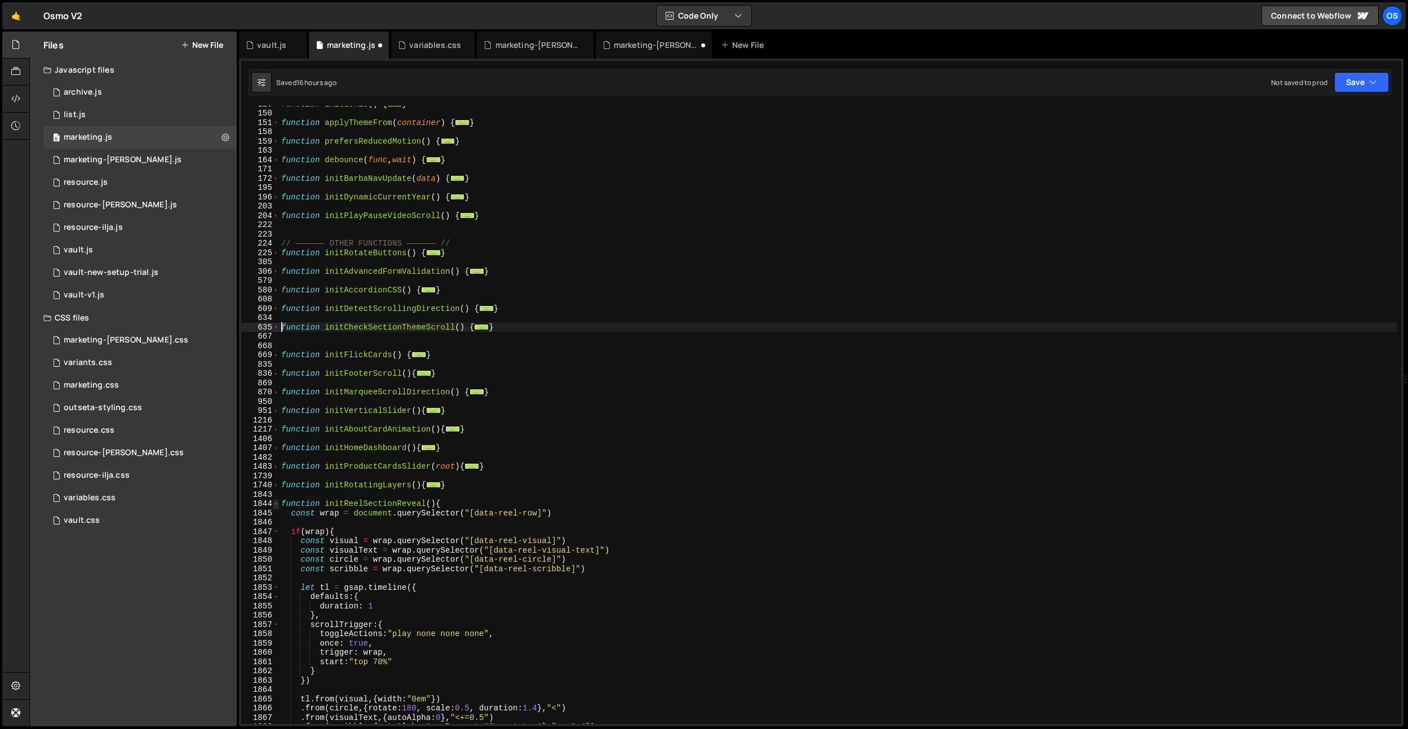
click at [275, 505] on span at bounding box center [276, 504] width 6 height 10
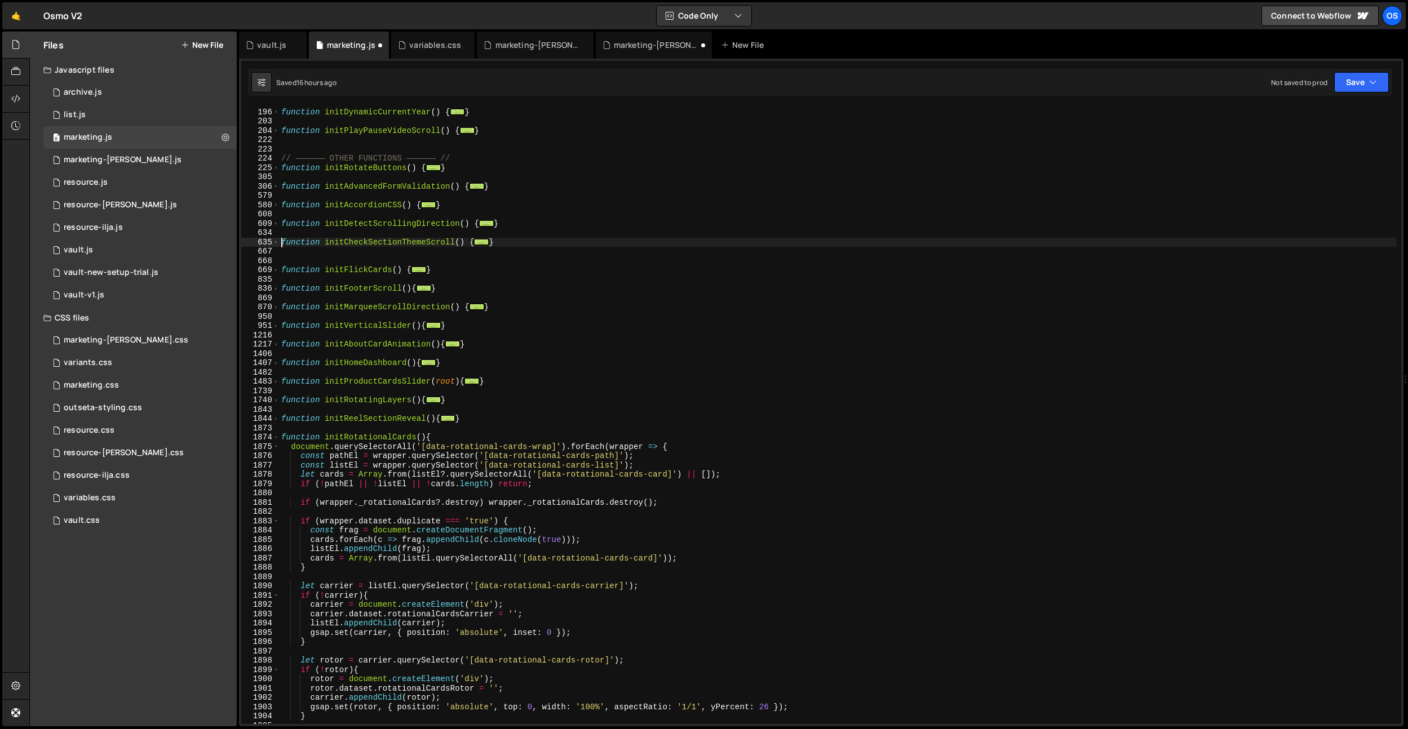
scroll to position [993, 0]
click at [275, 435] on span at bounding box center [276, 438] width 6 height 10
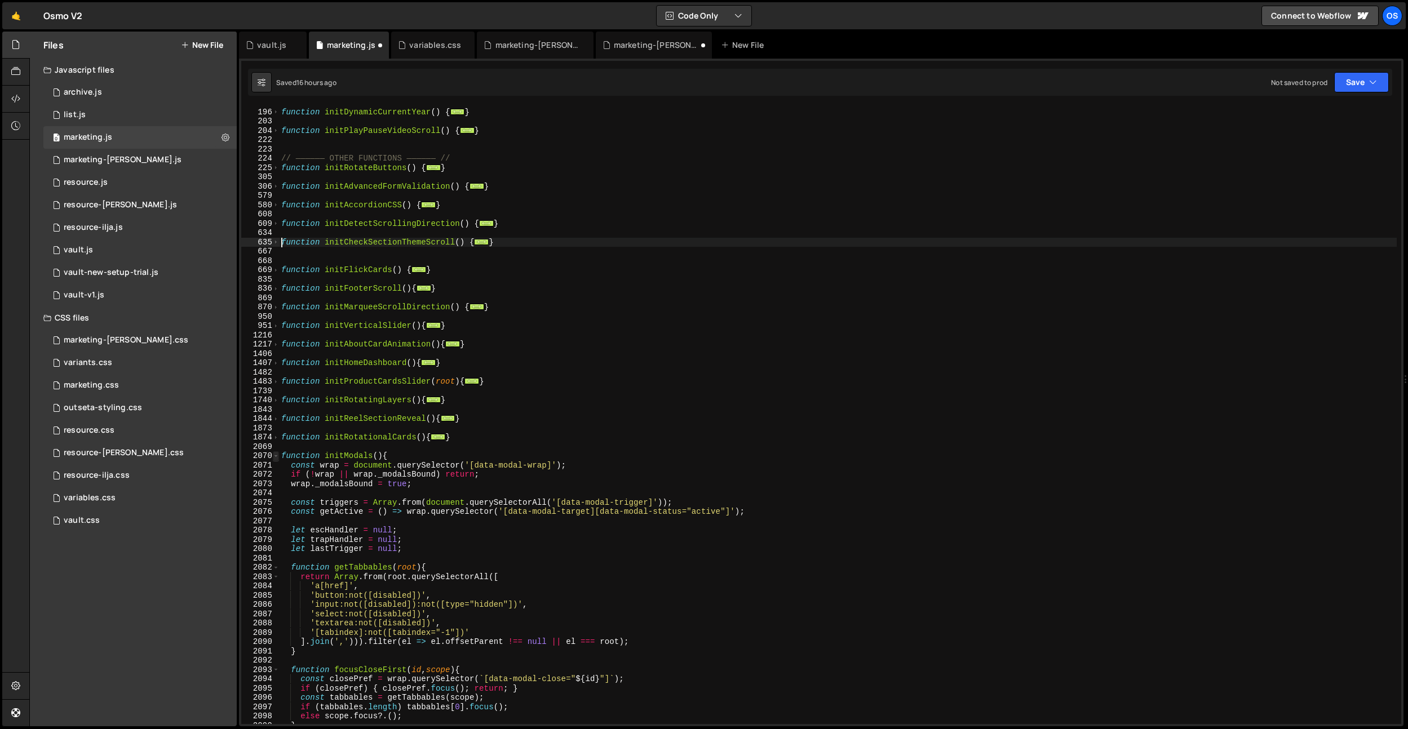
click at [277, 457] on span at bounding box center [276, 456] width 6 height 10
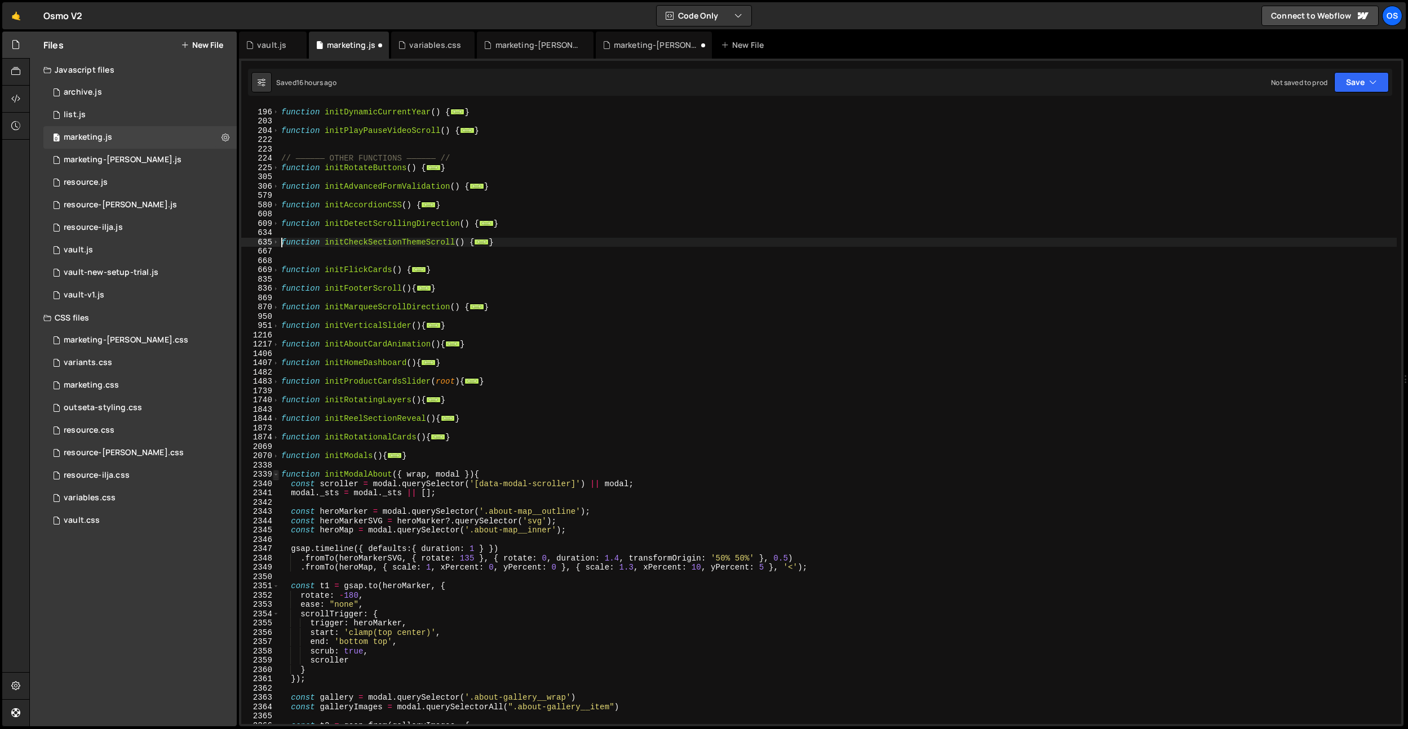
click at [278, 472] on span at bounding box center [276, 475] width 6 height 10
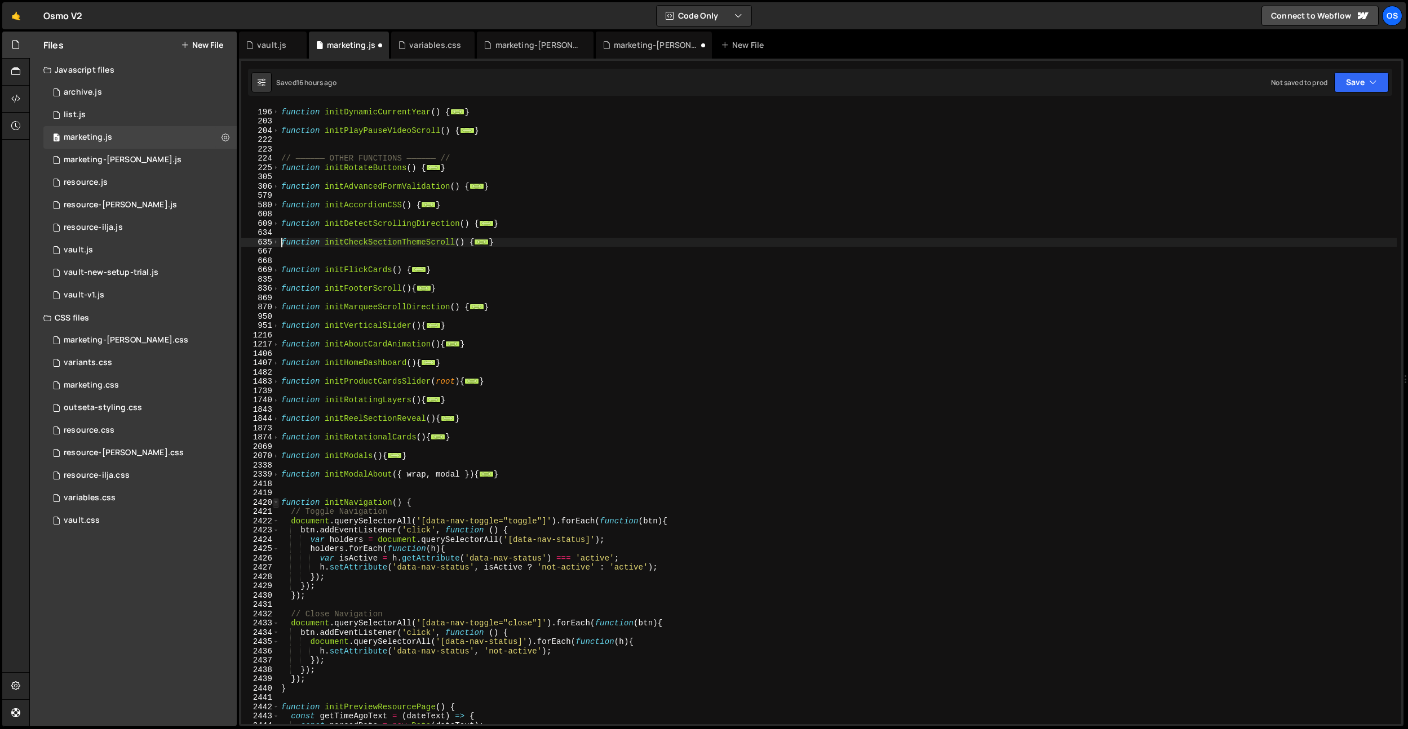
click at [276, 501] on span at bounding box center [276, 503] width 6 height 10
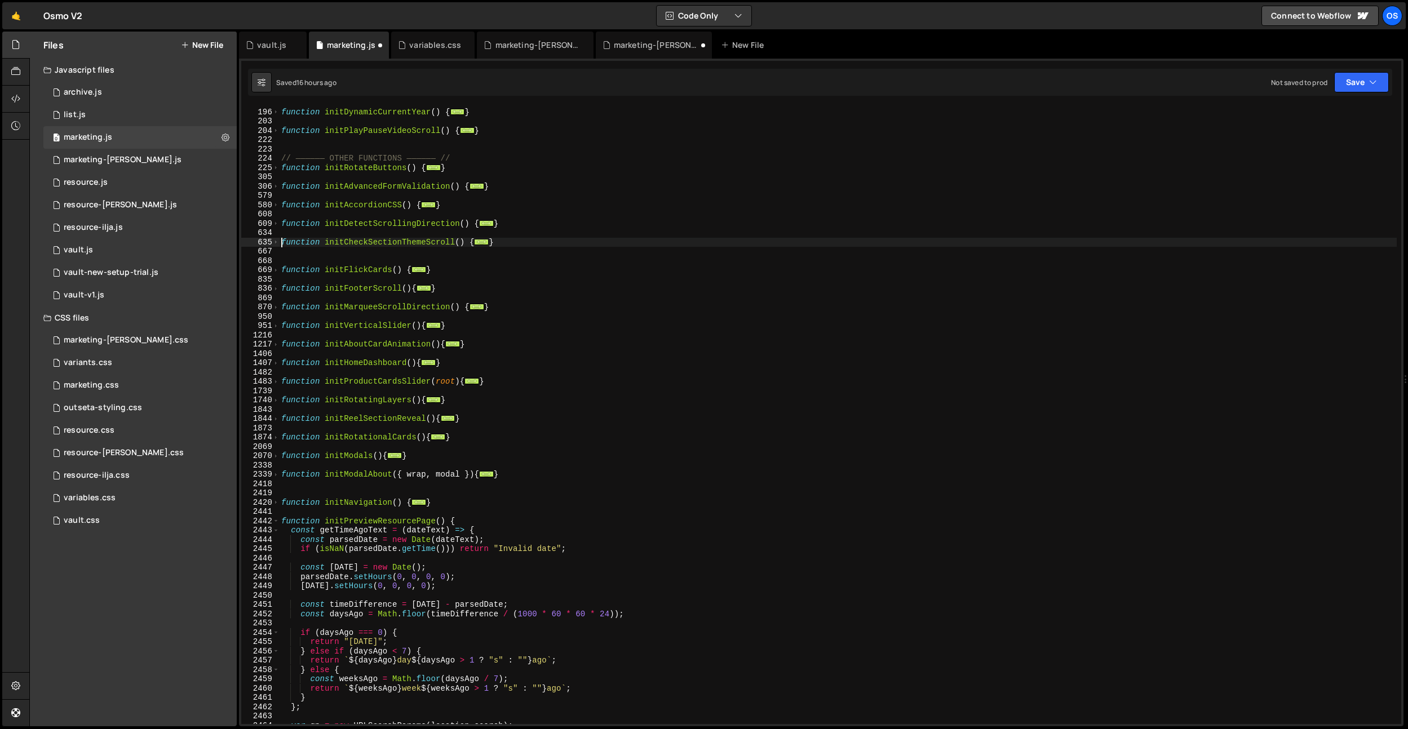
drag, startPoint x: 276, startPoint y: 520, endPoint x: 286, endPoint y: 517, distance: 10.7
click at [276, 520] on span at bounding box center [276, 522] width 6 height 10
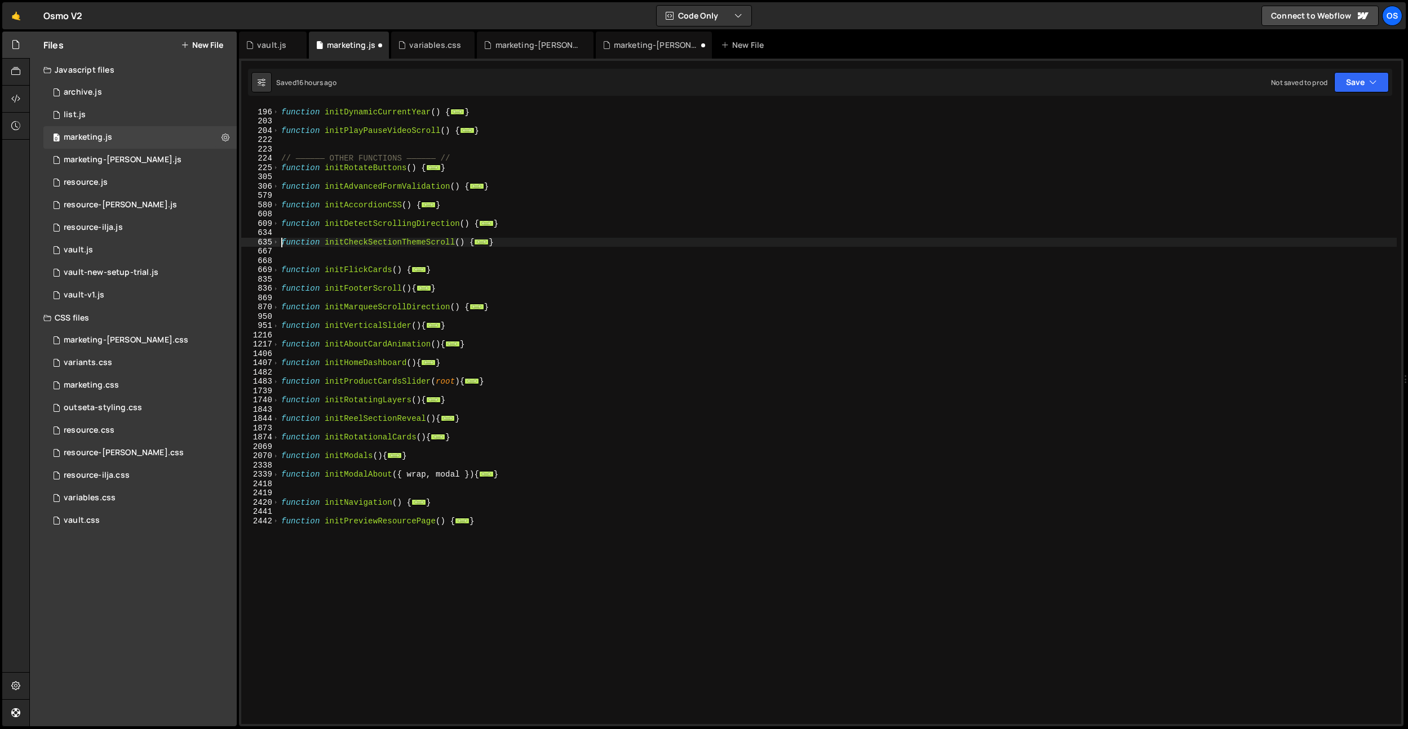
click at [307, 539] on div "function initDynamicCurrentYear ( ) { ... } function initPlayPauseVideoScroll (…" at bounding box center [837, 416] width 1117 height 637
type textarea "}"
click at [307, 492] on div "function initDynamicCurrentYear ( ) { ... } function initPlayPauseVideoScroll (…" at bounding box center [837, 416] width 1117 height 637
click at [384, 556] on div "function initDynamicCurrentYear ( ) { ... } function initPlayPauseVideoScroll (…" at bounding box center [837, 416] width 1117 height 637
click at [367, 497] on div "function initDynamicCurrentYear ( ) { ... } function initPlayPauseVideoScroll (…" at bounding box center [837, 416] width 1117 height 637
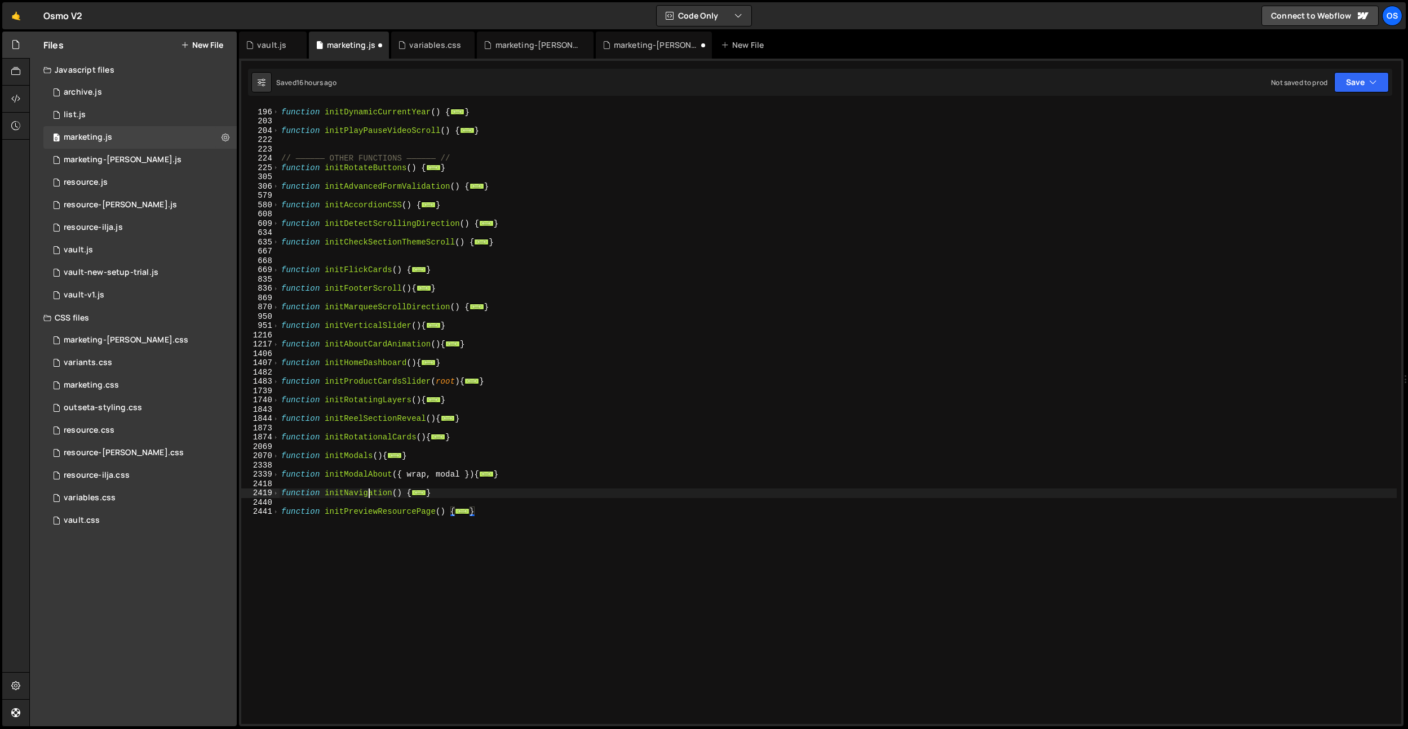
click at [367, 497] on div "function initDynamicCurrentYear ( ) { ... } function initPlayPauseVideoScroll (…" at bounding box center [837, 416] width 1117 height 637
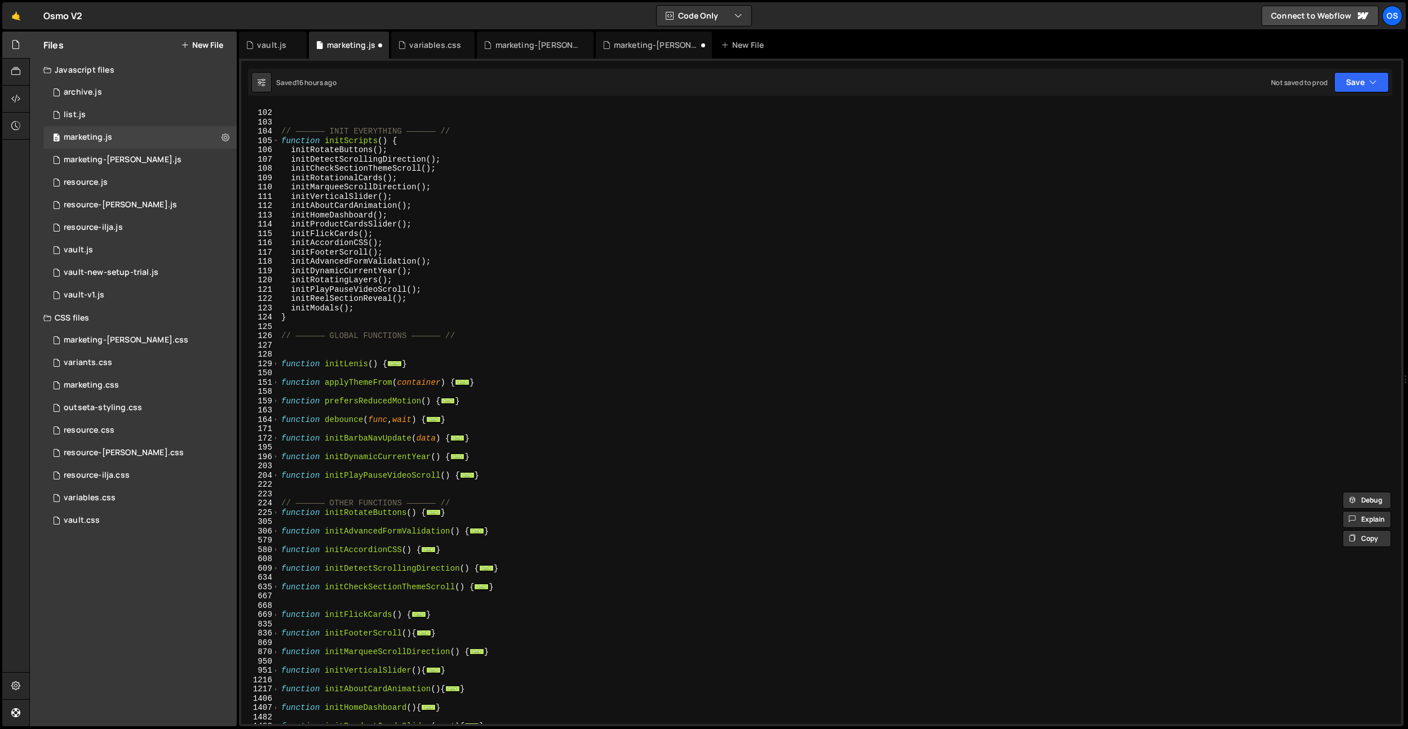
scroll to position [615, 0]
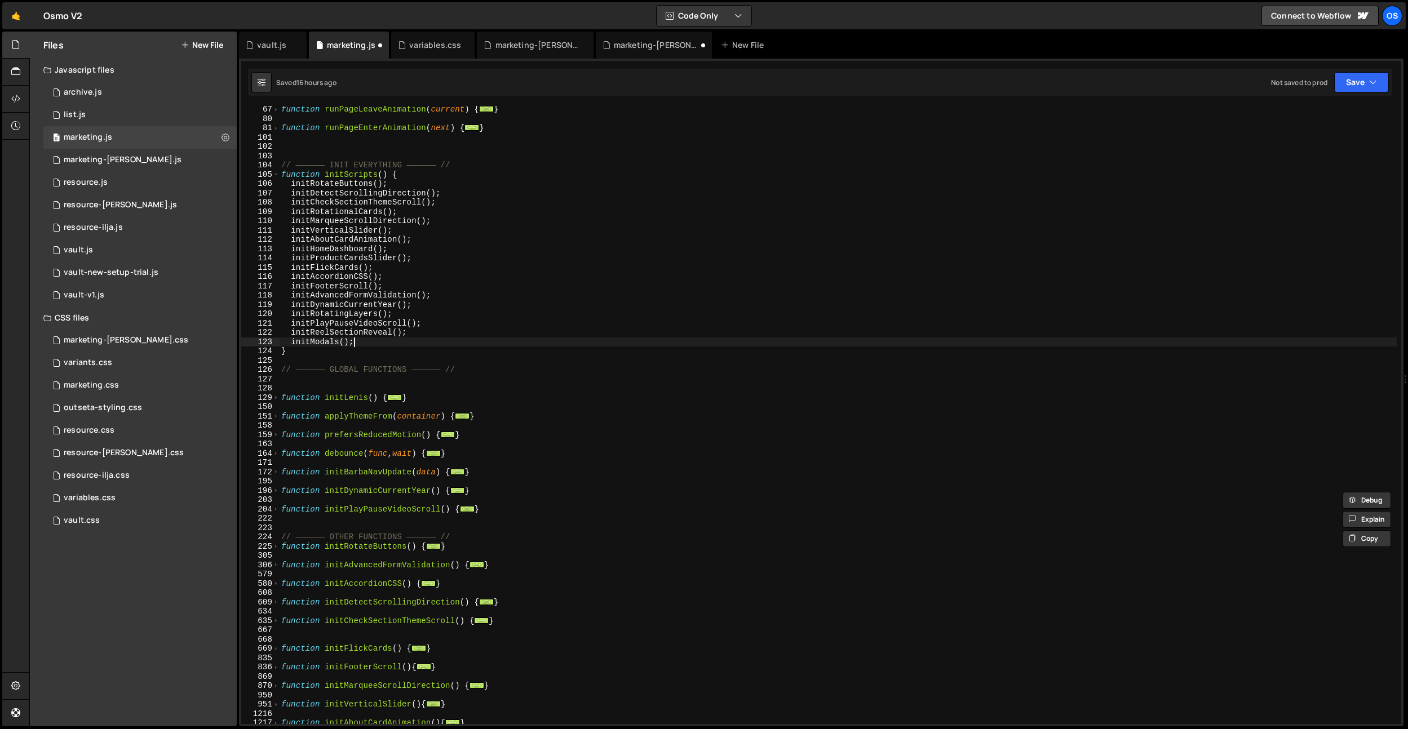
click at [371, 345] on div "function runPageLeaveAnimation ( current ) { ... } function runPageEnterAnimati…" at bounding box center [837, 423] width 1117 height 637
type textarea "initModals();"
paste textarea "initNavigation"
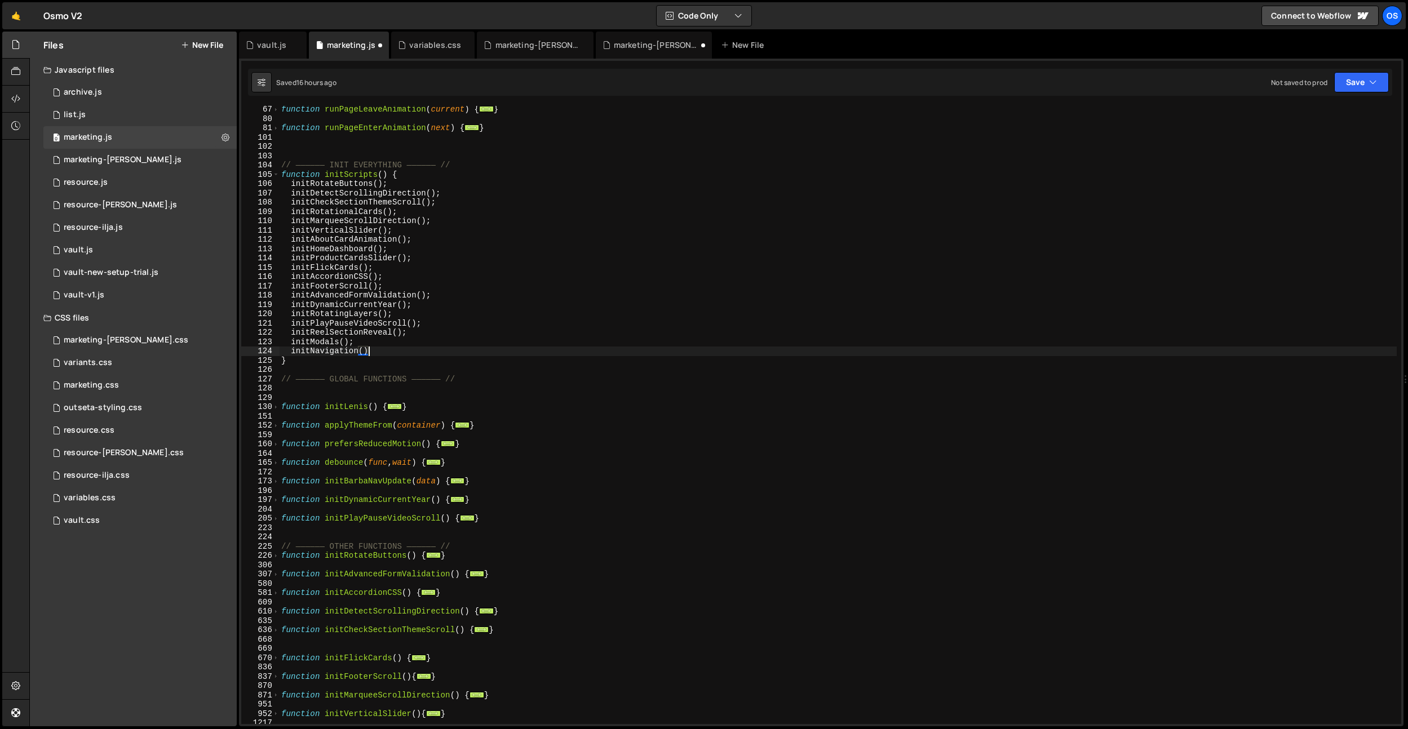
type textarea "initNavigation();"
drag, startPoint x: 409, startPoint y: 350, endPoint x: 292, endPoint y: 351, distance: 116.1
click at [292, 351] on div "function runPageLeaveAnimation ( current ) { ... } function runPageEnterAnimati…" at bounding box center [837, 423] width 1117 height 637
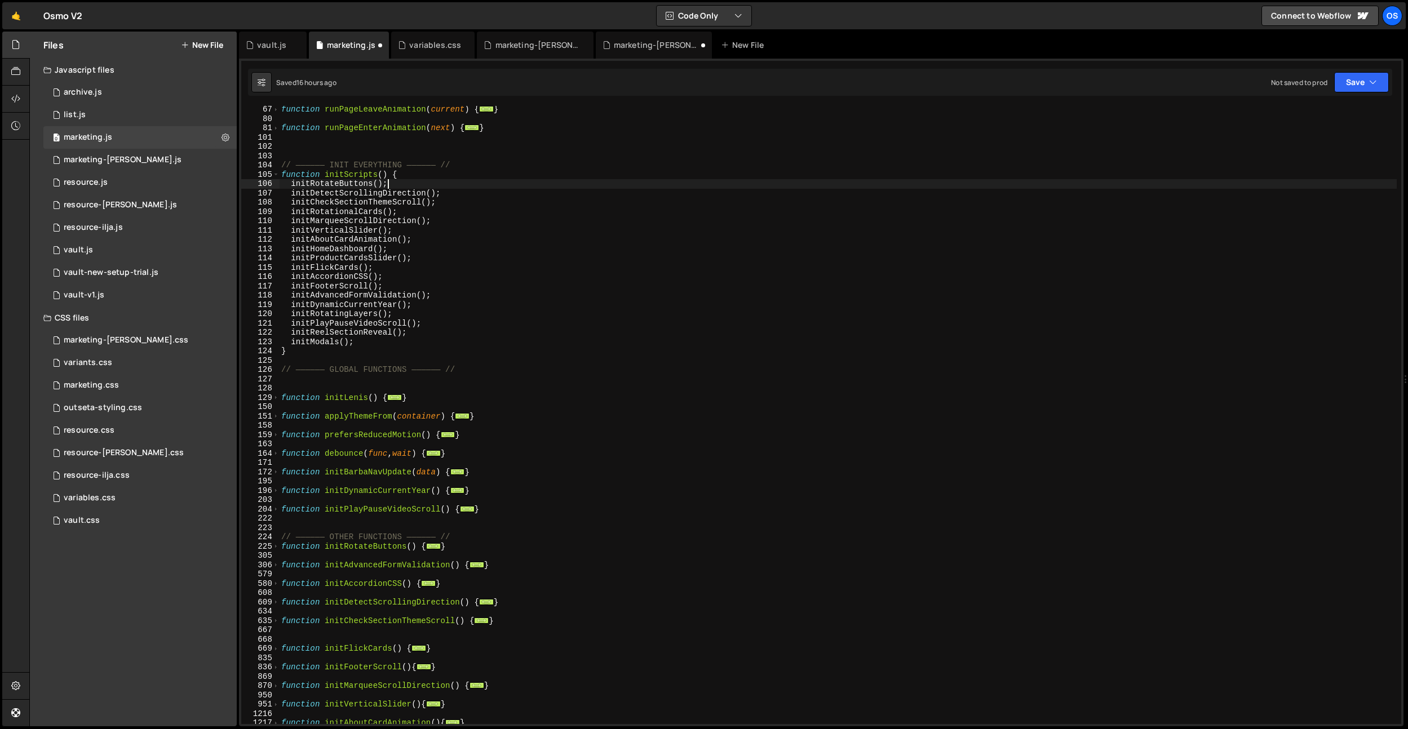
click at [426, 187] on div "function runPageLeaveAnimation ( current ) { ... } function runPageEnterAnimati…" at bounding box center [837, 423] width 1117 height 637
type textarea "initRotateButtons();"
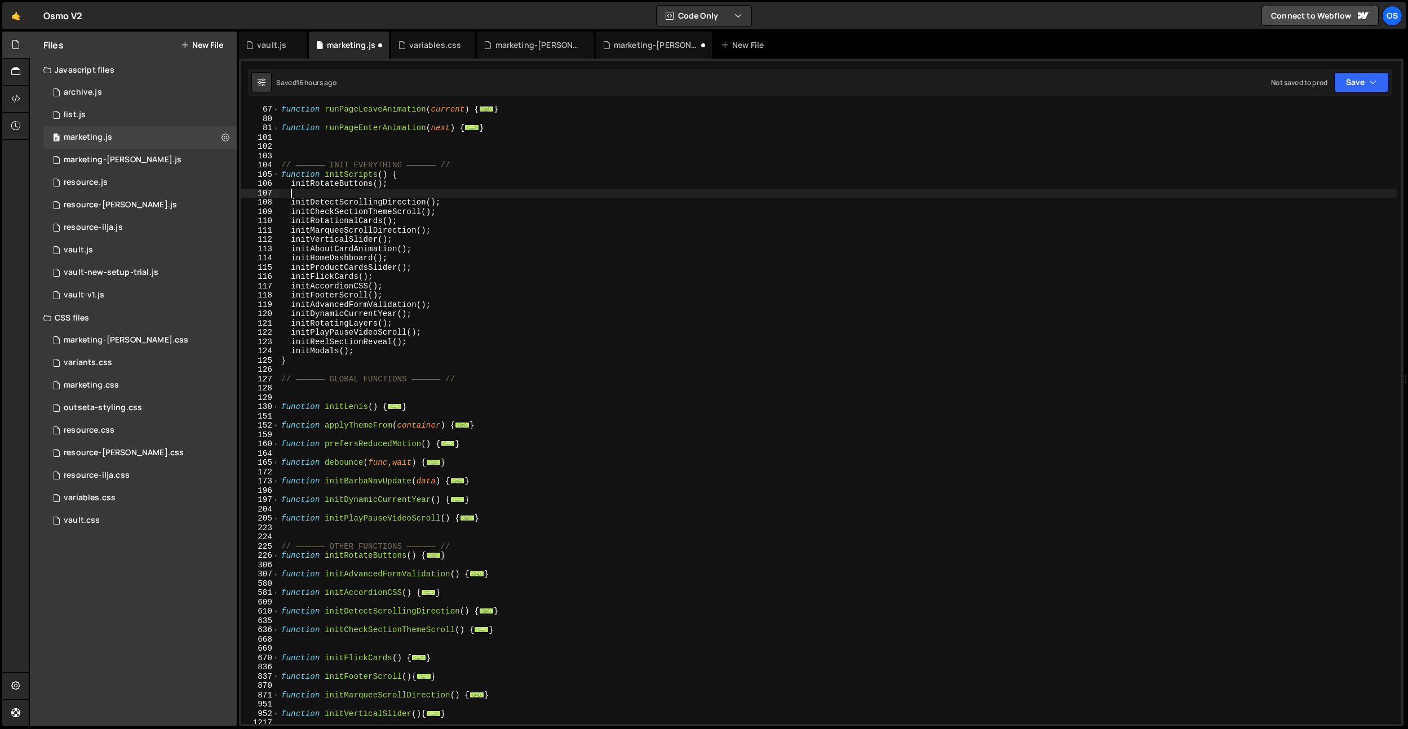
paste textarea "initNavigation();"
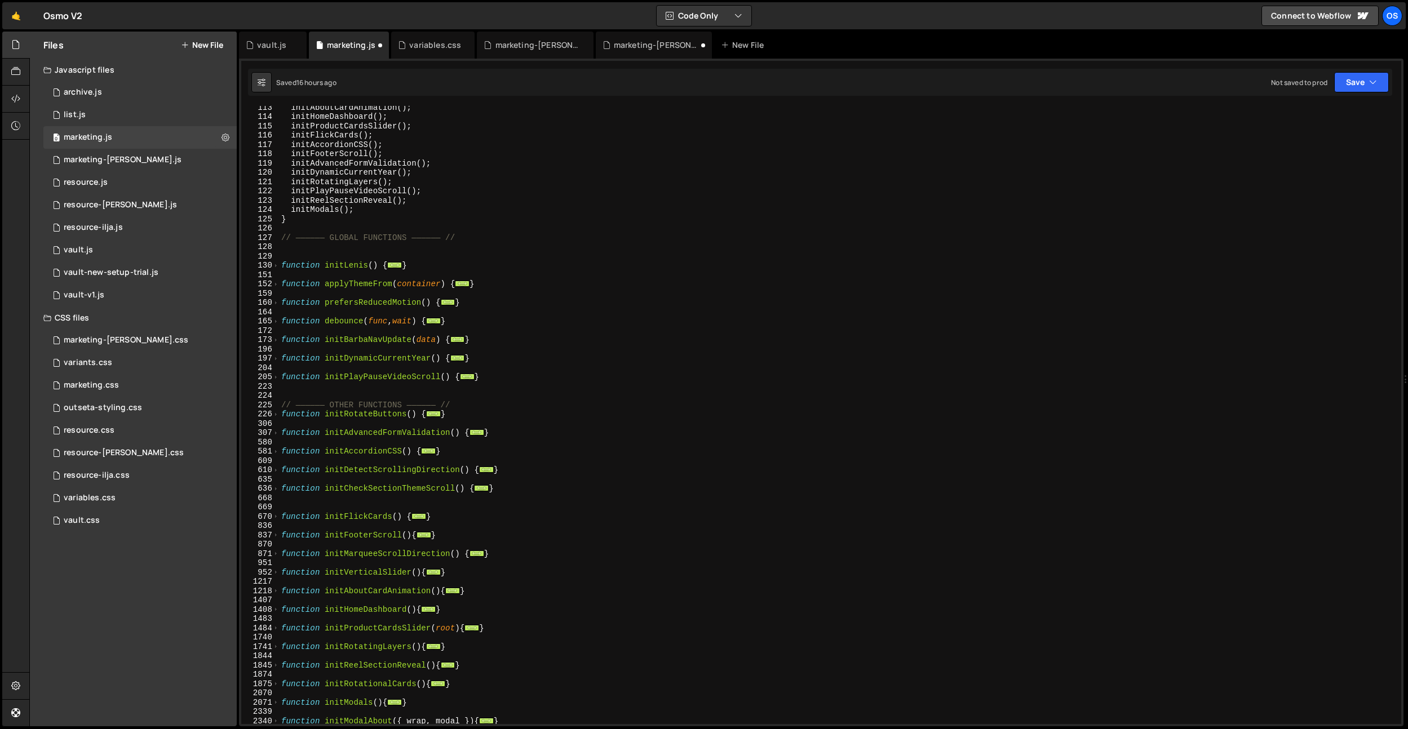
scroll to position [888, 0]
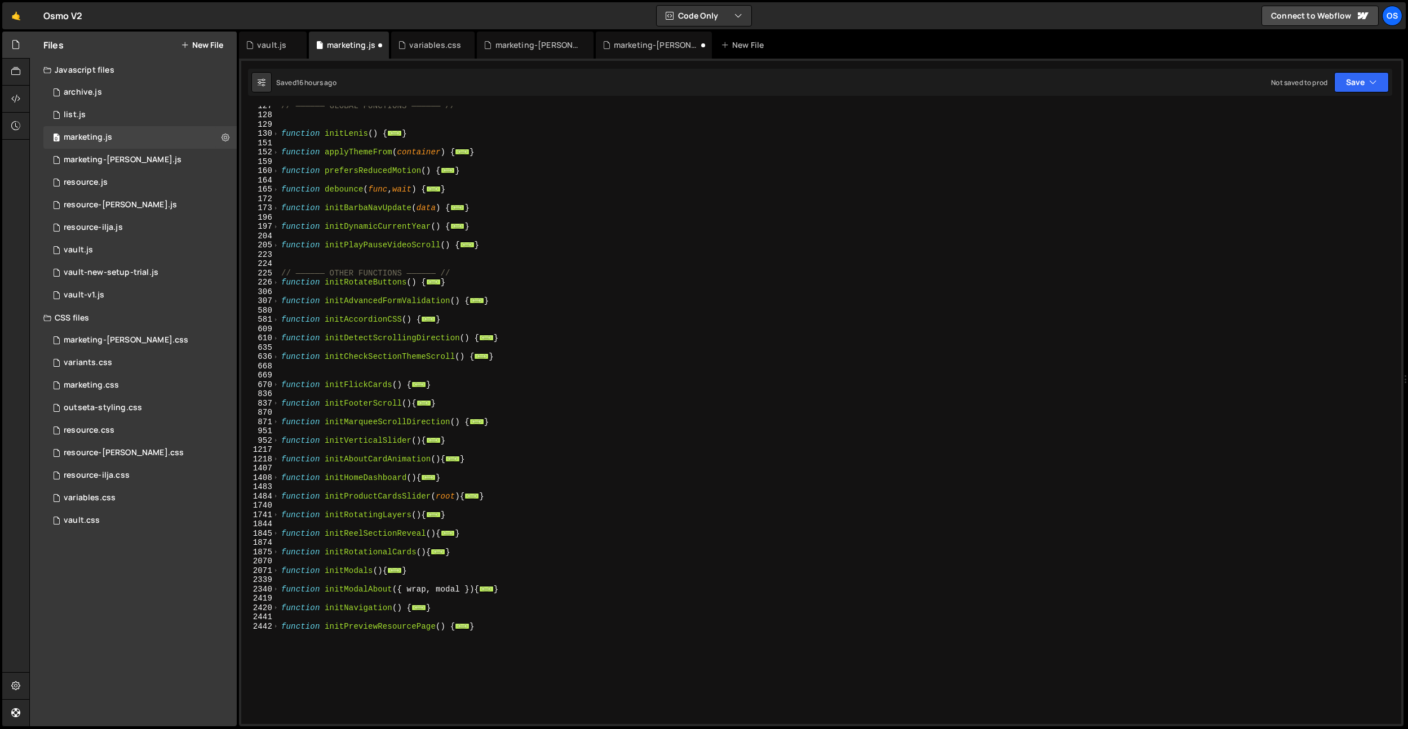
click at [419, 628] on div "// —————— GLOBAL FUNCTIONS —————— // function initLenis ( ) { ... } function ap…" at bounding box center [837, 419] width 1117 height 637
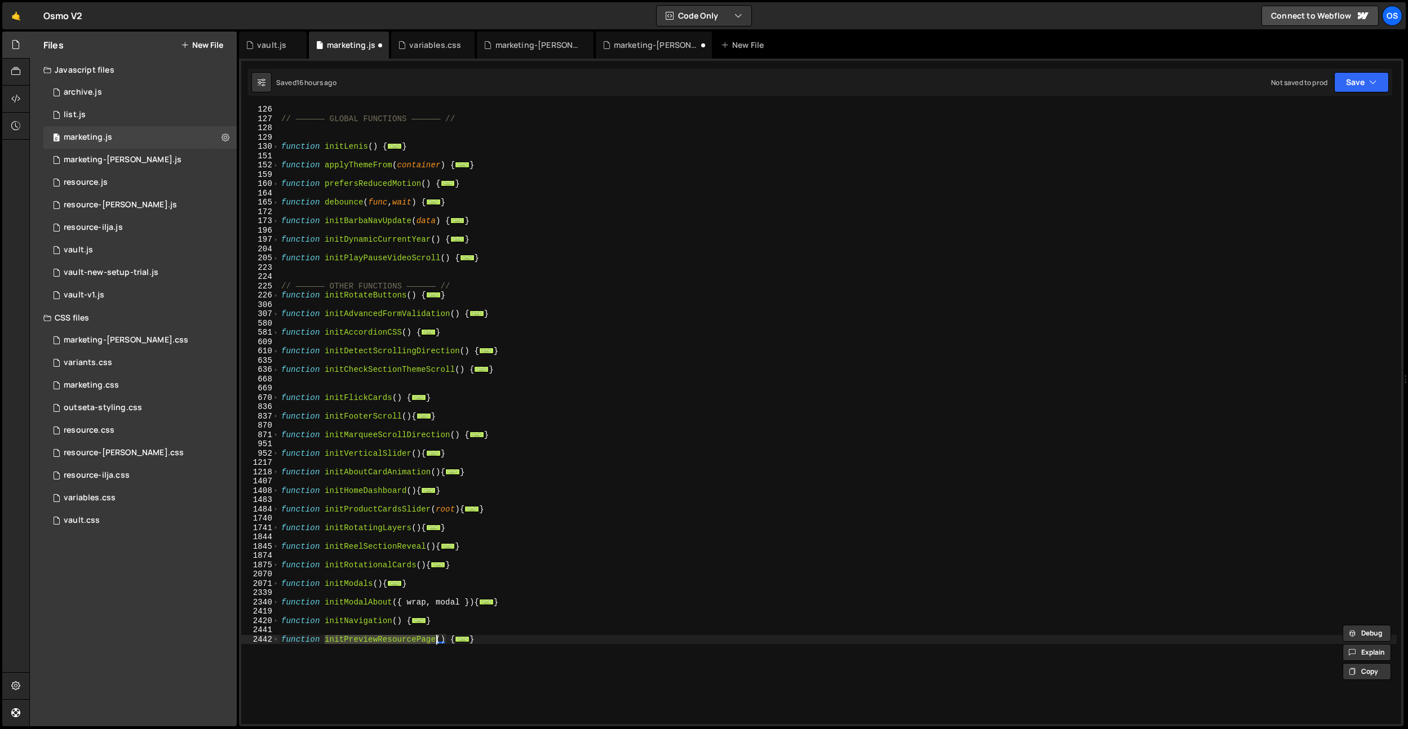
scroll to position [714, 0]
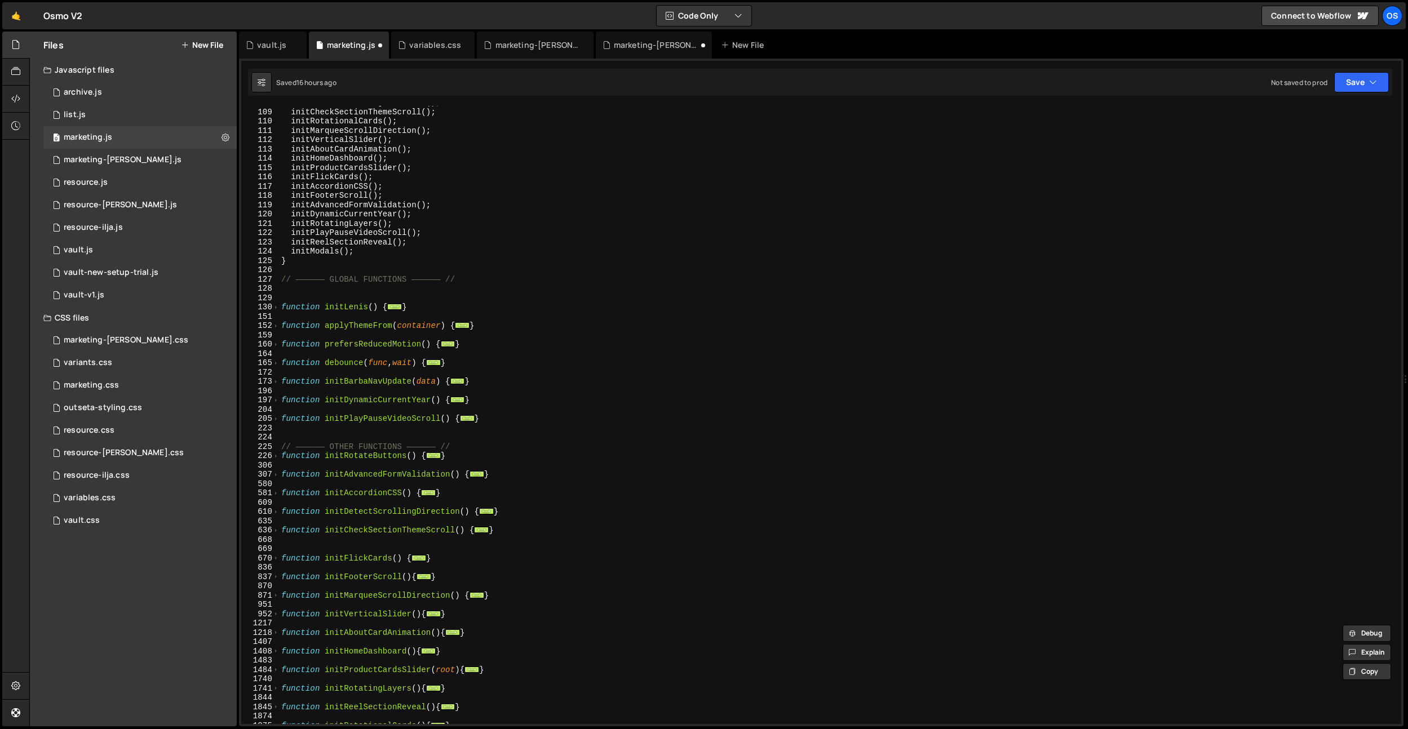
click at [394, 248] on div "initDetectScrollingDirection ( ) ; initCheckSectionThemeScroll ( ) ; initRotati…" at bounding box center [837, 416] width 1117 height 637
type textarea "initModals();"
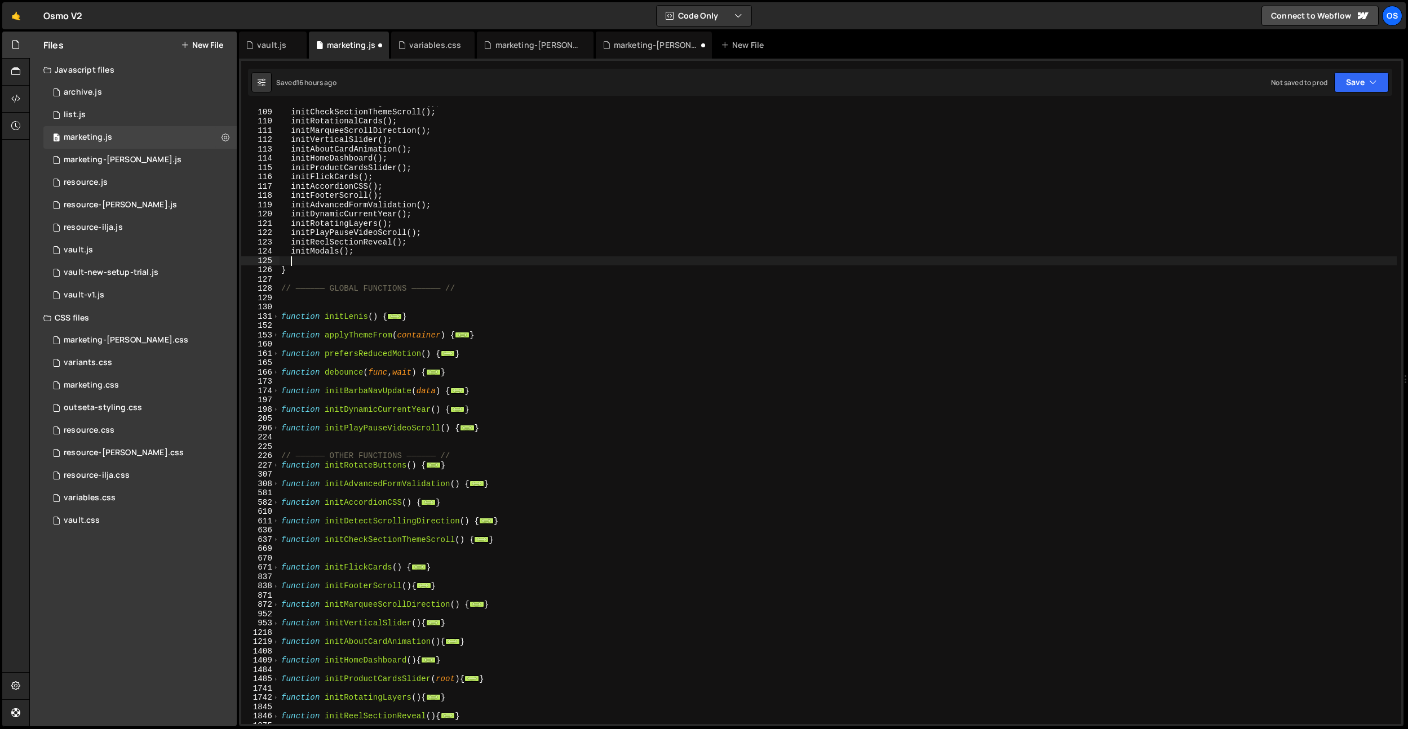
paste textarea "initPreviewResourcePage"
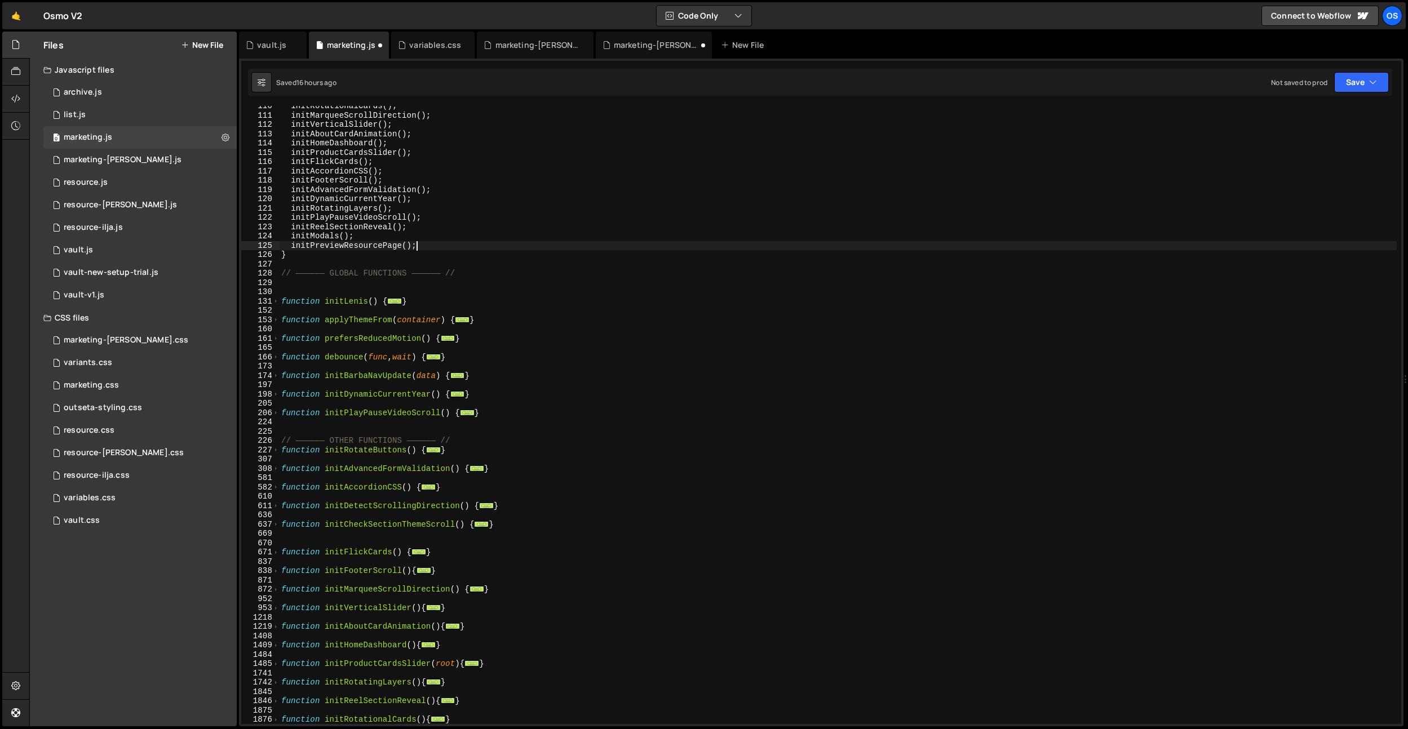
scroll to position [854, 0]
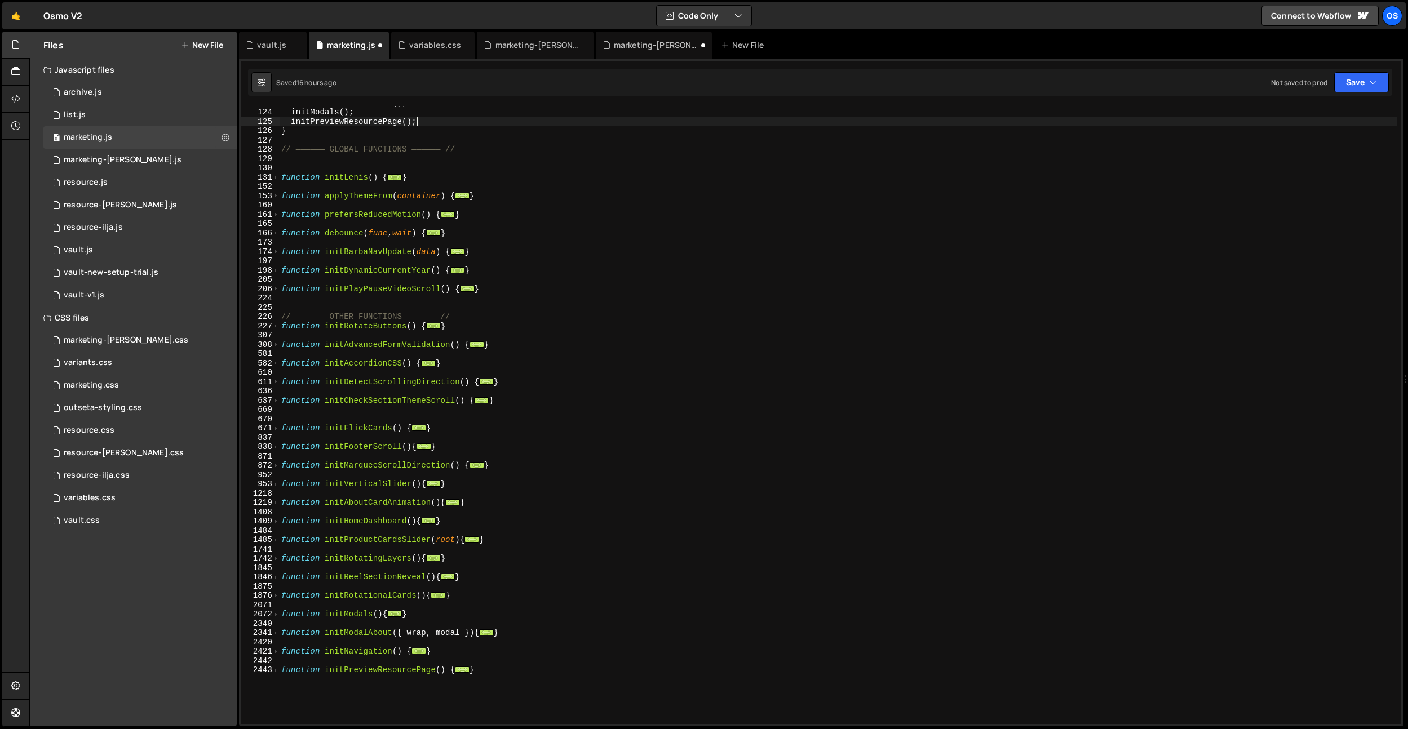
click at [477, 616] on div "initReelSectionReveal ( ) ; initModals ( ) ; initPreviewResourcePage ( ) ; } //…" at bounding box center [837, 416] width 1117 height 637
click at [399, 674] on div "initReelSectionReveal ( ) ; initModals ( ) ; initPreviewResourcePage ( ) ; } //…" at bounding box center [837, 416] width 1117 height 637
type textarea "function initPreviewResourcePage() {"
click at [399, 674] on div "initReelSectionReveal ( ) ; initModals ( ) ; initPreviewResourcePage ( ) ; } //…" at bounding box center [837, 416] width 1117 height 637
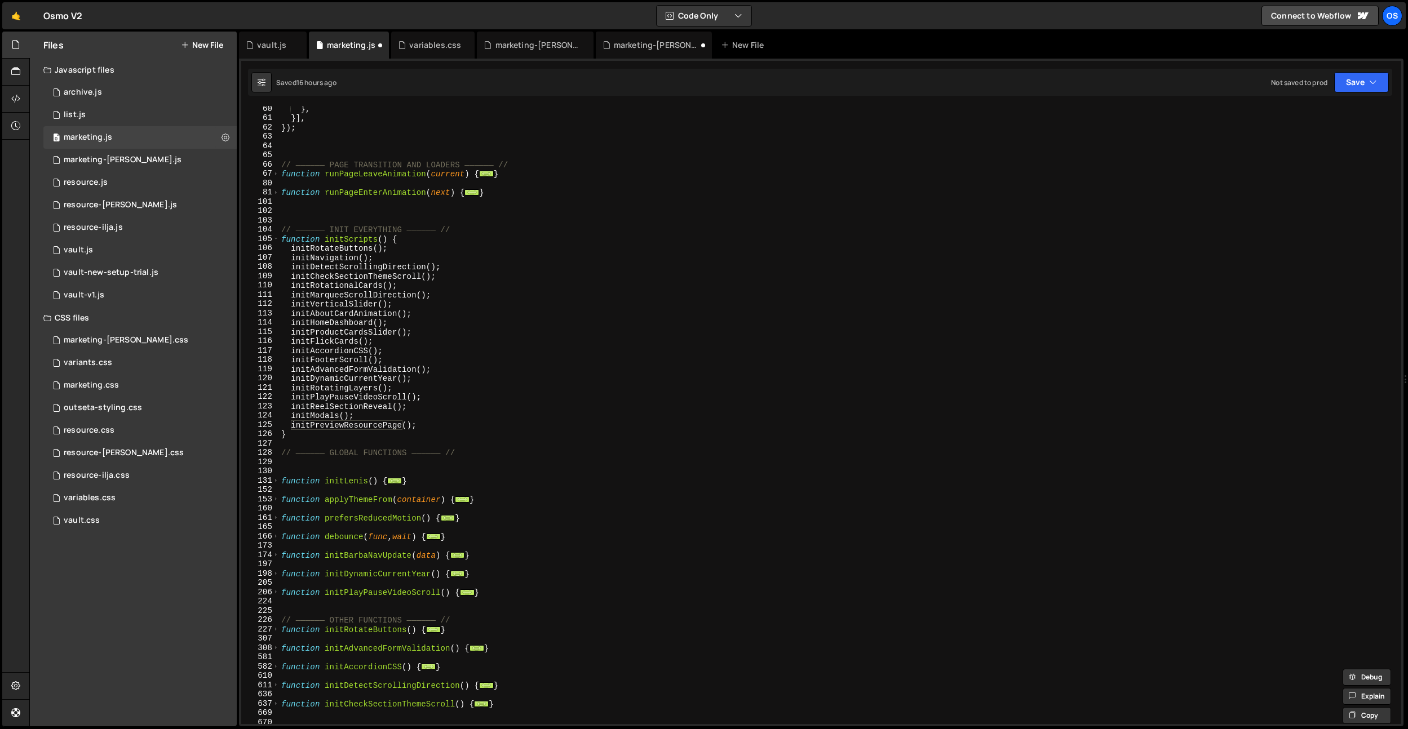
scroll to position [550, 0]
click at [528, 597] on div "} , }] , }) ; // —————— PAGE TRANSITION AND LOADERS —————— // function runPageL…" at bounding box center [837, 422] width 1117 height 637
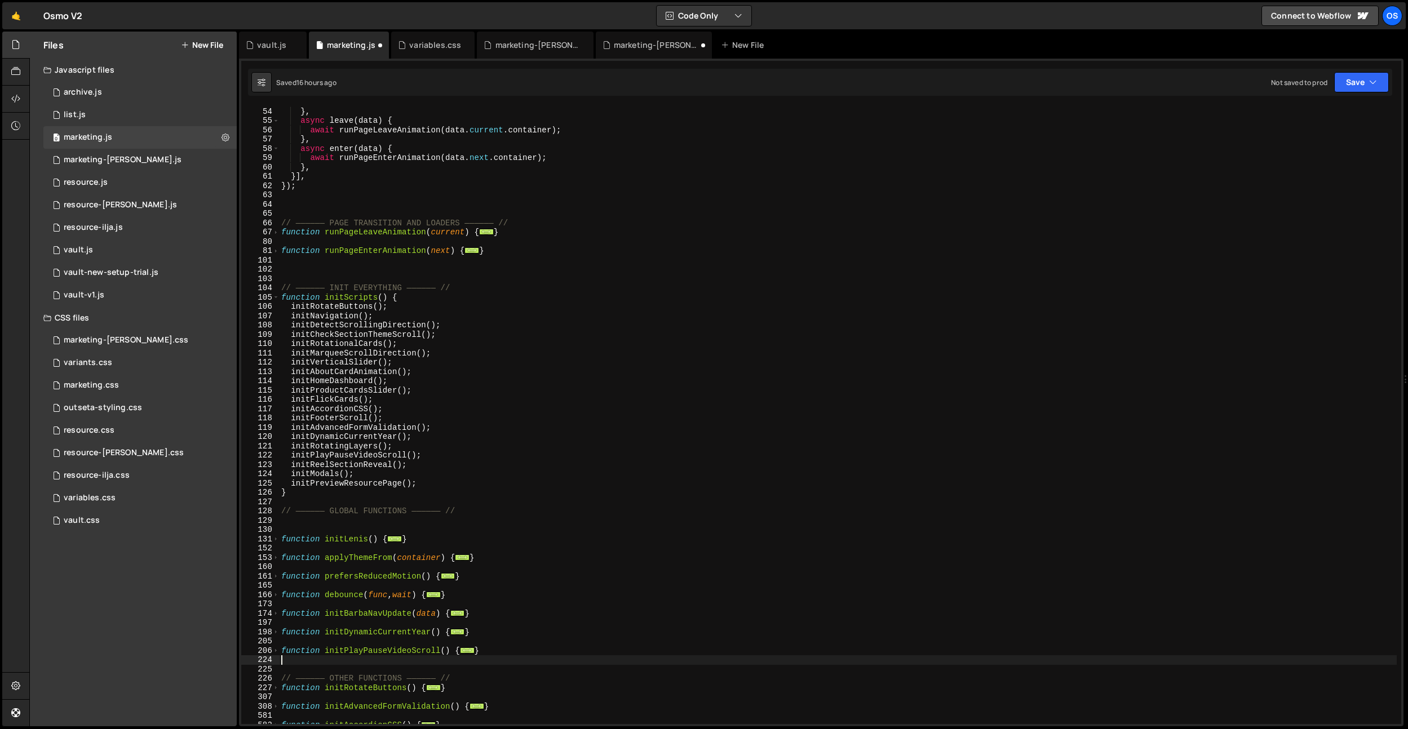
scroll to position [489, 0]
click at [379, 517] on div "return runPageEnterAnimation ( data . next . container ) ; } , async leave ( da…" at bounding box center [837, 419] width 1117 height 637
type textarea "// —————— GLOBAL FUNCTIONS —————— //"
click at [373, 524] on div "return runPageEnterAnimation ( data . next . container ) ; } , async leave ( da…" at bounding box center [837, 419] width 1117 height 637
type textarea "// —————— GLOBAL FUNCTIONS —————— //"
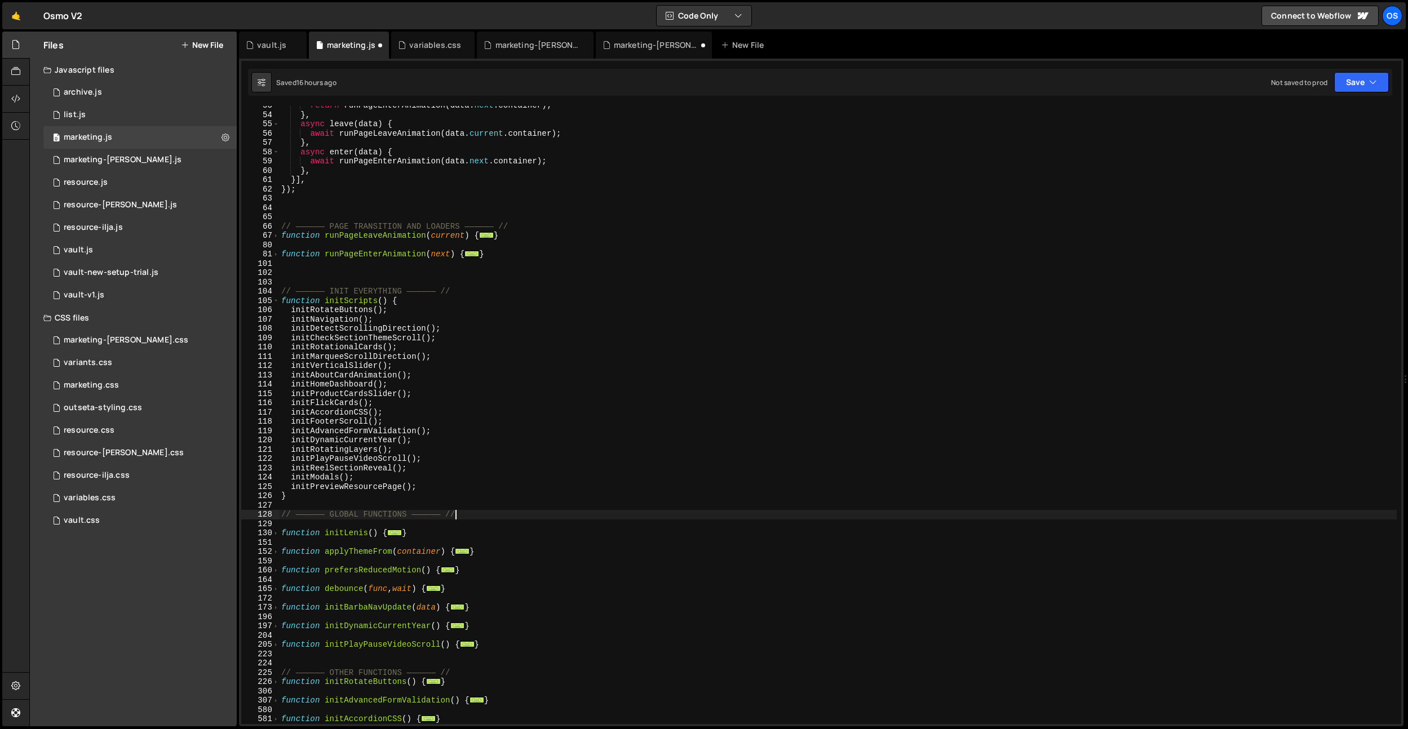
click at [376, 502] on div "return runPageEnterAnimation ( data . next . container ) ; } , async leave ( da…" at bounding box center [837, 419] width 1117 height 637
drag, startPoint x: 373, startPoint y: 669, endPoint x: 496, endPoint y: 642, distance: 125.8
click at [373, 668] on div "return runPageEnterAnimation ( data . next . container ) ; } , async leave ( da…" at bounding box center [837, 419] width 1117 height 637
drag, startPoint x: 535, startPoint y: 641, endPoint x: 563, endPoint y: 637, distance: 28.5
click at [535, 641] on div "return runPageEnterAnimation ( data . next . container ) ; } , async leave ( da…" at bounding box center [837, 419] width 1117 height 637
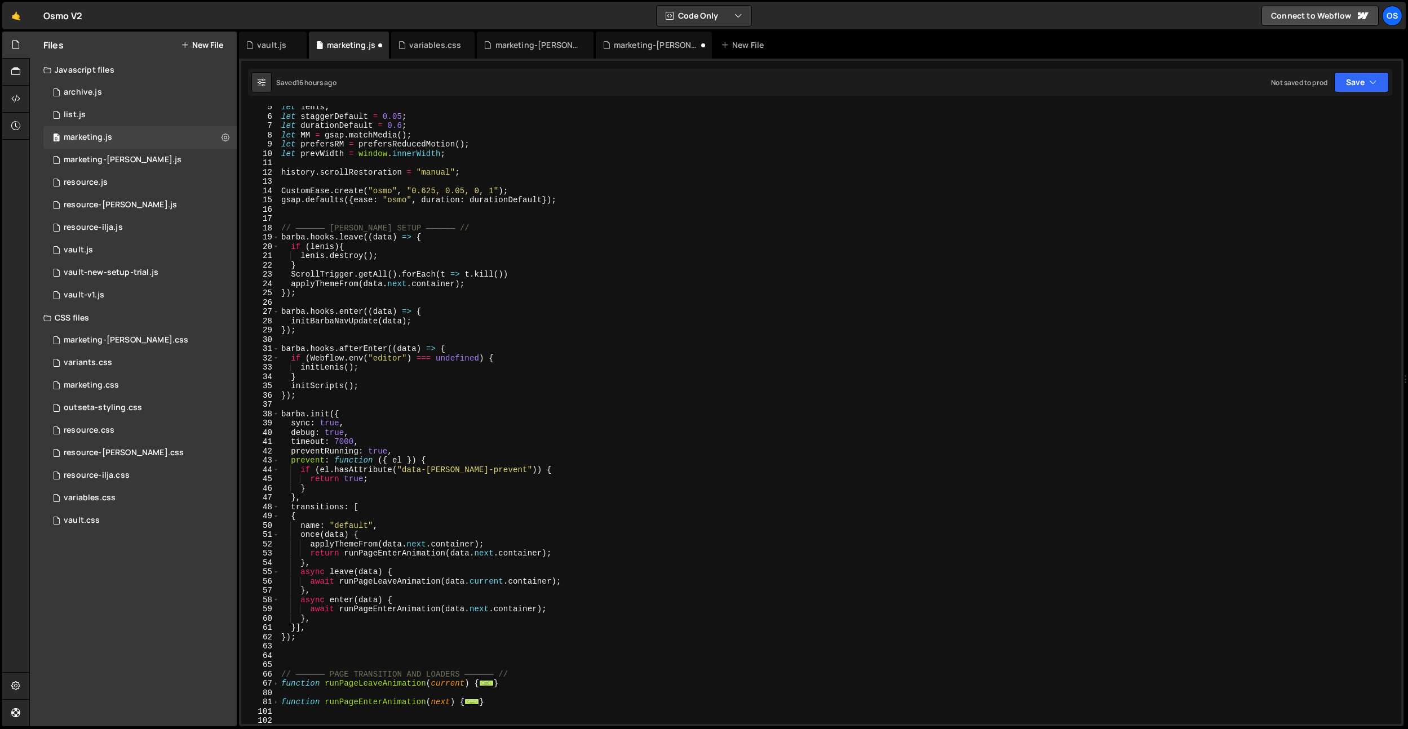
scroll to position [0, 0]
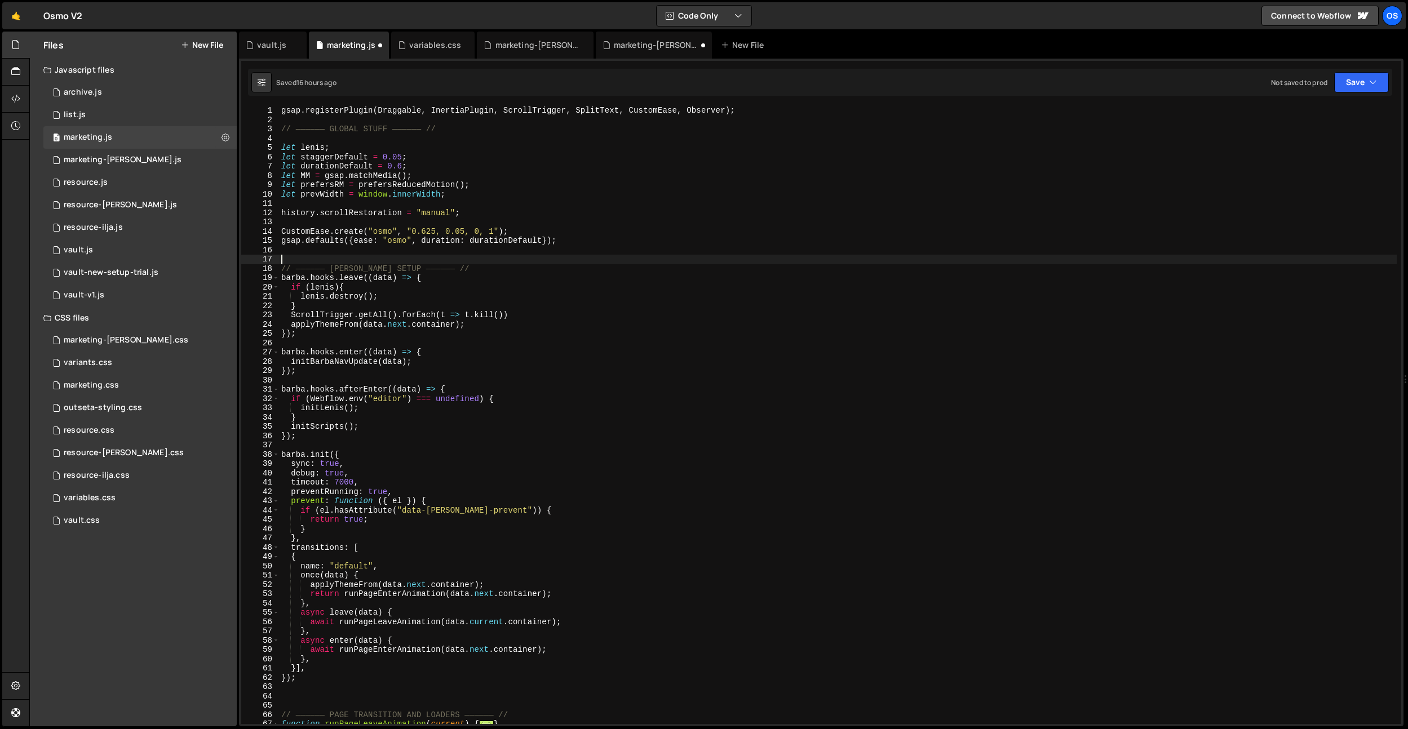
click at [314, 260] on div "gsap . registerPlugin ( Draggable , InertiaPlugin , ScrollTrigger , SplitText ,…" at bounding box center [837, 424] width 1117 height 637
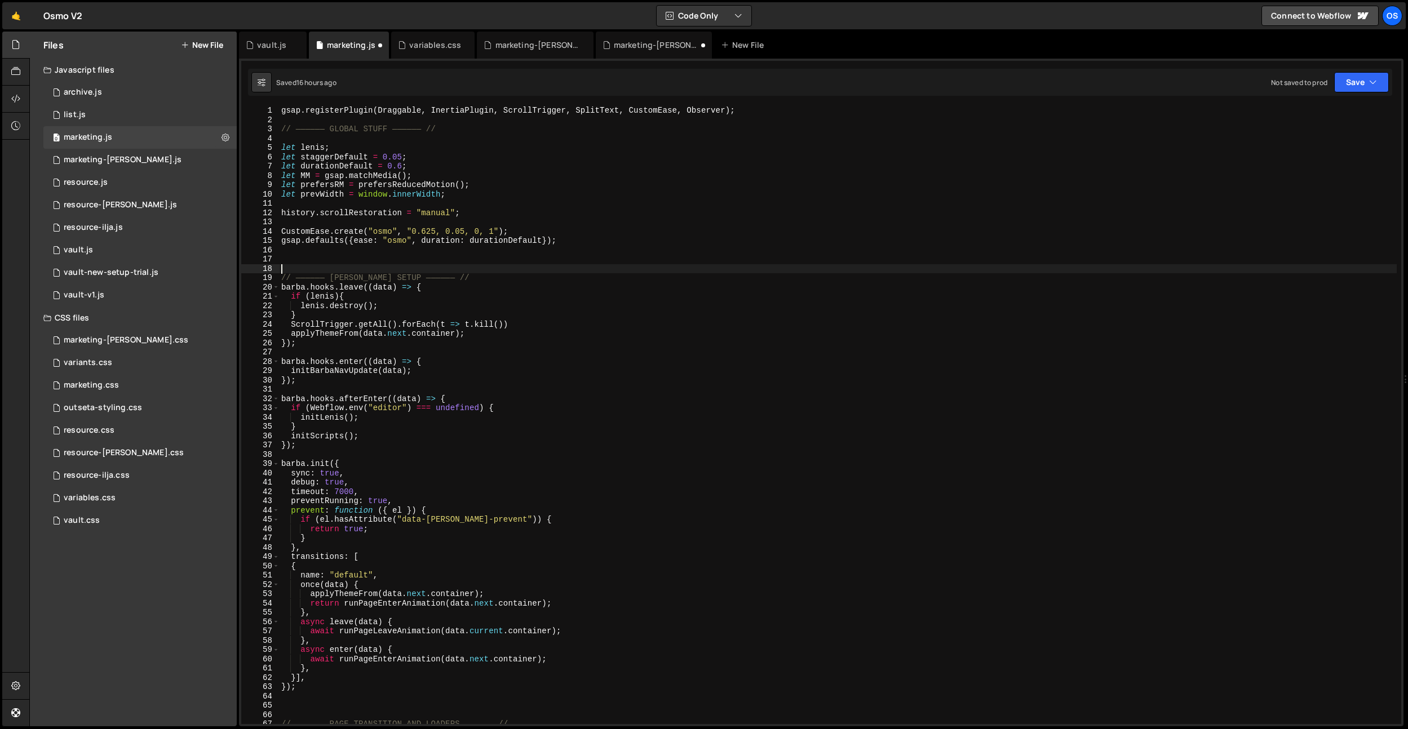
click at [652, 393] on div "gsap . registerPlugin ( Draggable , InertiaPlugin , ScrollTrigger , SplitText ,…" at bounding box center [837, 424] width 1117 height 637
click at [349, 138] on div "gsap . registerPlugin ( Draggable , InertiaPlugin , ScrollTrigger , SplitText ,…" at bounding box center [837, 424] width 1117 height 637
type textarea "// —————— GLOBAL STUFF —————— //"
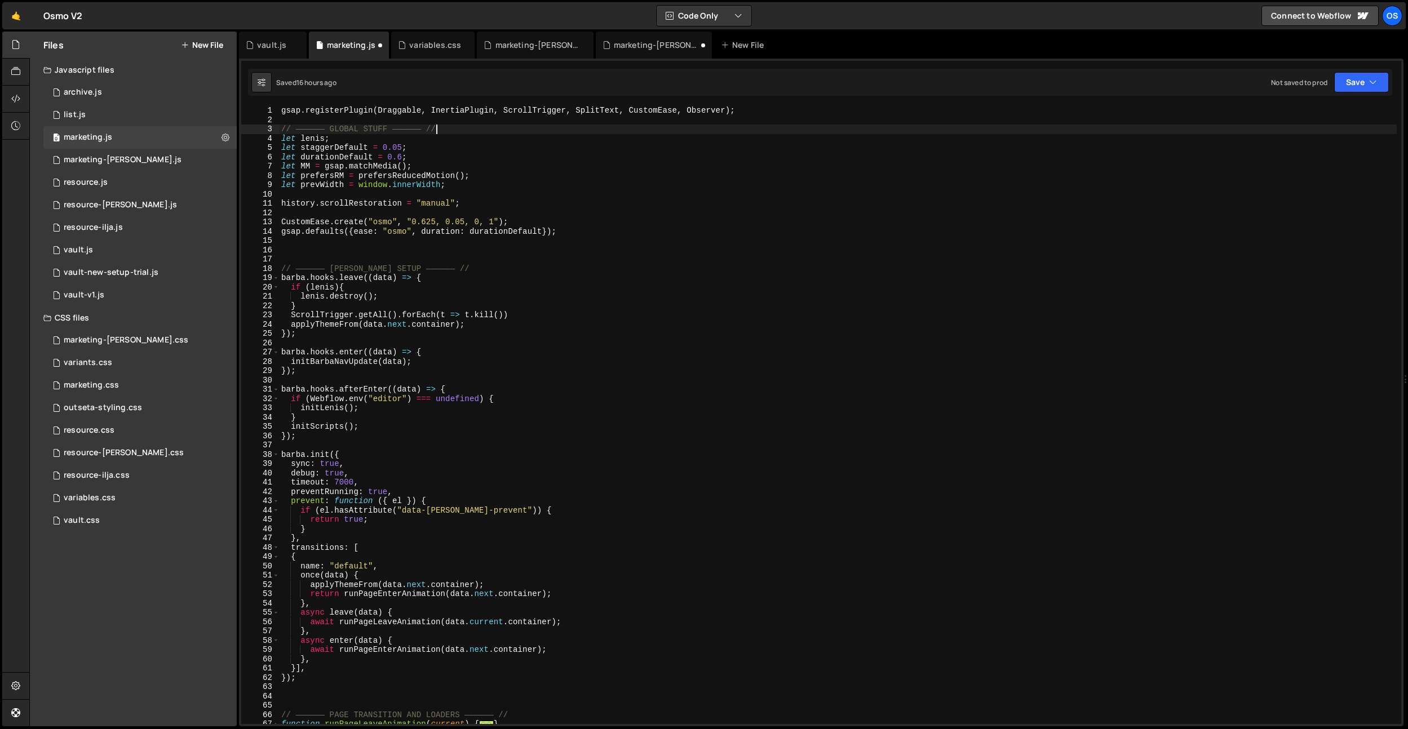
click at [357, 121] on div "gsap . registerPlugin ( Draggable , InertiaPlugin , ScrollTrigger , SplitText ,…" at bounding box center [837, 424] width 1117 height 637
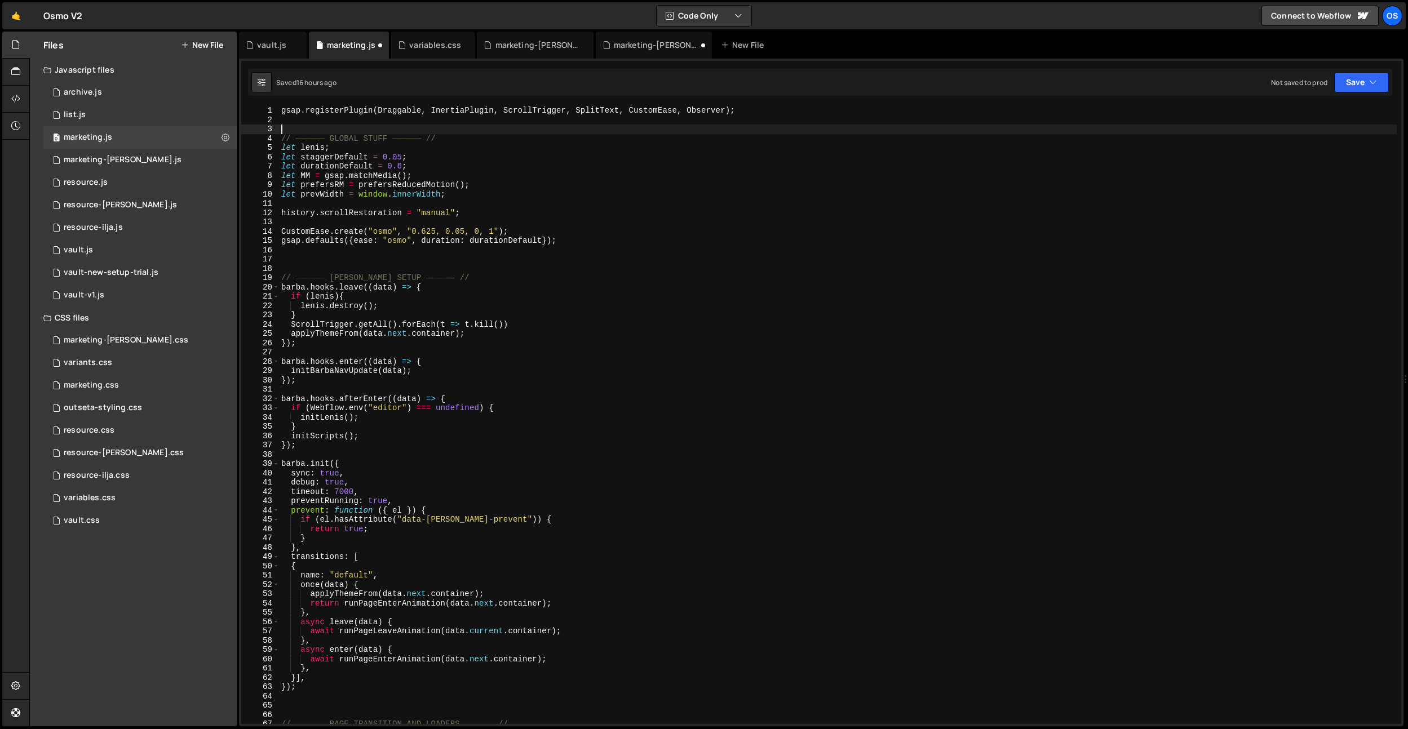
drag, startPoint x: 527, startPoint y: 224, endPoint x: 570, endPoint y: 286, distance: 74.9
click at [527, 224] on div "gsap . registerPlugin ( Draggable , InertiaPlugin , ScrollTrigger , SplitText ,…" at bounding box center [837, 424] width 1117 height 637
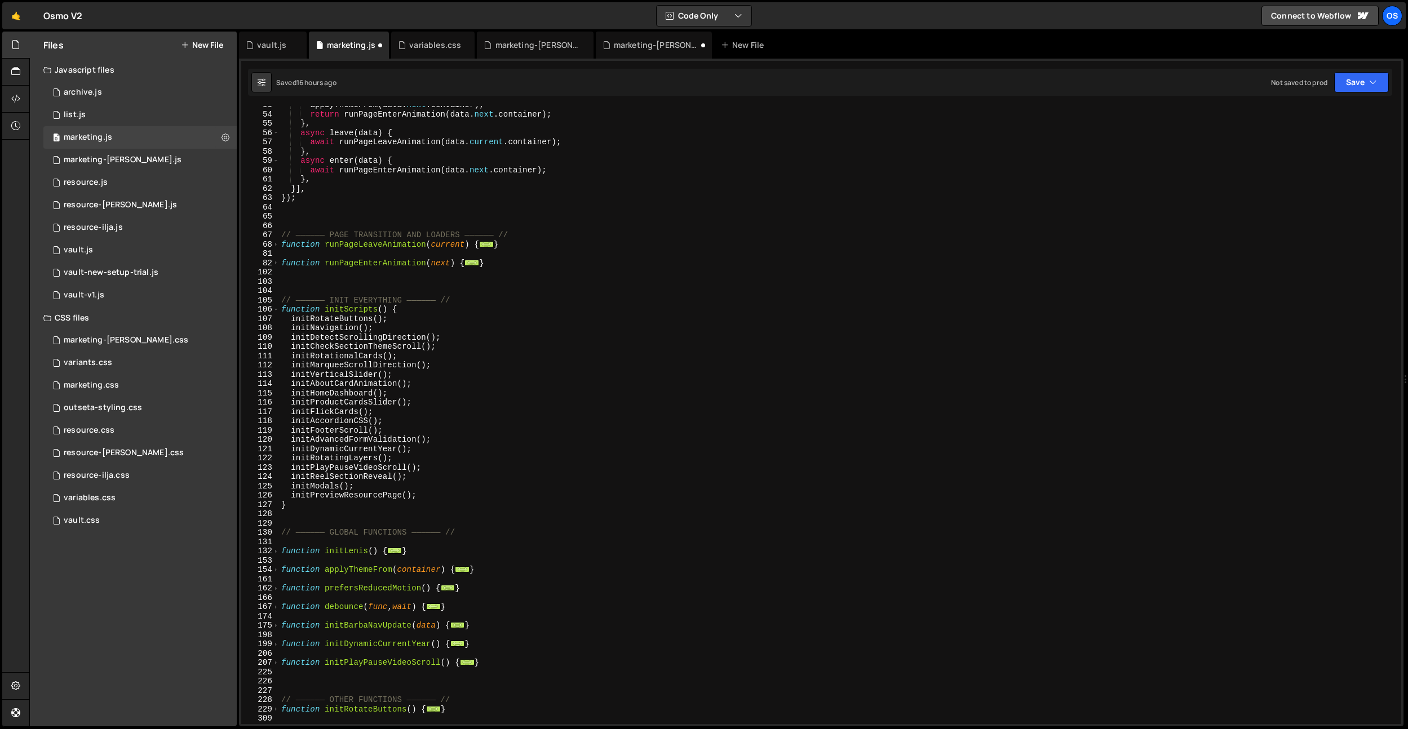
scroll to position [668, 0]
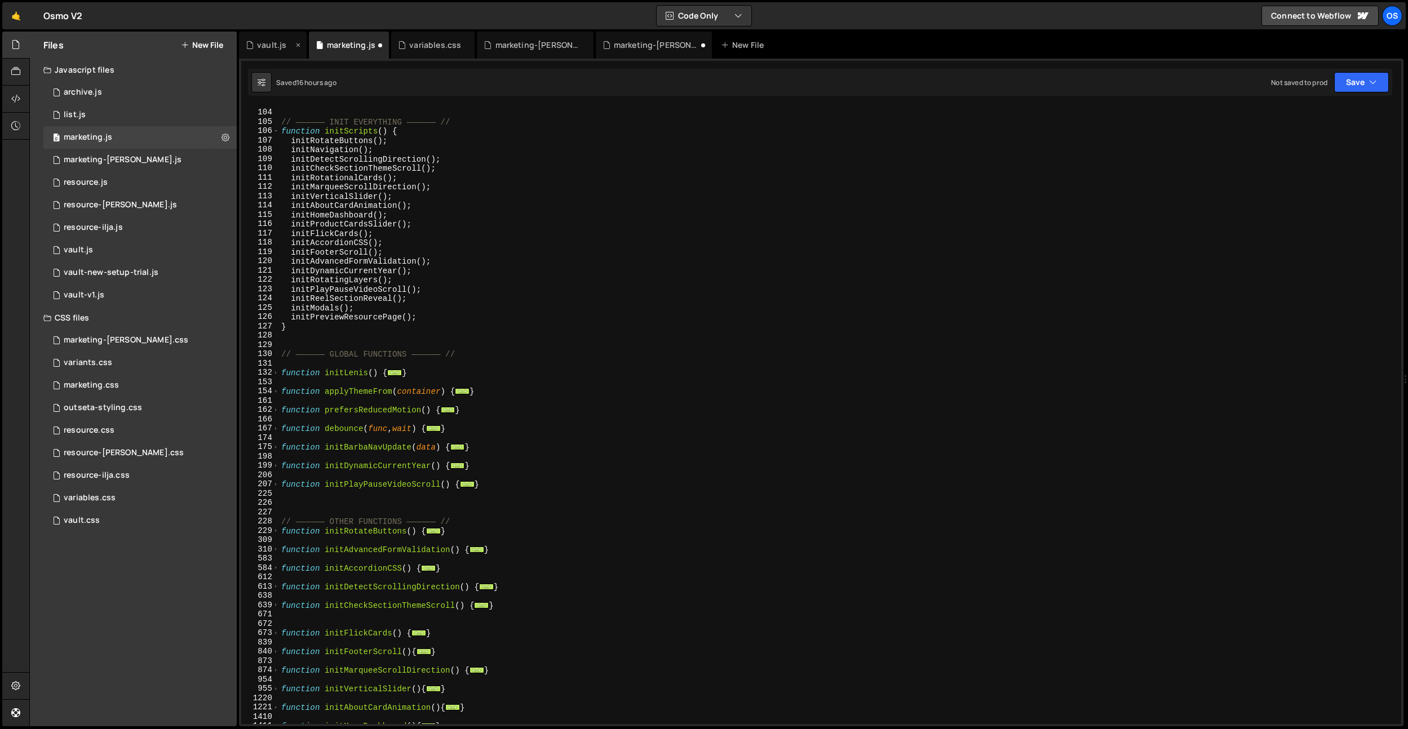
click at [278, 48] on div "vault.js" at bounding box center [271, 44] width 29 height 11
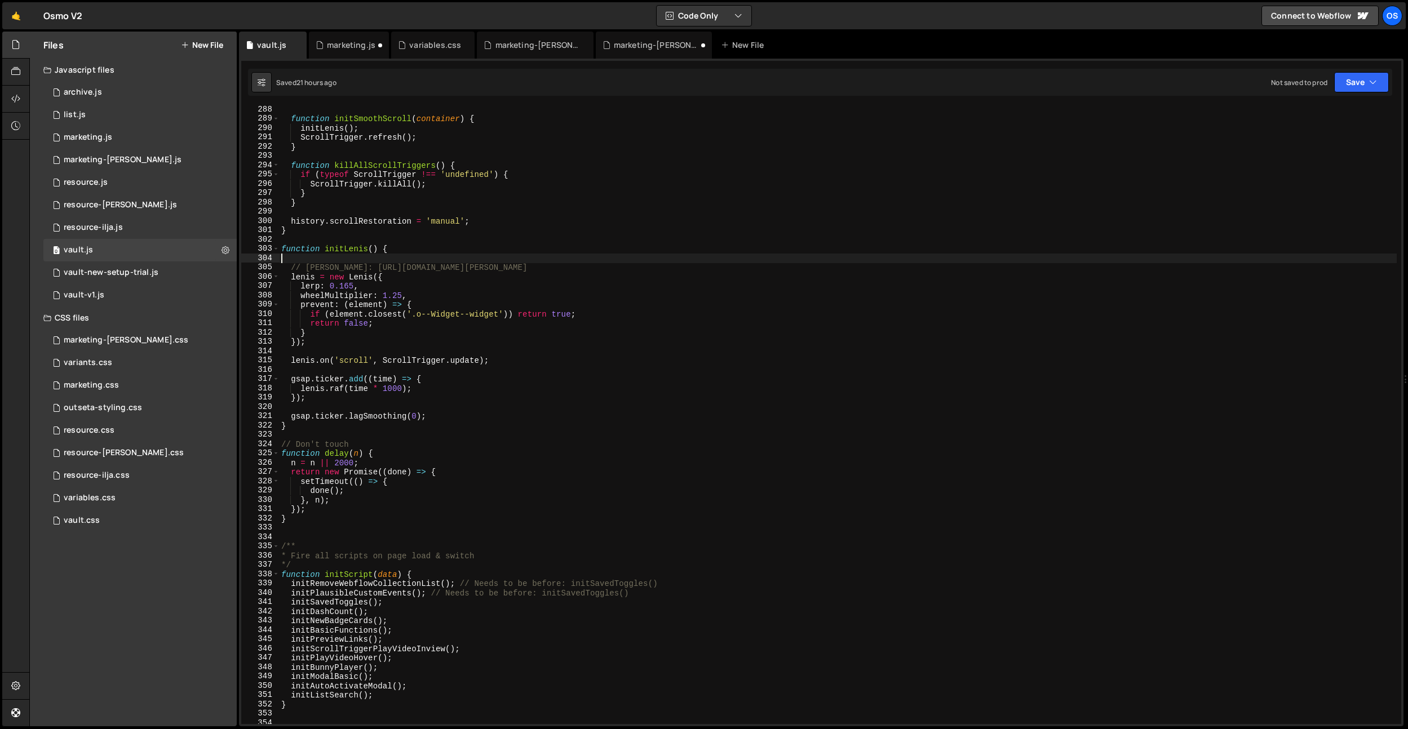
click at [495, 261] on div "function initSmoothScroll ( container ) { initLenis ( ) ; ScrollTrigger . refre…" at bounding box center [837, 423] width 1117 height 637
click at [352, 627] on div "function initSmoothScroll ( container ) { initLenis ( ) ; ScrollTrigger . refre…" at bounding box center [837, 423] width 1117 height 637
click at [454, 488] on div "function initSmoothScroll ( container ) { initLenis ( ) ; ScrollTrigger . refre…" at bounding box center [837, 423] width 1117 height 637
type textarea "done();"
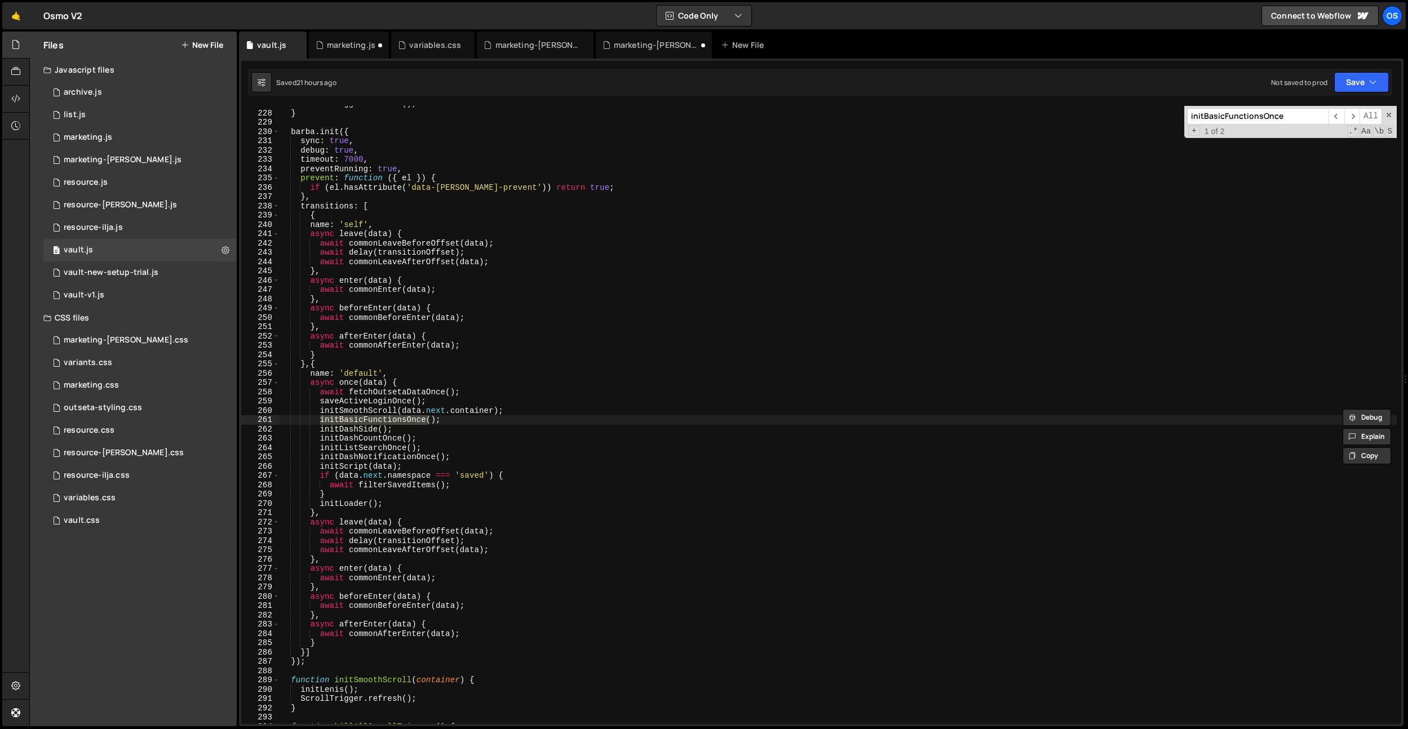
scroll to position [1661, 0]
type input "initBasicFunctionsOnce"
type textarea "initBasicFunctionsOnce();"
click at [405, 423] on div "ScrollTrigger . refresh ( ) ; } [PERSON_NAME] . init ({ sync : true , debug : t…" at bounding box center [837, 415] width 1117 height 618
click at [405, 423] on div "ScrollTrigger . refresh ( ) ; } [PERSON_NAME] . init ({ sync : true , debug : t…" at bounding box center [837, 417] width 1117 height 637
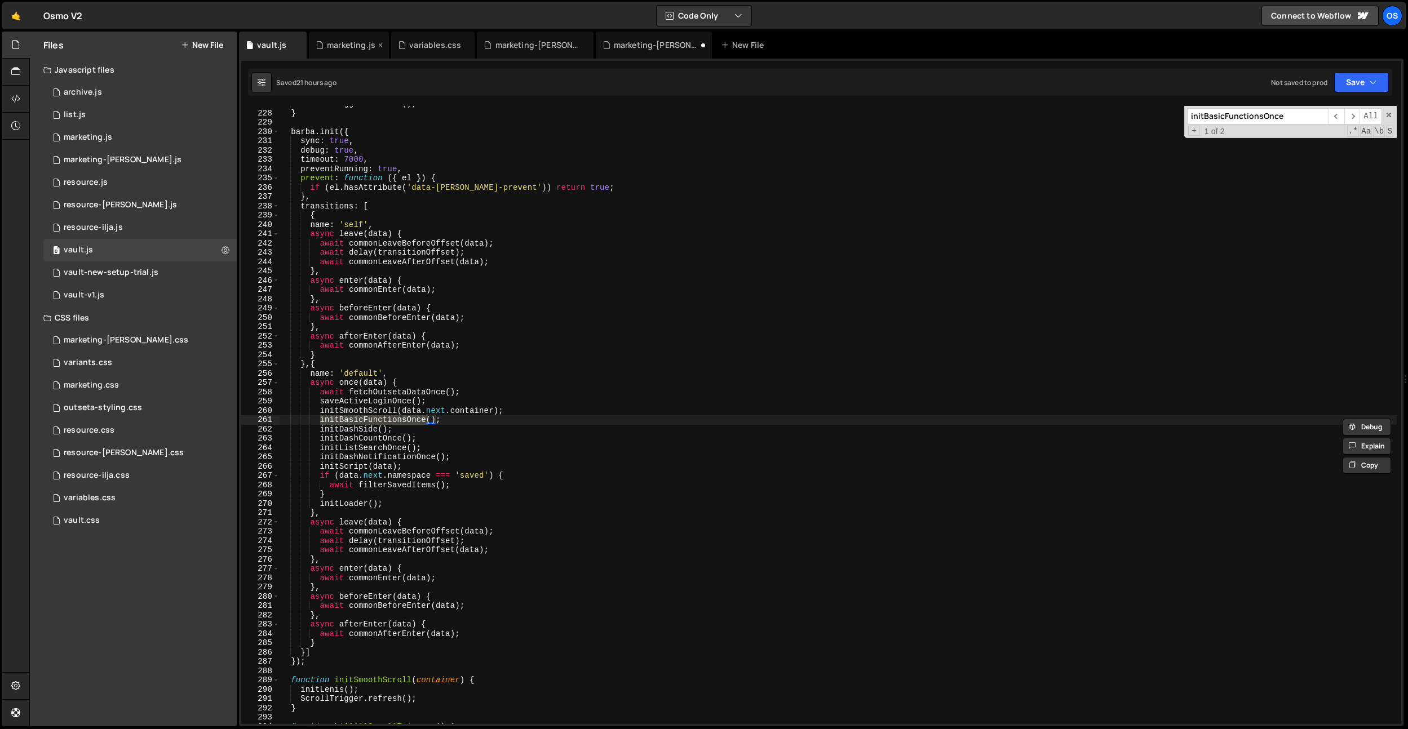
click at [352, 51] on div "marketing.js" at bounding box center [349, 45] width 80 height 27
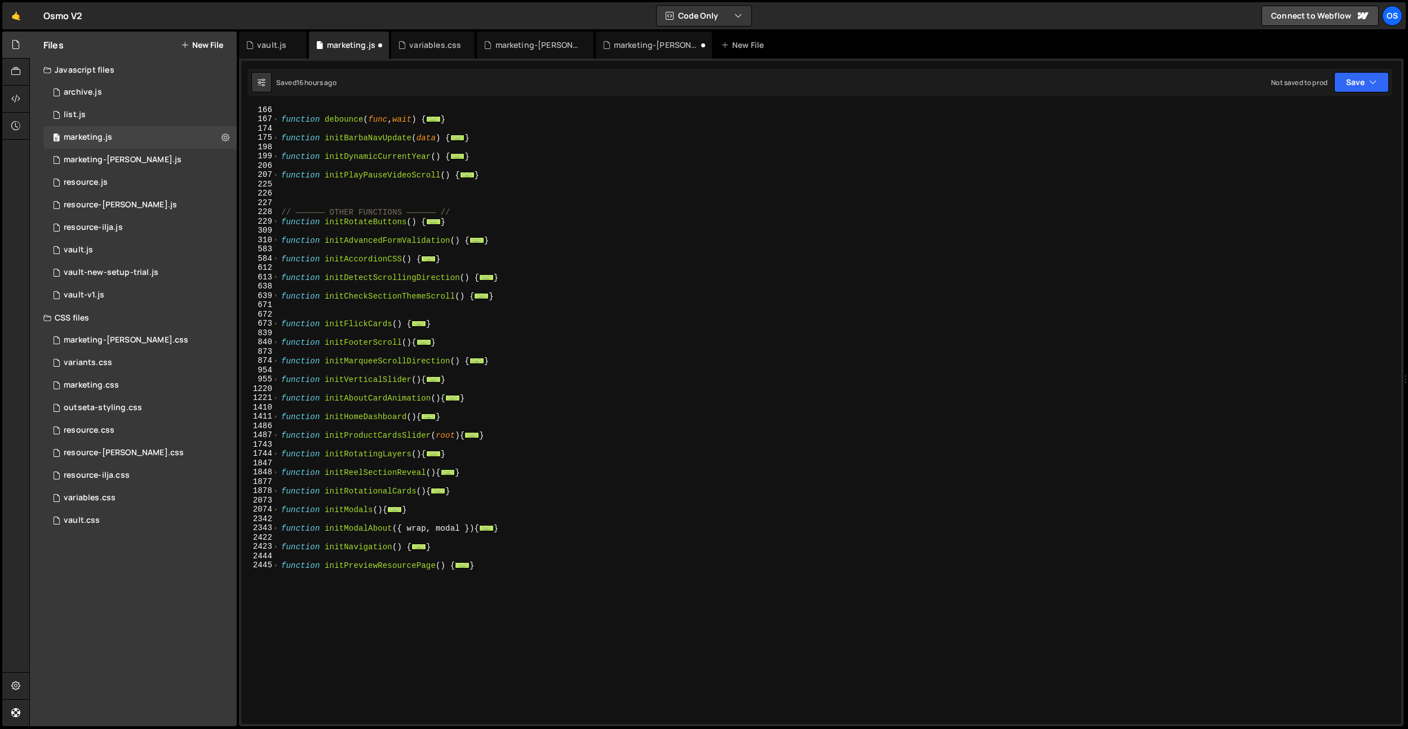
scroll to position [977, 0]
click at [360, 550] on div "function debounce ( func , wait ) { ... } function initBarbaNavUpdate ( data ) …" at bounding box center [837, 423] width 1117 height 637
paste textarea "BasicFunctionsOnce"
drag, startPoint x: 476, startPoint y: 545, endPoint x: 264, endPoint y: 547, distance: 211.9
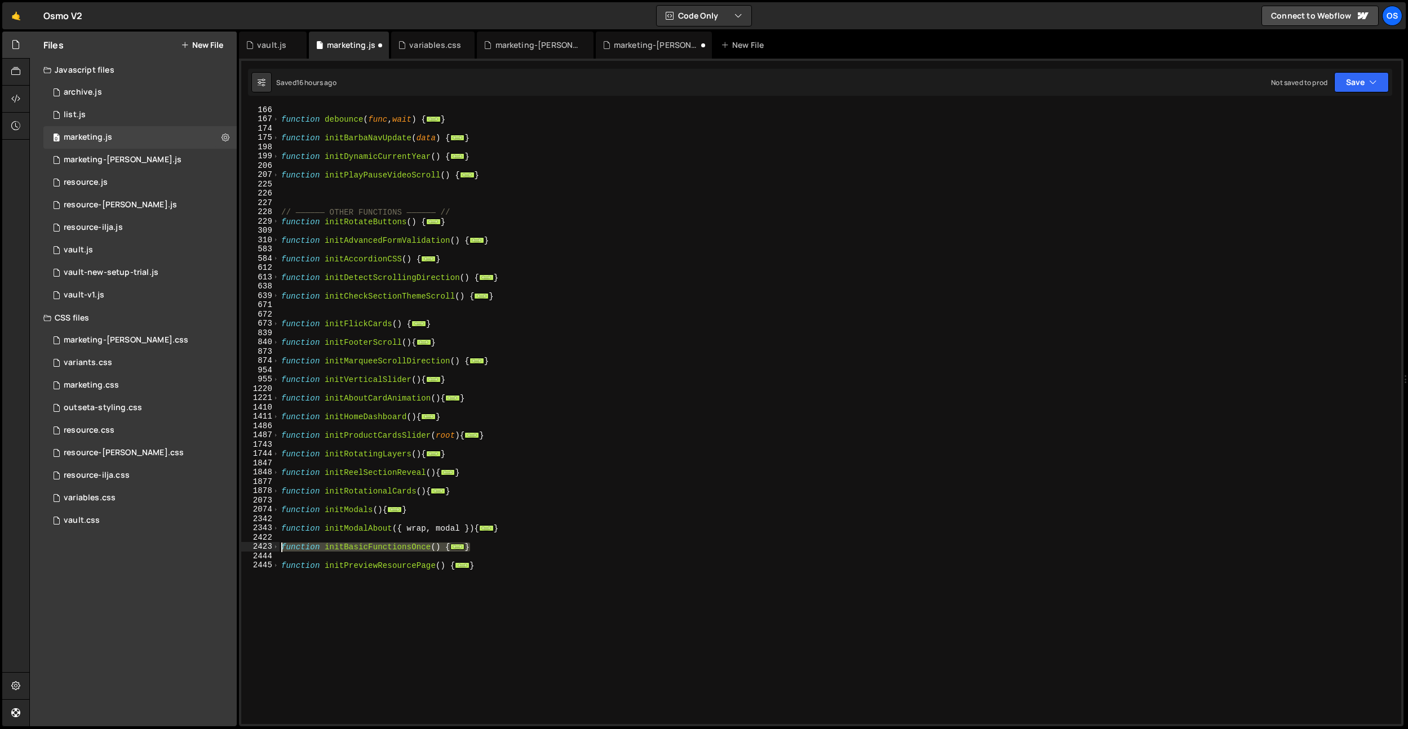
click at [264, 547] on div "function initBasicFunctionsOnce() { 166 167 174 175 198 199 206 207 225 226 227…" at bounding box center [821, 415] width 1160 height 618
type textarea "function initBasicFunctionsOnce() { // Toggle Navigation"
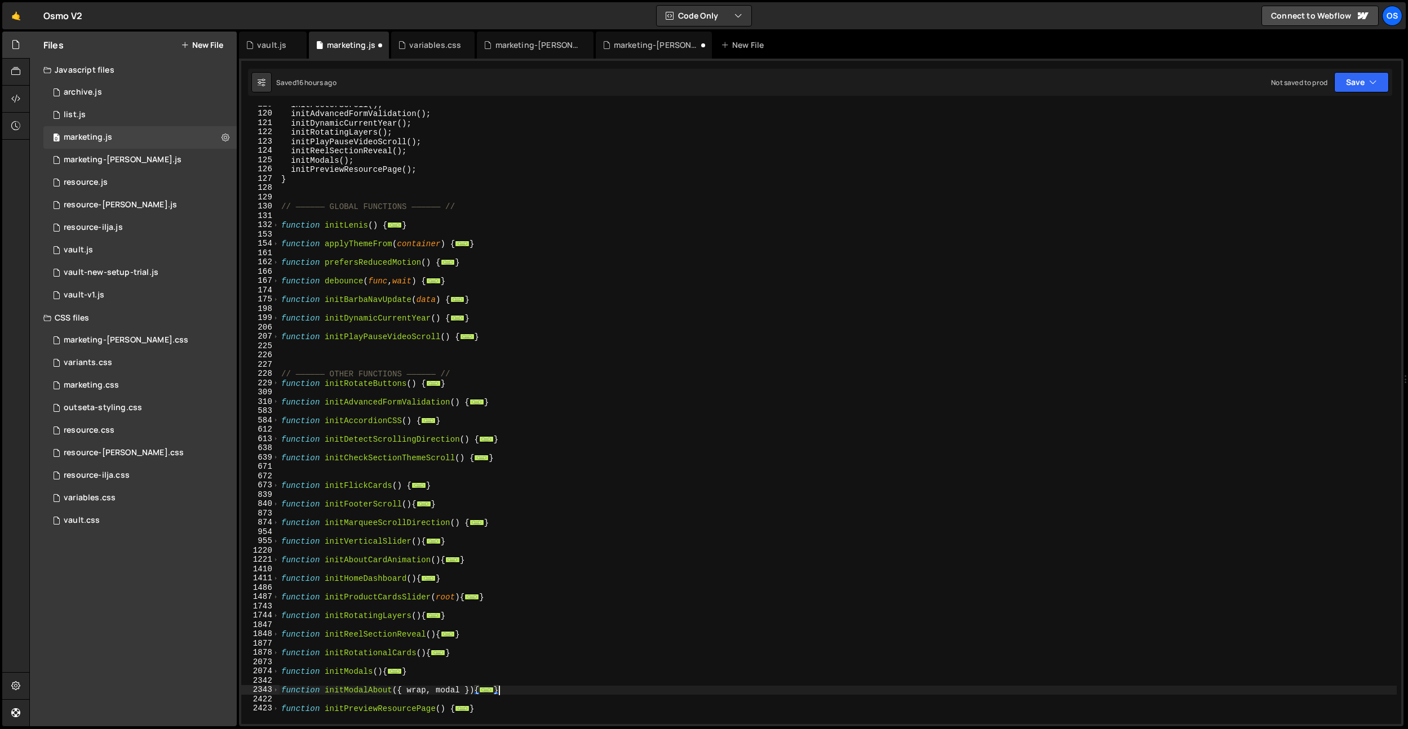
scroll to position [815, 0]
click at [465, 375] on div "initFooterScroll ( ) ; initAdvancedFormValidation ( ) ; initDynamicCurrentYear …" at bounding box center [837, 418] width 1117 height 637
type textarea "// —————— OTHER FUNCTIONS —————— //"
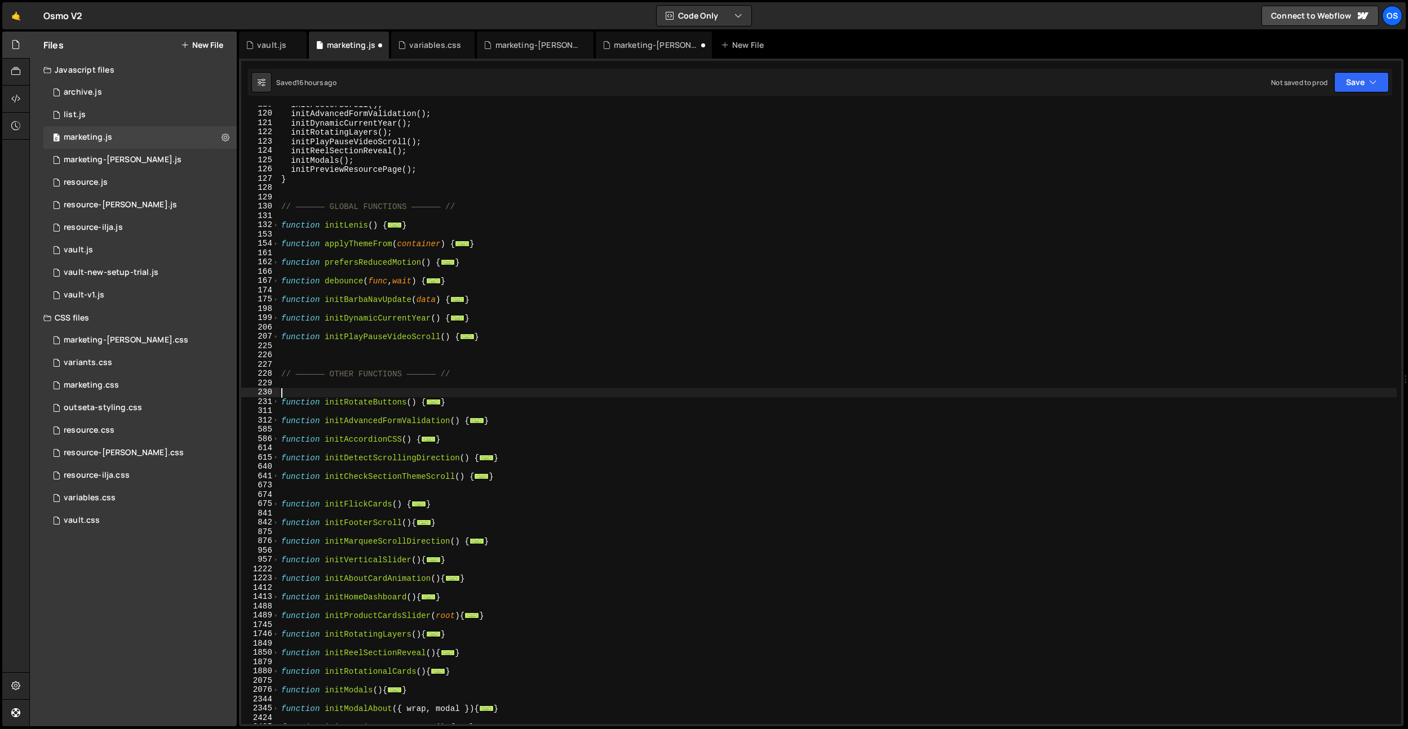
paste textarea "}"
type textarea "}"
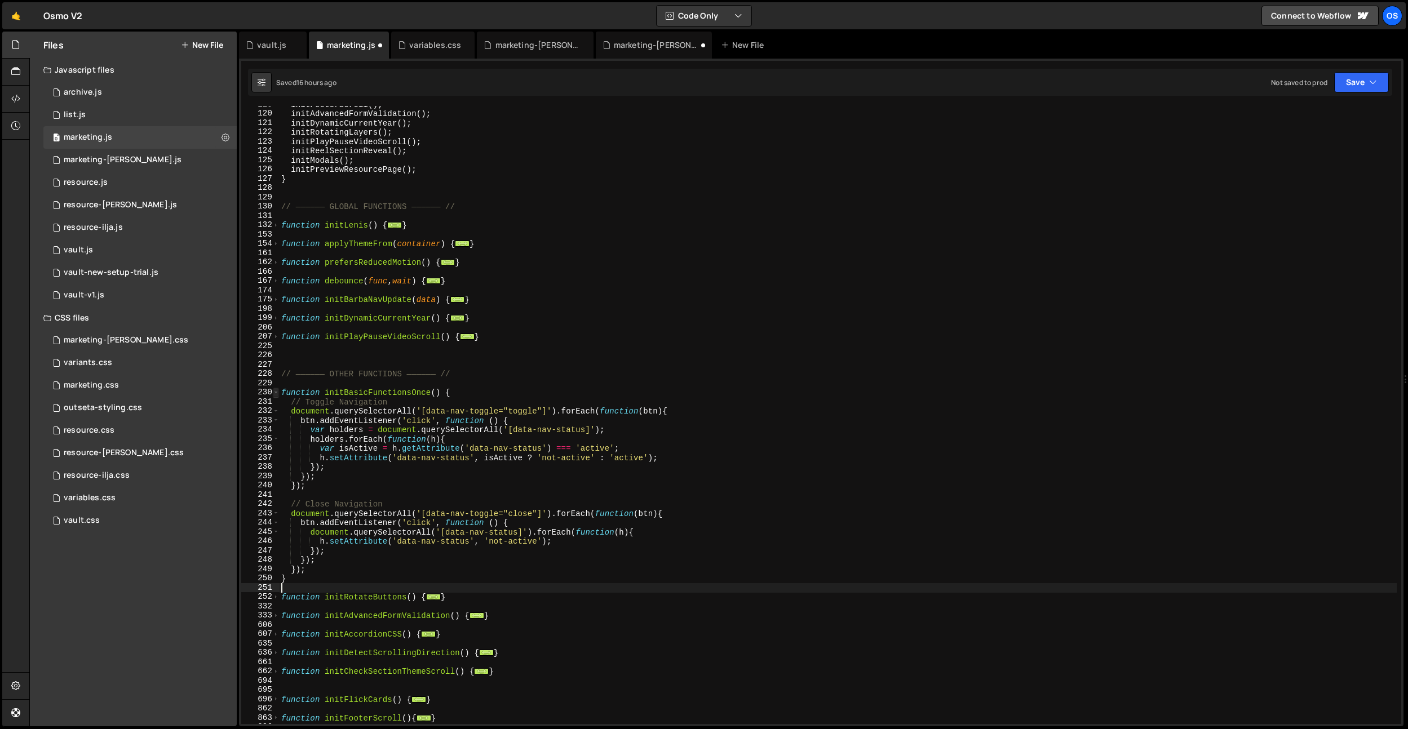
click at [276, 394] on span at bounding box center [276, 393] width 6 height 10
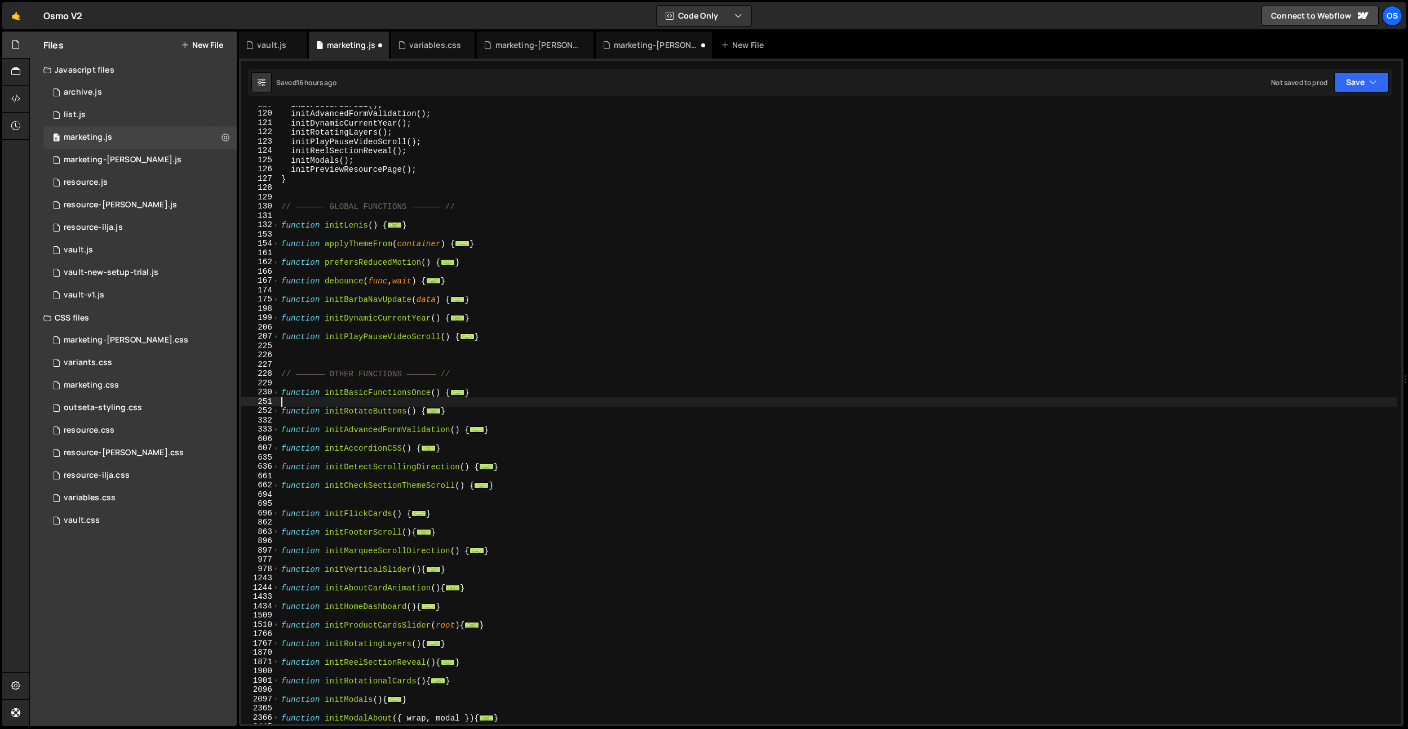
click at [381, 395] on div "initFooterScroll ( ) ; initAdvancedFormValidation ( ) ; initDynamicCurrentYear …" at bounding box center [837, 418] width 1117 height 637
type textarea "function initBasicFunctionsOnce() {"
click at [381, 395] on div "initFooterScroll ( ) ; initAdvancedFormValidation ( ) ; initDynamicCurrentYear …" at bounding box center [837, 418] width 1117 height 637
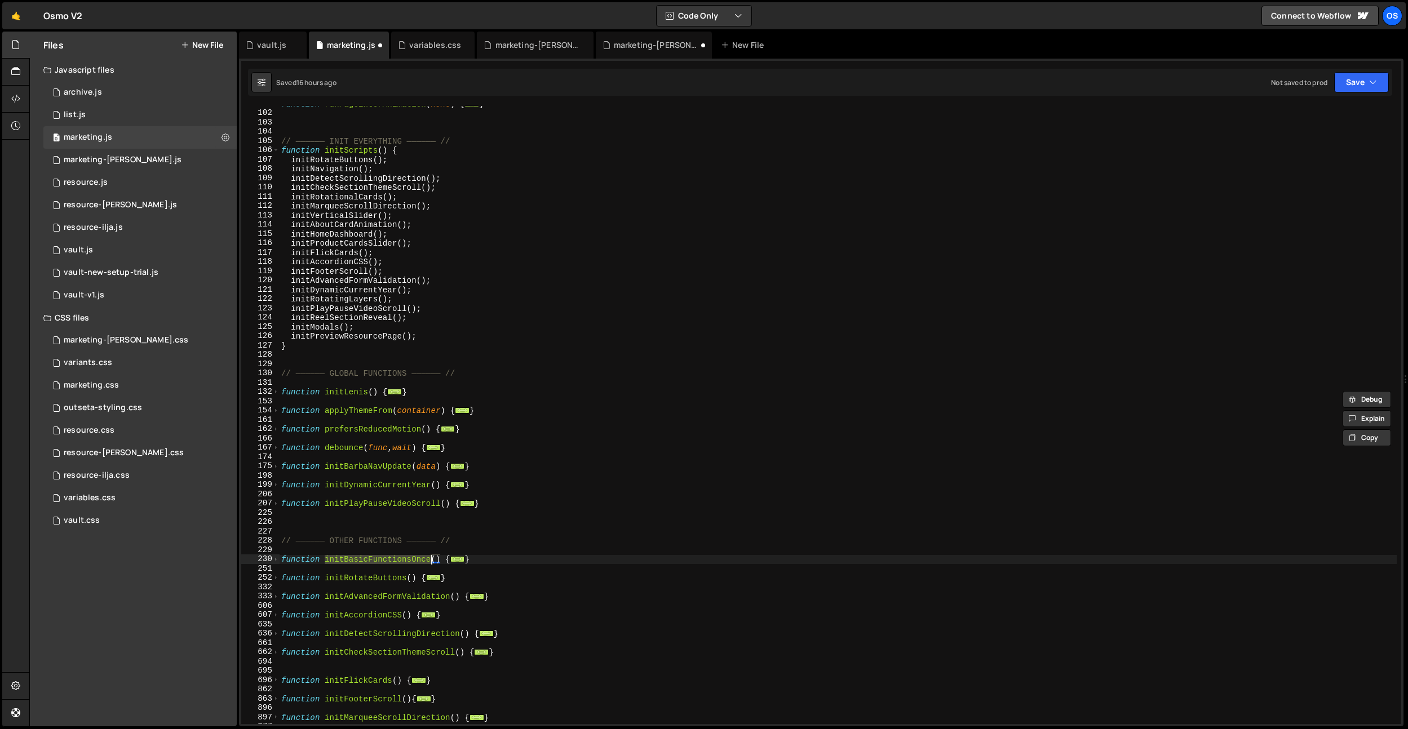
scroll to position [614, 0]
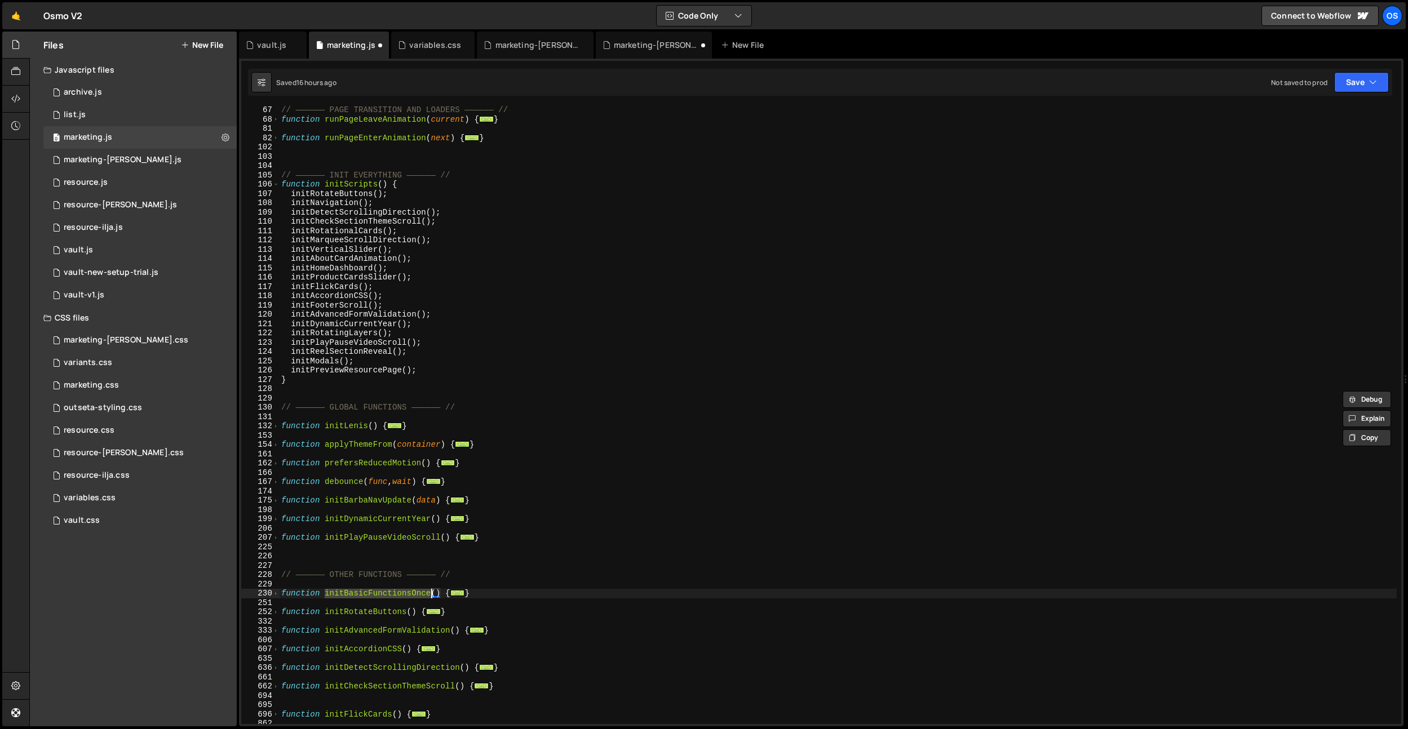
drag, startPoint x: 276, startPoint y: 592, endPoint x: 393, endPoint y: 569, distance: 119.6
click at [276, 592] on span at bounding box center [276, 594] width 6 height 10
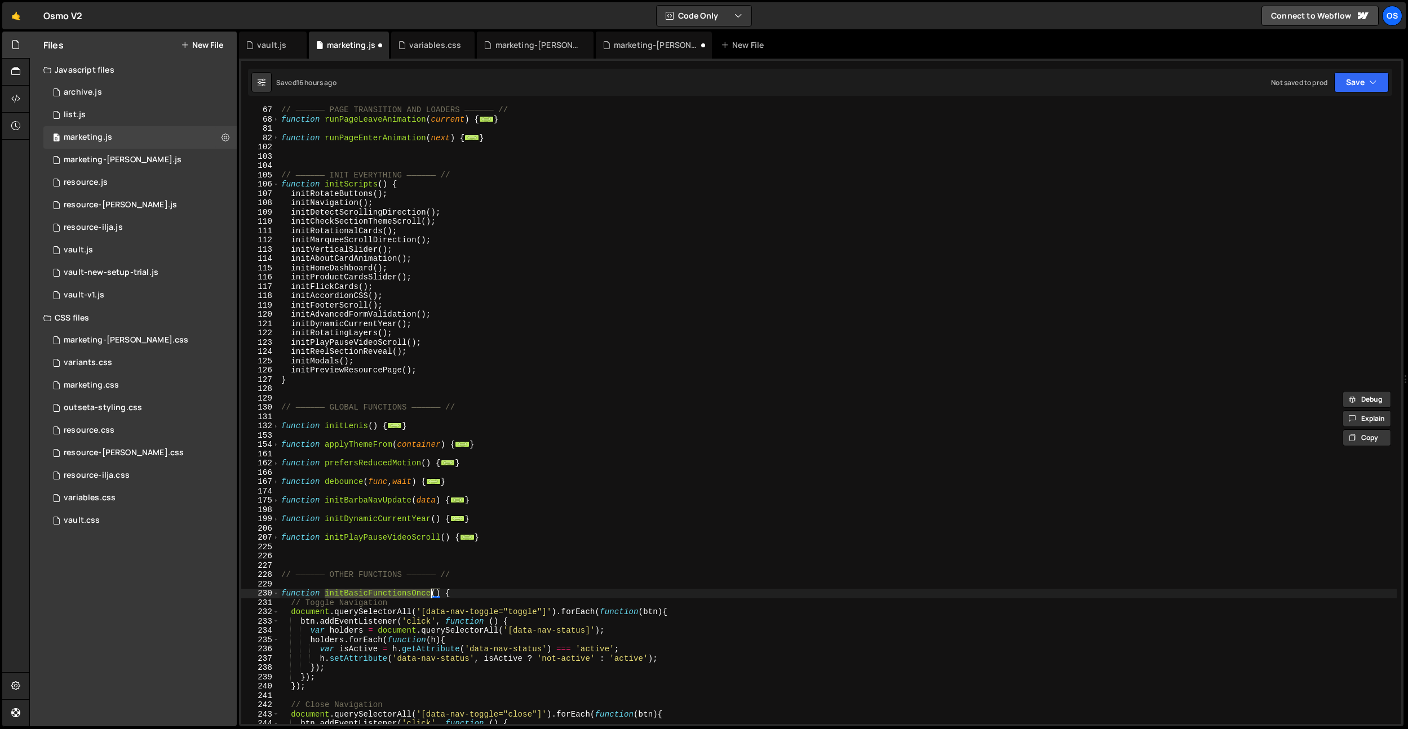
click at [460, 591] on div "// —————— PAGE TRANSITION AND LOADERS —————— // function runPageLeaveAnimation …" at bounding box center [837, 423] width 1117 height 637
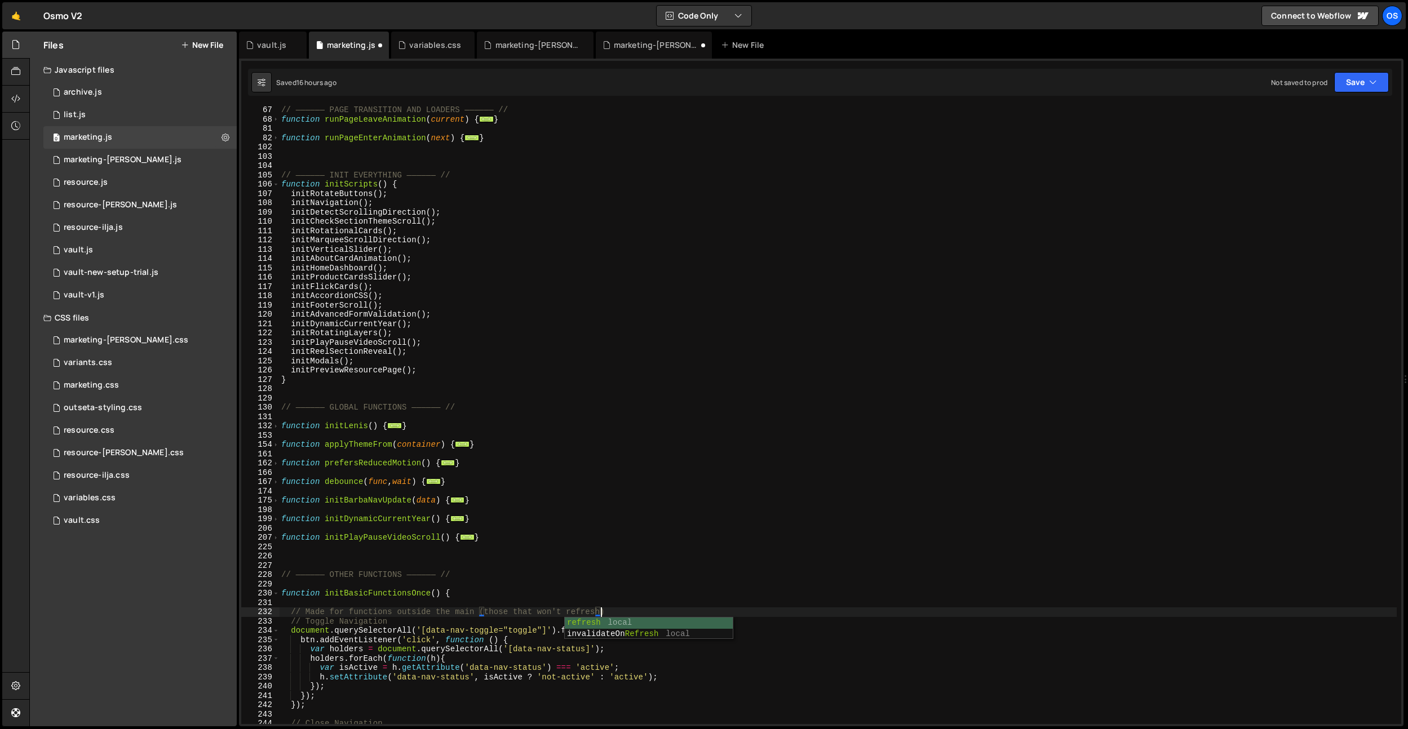
scroll to position [0, 22]
click at [634, 614] on div "// —————— PAGE TRANSITION AND LOADERS —————— // function runPageLeaveAnimation …" at bounding box center [837, 423] width 1117 height 637
drag, startPoint x: 606, startPoint y: 613, endPoint x: 479, endPoint y: 614, distance: 127.4
click at [479, 614] on div "// —————— PAGE TRANSITION AND LOADERS —————— // function runPageLeaveAnimation …" at bounding box center [837, 423] width 1117 height 637
type textarea "// Made for functions outside the main"
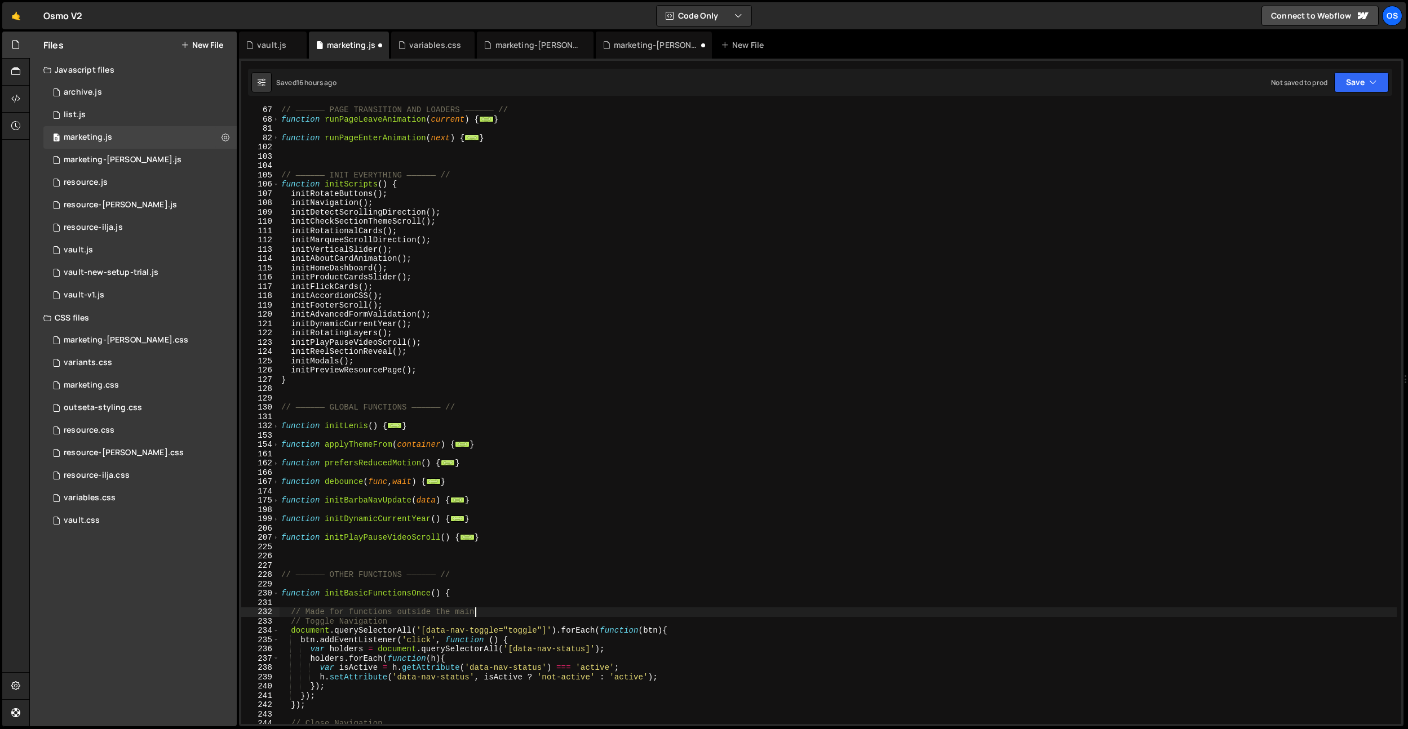
scroll to position [0, 0]
click at [400, 593] on div "// —————— PAGE TRANSITION AND LOADERS —————— // function runPageLeaveAnimation …" at bounding box center [837, 423] width 1117 height 637
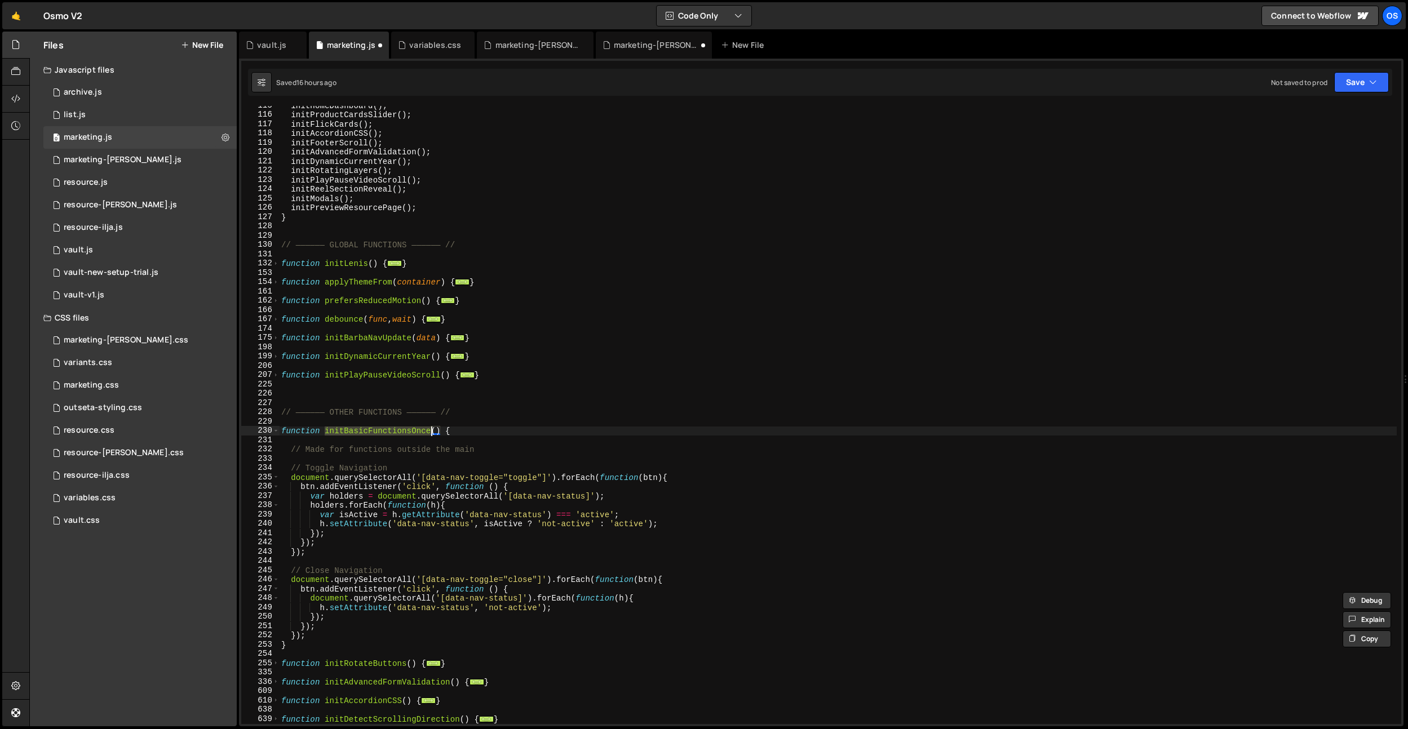
scroll to position [777, 0]
click at [322, 633] on div "initHomeDashboard ( ) ; initProductCardsSlider ( ) ; initFlickCards ( ) ; initA…" at bounding box center [837, 419] width 1117 height 637
click at [316, 642] on div "initHomeDashboard ( ) ; initProductCardsSlider ( ) ; initFlickCards ( ) ; initA…" at bounding box center [837, 419] width 1117 height 637
type textarea "}"
paste textarea "initBasicFunctionsOnce"
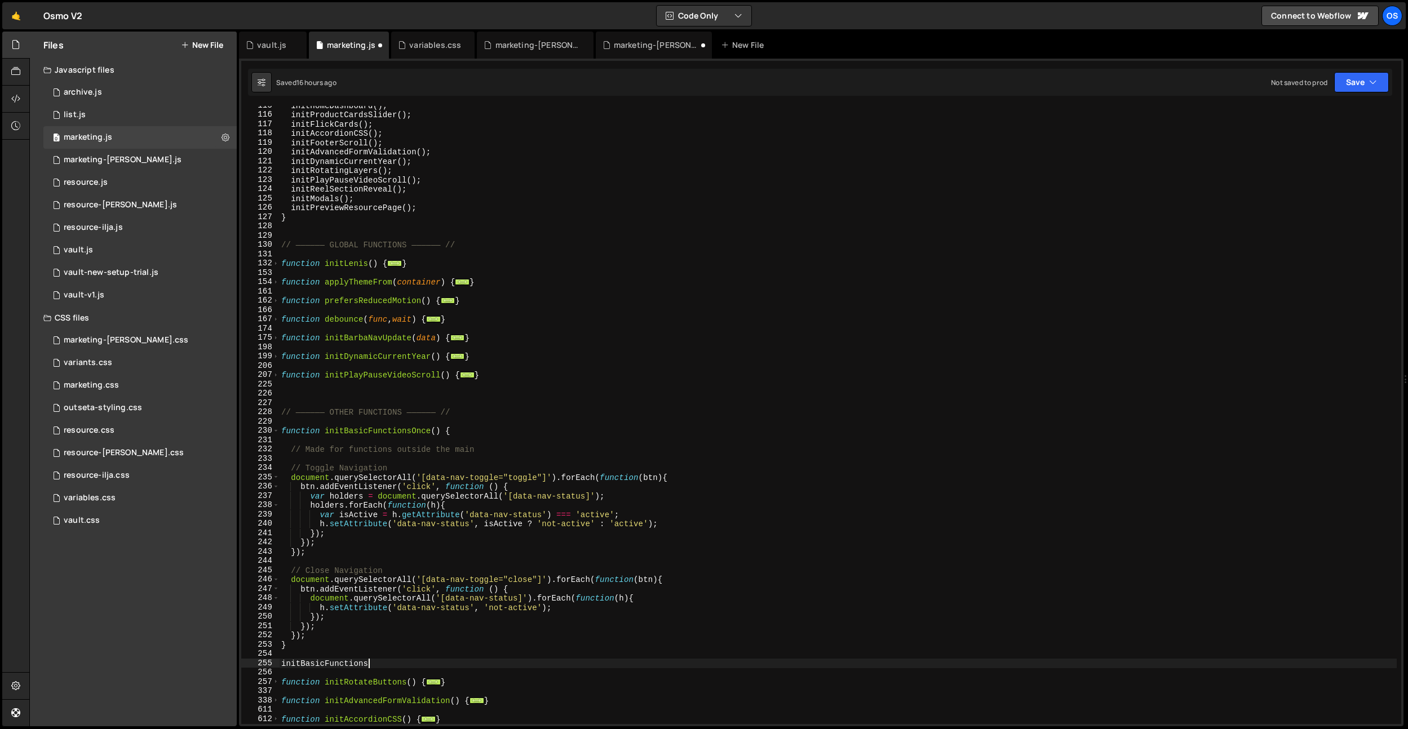
scroll to position [0, 6]
type textarea "initBasicFunctions() {}"
click at [281, 663] on div "initHomeDashboard ( ) ; initProductCardsSlider ( ) ; initFlickCards ( ) ; initA…" at bounding box center [837, 419] width 1117 height 637
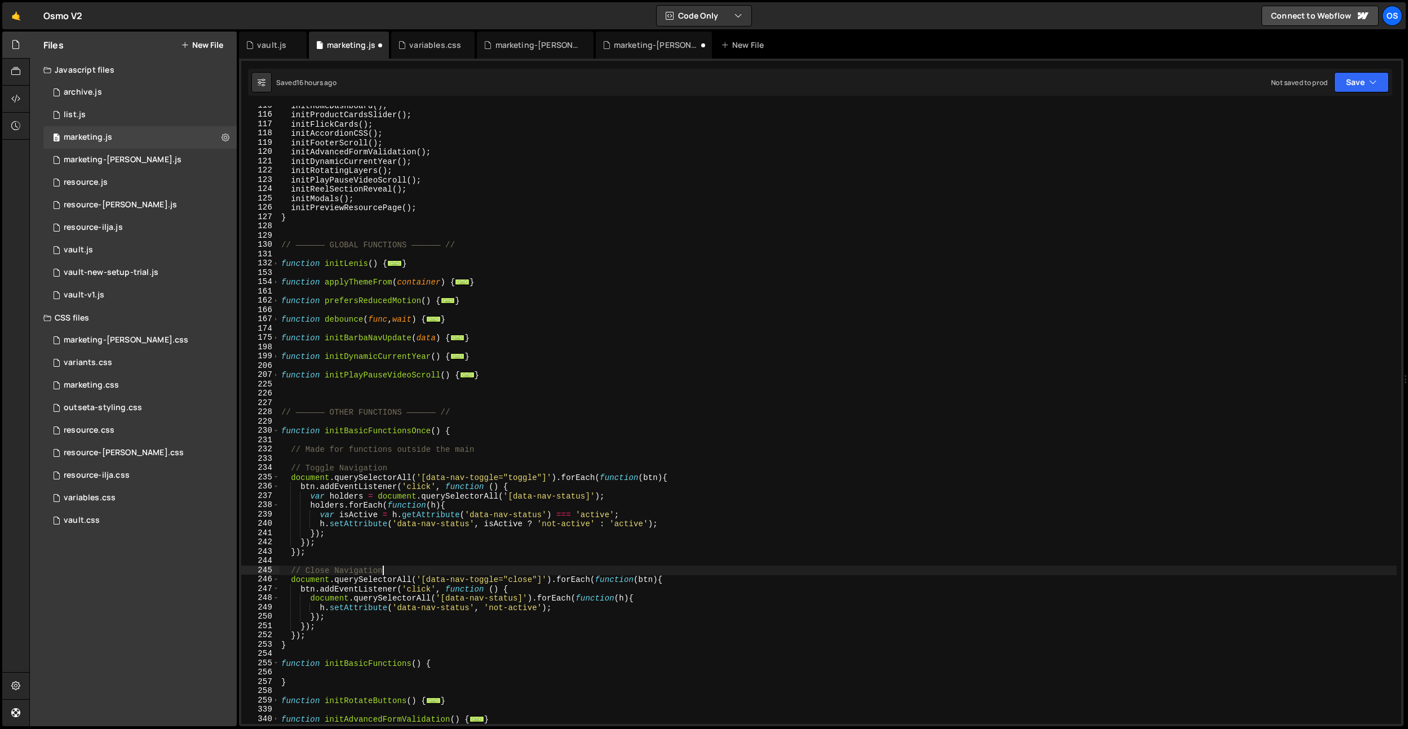
click at [401, 570] on div "initHomeDashboard ( ) ; initProductCardsSlider ( ) ; initFlickCards ( ) ; initA…" at bounding box center [837, 419] width 1117 height 637
drag, startPoint x: 498, startPoint y: 451, endPoint x: 291, endPoint y: 452, distance: 206.8
click at [291, 452] on div "initHomeDashboard ( ) ; initProductCardsSlider ( ) ; initFlickCards ( ) ; initA…" at bounding box center [837, 419] width 1117 height 637
type textarea "// Made for functions outside the main"
click at [341, 672] on div "initHomeDashboard ( ) ; initProductCardsSlider ( ) ; initFlickCards ( ) ; initA…" at bounding box center [837, 419] width 1117 height 637
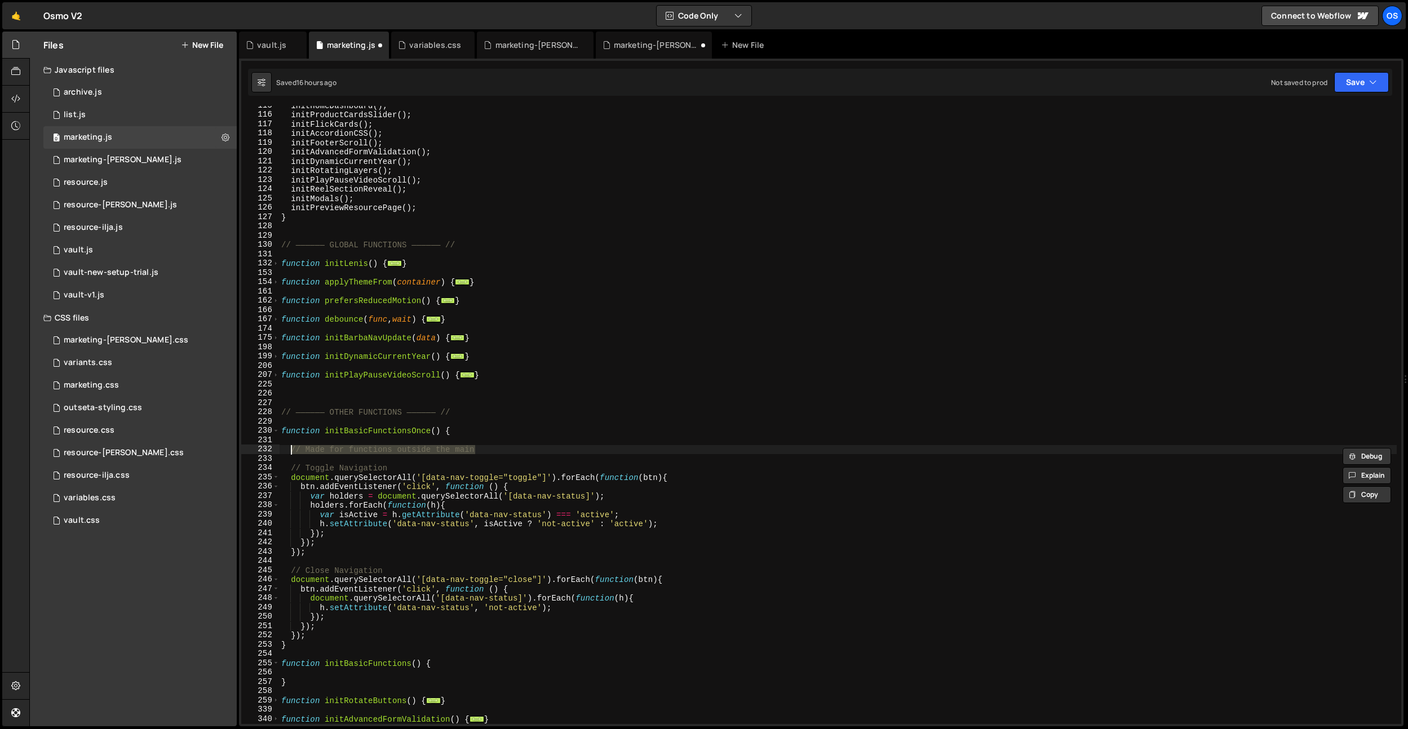
scroll to position [0, 0]
paste textarea "// Made for functions outside the main"
click at [429, 673] on div "initHomeDashboard ( ) ; initProductCardsSlider ( ) ; initFlickCards ( ) ; initA…" at bounding box center [837, 419] width 1117 height 637
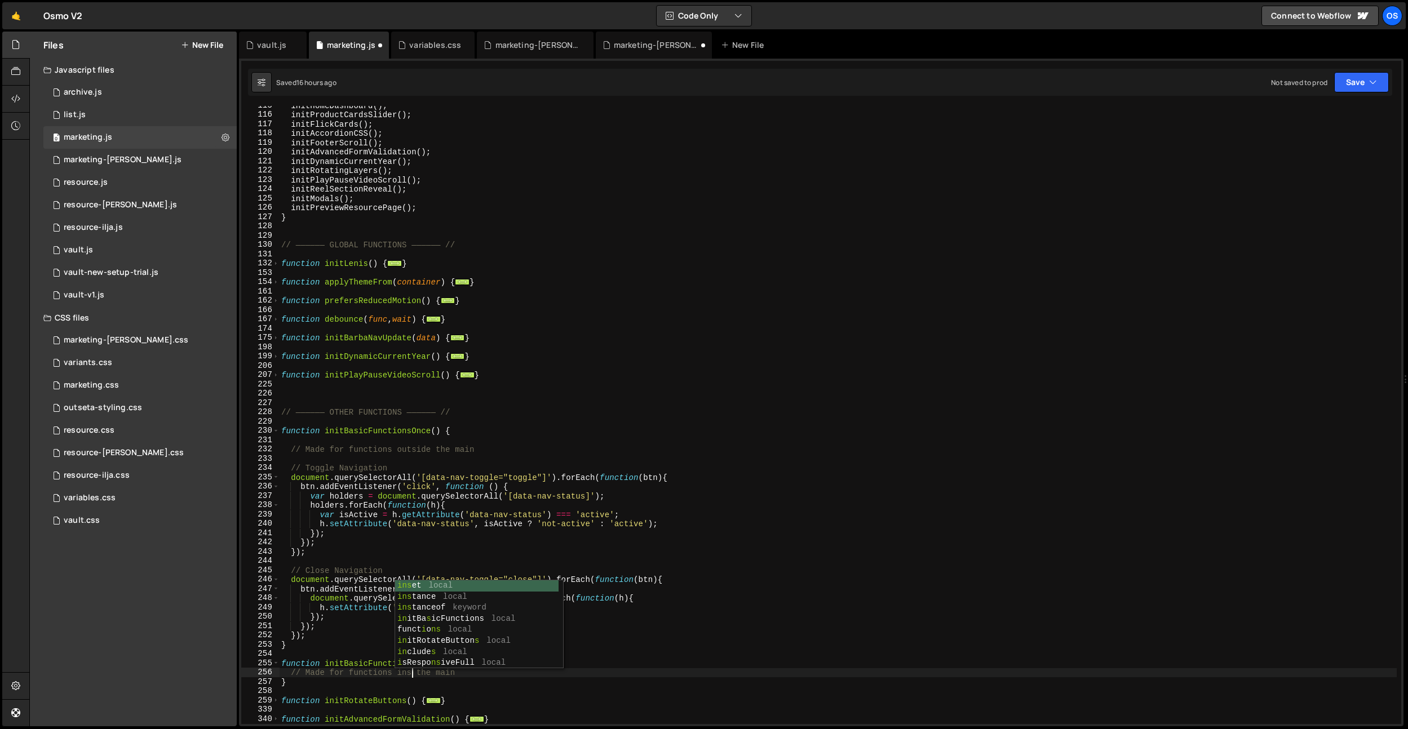
scroll to position [0, 10]
click at [348, 669] on div "initHomeDashboard ( ) ; initProductCardsSlider ( ) ; initFlickCards ( ) ; initA…" at bounding box center [837, 419] width 1117 height 637
click at [350, 452] on div "initHomeDashboard ( ) ; initProductCardsSlider ( ) ; initFlickCards ( ) ; initA…" at bounding box center [837, 419] width 1117 height 637
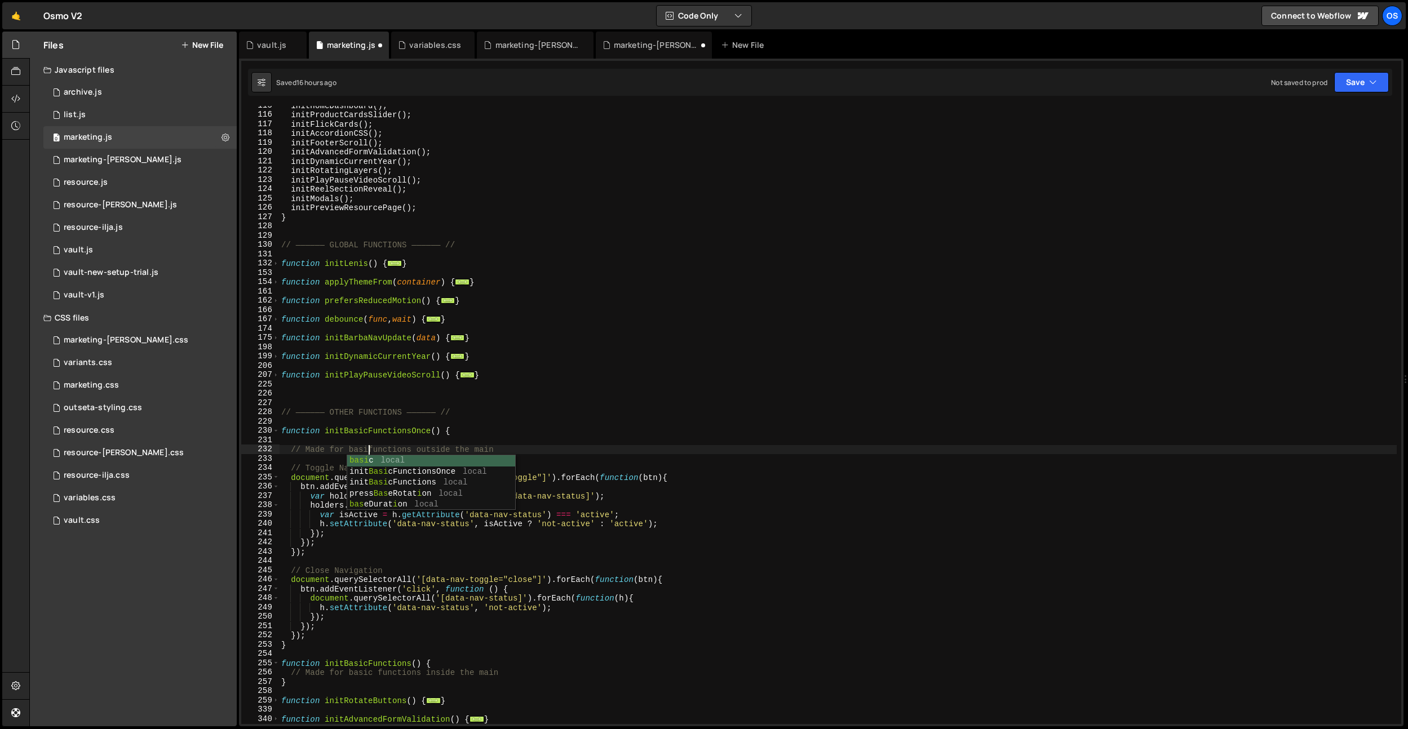
type textarea "// Made for basic functions outside the main"
click at [545, 393] on div "initHomeDashboard ( ) ; initProductCardsSlider ( ) ; initFlickCards ( ) ; initA…" at bounding box center [837, 419] width 1117 height 637
click at [387, 667] on div "initHomeDashboard ( ) ; initProductCardsSlider ( ) ; initFlickCards ( ) ; initA…" at bounding box center [837, 419] width 1117 height 637
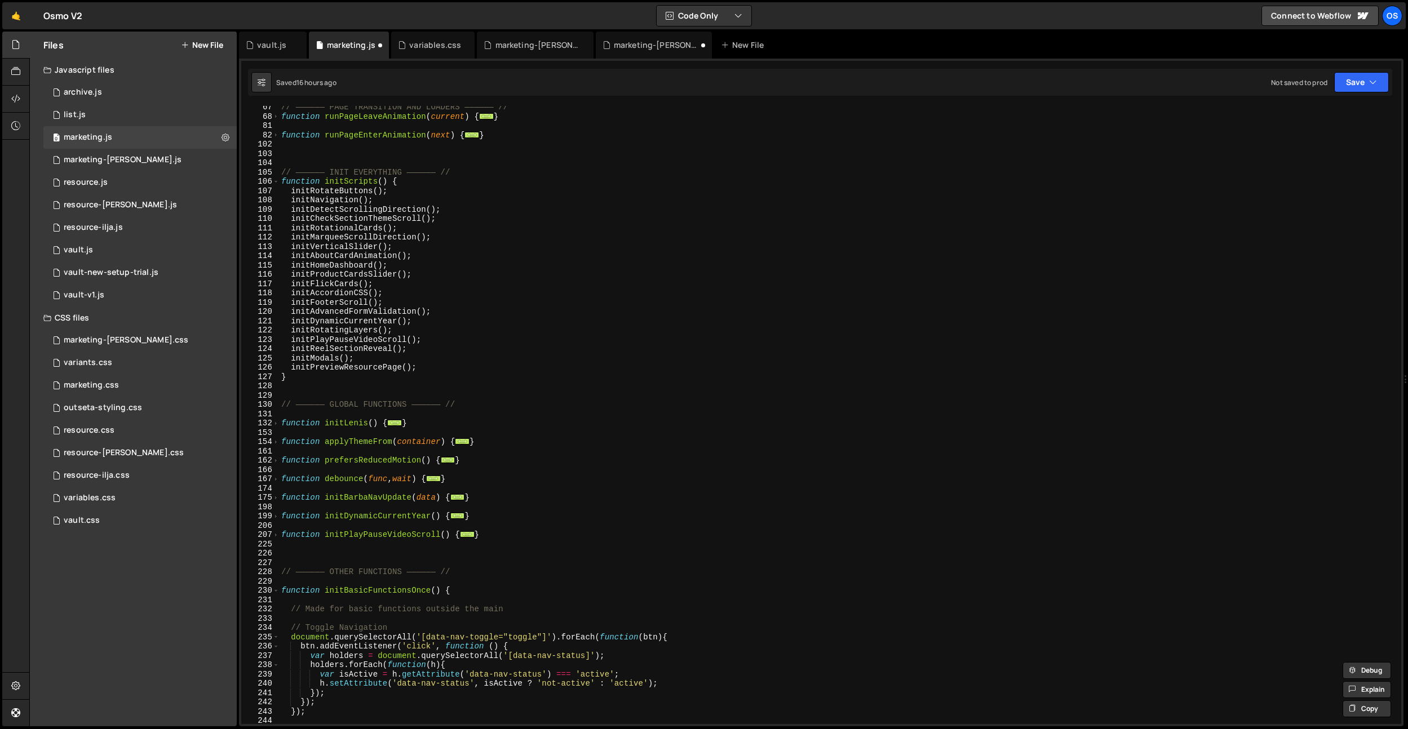
scroll to position [617, 0]
click at [398, 189] on div "// —————— PAGE TRANSITION AND LOADERS —————— // function runPageLeaveAnimation …" at bounding box center [837, 421] width 1117 height 637
click at [406, 184] on div "// —————— PAGE TRANSITION AND LOADERS —————— // function runPageLeaveAnimation …" at bounding box center [837, 421] width 1117 height 637
type textarea "function initScripts() {"
paste textarea "initBasicFunctions"
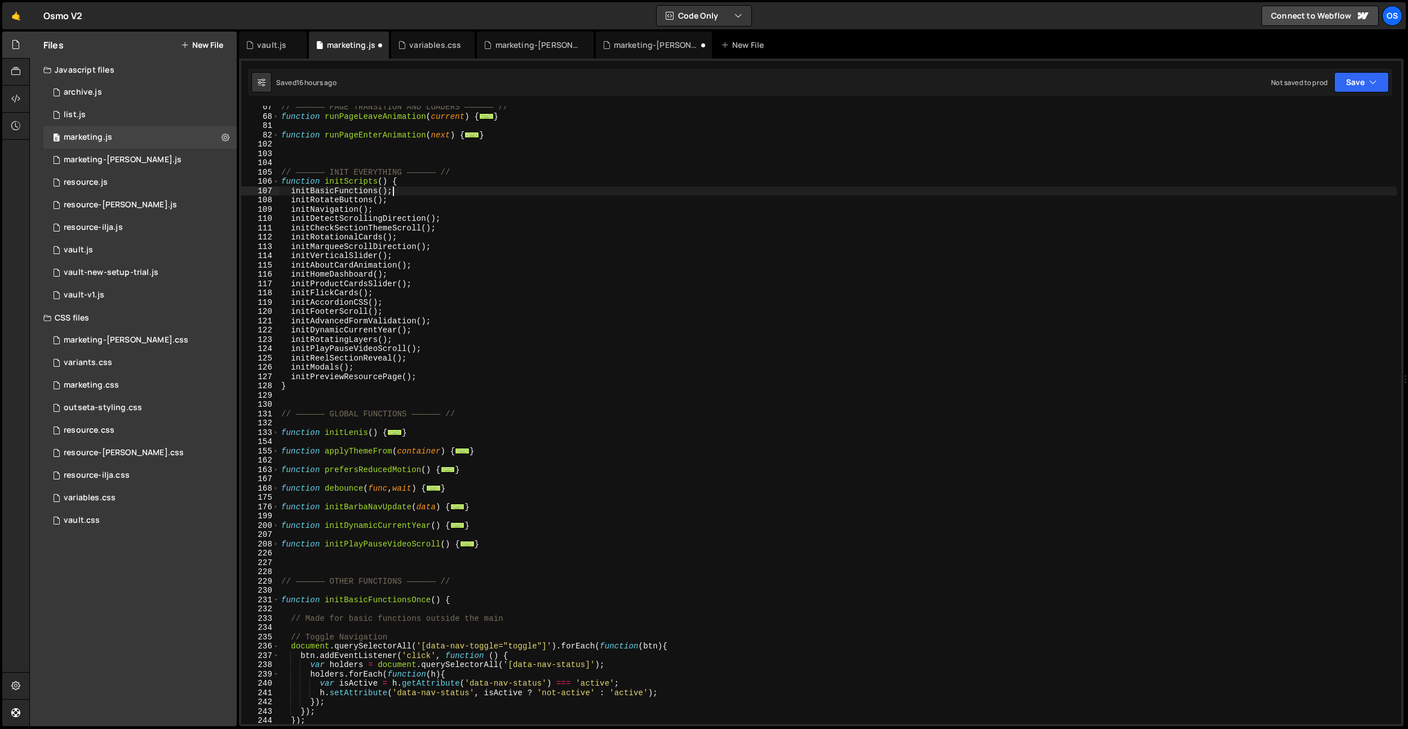
scroll to position [0, 7]
click at [362, 191] on div "// —————— PAGE TRANSITION AND LOADERS —————— // function runPageLeaveAnimation …" at bounding box center [837, 421] width 1117 height 637
click at [361, 191] on div "// —————— PAGE TRANSITION AND LOADERS —————— // function runPageLeaveAnimation …" at bounding box center [837, 421] width 1117 height 637
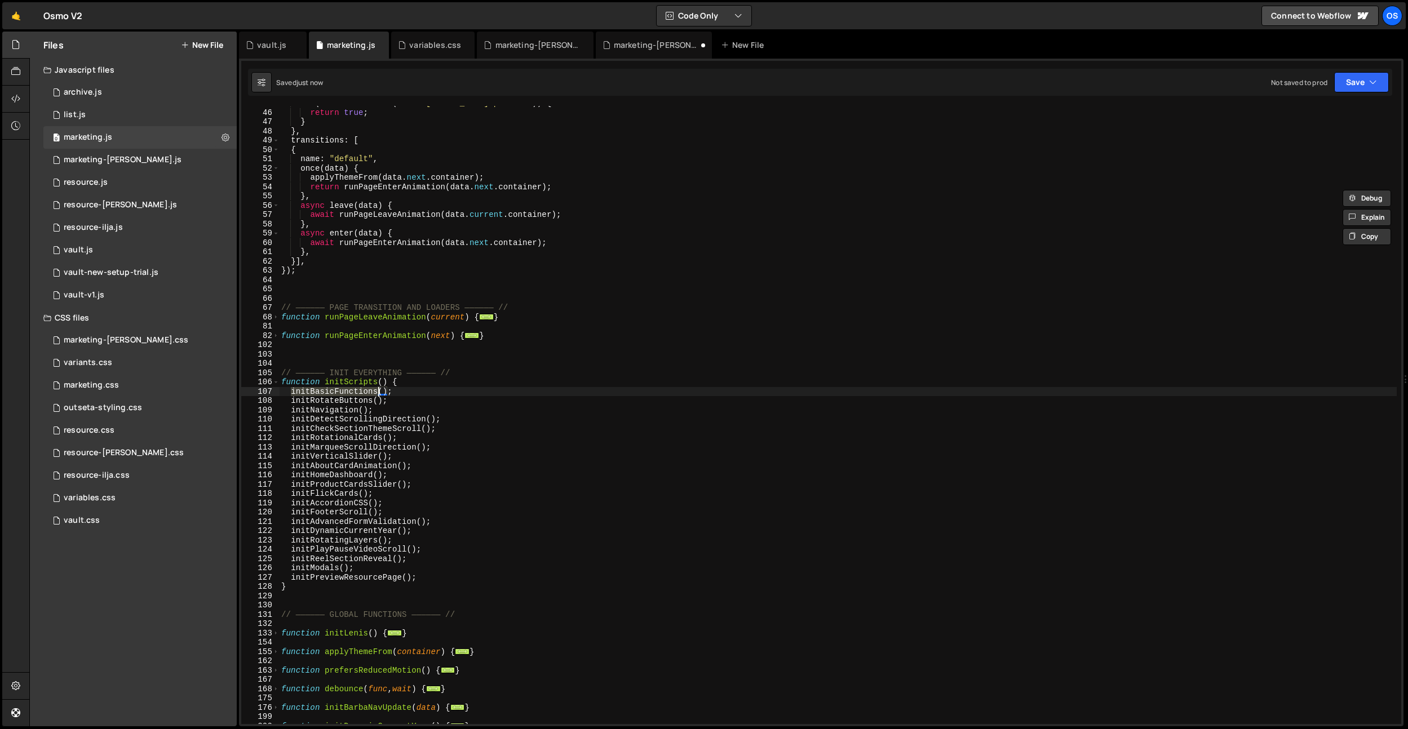
scroll to position [252, 0]
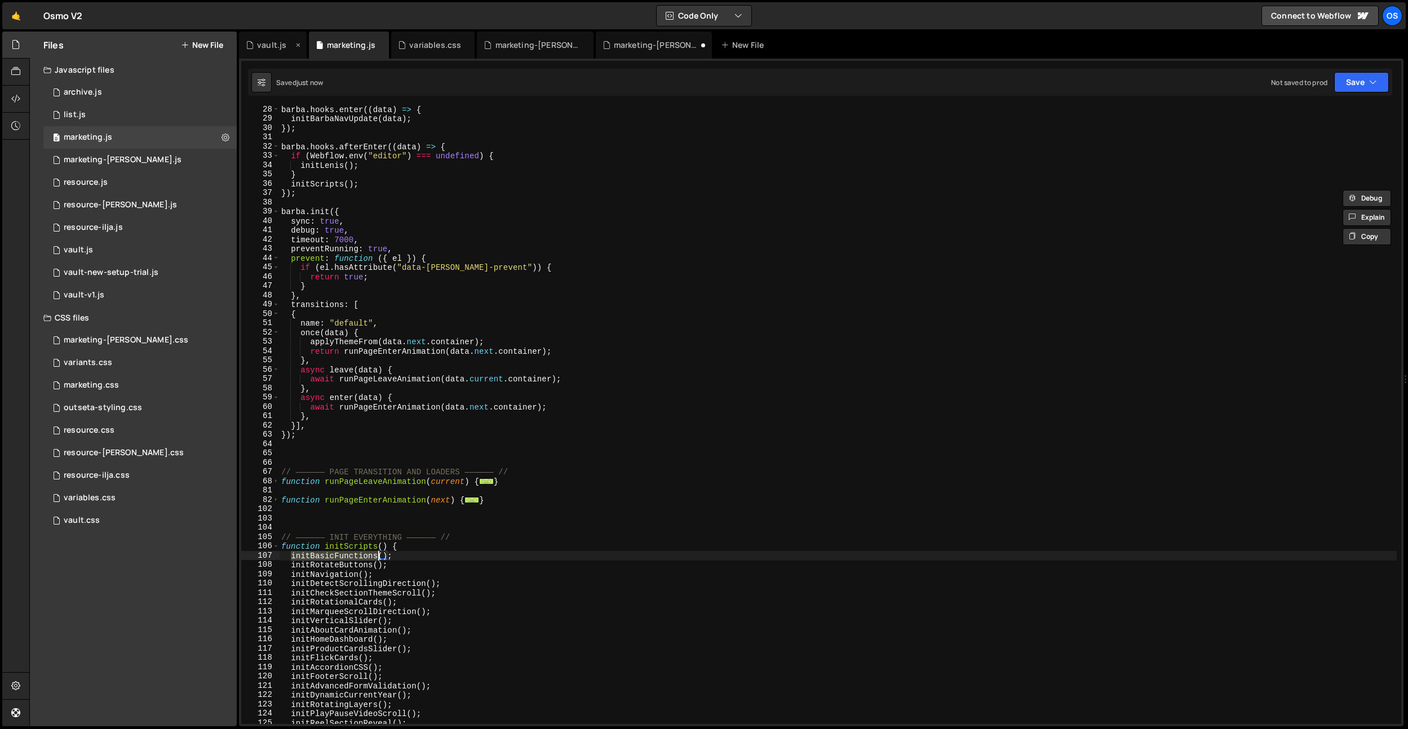
click at [265, 43] on div "vault.js" at bounding box center [271, 44] width 29 height 11
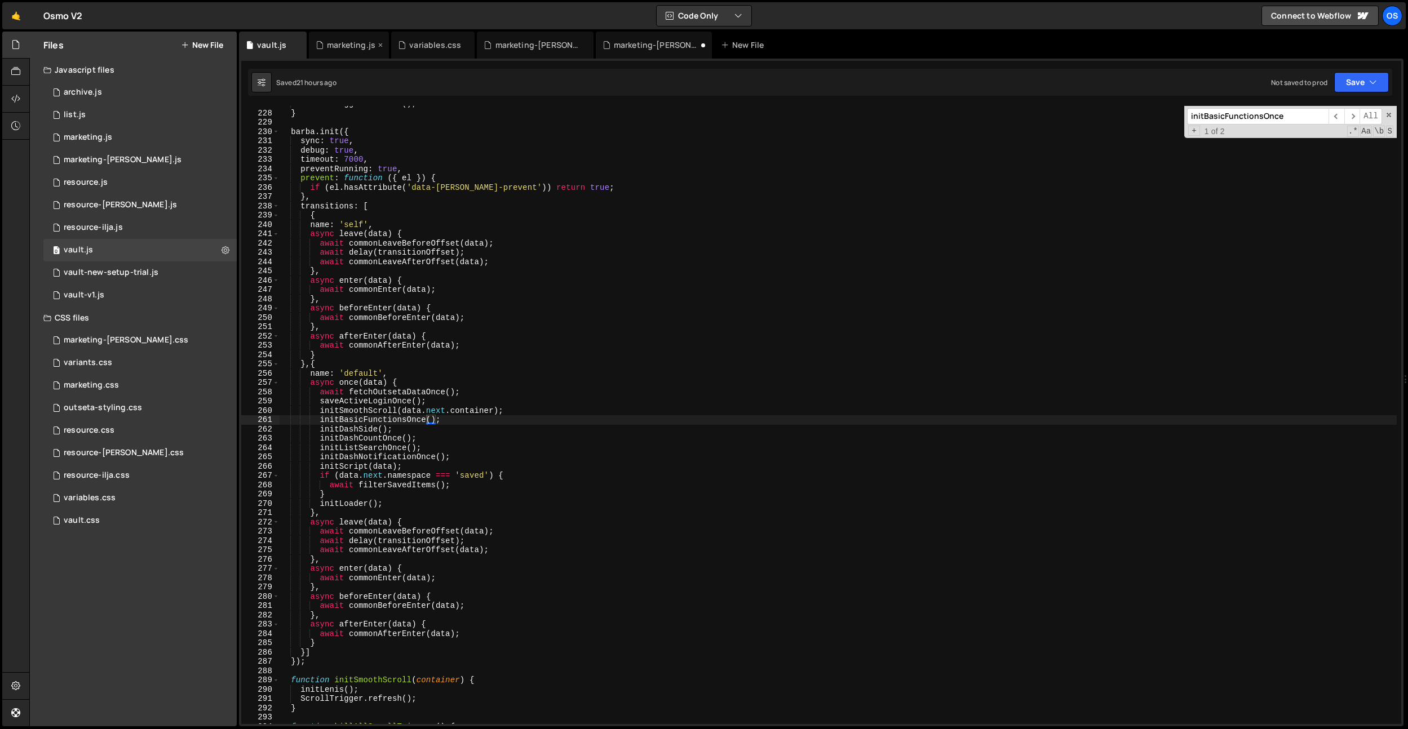
click at [354, 44] on div "marketing.js" at bounding box center [351, 44] width 48 height 11
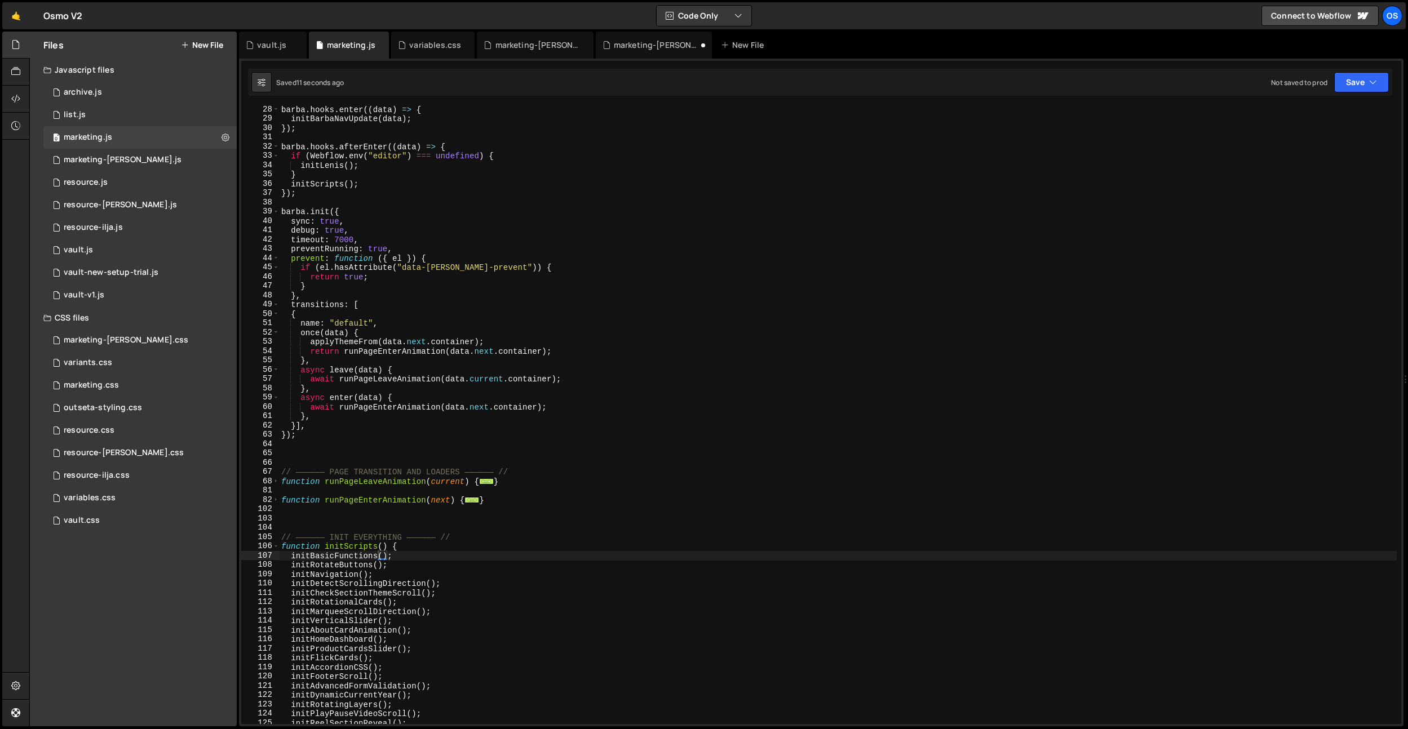
type textarea "applyThemeFrom(data.next.container);"
click at [498, 341] on div "[PERSON_NAME] . hooks . enter (( data ) => { initBarbaNavUpdate ( data ) ; }) ;…" at bounding box center [837, 423] width 1117 height 637
paste textarea "initBasicFunctions"
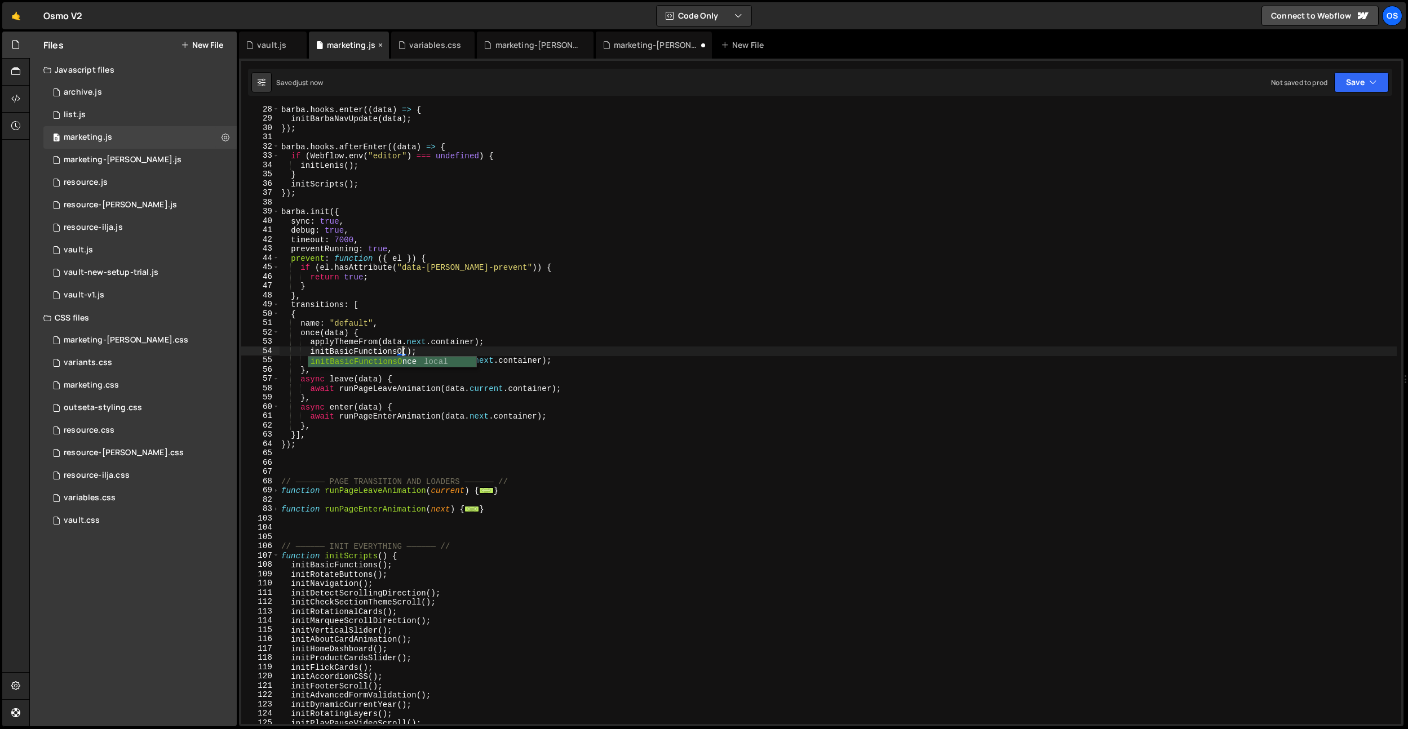
scroll to position [0, 9]
type textarea "initBasicFunctionsOnce();"
drag, startPoint x: 394, startPoint y: 91, endPoint x: 399, endPoint y: 276, distance: 184.9
click at [394, 91] on div "Saved just now Not saved to prod Upgrade to Edit Save Save to Staging S Saved j…" at bounding box center [820, 82] width 1144 height 27
click at [393, 352] on div "[PERSON_NAME] . hooks . enter (( data ) => { initBarbaNavUpdate ( data ) ; }) ;…" at bounding box center [837, 423] width 1117 height 637
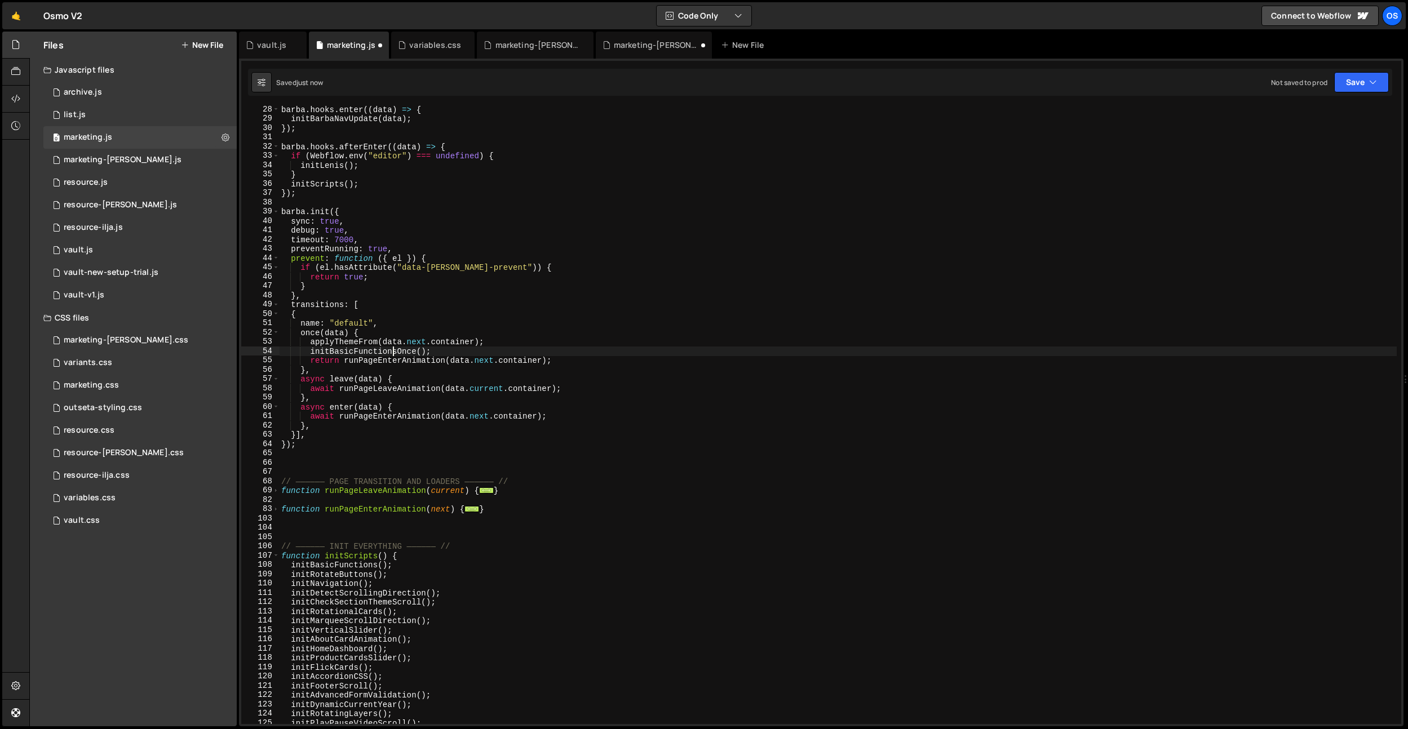
drag, startPoint x: 393, startPoint y: 352, endPoint x: 442, endPoint y: 335, distance: 51.3
click at [393, 352] on div "[PERSON_NAME] . hooks . enter (( data ) => { initBarbaNavUpdate ( data ) ; }) ;…" at bounding box center [837, 423] width 1117 height 637
click at [260, 44] on div "vault.js" at bounding box center [271, 44] width 29 height 11
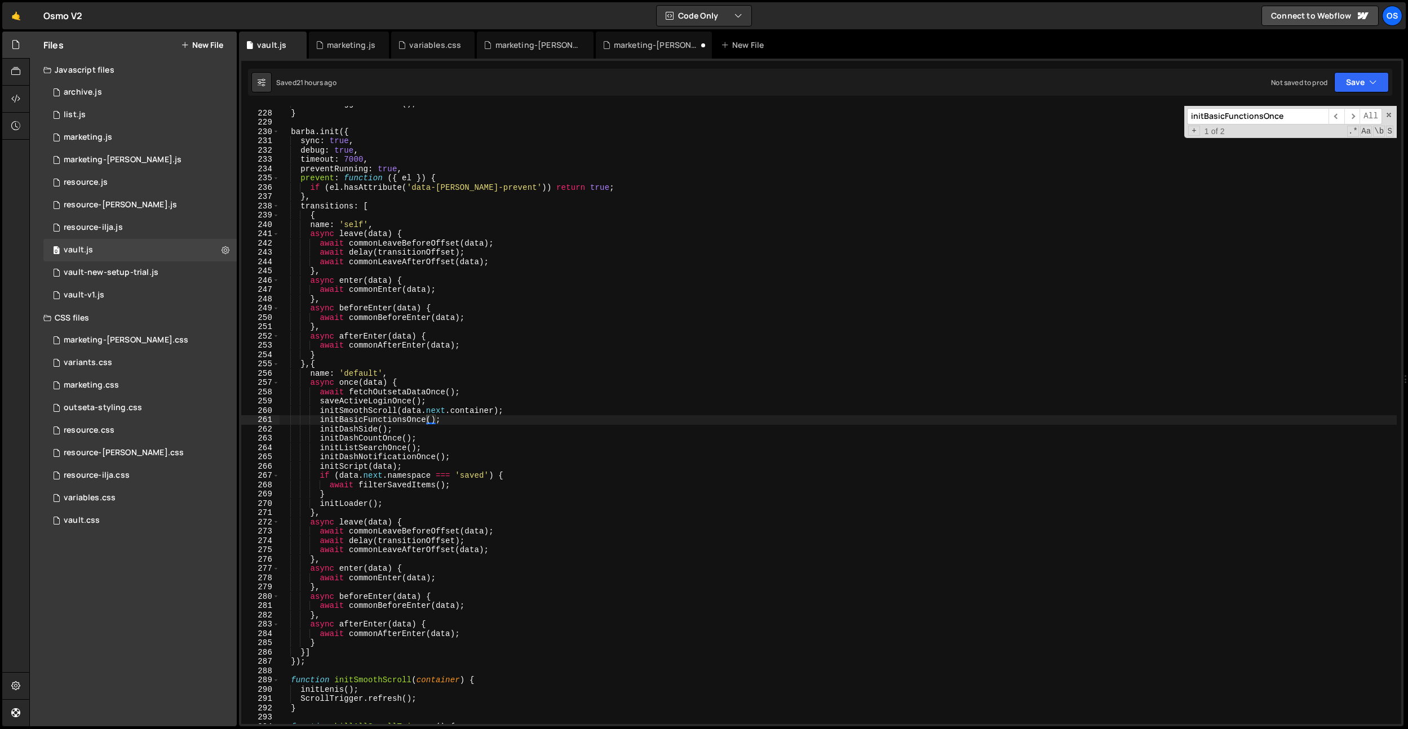
click at [393, 421] on div "ScrollTrigger . refresh ( ) ; } [PERSON_NAME] . init ({ sync : true , debug : t…" at bounding box center [837, 417] width 1117 height 637
click at [509, 354] on div "ScrollTrigger . refresh ( ) ; } [PERSON_NAME] . init ({ sync : true , debug : t…" at bounding box center [837, 417] width 1117 height 637
type textarea "}"
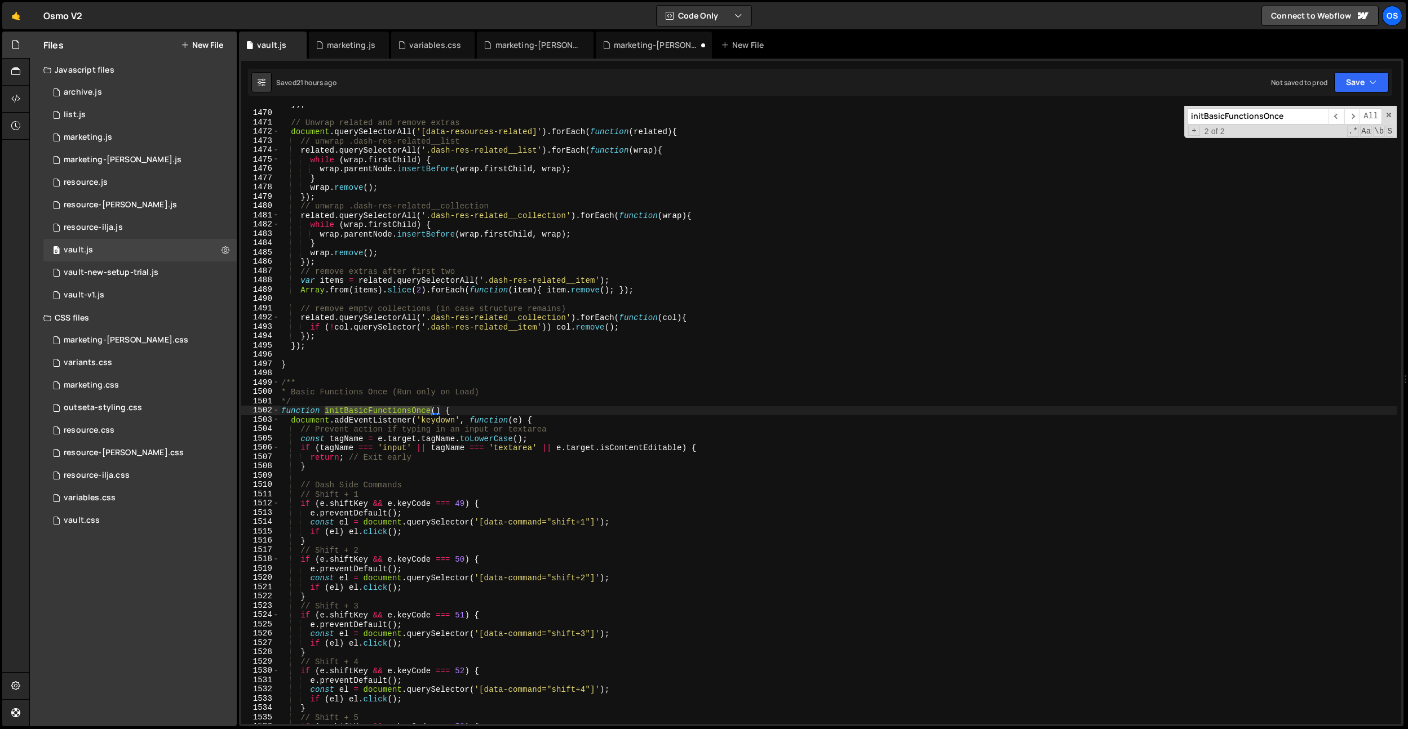
scroll to position [1661, 0]
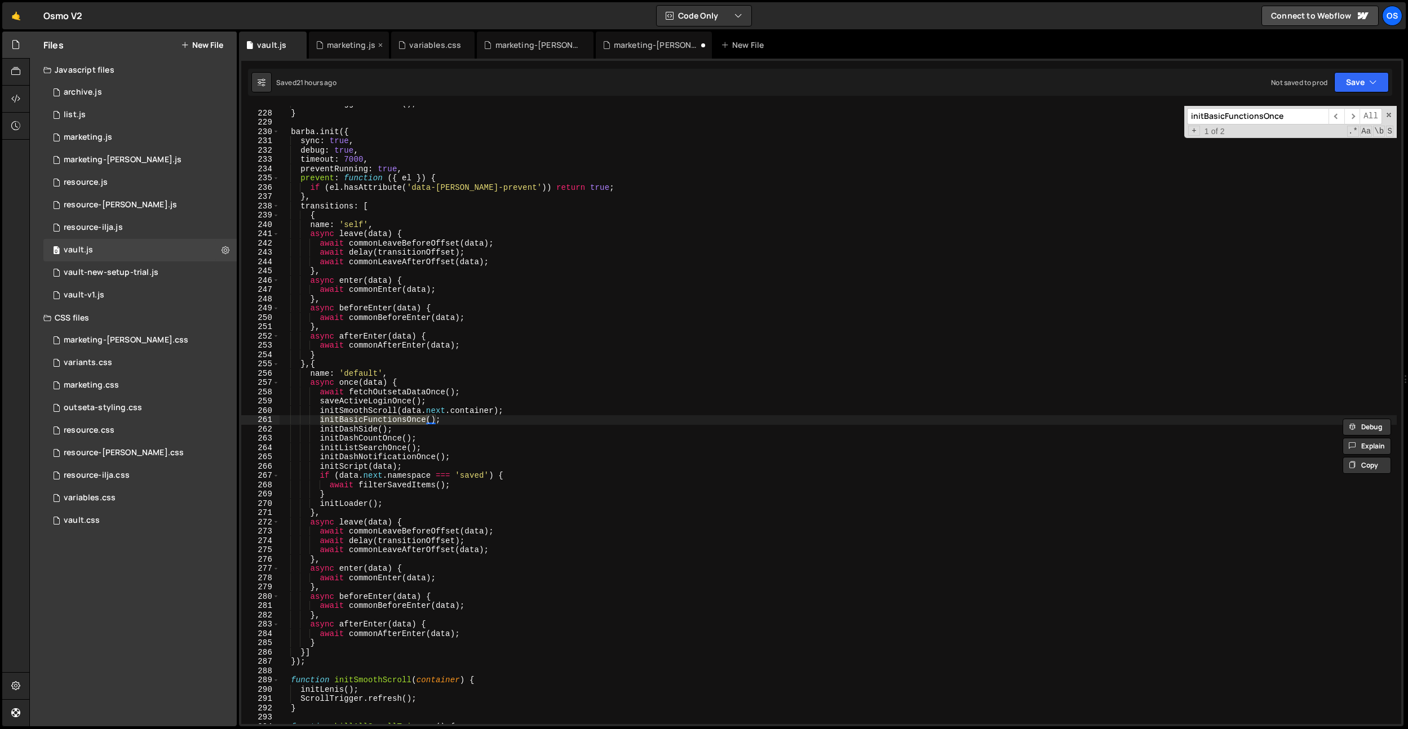
click at [337, 50] on div "marketing.js" at bounding box center [351, 44] width 48 height 11
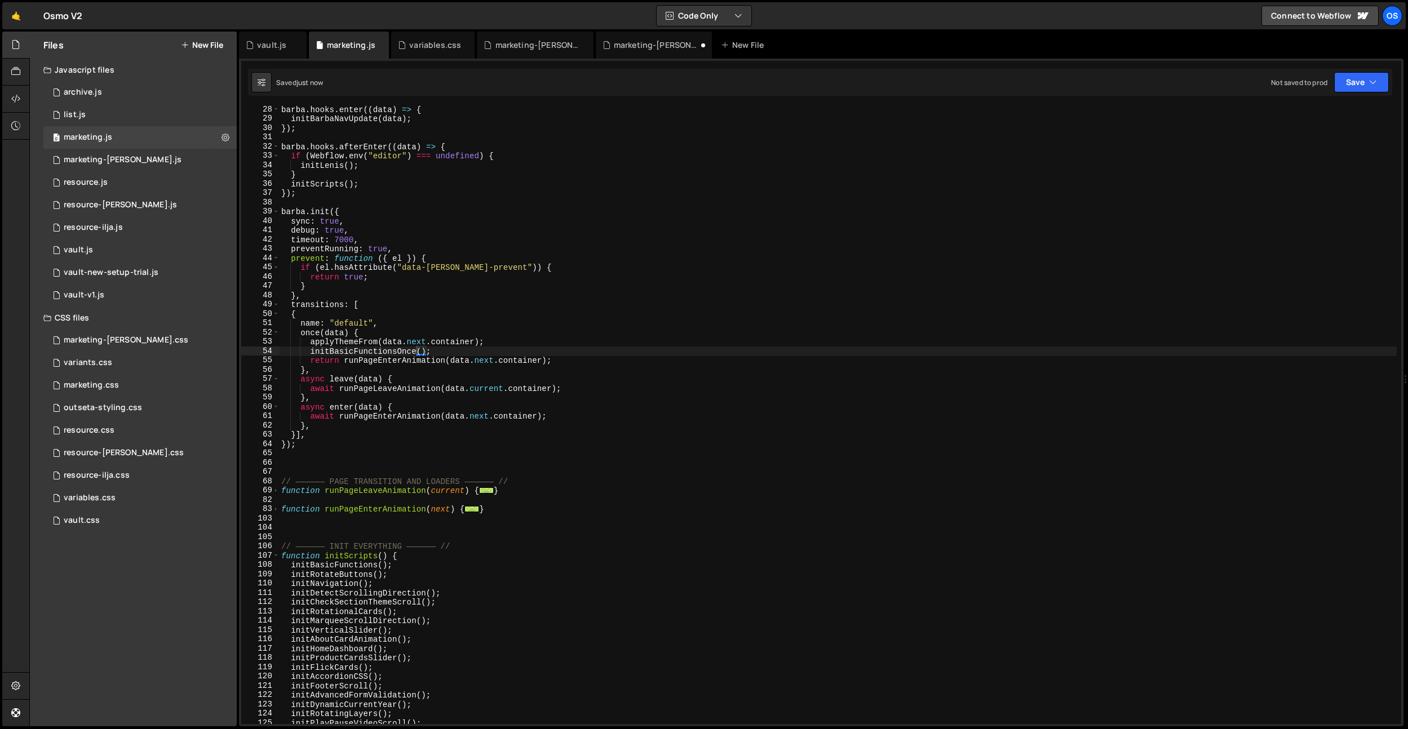
type textarea "applyThemeFrom(data.next.container);"
click at [457, 345] on div "[PERSON_NAME] . hooks . enter (( data ) => { initBarbaNavUpdate ( data ) ; }) ;…" at bounding box center [837, 423] width 1117 height 637
click at [265, 52] on div "vault.js" at bounding box center [273, 45] width 68 height 27
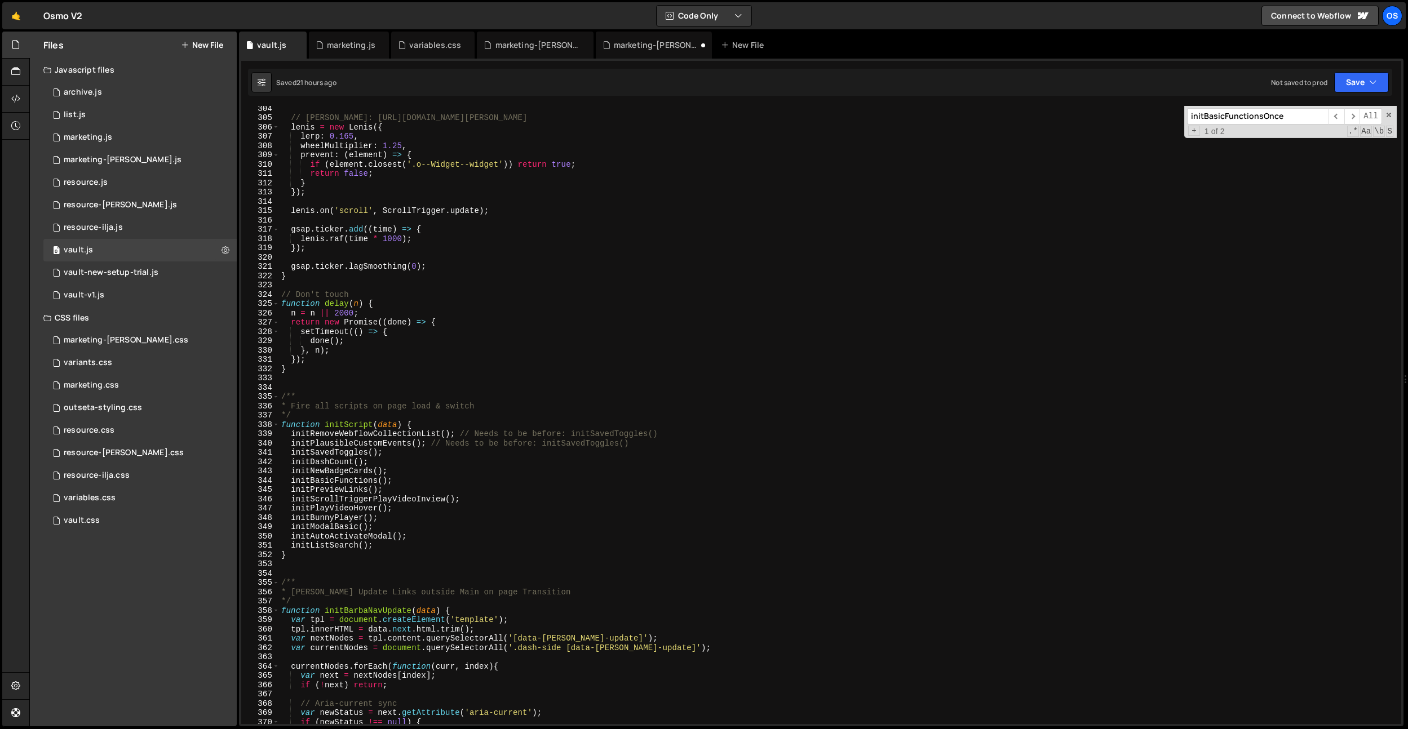
scroll to position [2458, 0]
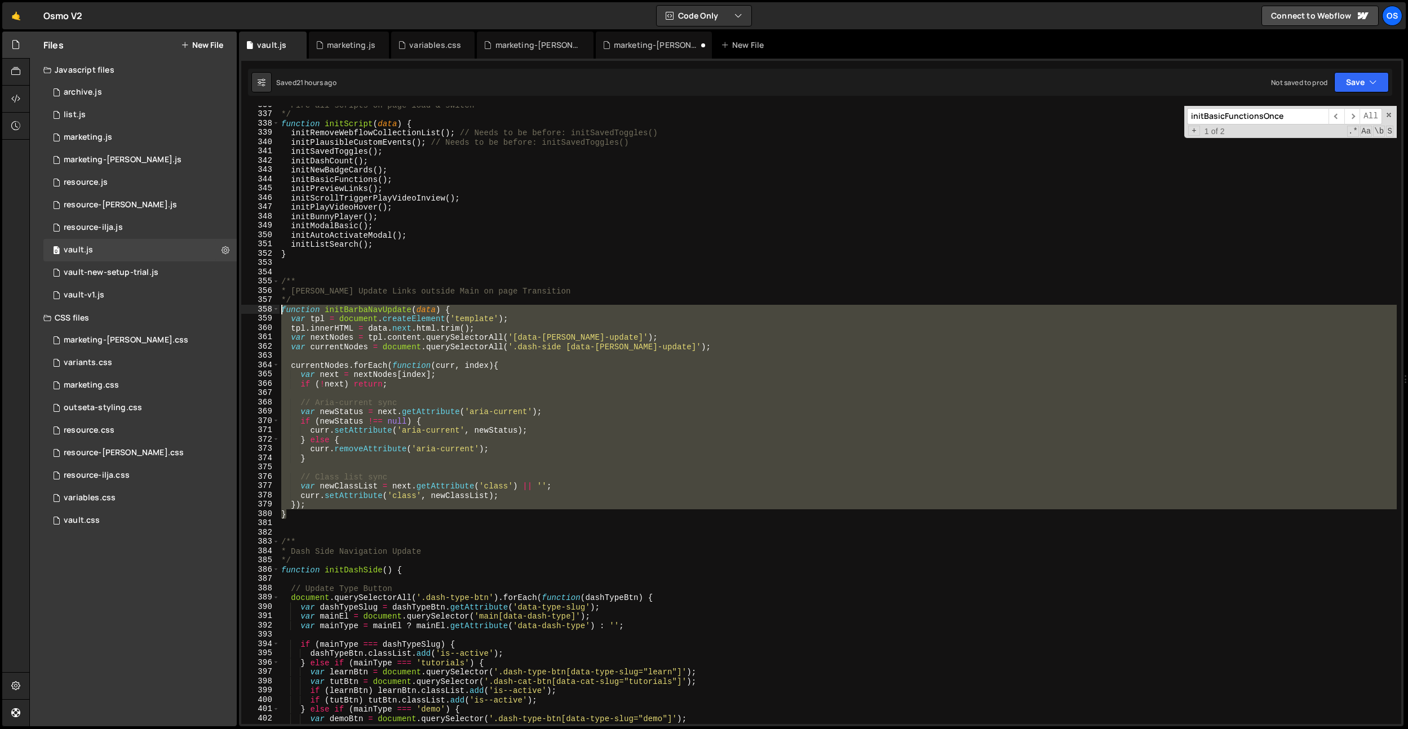
drag, startPoint x: 295, startPoint y: 512, endPoint x: 261, endPoint y: 310, distance: 203.9
click at [261, 310] on div "} 336 337 338 339 340 341 342 343 344 345 346 347 348 349 350 351 352 353 354 3…" at bounding box center [821, 415] width 1160 height 618
type textarea "function initBarbaNavUpdate(data) { var tpl = document.createElement('template'…"
click at [355, 43] on div "marketing.js" at bounding box center [351, 44] width 48 height 11
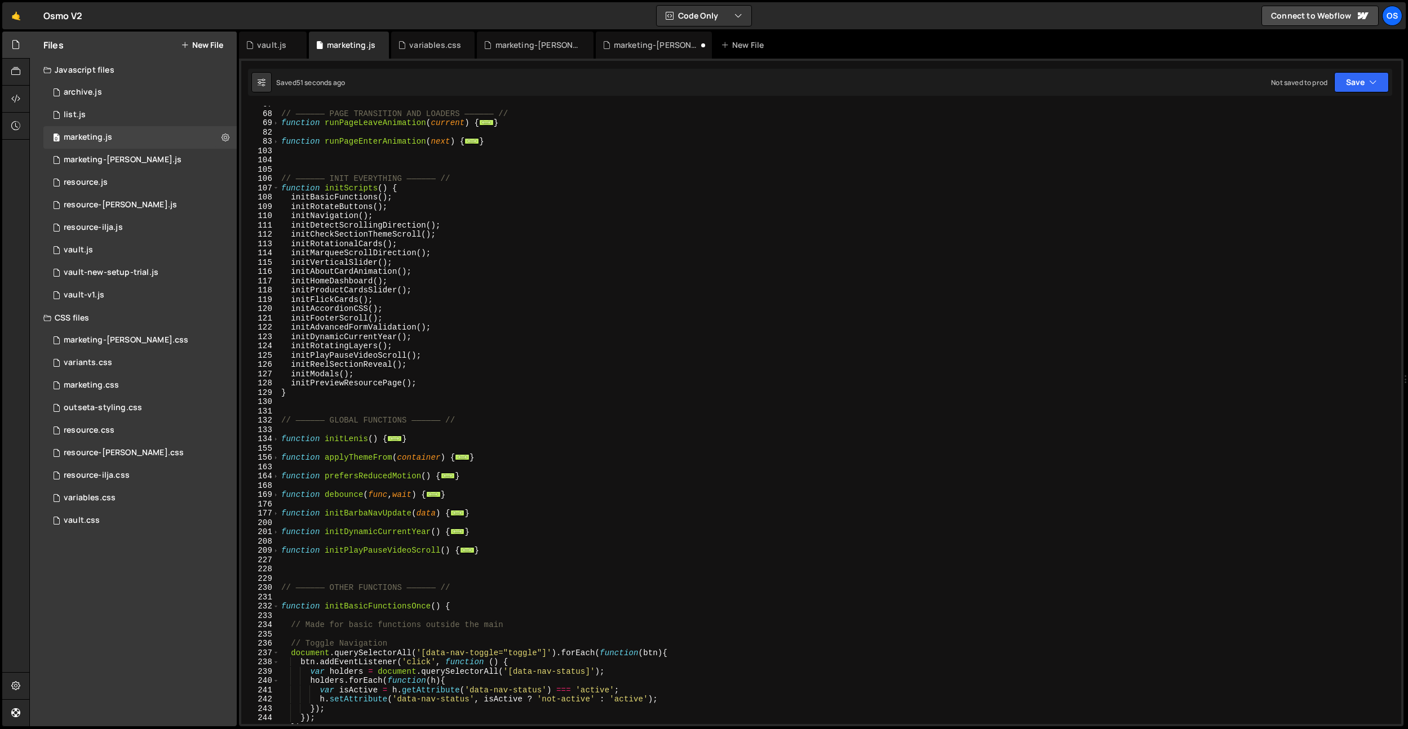
scroll to position [850, 0]
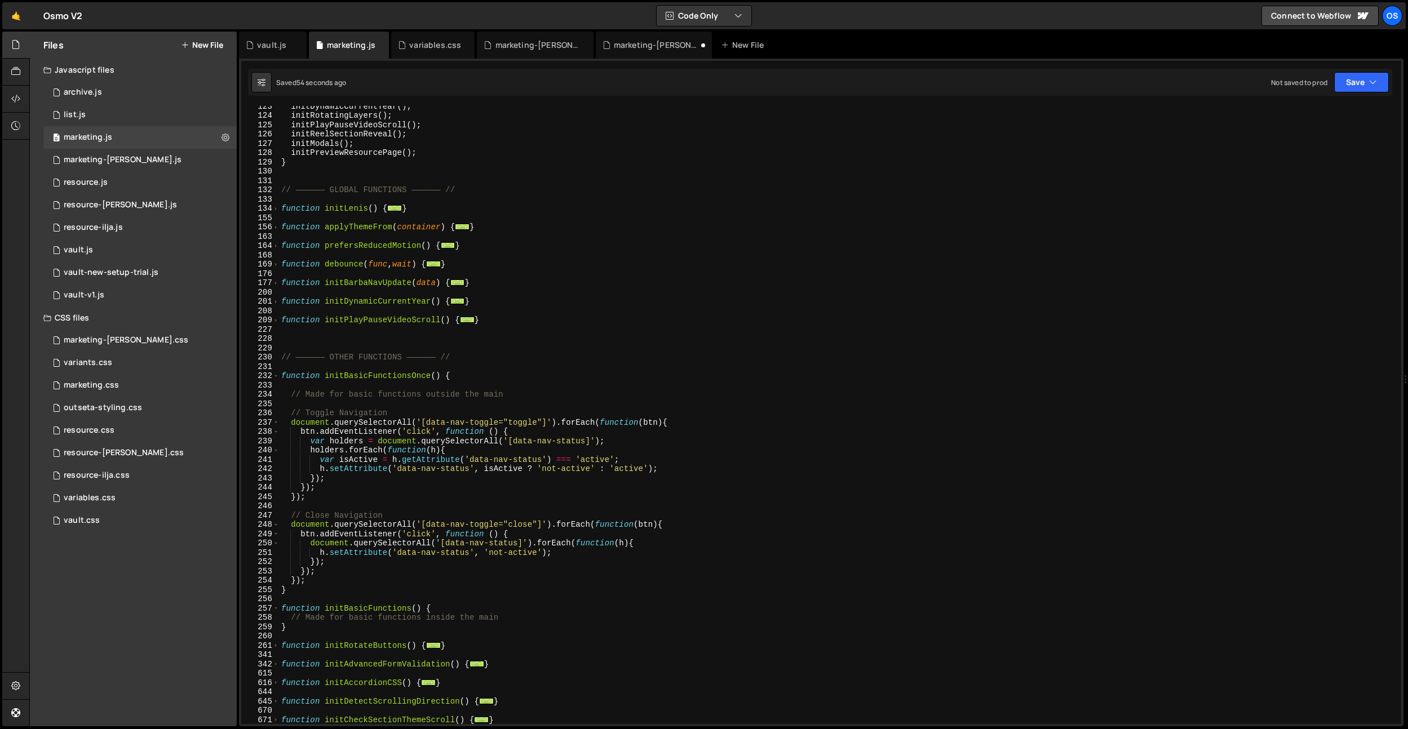
type textarea "function initBarbaNavUpdate(data) {"
click at [288, 285] on div "initDynamicCurrentYear ( ) ; initRotatingLayers ( ) ; initPlayPauseVideoScroll …" at bounding box center [837, 419] width 1117 height 637
click at [277, 283] on span at bounding box center [276, 283] width 6 height 10
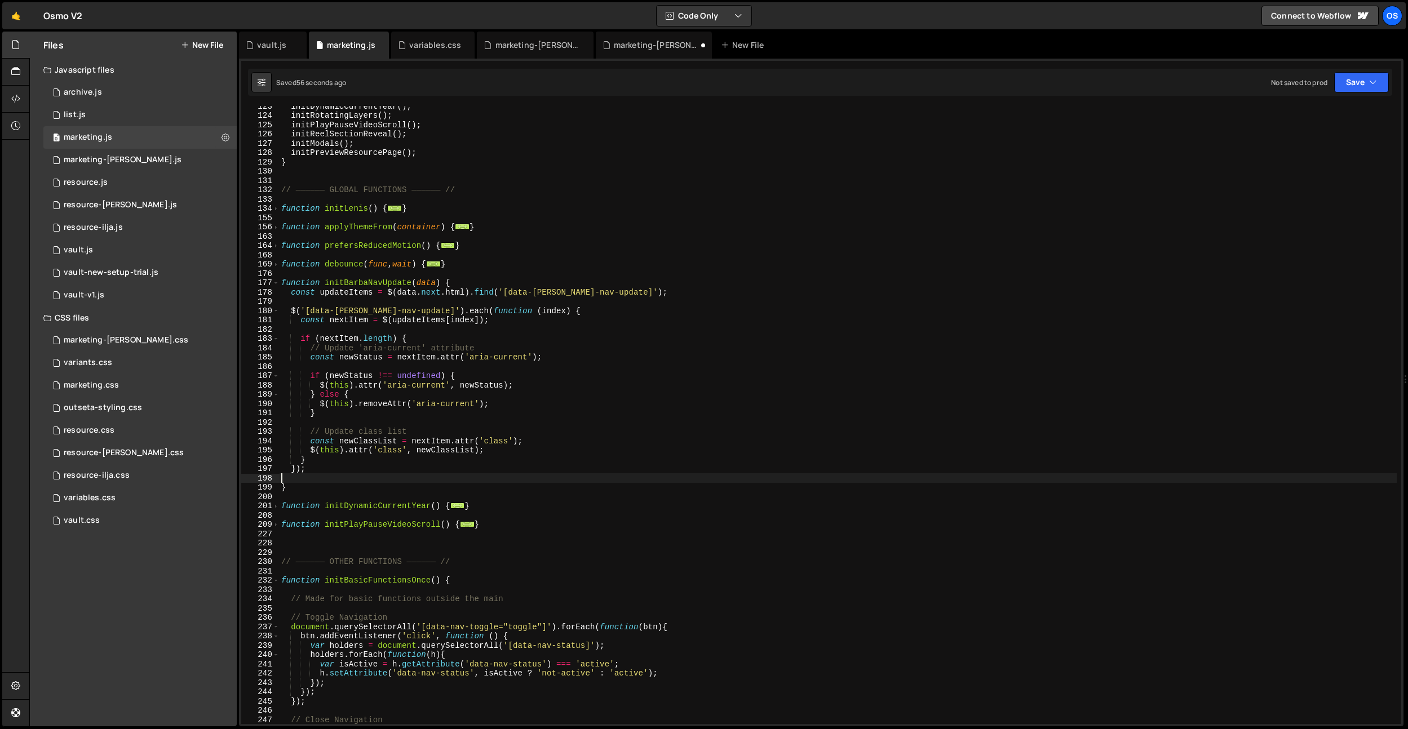
click at [305, 482] on div "initDynamicCurrentYear ( ) ; initRotatingLayers ( ) ; initPlayPauseVideoScroll …" at bounding box center [837, 419] width 1117 height 637
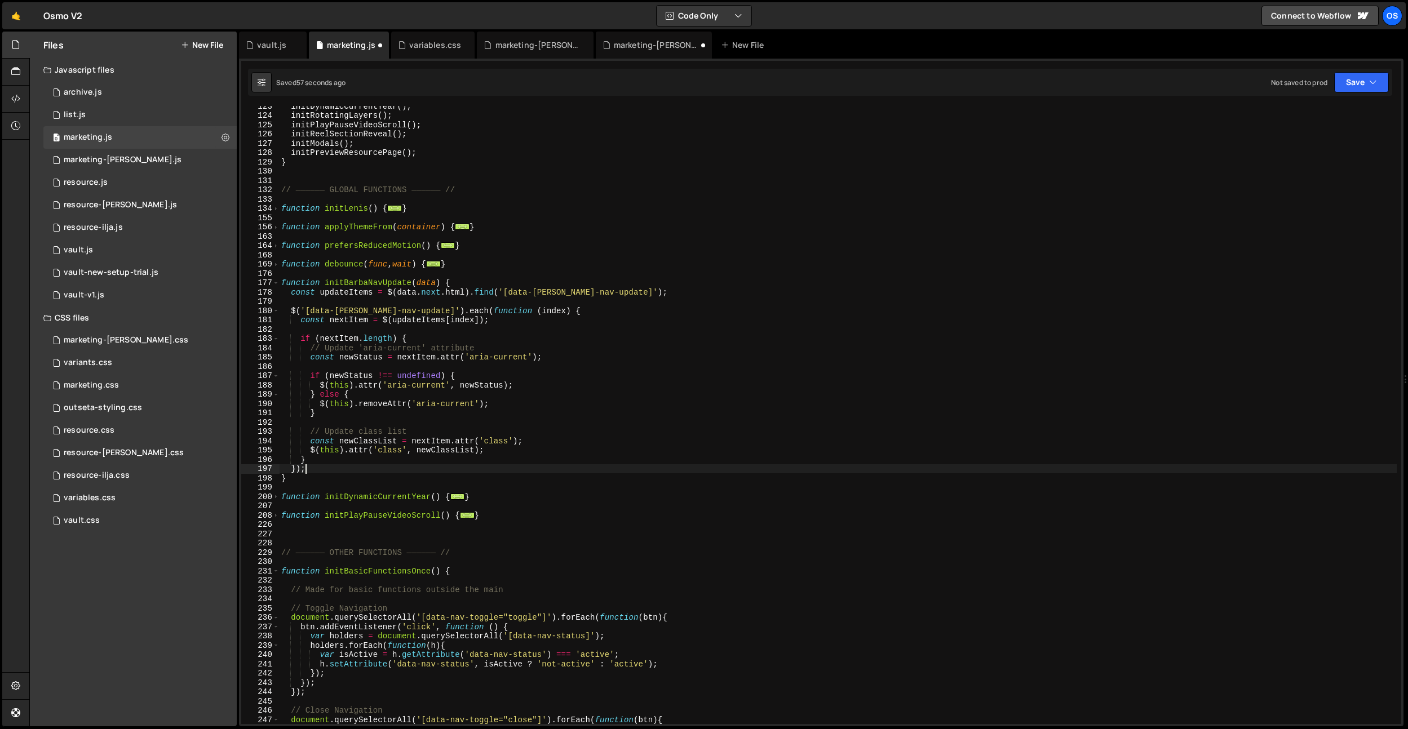
type textarea "}"
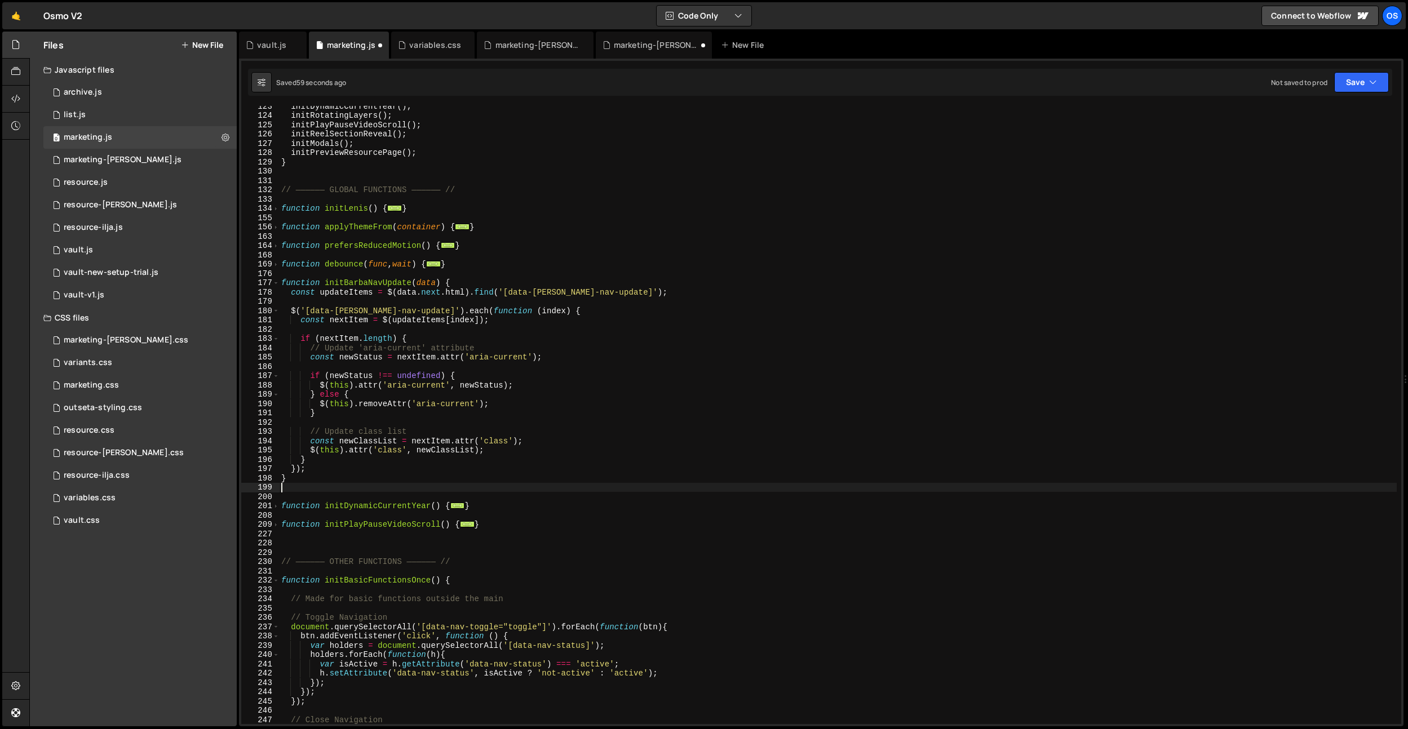
paste textarea "}"
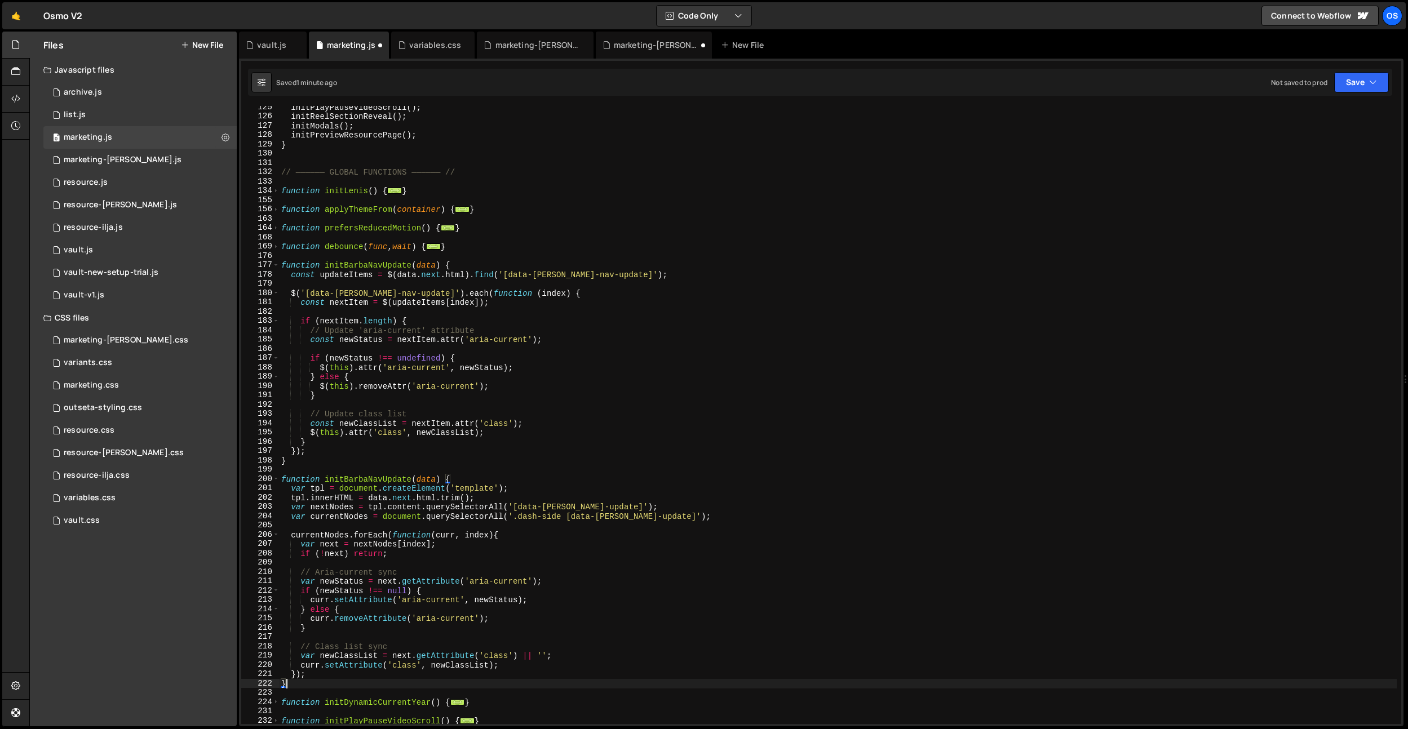
scroll to position [868, 0]
drag, startPoint x: 569, startPoint y: 517, endPoint x: 516, endPoint y: 517, distance: 53.0
click at [516, 517] on div "initPlayPauseVideoScroll ( ) ; initReelSectionReveal ( ) ; initModals ( ) ; ini…" at bounding box center [837, 421] width 1117 height 637
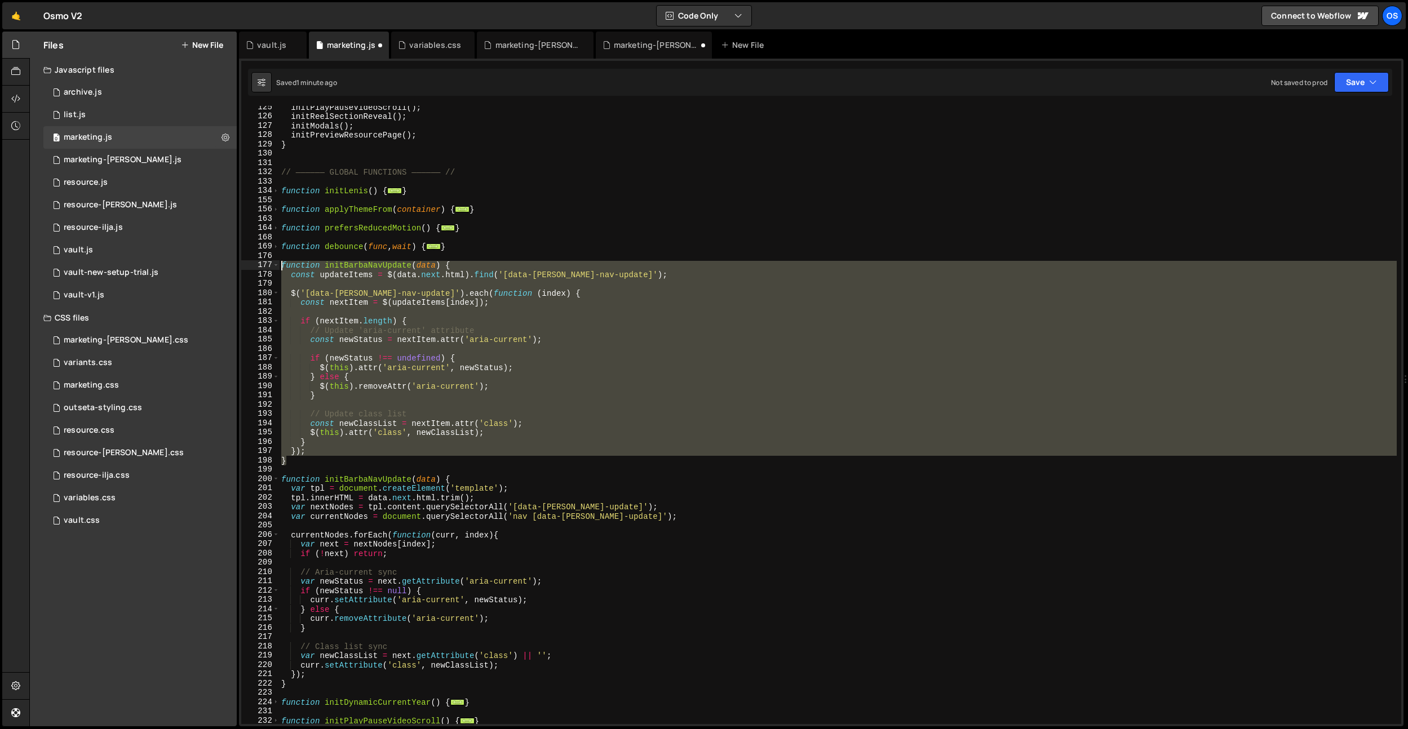
drag, startPoint x: 295, startPoint y: 461, endPoint x: 267, endPoint y: 269, distance: 194.1
click at [267, 269] on div "var currentNodes = document.querySelectorAll('nav [data-[PERSON_NAME]-update]')…" at bounding box center [821, 415] width 1160 height 618
type textarea "function initBarbaNavUpdate(data) { const updateItems = $(data.next.html).find(…"
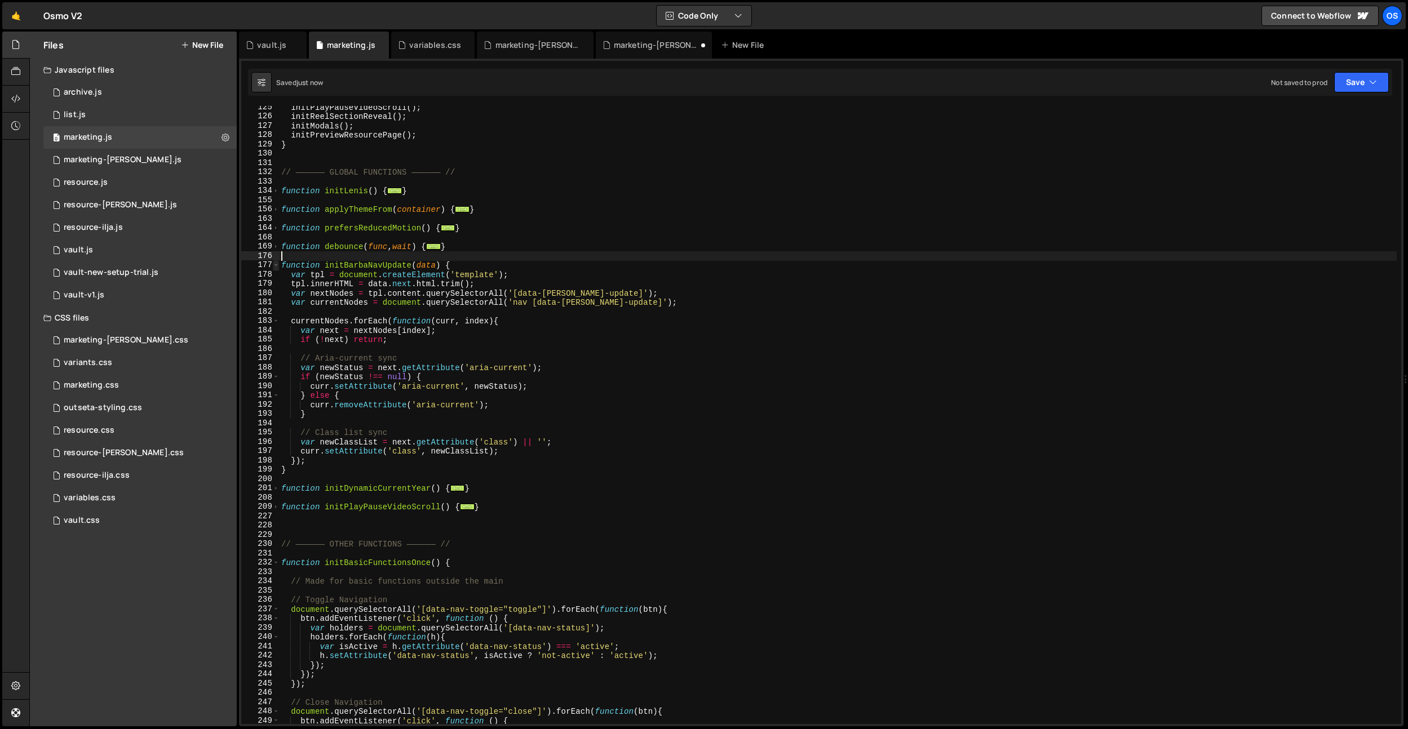
scroll to position [868, 0]
click at [648, 45] on div "marketing-[PERSON_NAME].js" at bounding box center [656, 44] width 85 height 11
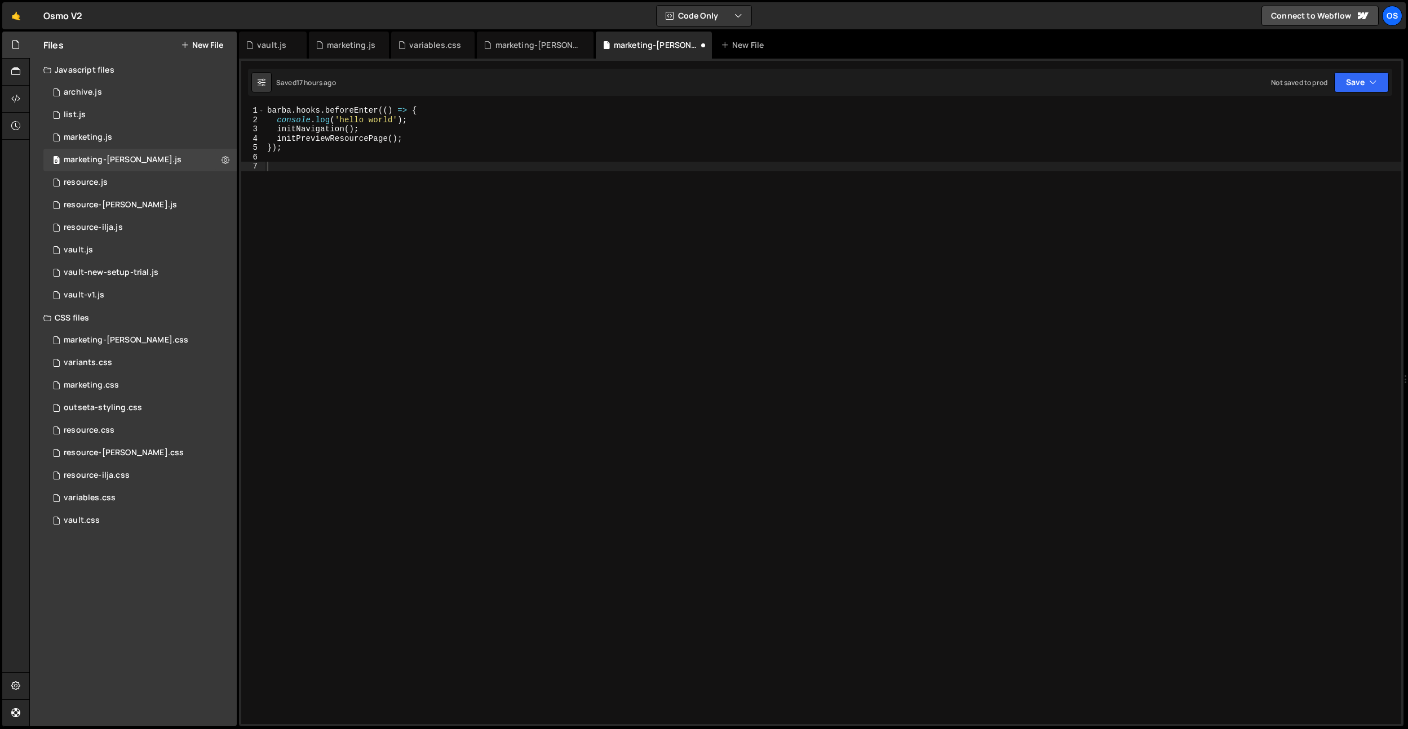
click at [454, 194] on div "[PERSON_NAME] . hooks . beforeEnter (( ) => { console . log ( 'hello world' ) ;…" at bounding box center [833, 424] width 1136 height 637
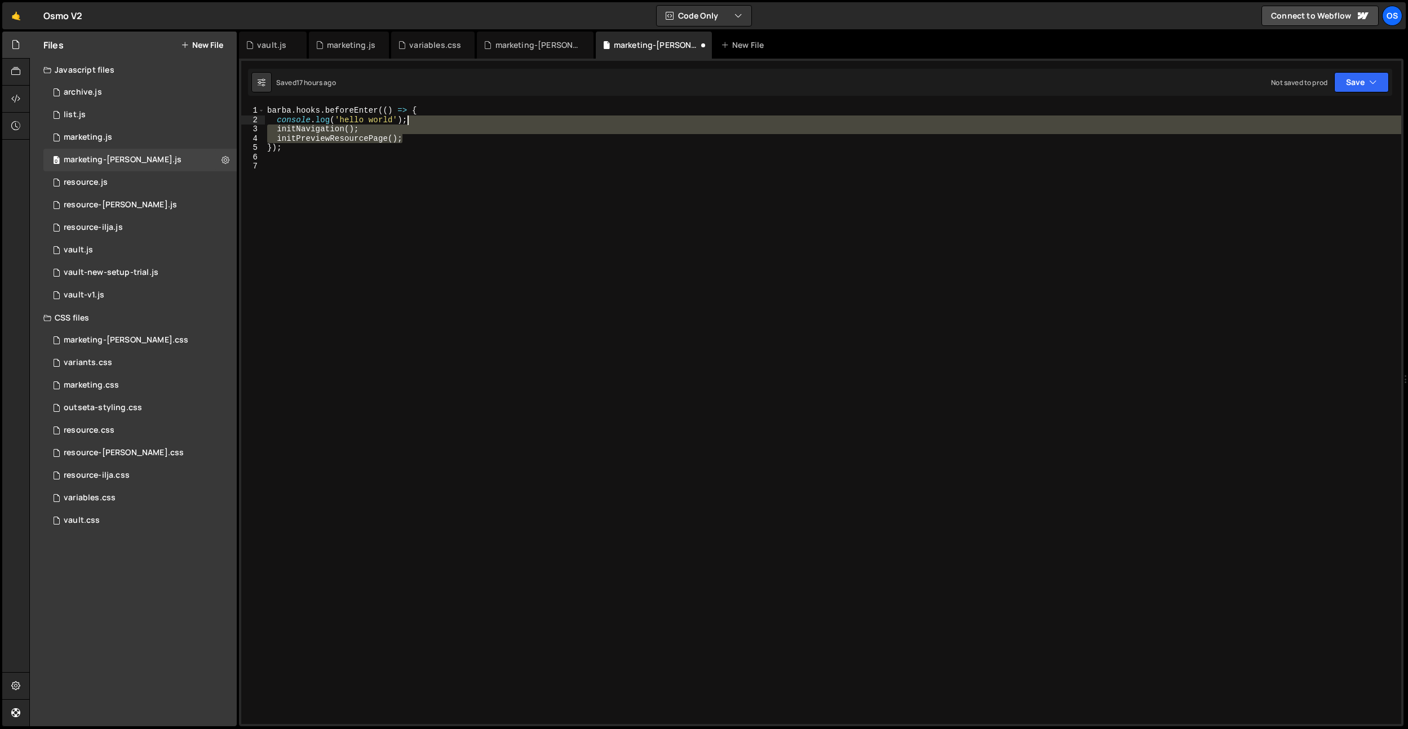
drag, startPoint x: 413, startPoint y: 139, endPoint x: 420, endPoint y: 122, distance: 17.9
click at [420, 122] on div "[PERSON_NAME] . hooks . beforeEnter (( ) => { console . log ( 'hello world' ) ;…" at bounding box center [833, 424] width 1136 height 637
type textarea "console.log('hello world');"
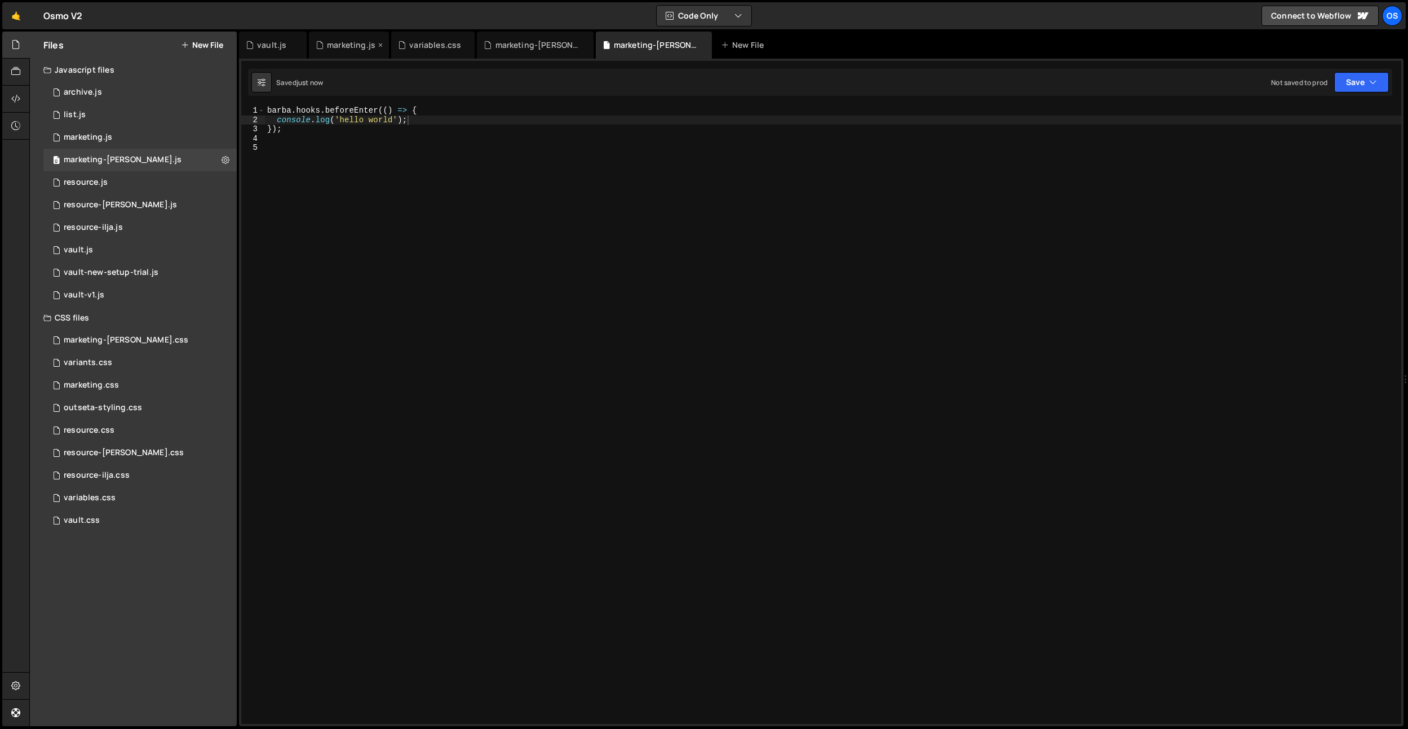
click at [358, 51] on div "marketing.js" at bounding box center [349, 45] width 80 height 27
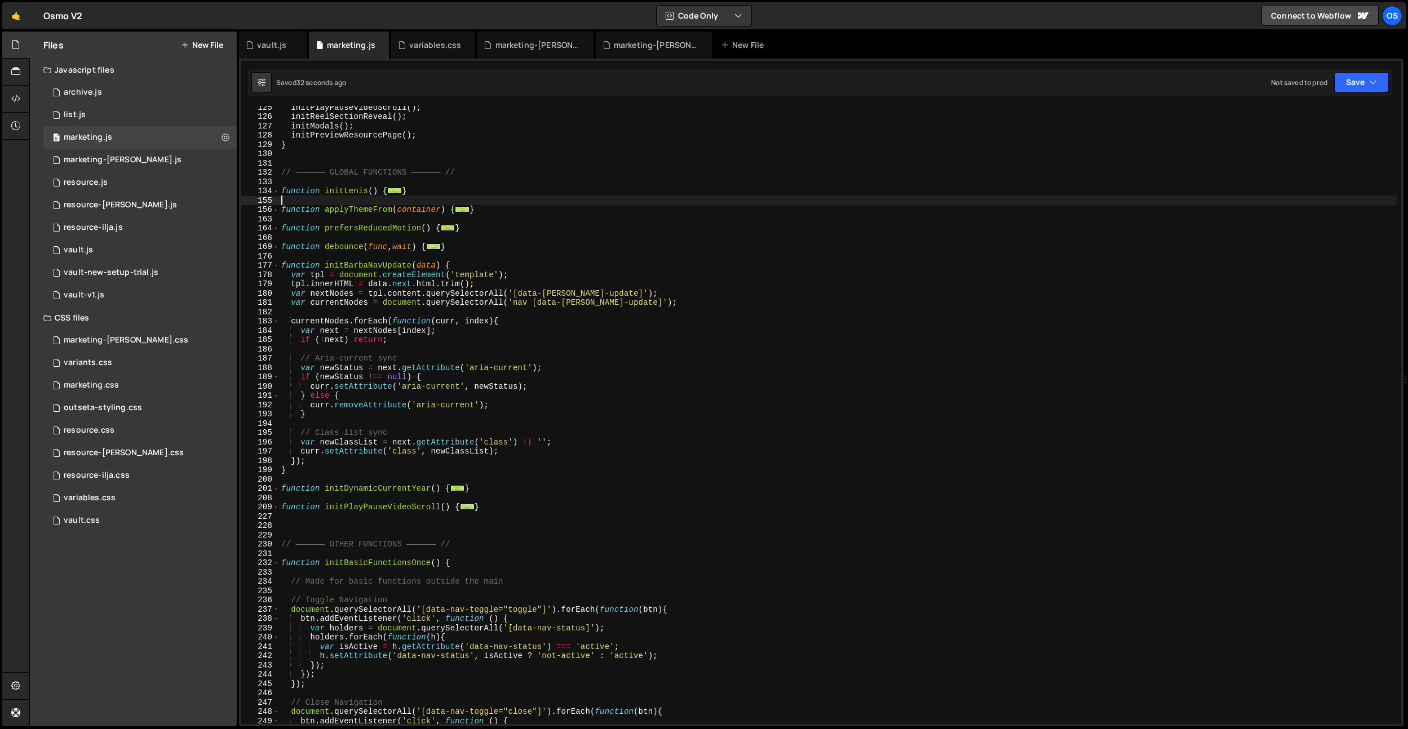
click at [485, 201] on div "initPlayPauseVideoScroll ( ) ; initReelSectionReveal ( ) ; initModals ( ) ; ini…" at bounding box center [837, 421] width 1117 height 637
click at [385, 134] on div "initPlayPauseVideoScroll ( ) ; initReelSectionReveal ( ) ; initModals ( ) ; ini…" at bounding box center [837, 421] width 1117 height 637
type textarea "initPreviewResourcePage();"
click at [385, 134] on div "initPlayPauseVideoScroll ( ) ; initReelSectionReveal ( ) ; initModals ( ) ; ini…" at bounding box center [837, 421] width 1117 height 637
click at [475, 180] on div "initPlayPauseVideoScroll ( ) ; initReelSectionReveal ( ) ; initModals ( ) ; ini…" at bounding box center [837, 421] width 1117 height 637
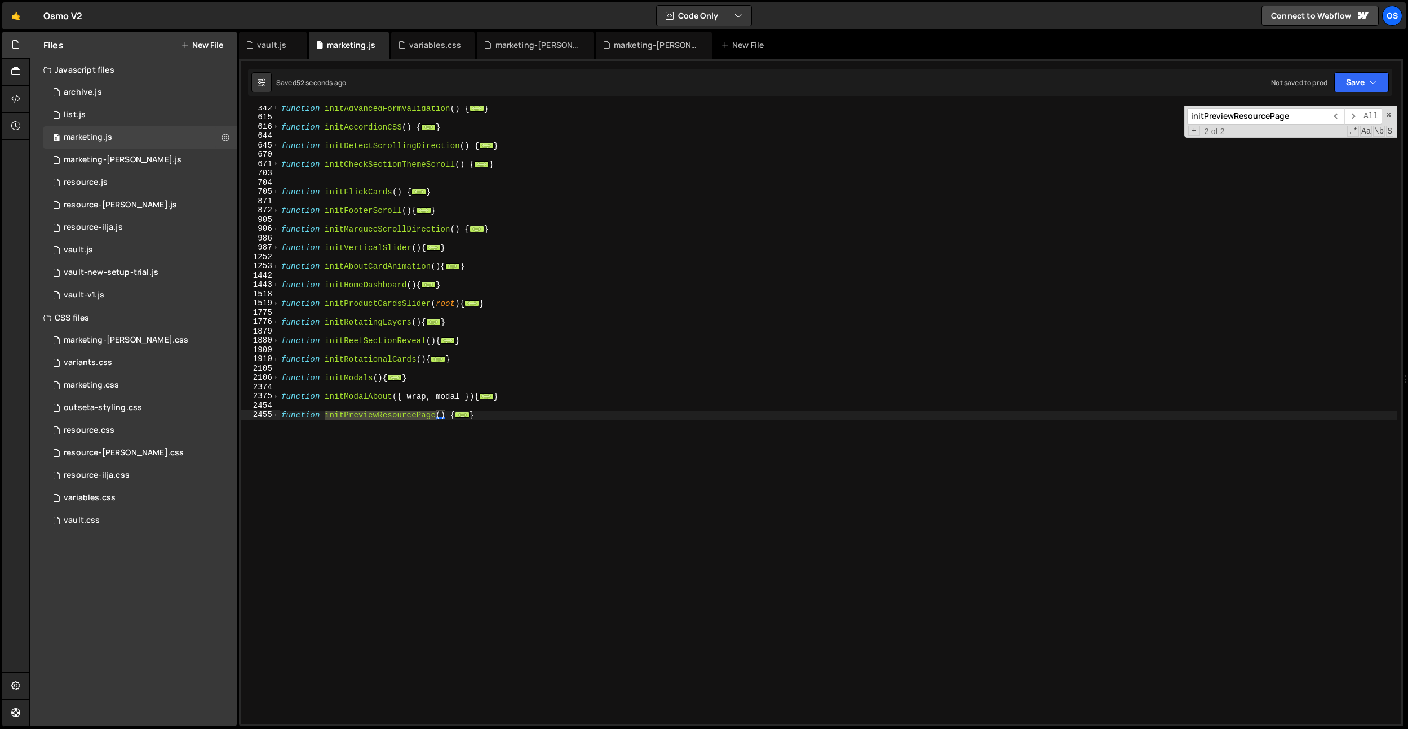
scroll to position [583, 0]
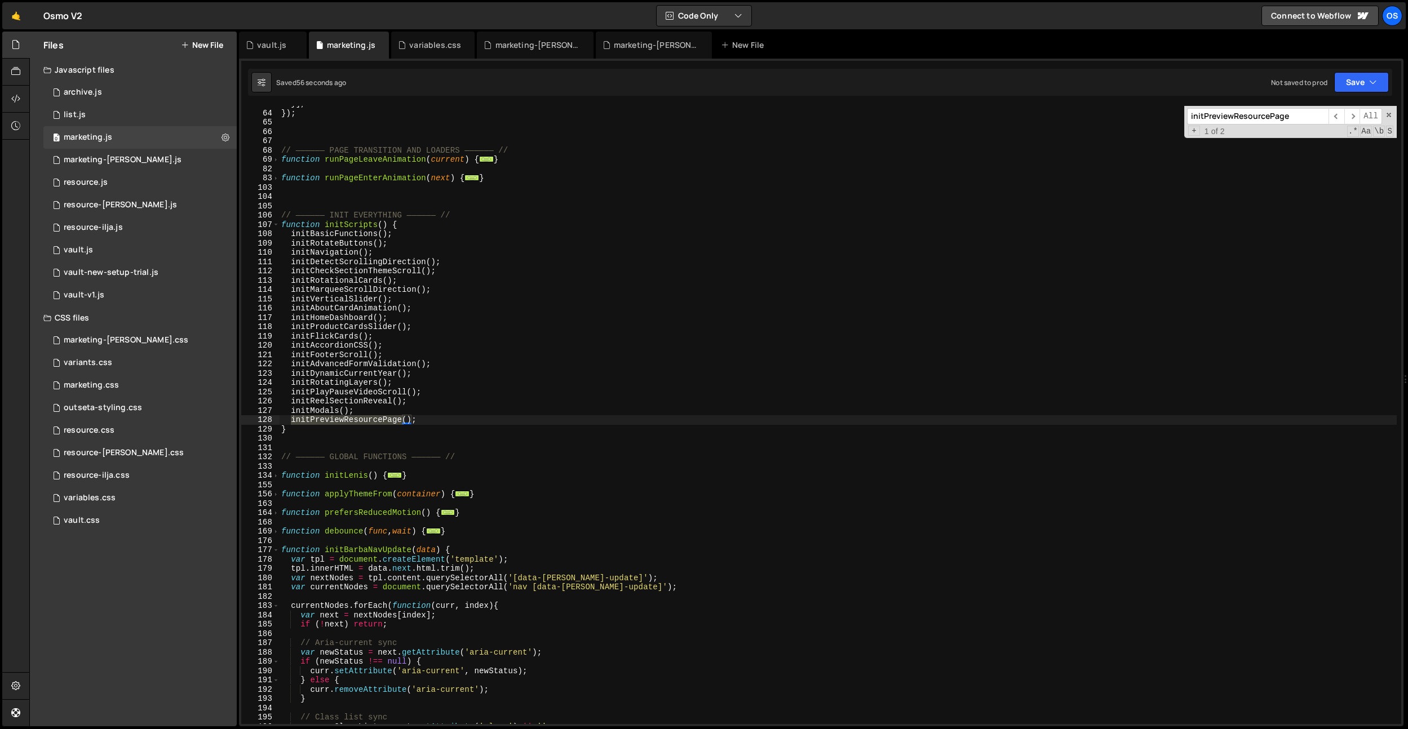
type input "initPreviewResourcePage"
type textarea "initPreviewResourcePage();"
drag, startPoint x: 433, startPoint y: 420, endPoint x: 290, endPoint y: 419, distance: 143.7
click at [290, 419] on div "}] , }) ; // —————— PAGE TRANSITION AND LOADERS —————— // function runPageLeave…" at bounding box center [837, 417] width 1117 height 637
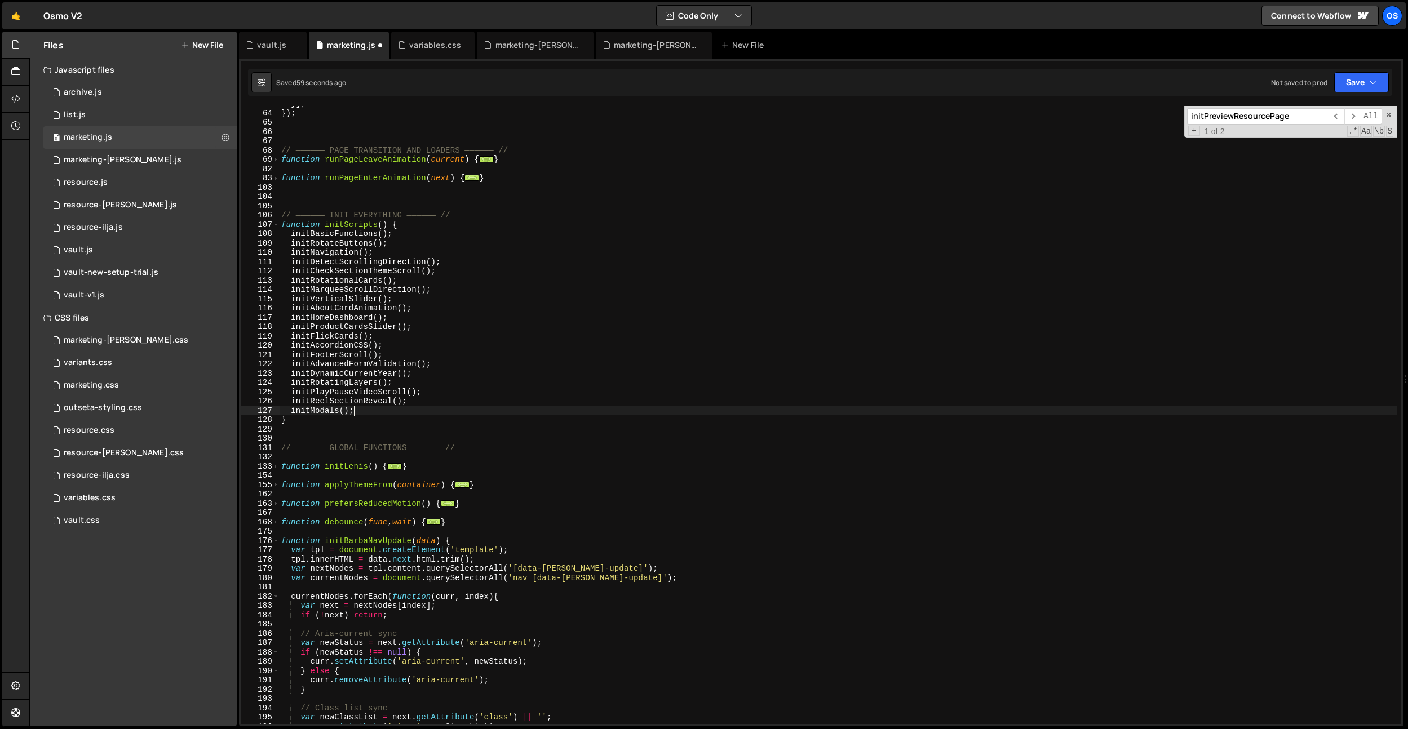
click at [409, 225] on div "}] , }) ; // —————— PAGE TRANSITION AND LOADERS —————— // function runPageLeave…" at bounding box center [837, 417] width 1117 height 637
type textarea "function initScripts() {"
paste textarea "initPreviewResourcePage();"
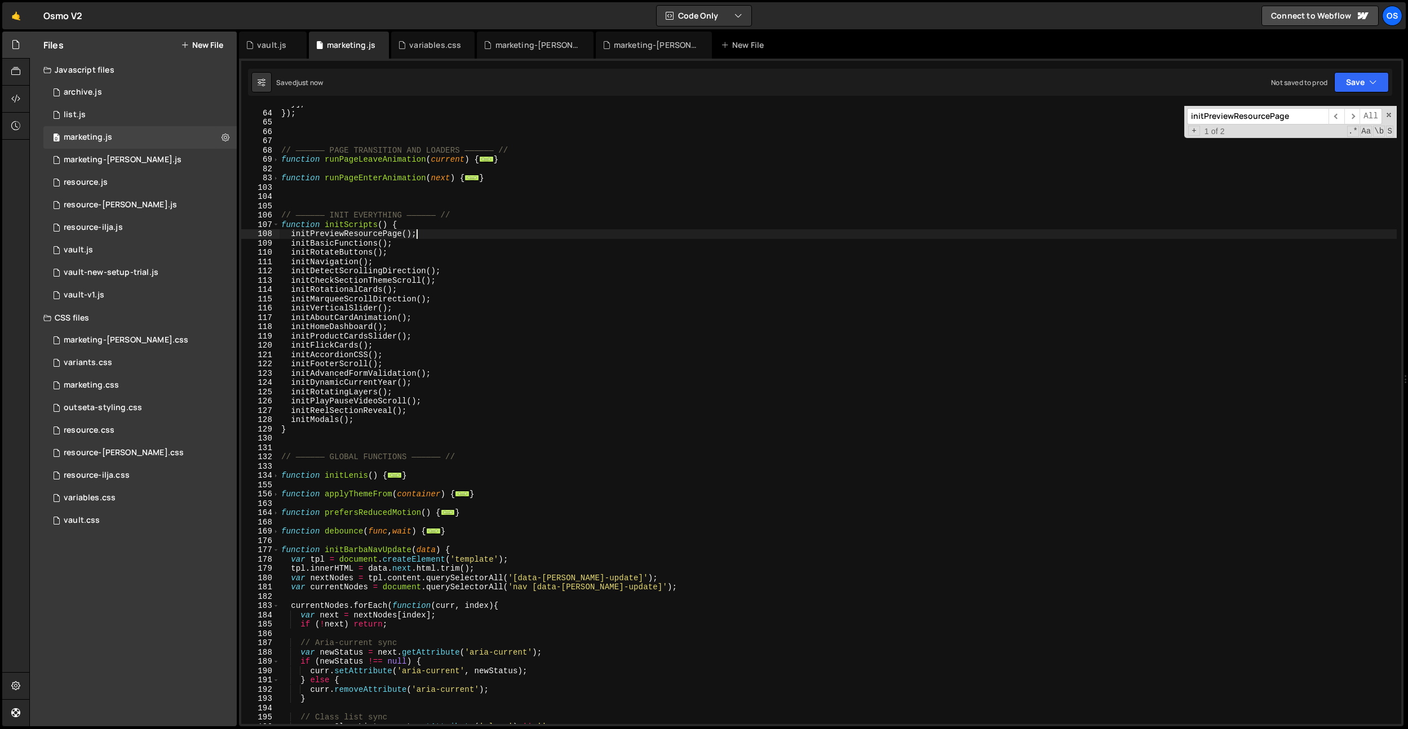
type textarea "initPreviewResourcePage();"
drag, startPoint x: 433, startPoint y: 234, endPoint x: 293, endPoint y: 230, distance: 140.4
click at [291, 231] on div "}] , }) ; // —————— PAGE TRANSITION AND LOADERS —————— // function runPageLeave…" at bounding box center [837, 417] width 1117 height 637
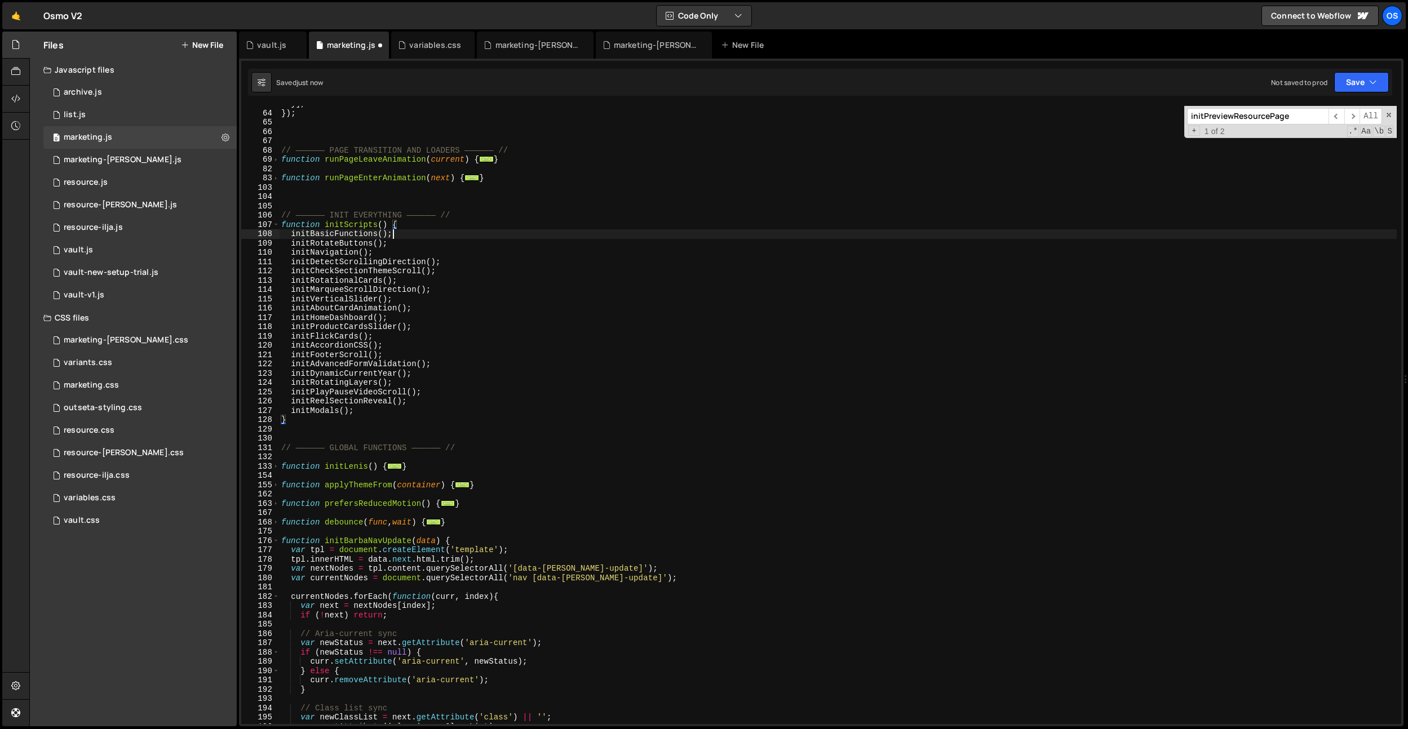
click at [425, 233] on div "}] , }) ; // —————— PAGE TRANSITION AND LOADERS —————— // function runPageLeave…" at bounding box center [837, 417] width 1117 height 637
type textarea "initBasicFunctions();"
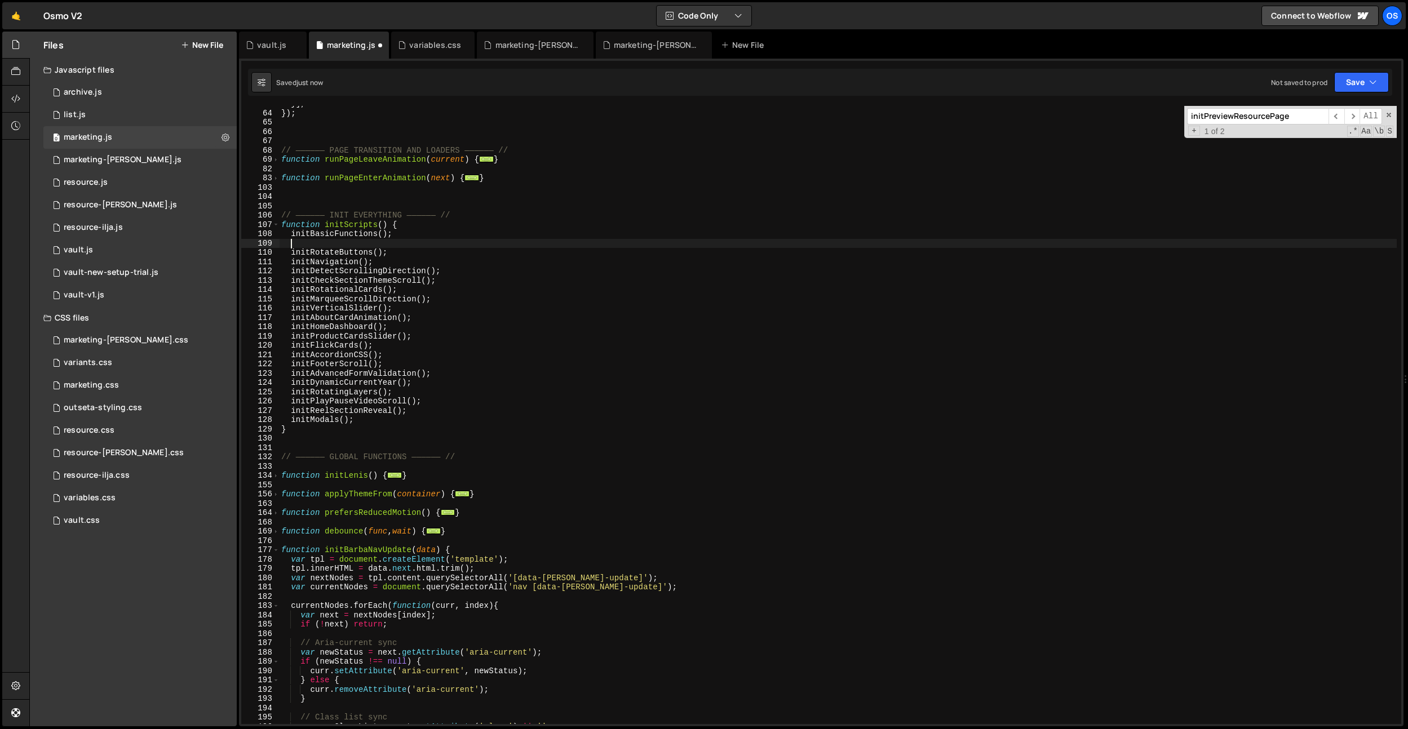
paste textarea "initPreviewResourcePage();"
type textarea "initPreviewResourcePage();"
click at [326, 188] on div "}] , }) ; // —————— PAGE TRANSITION AND LOADERS —————— // function runPageLeave…" at bounding box center [837, 417] width 1117 height 637
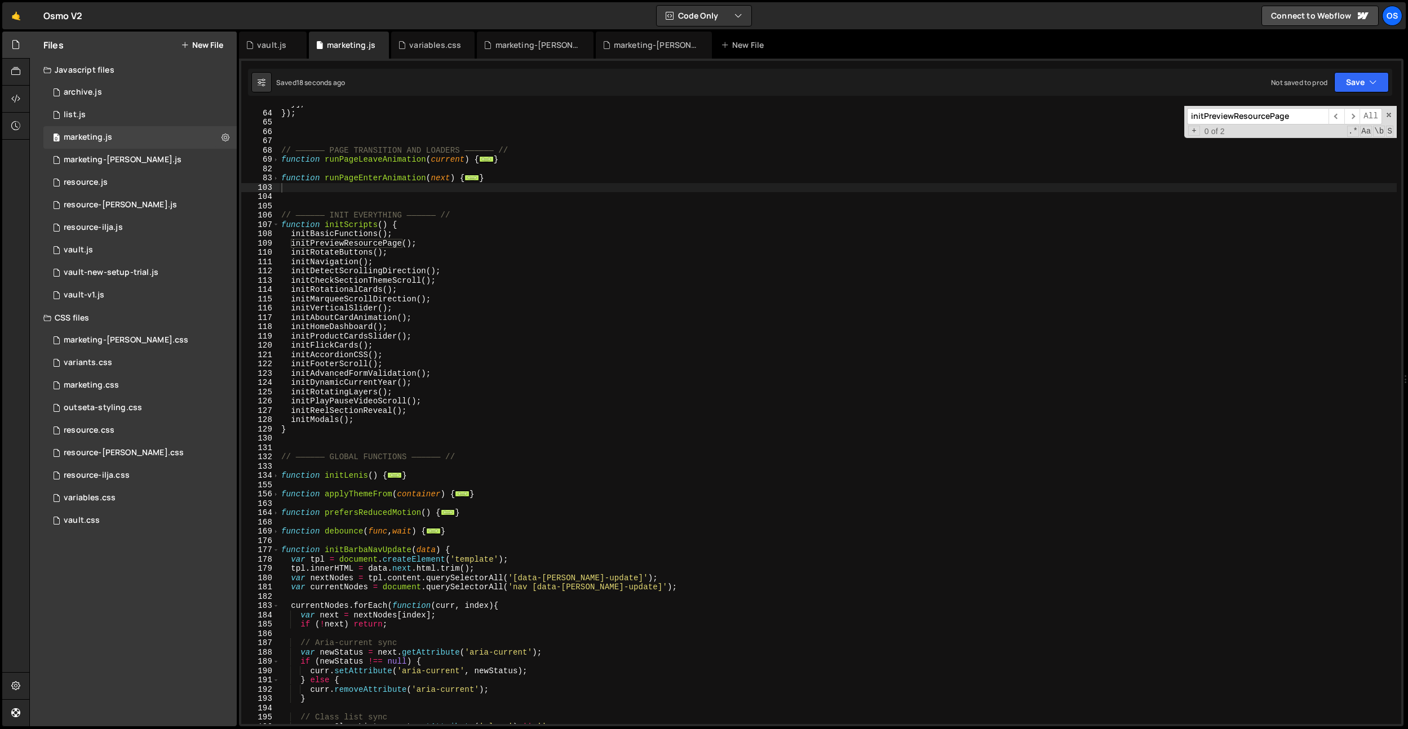
paste input "Navigation"
type input "initNavigation"
drag, startPoint x: 385, startPoint y: 260, endPoint x: 394, endPoint y: 255, distance: 10.3
click at [394, 255] on div "}] , }) ; // —————— PAGE TRANSITION AND LOADERS —————— // function runPageLeave…" at bounding box center [837, 417] width 1117 height 637
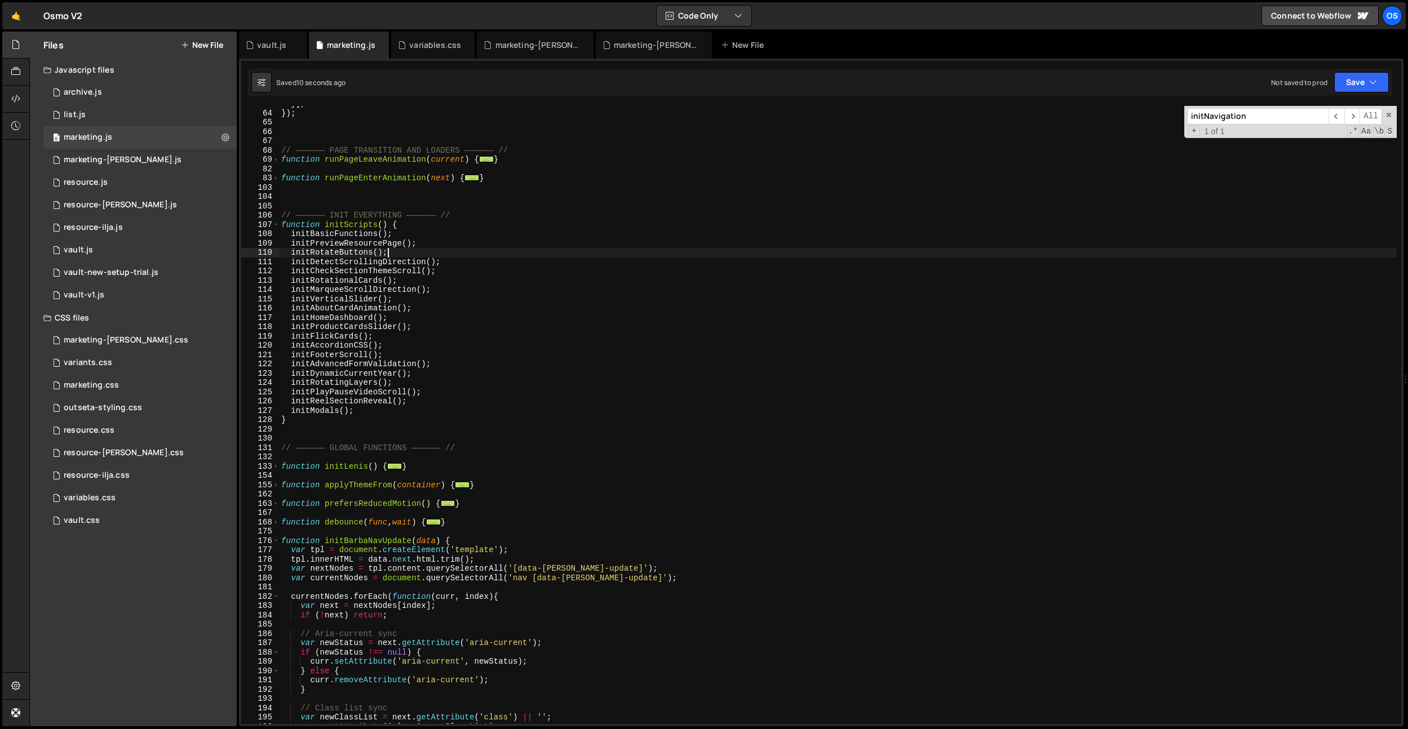
click at [377, 244] on div "}] , }) ; // —————— PAGE TRANSITION AND LOADERS —————— // function runPageLeave…" at bounding box center [837, 417] width 1117 height 637
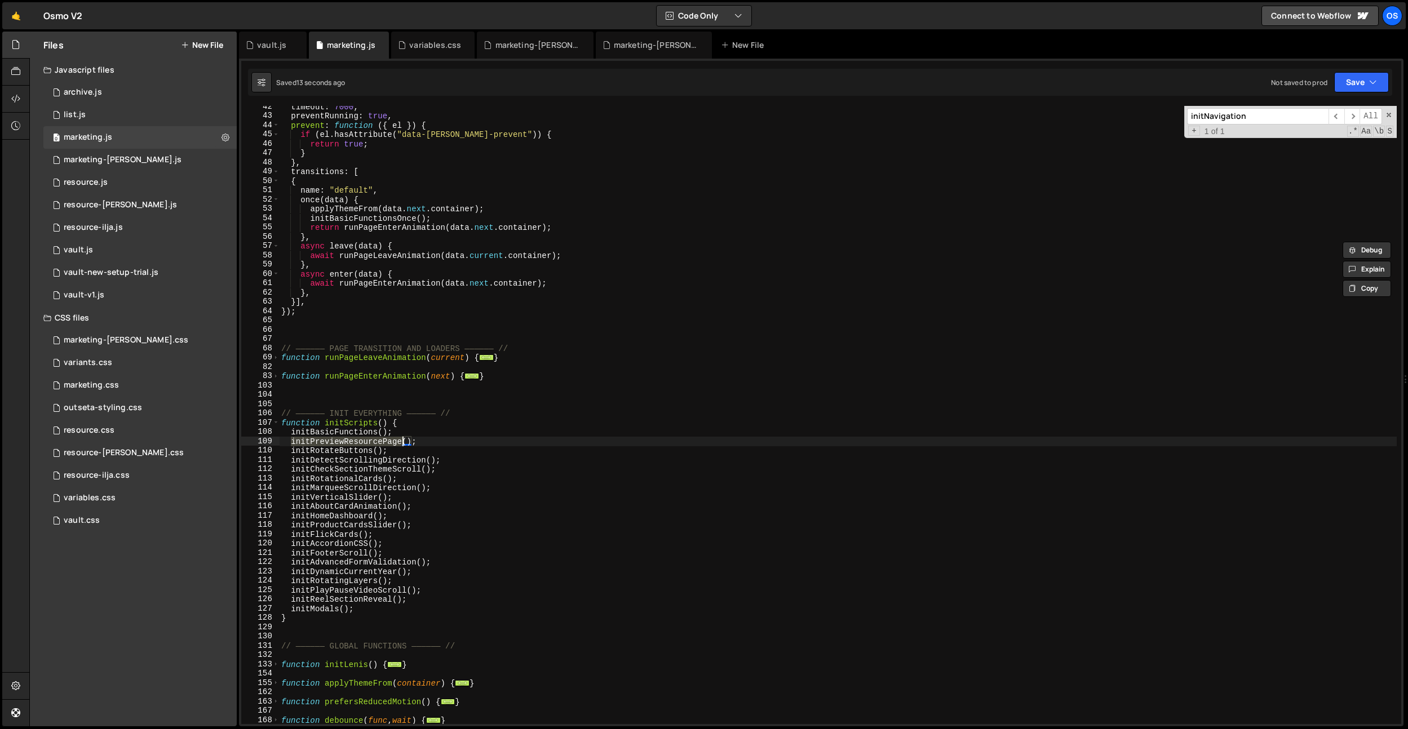
scroll to position [385, 0]
click at [375, 281] on div "timeout : 7000 , preventRunning : true , prevent : function ( { el }) { if ( el…" at bounding box center [837, 420] width 1117 height 637
click at [353, 424] on div "timeout : 7000 , preventRunning : true , prevent : function ( { el }) { if ( el…" at bounding box center [837, 420] width 1117 height 637
type textarea "function initScripts() {"
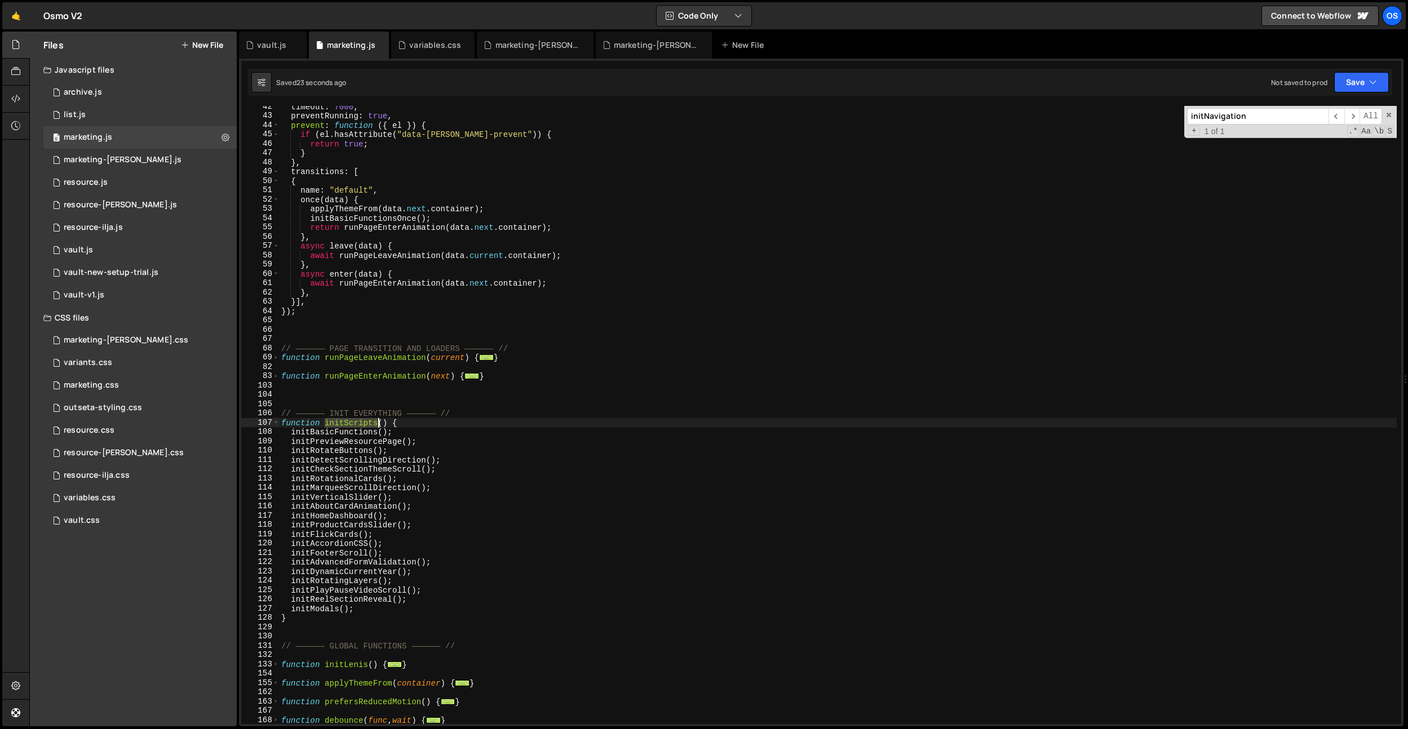
click at [353, 424] on div "timeout : 7000 , preventRunning : true , prevent : function ( { el }) { if ( el…" at bounding box center [837, 420] width 1117 height 637
click at [378, 401] on div "timeout : 7000 , preventRunning : true , prevent : function ( { el }) { if ( el…" at bounding box center [837, 420] width 1117 height 637
paste input "Scripts"
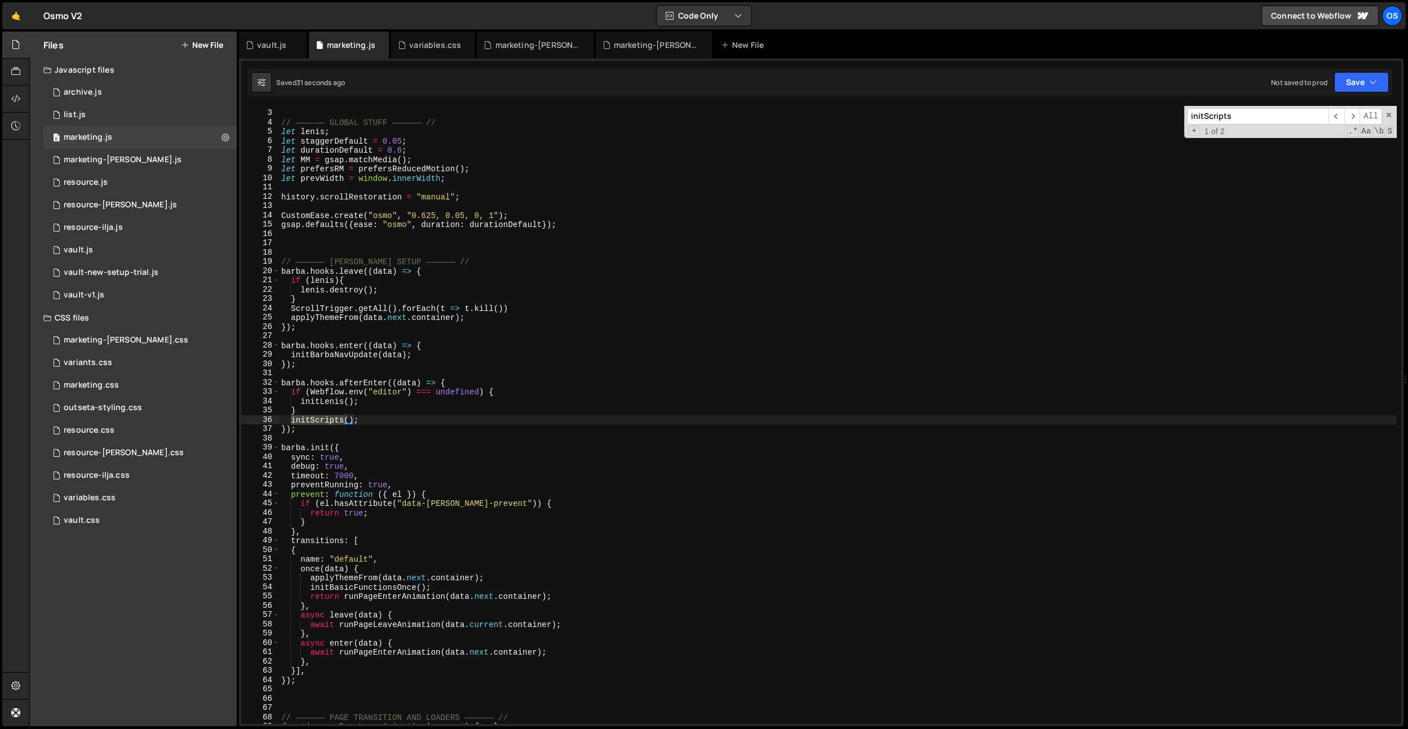
type input "initScripts"
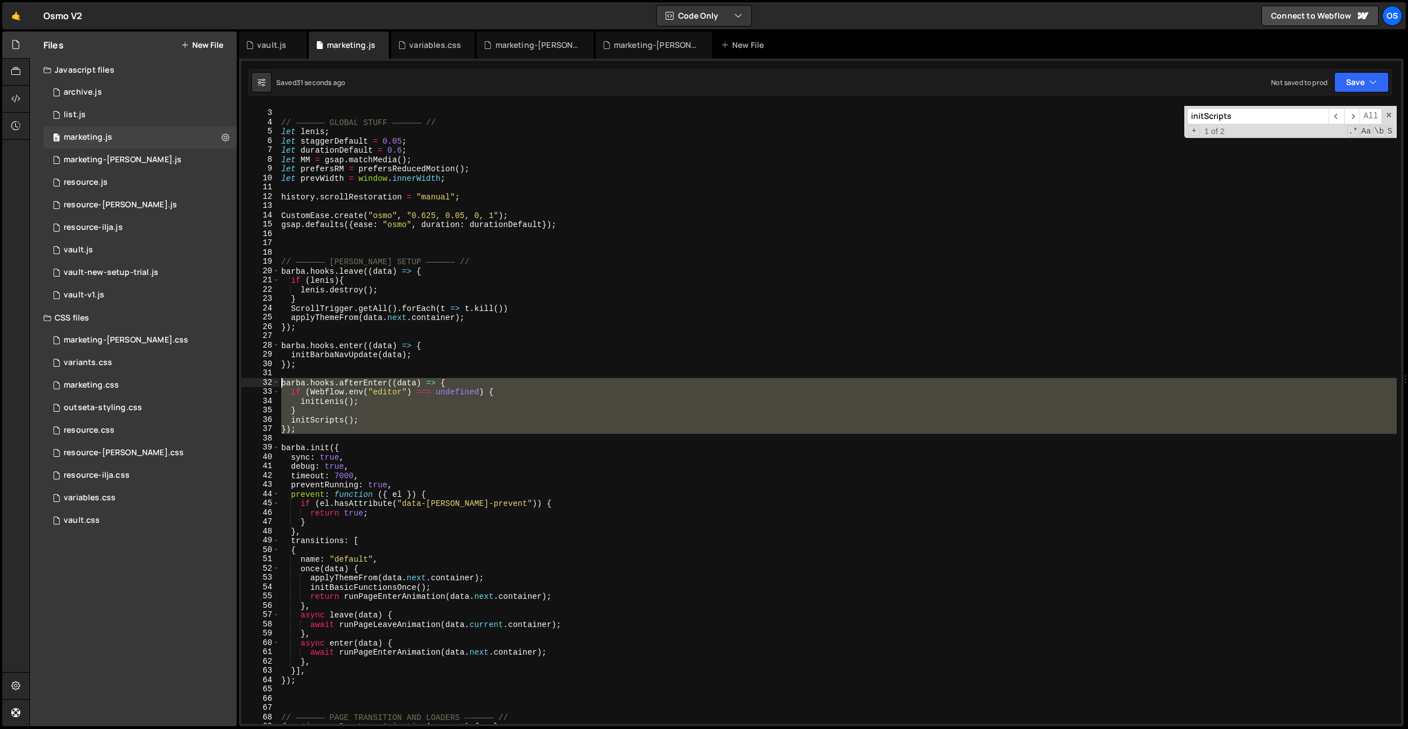
drag, startPoint x: 303, startPoint y: 434, endPoint x: 264, endPoint y: 382, distance: 64.5
click at [264, 382] on div "2 3 4 5 6 7 8 9 10 11 12 13 14 15 16 17 18 19 20 21 22 23 24 25 26 27 28 29 30 …" at bounding box center [821, 415] width 1160 height 618
click at [317, 363] on div "// —————— GLOBAL STUFF —————— // let [PERSON_NAME] ; let staggerDefault = 0.05 …" at bounding box center [837, 417] width 1117 height 637
type textarea "});"
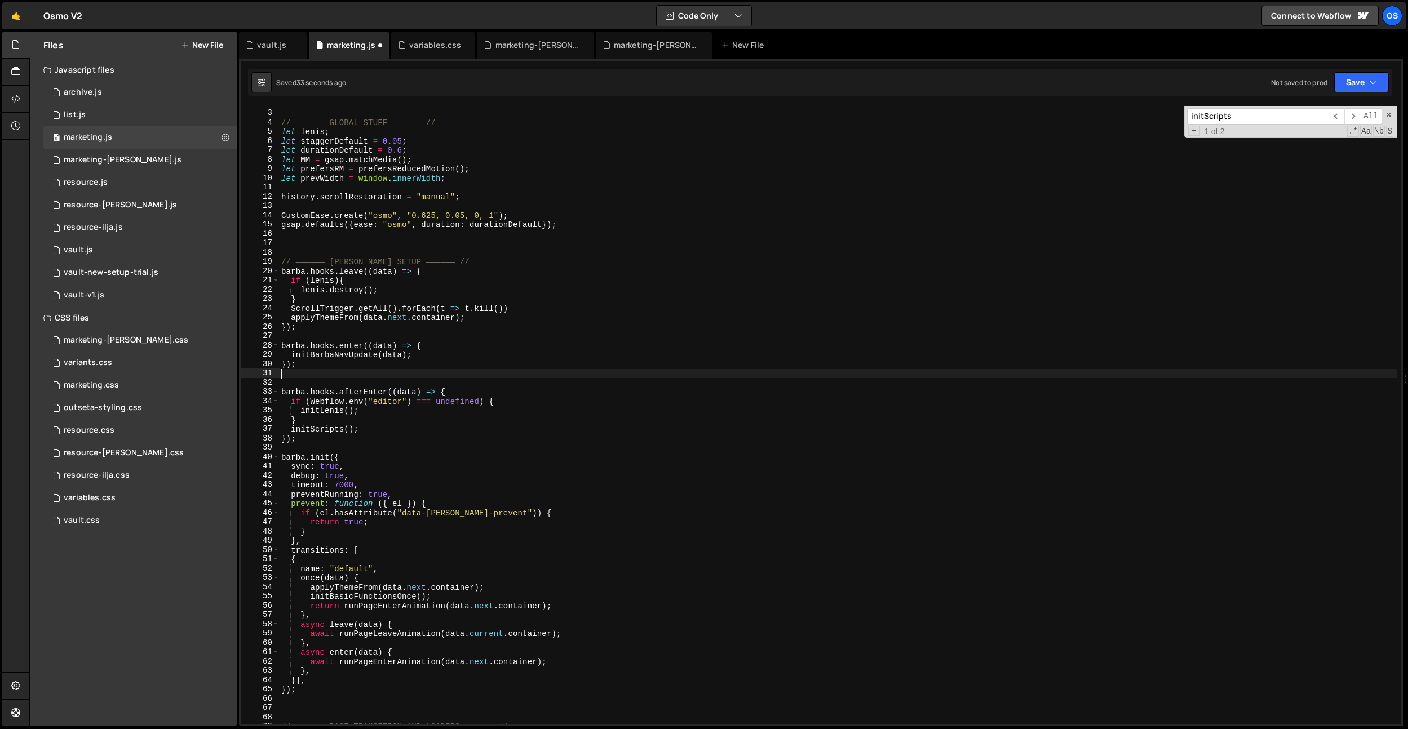
paste textarea "[PERSON_NAME].hooks.afterEnter((data) => {"
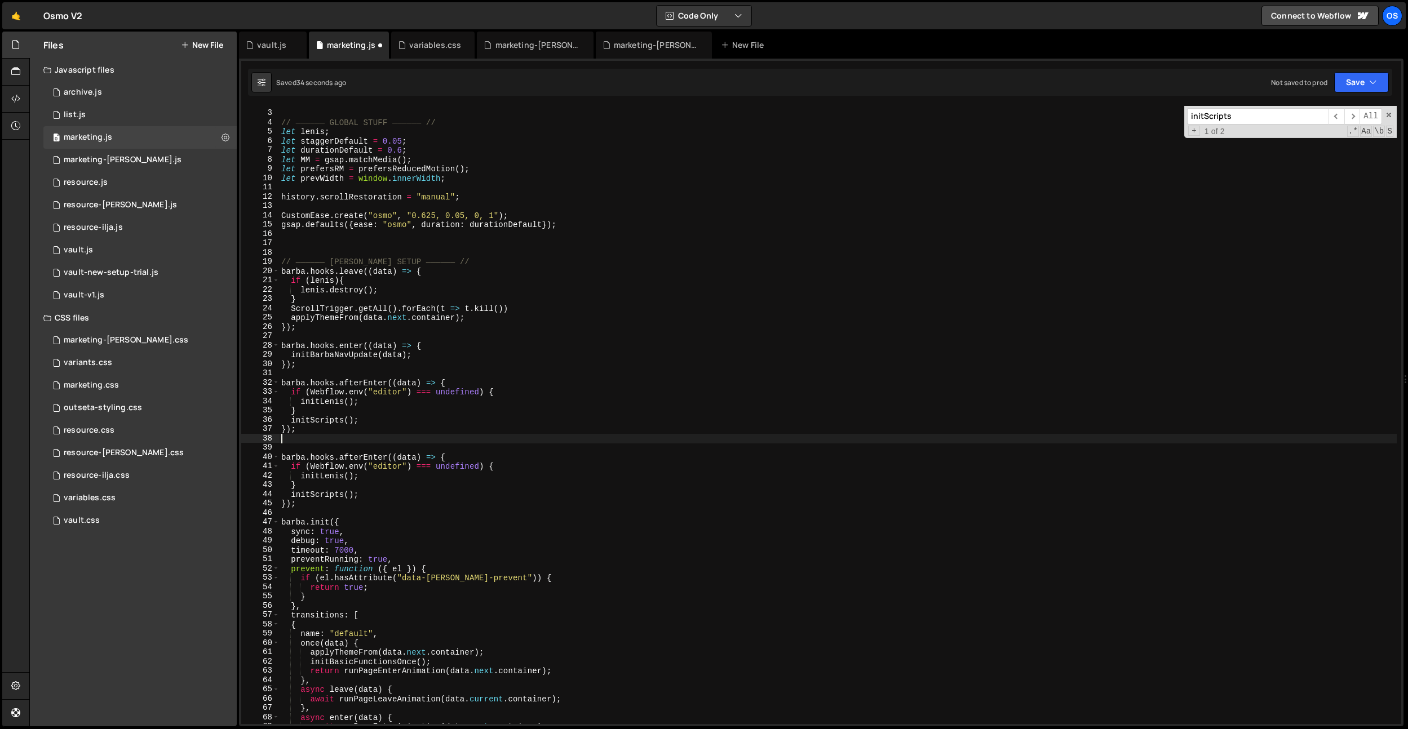
click at [356, 383] on div "// —————— GLOBAL STUFF —————— // let [PERSON_NAME] ; let staggerDefault = 0.05 …" at bounding box center [837, 417] width 1117 height 637
click at [361, 383] on div "// —————— GLOBAL STUFF —————— // let [PERSON_NAME] ; let staggerDefault = 0.05 …" at bounding box center [837, 417] width 1117 height 637
click at [538, 283] on div "// —————— GLOBAL STUFF —————— // let [PERSON_NAME] ; let staggerDefault = 0.05 …" at bounding box center [837, 417] width 1117 height 637
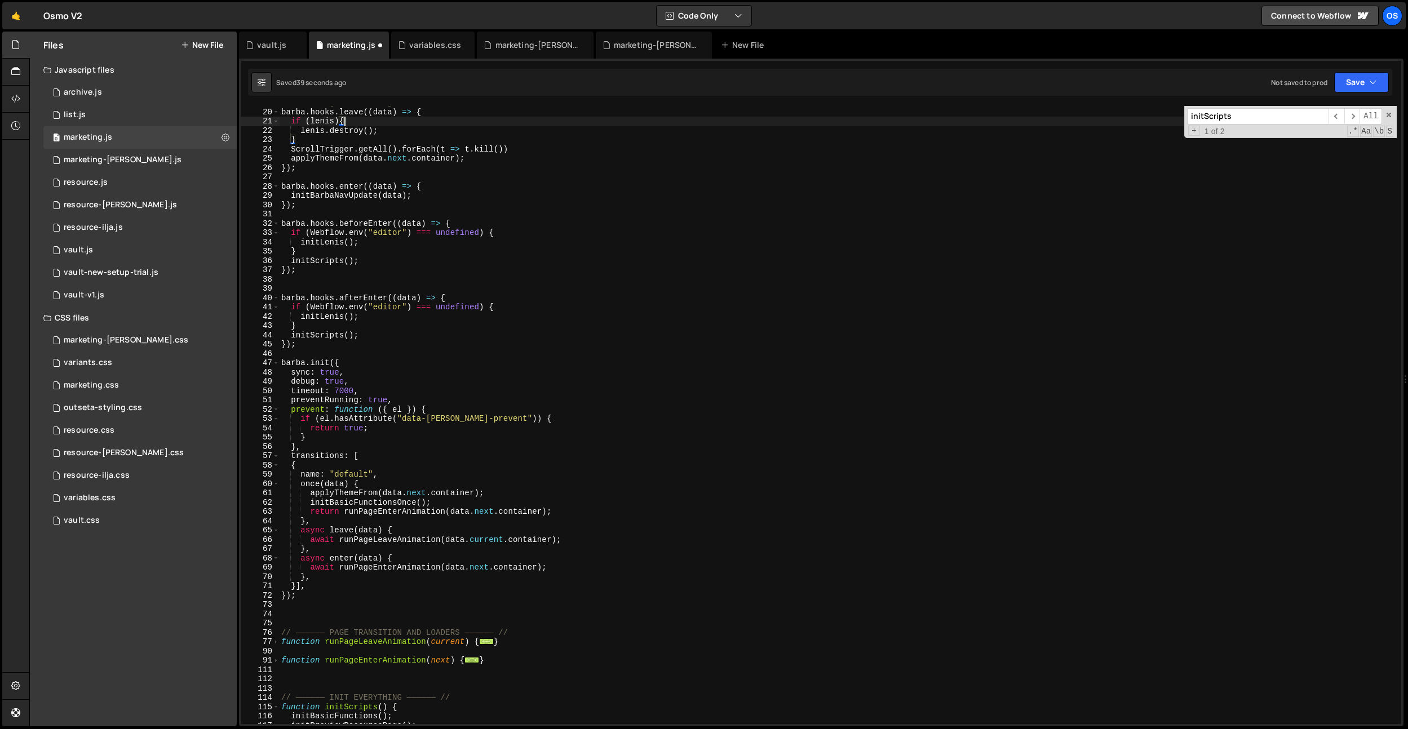
scroll to position [489, 0]
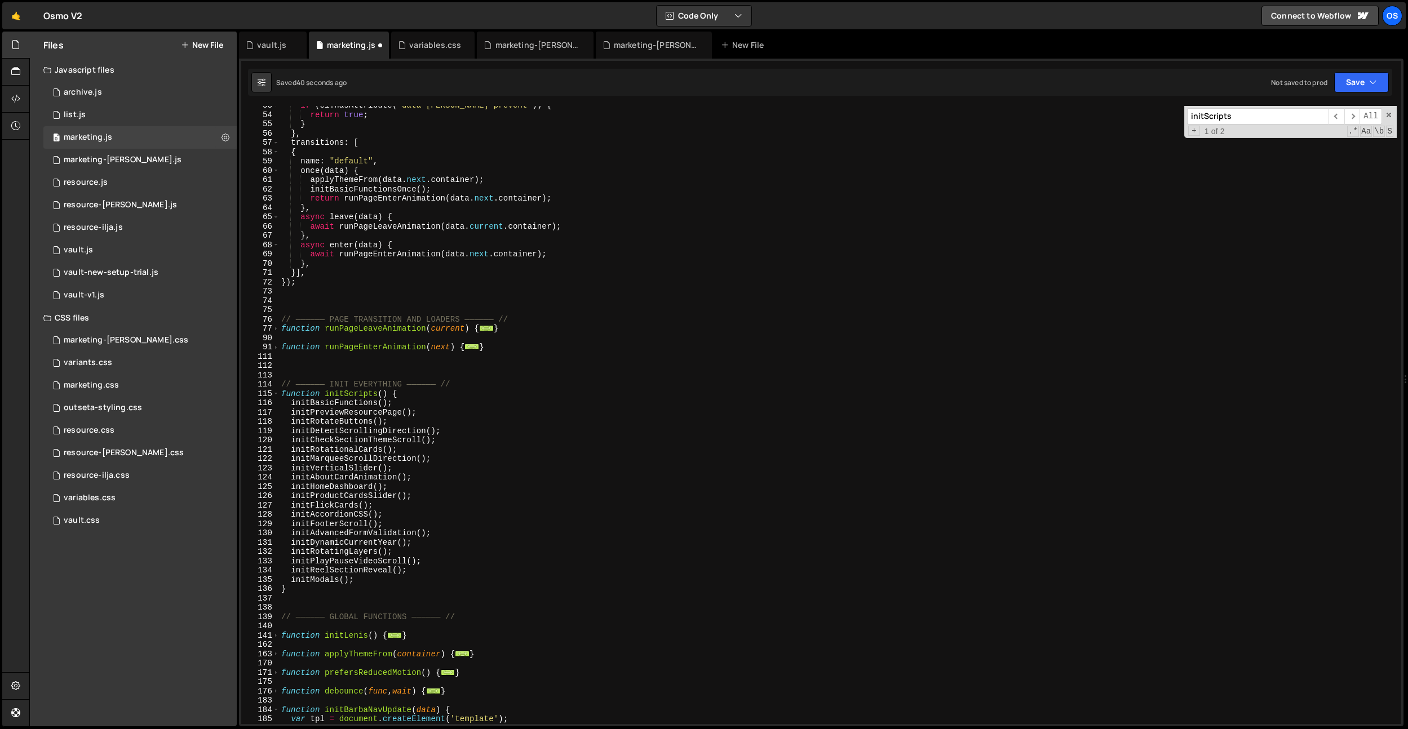
click at [334, 411] on div "if ( el . hasAttribute ( "data-[PERSON_NAME]-prevent" )) { return true ; } } , …" at bounding box center [837, 419] width 1117 height 637
drag, startPoint x: 334, startPoint y: 411, endPoint x: 386, endPoint y: 413, distance: 51.9
click at [334, 411] on div "if ( el . hasAttribute ( "data-[PERSON_NAME]-prevent" )) { return true ; } } , …" at bounding box center [837, 419] width 1117 height 637
click at [442, 405] on div "if ( el . hasAttribute ( "data-[PERSON_NAME]-prevent" )) { return true ; } } , …" at bounding box center [837, 419] width 1117 height 637
drag, startPoint x: 427, startPoint y: 411, endPoint x: 291, endPoint y: 413, distance: 135.2
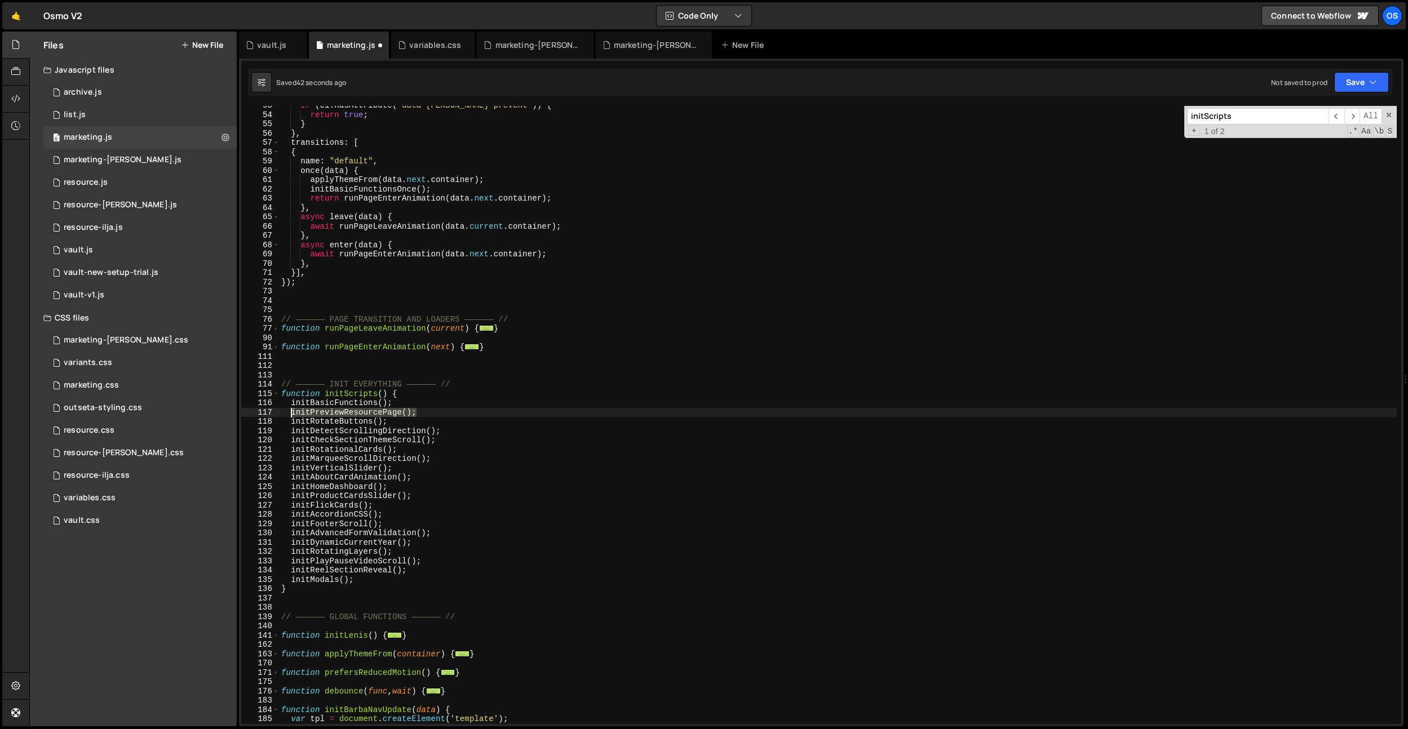
click at [291, 413] on div "if ( el . hasAttribute ( "data-[PERSON_NAME]-prevent" )) { return true ; } } , …" at bounding box center [837, 419] width 1117 height 637
type textarea "initPreviewResourcePage();"
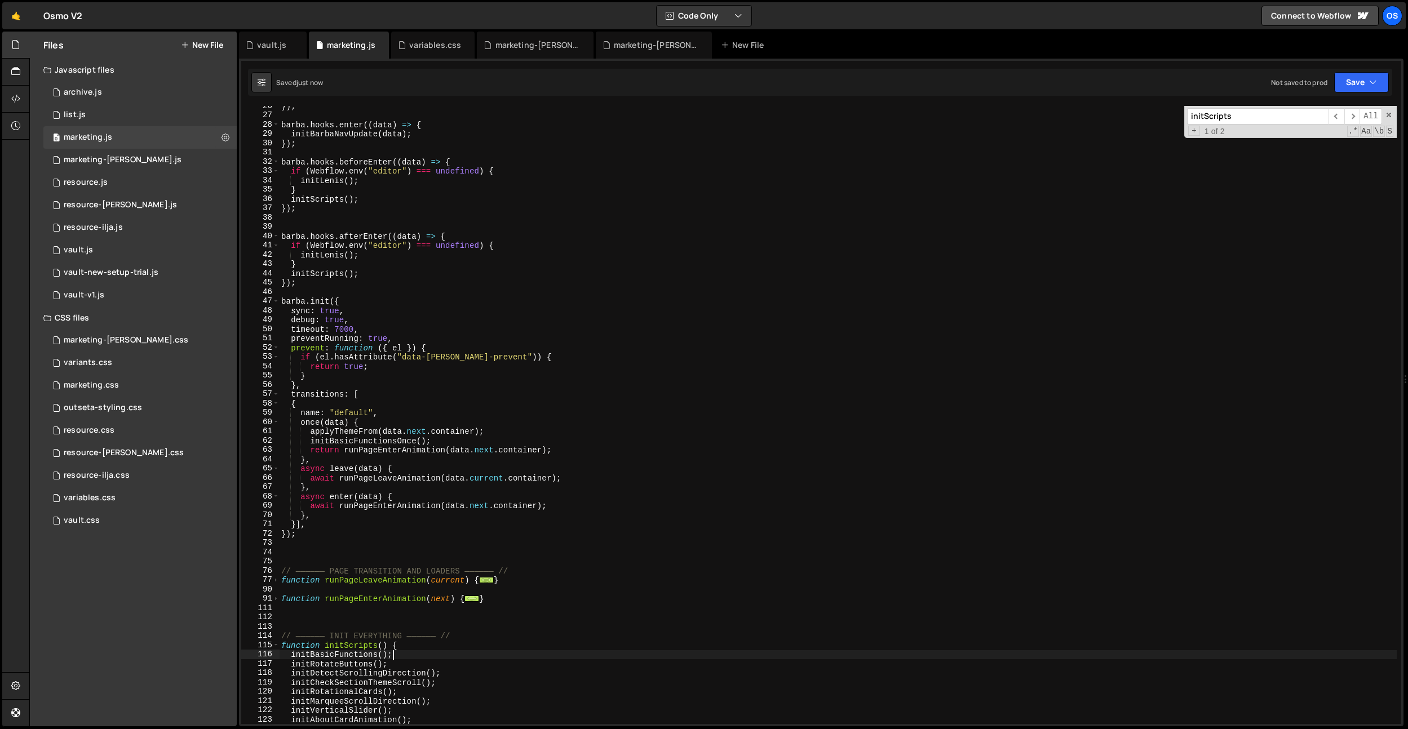
scroll to position [196, 0]
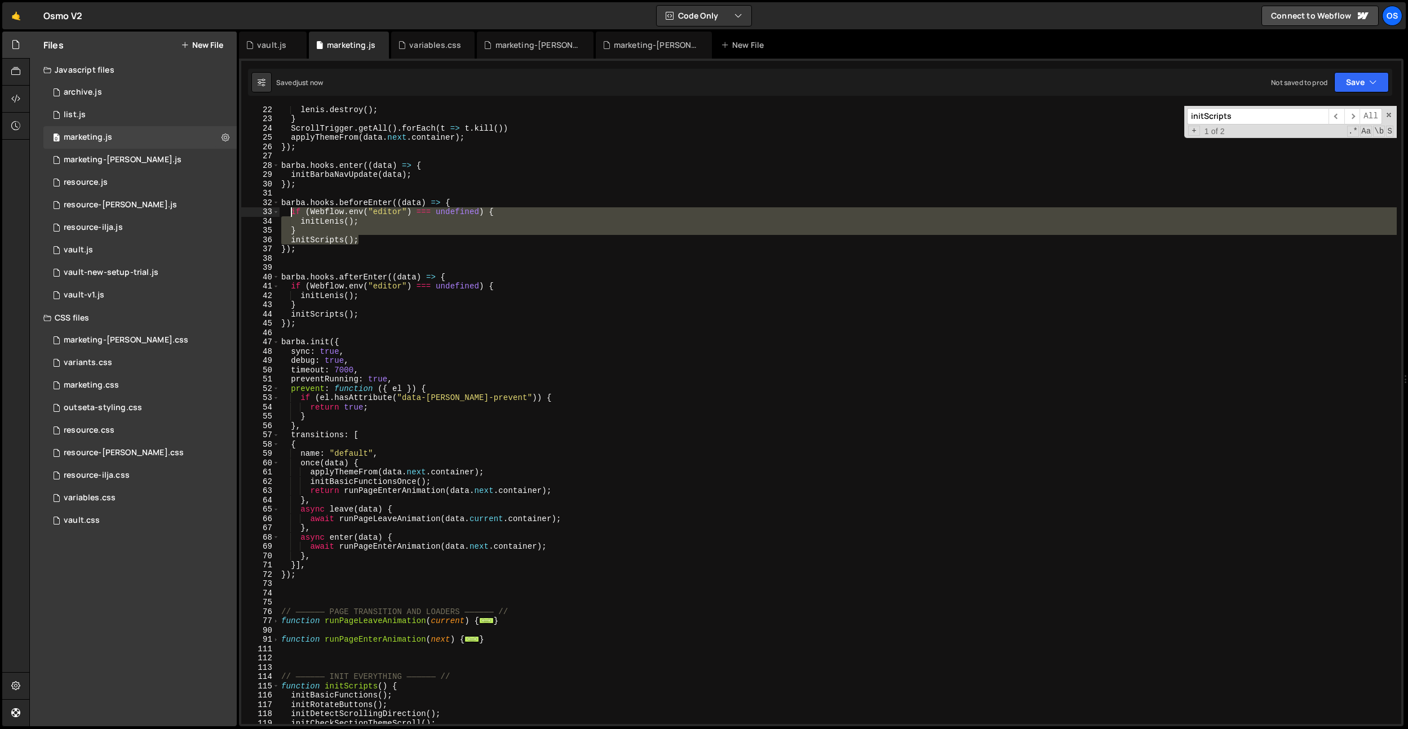
drag, startPoint x: 357, startPoint y: 241, endPoint x: 292, endPoint y: 213, distance: 71.2
click at [292, 213] on div "[PERSON_NAME] . destroy ( ) ; } ScrollTrigger . getAll ( ) . forEach ( t => t .…" at bounding box center [837, 423] width 1117 height 637
paste textarea "nitPreviewResourcePage"
type textarea "initPreviewResourcePage();"
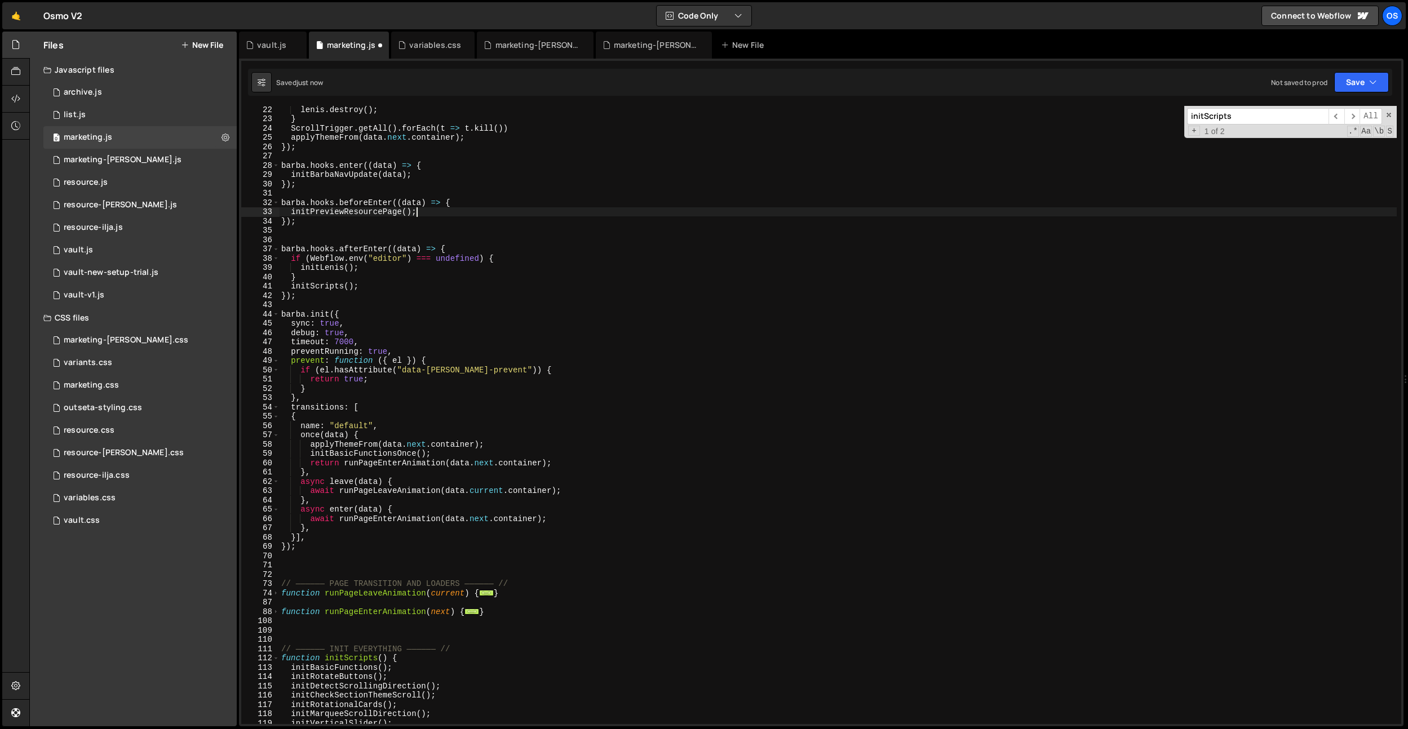
click at [300, 236] on div "[PERSON_NAME] . destroy ( ) ; } ScrollTrigger . getAll ( ) . forEach ( t => t .…" at bounding box center [837, 423] width 1117 height 637
